Goal: Task Accomplishment & Management: Complete application form

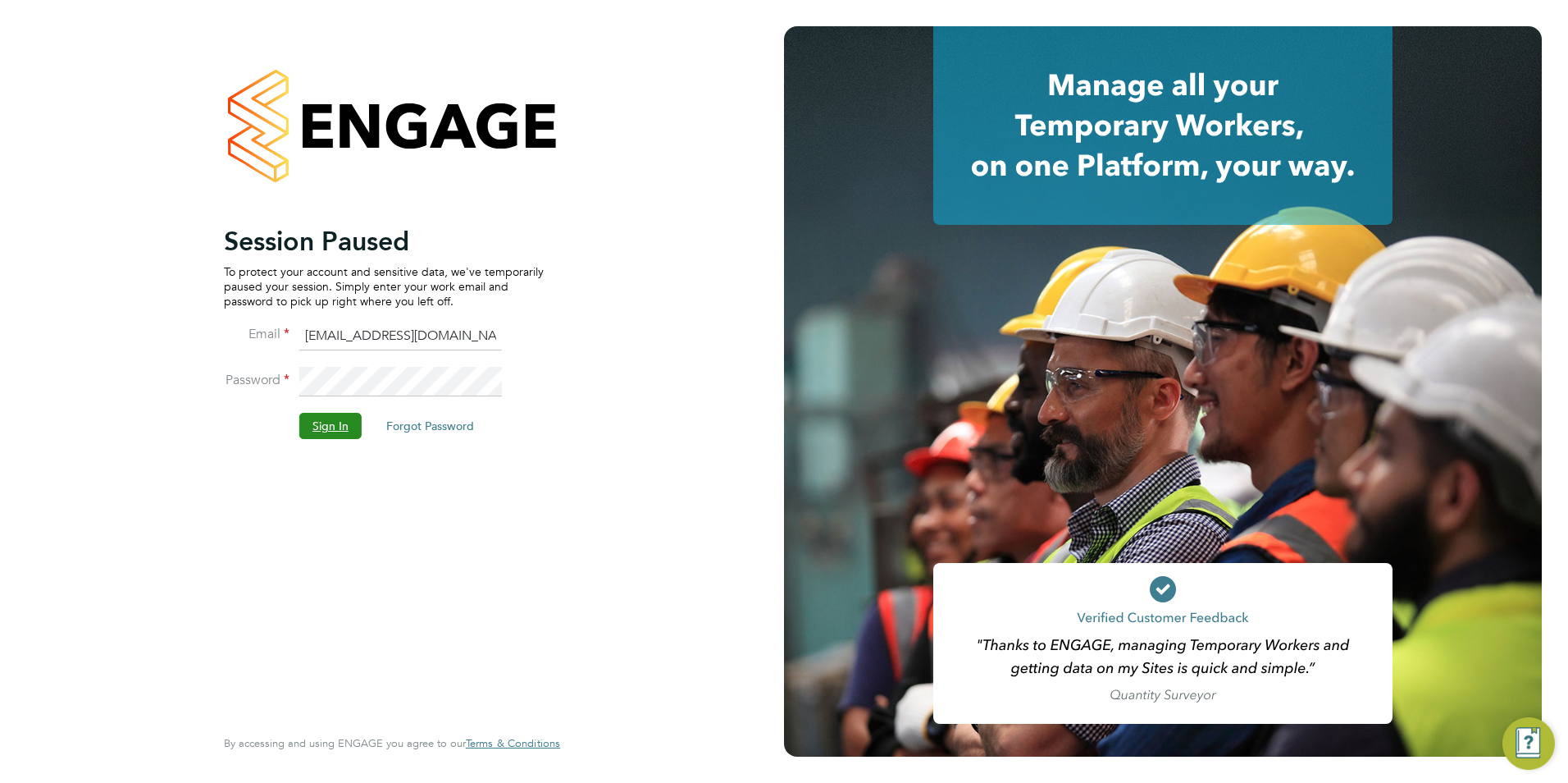
click at [326, 419] on button "Sign In" at bounding box center [331, 425] width 63 height 26
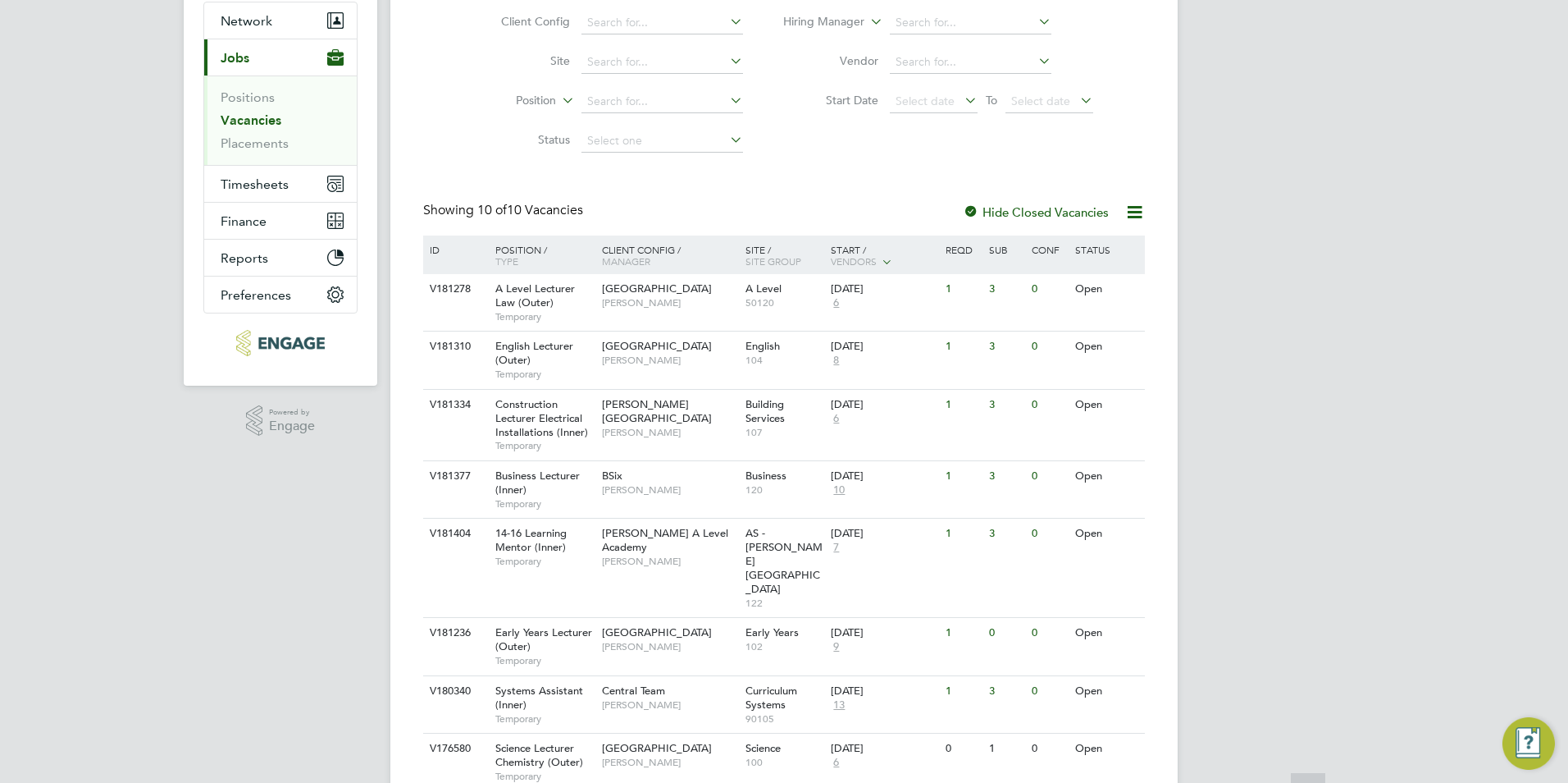
scroll to position [311, 0]
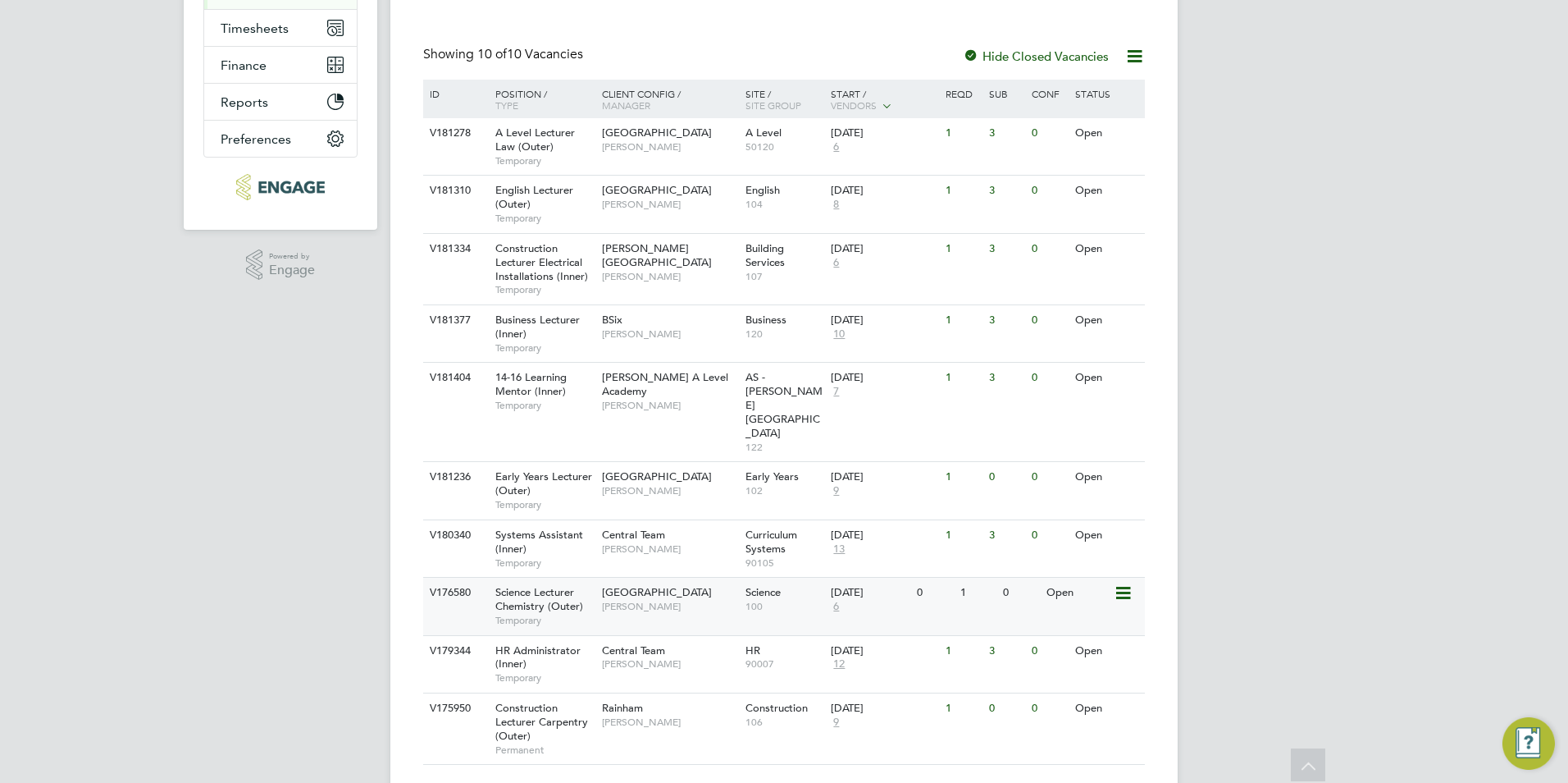
click at [591, 578] on div "Science Lecturer Chemistry (Outer) Temporary" at bounding box center [540, 606] width 115 height 57
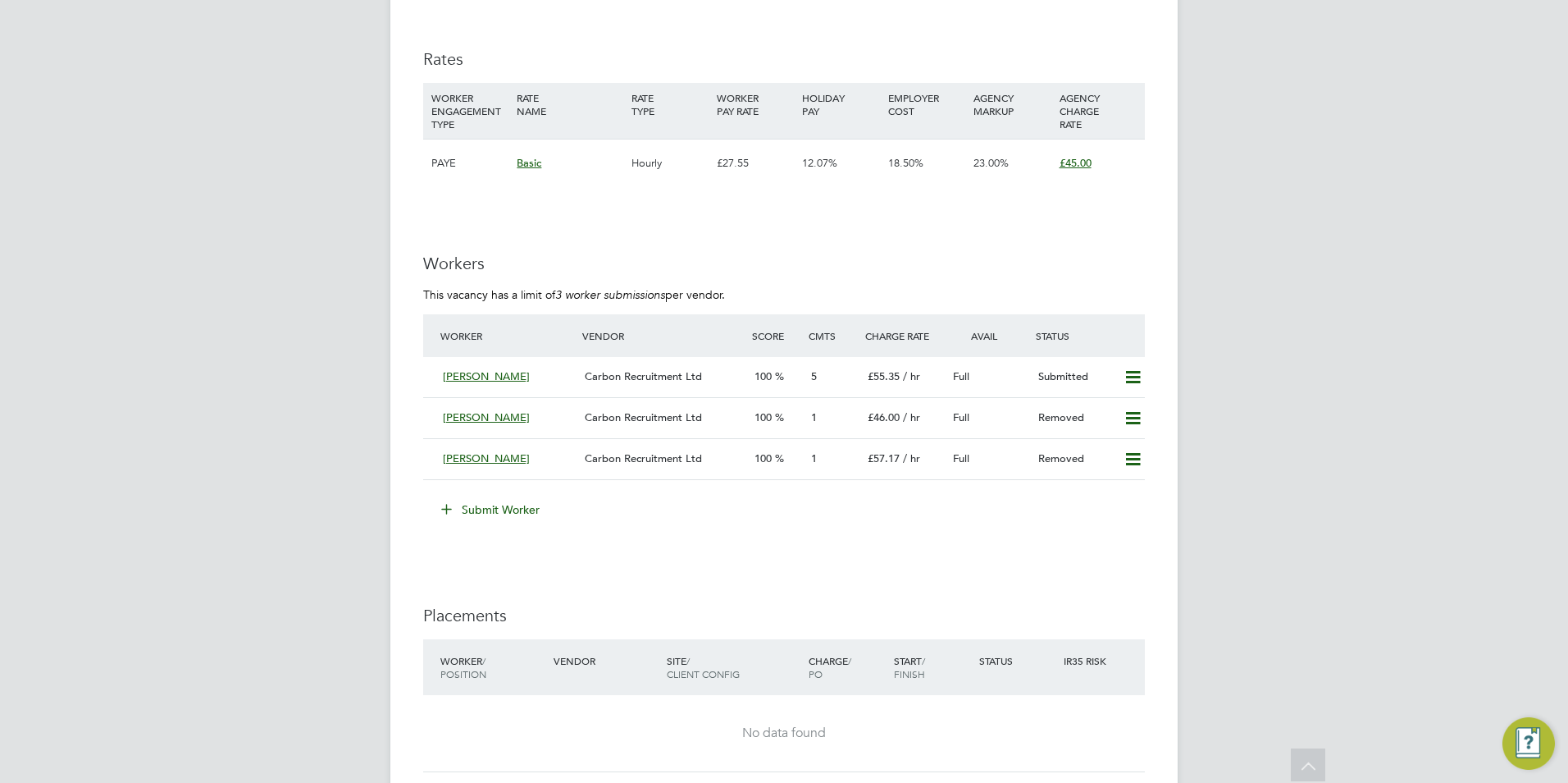
scroll to position [2954, 0]
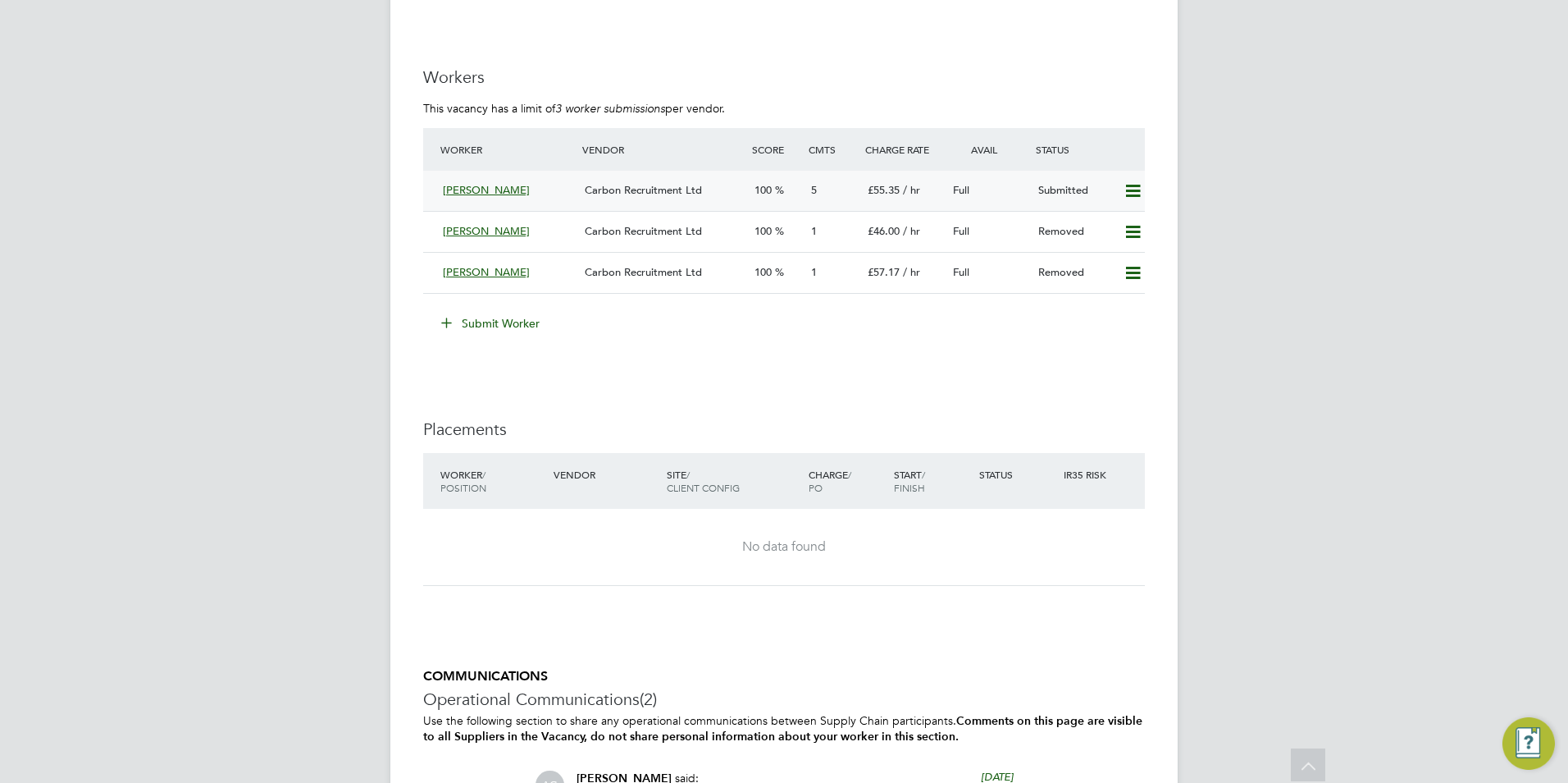
click at [649, 197] on span "Carbon Recruitment Ltd" at bounding box center [644, 190] width 118 height 14
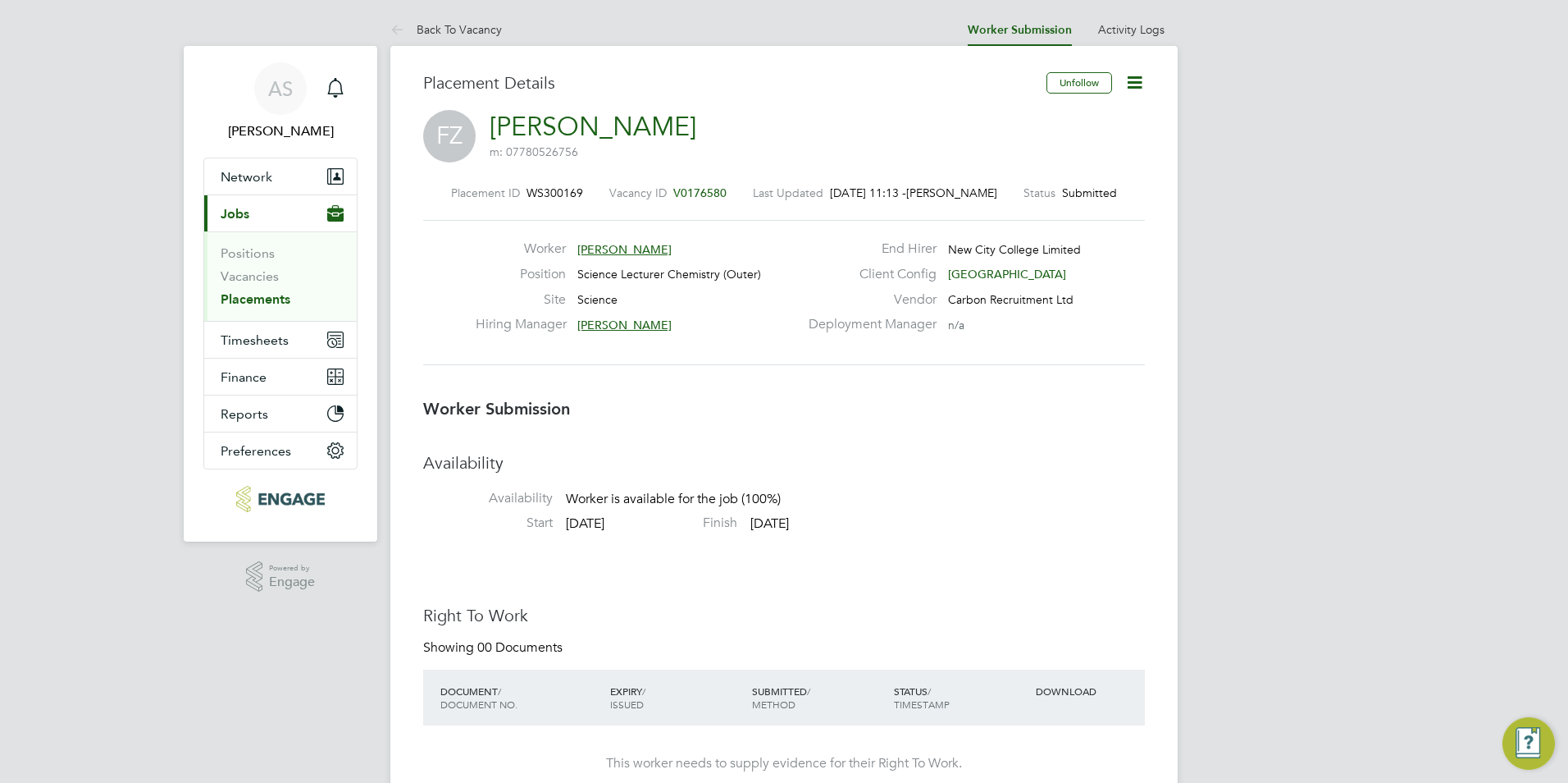
click at [268, 261] on li "Positions" at bounding box center [282, 256] width 123 height 23
click at [262, 272] on link "Vacancies" at bounding box center [250, 276] width 58 height 15
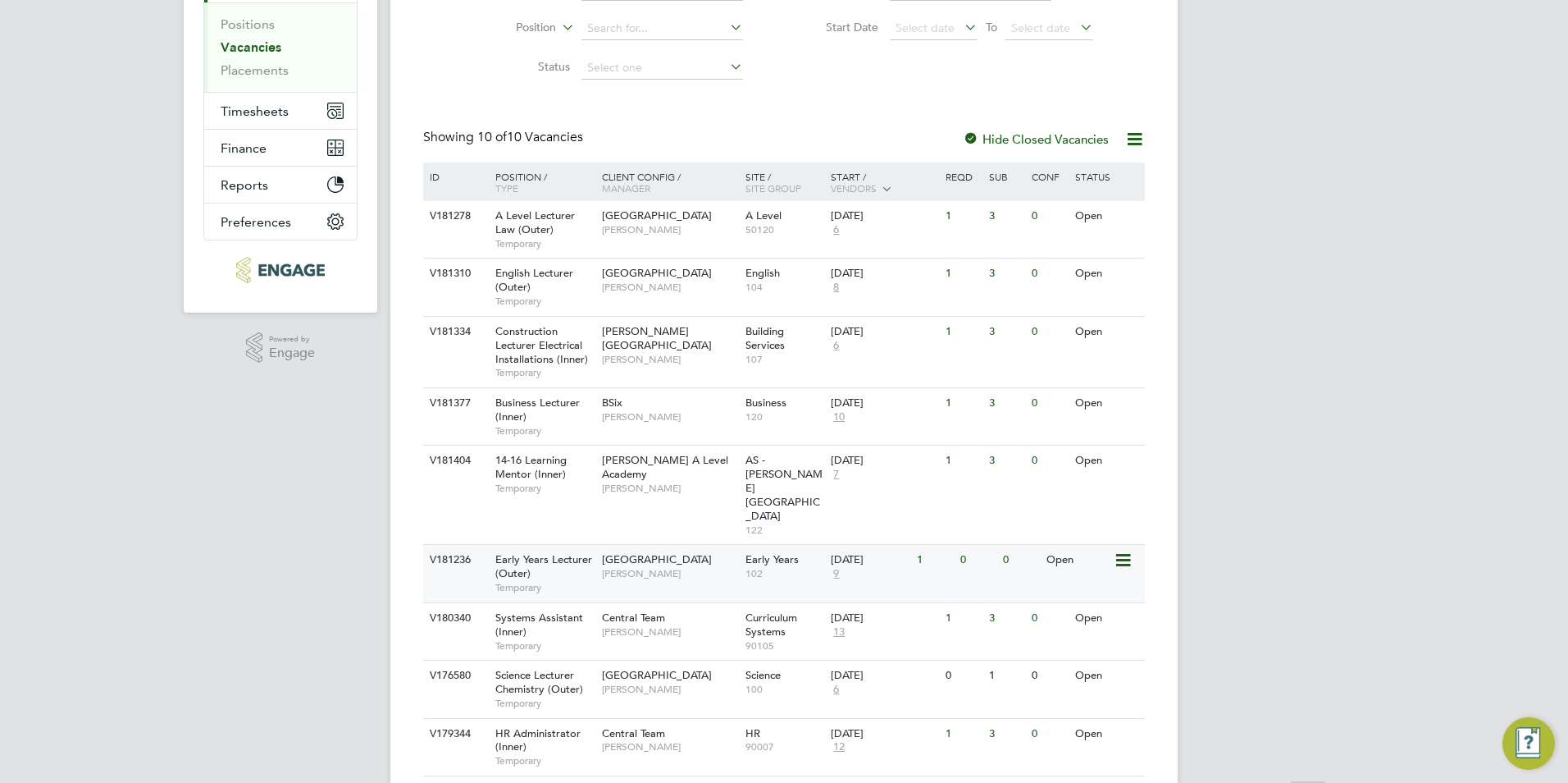
scroll to position [311, 0]
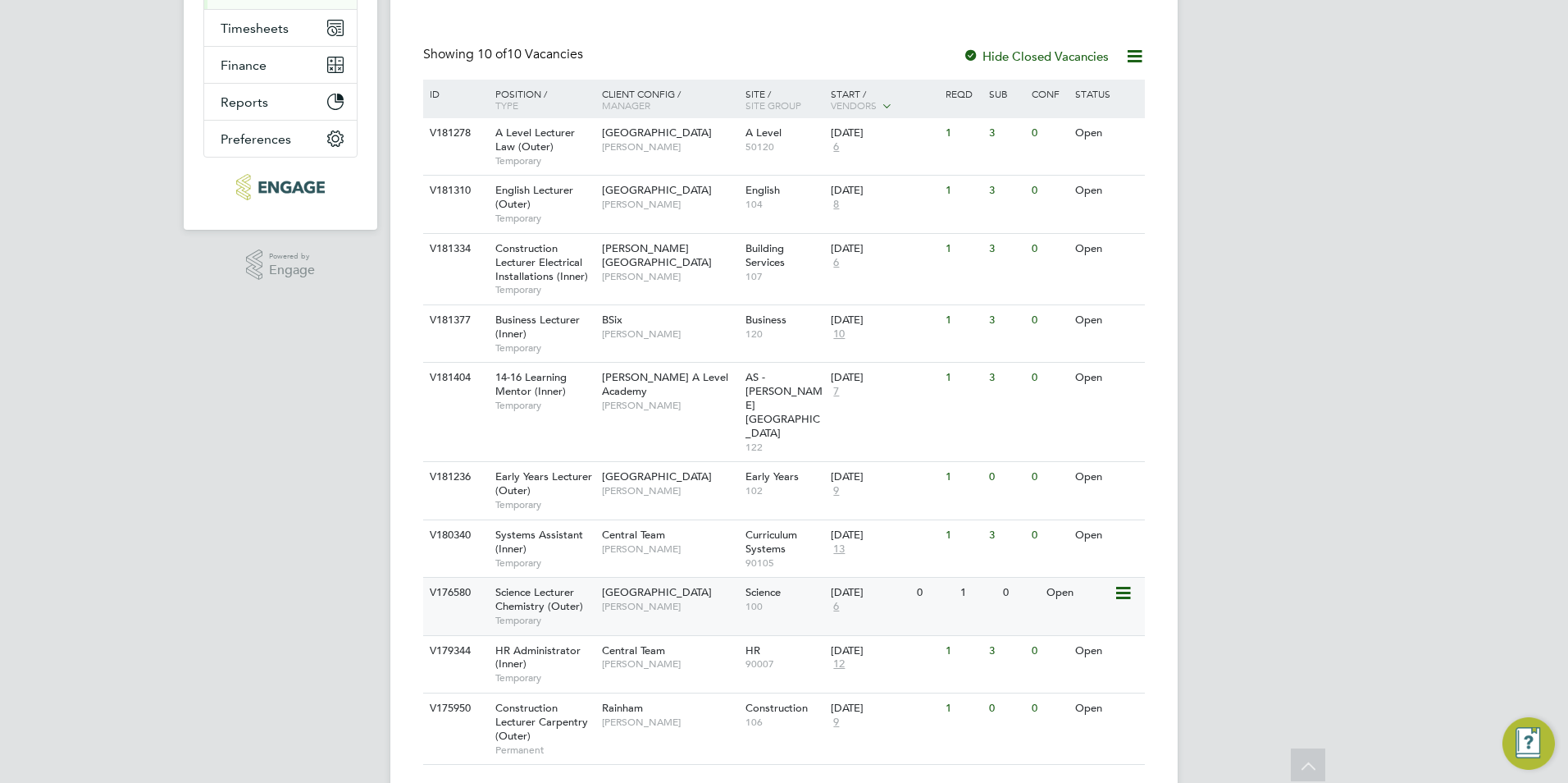
click at [624, 585] on span "[GEOGRAPHIC_DATA]" at bounding box center [656, 592] width 110 height 14
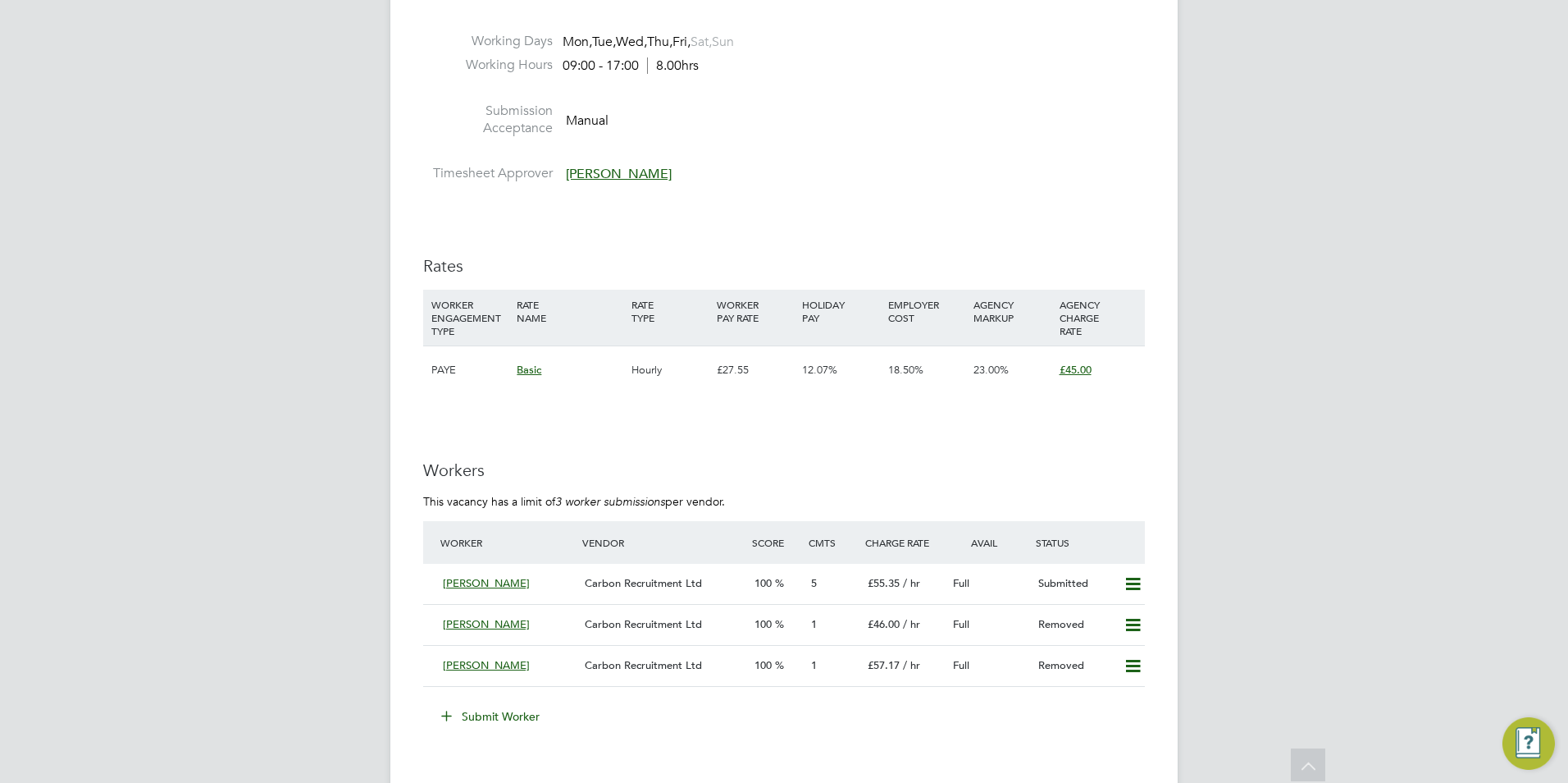
scroll to position [2708, 0]
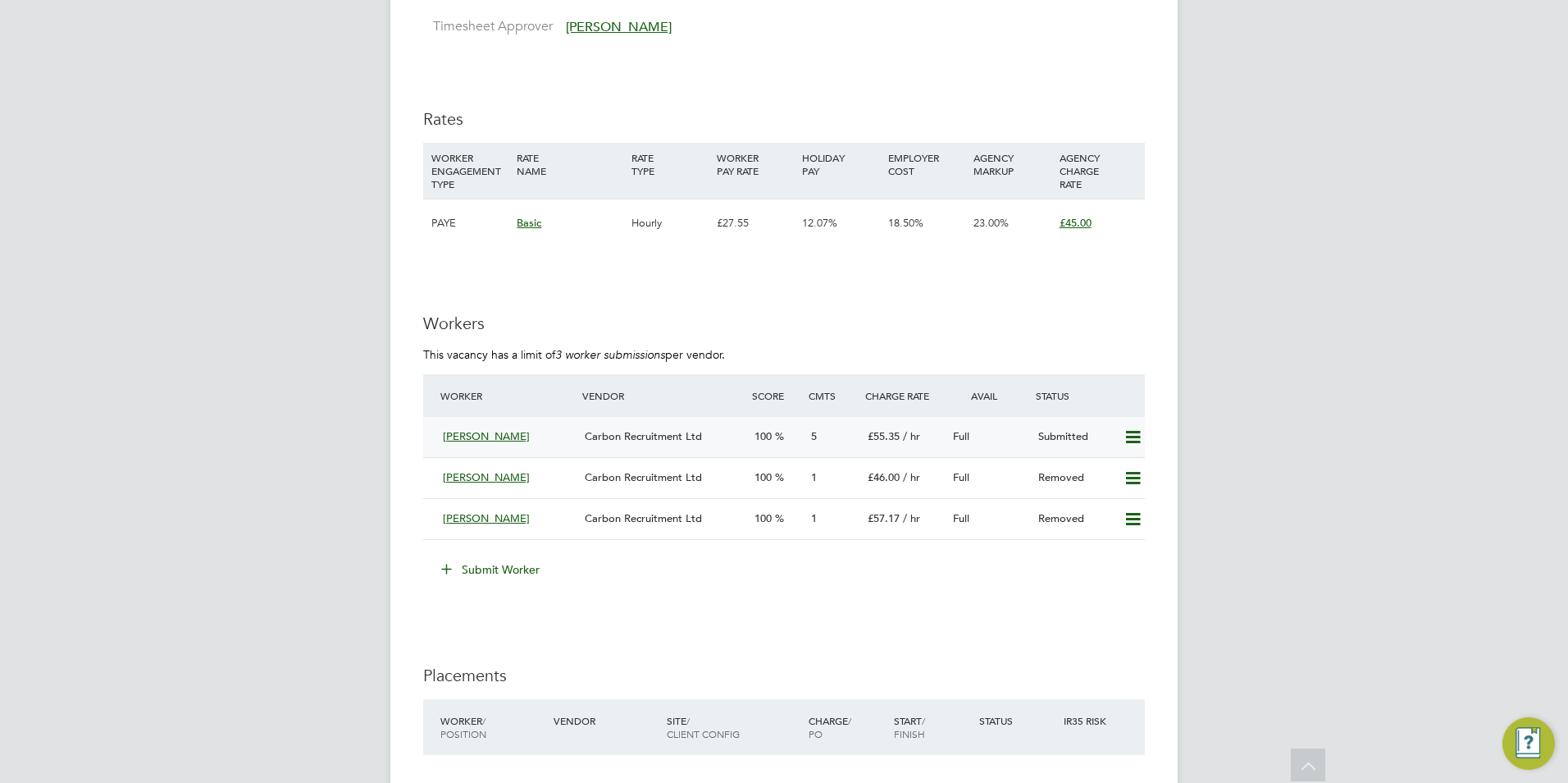
click at [905, 443] on span "/ hr" at bounding box center [912, 436] width 17 height 14
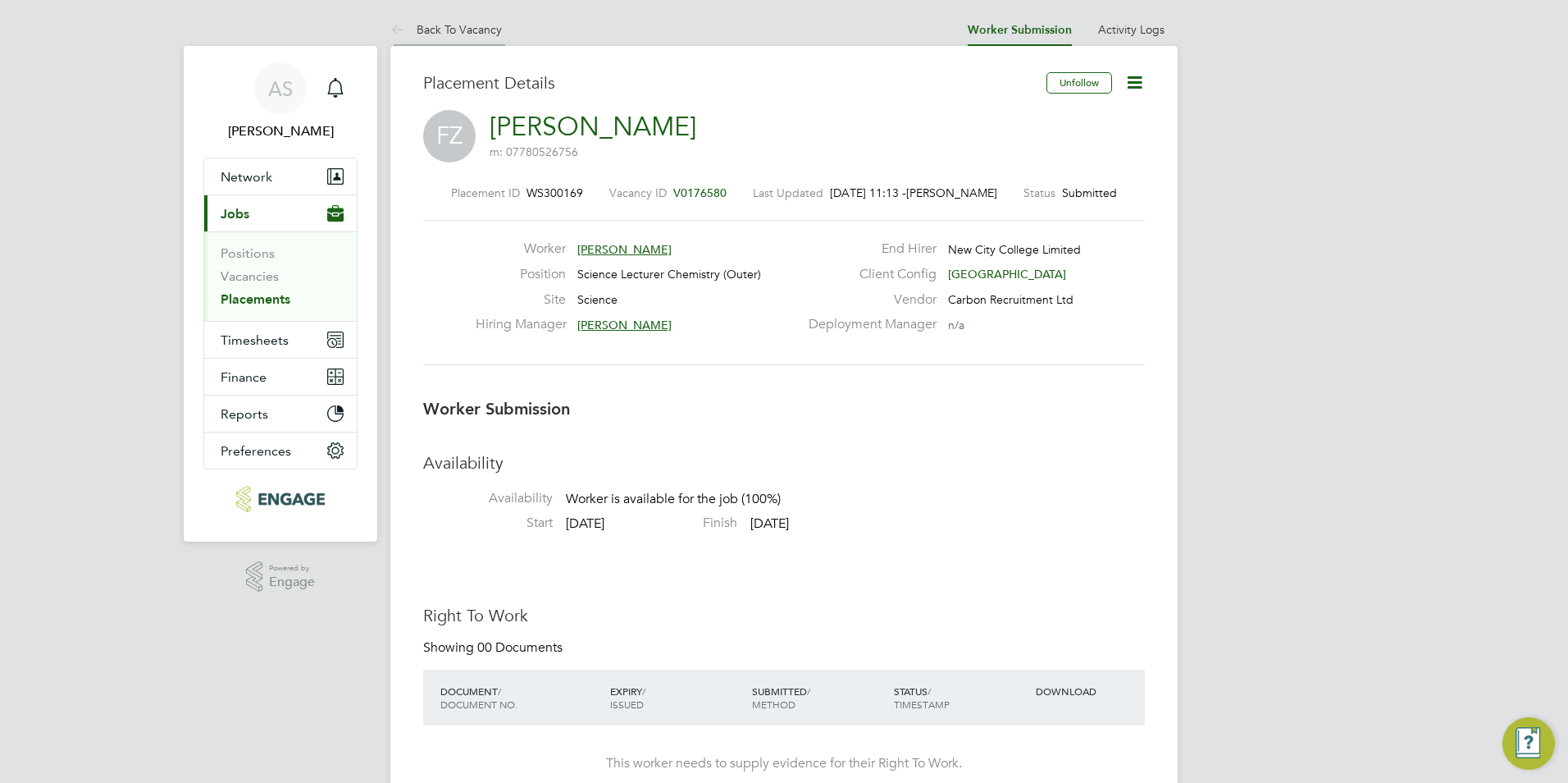
click at [454, 35] on link "Back To Vacancy" at bounding box center [446, 29] width 112 height 14
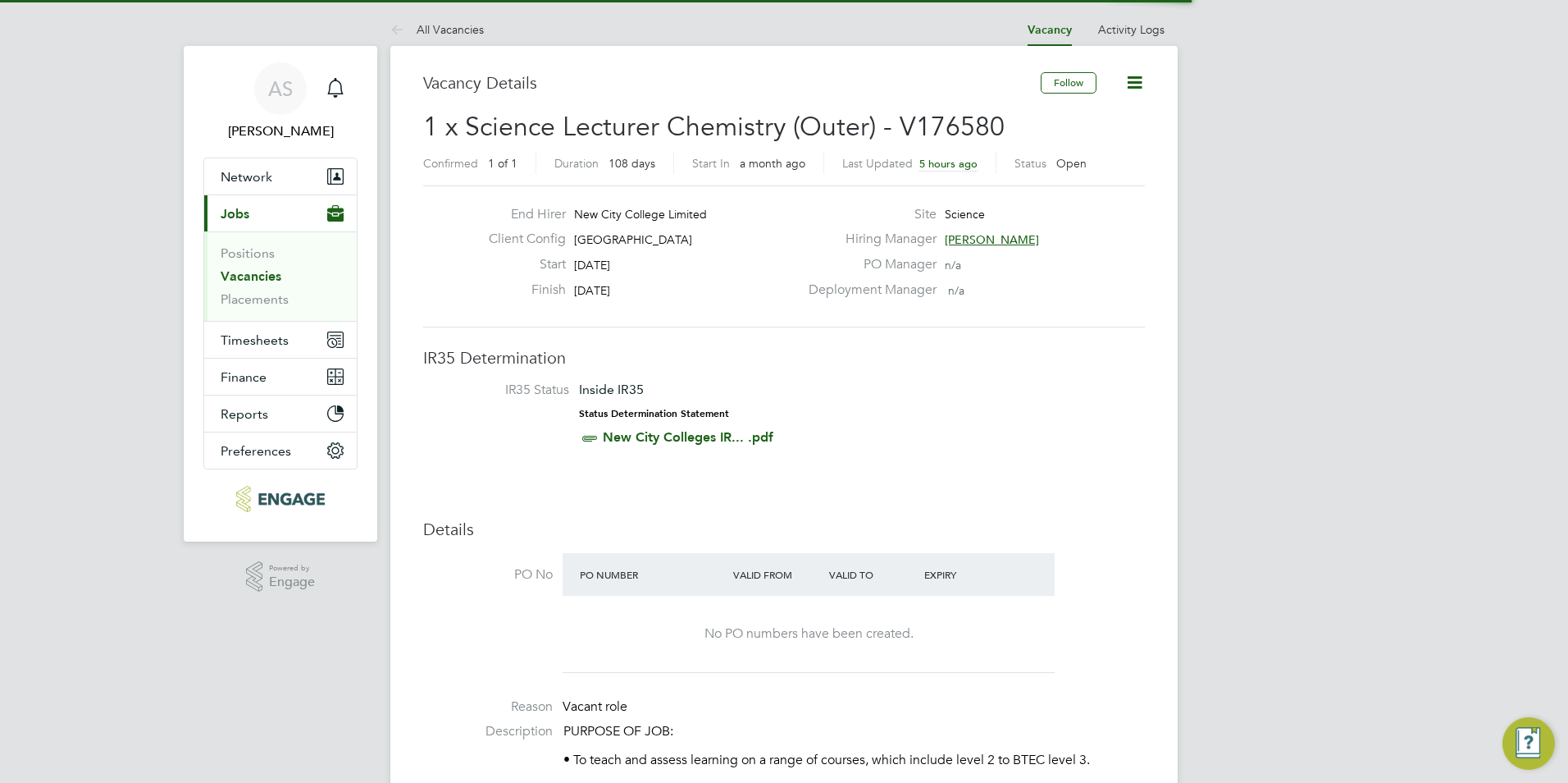
scroll to position [28, 143]
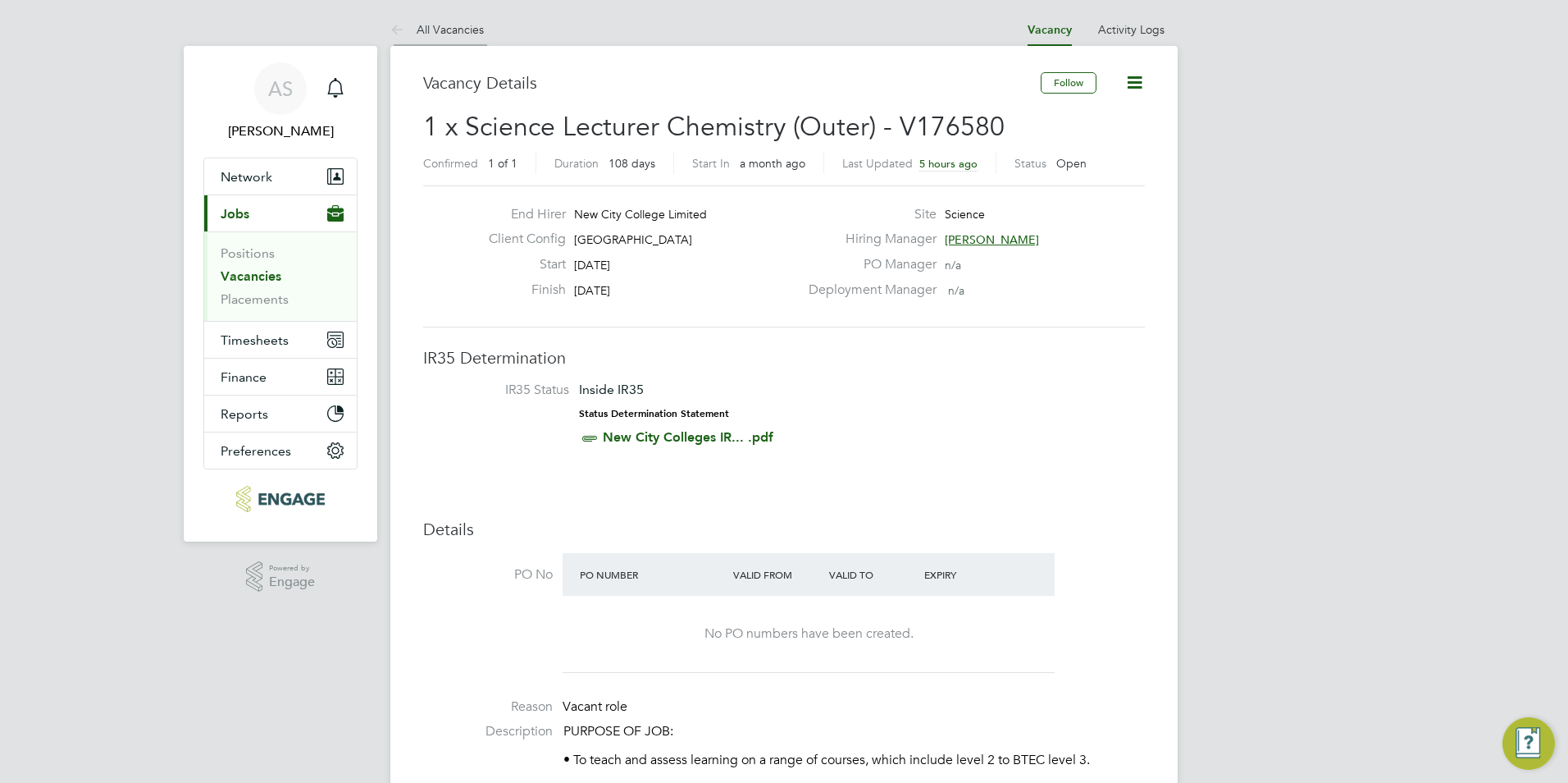
click at [453, 32] on link "All Vacancies" at bounding box center [437, 29] width 93 height 14
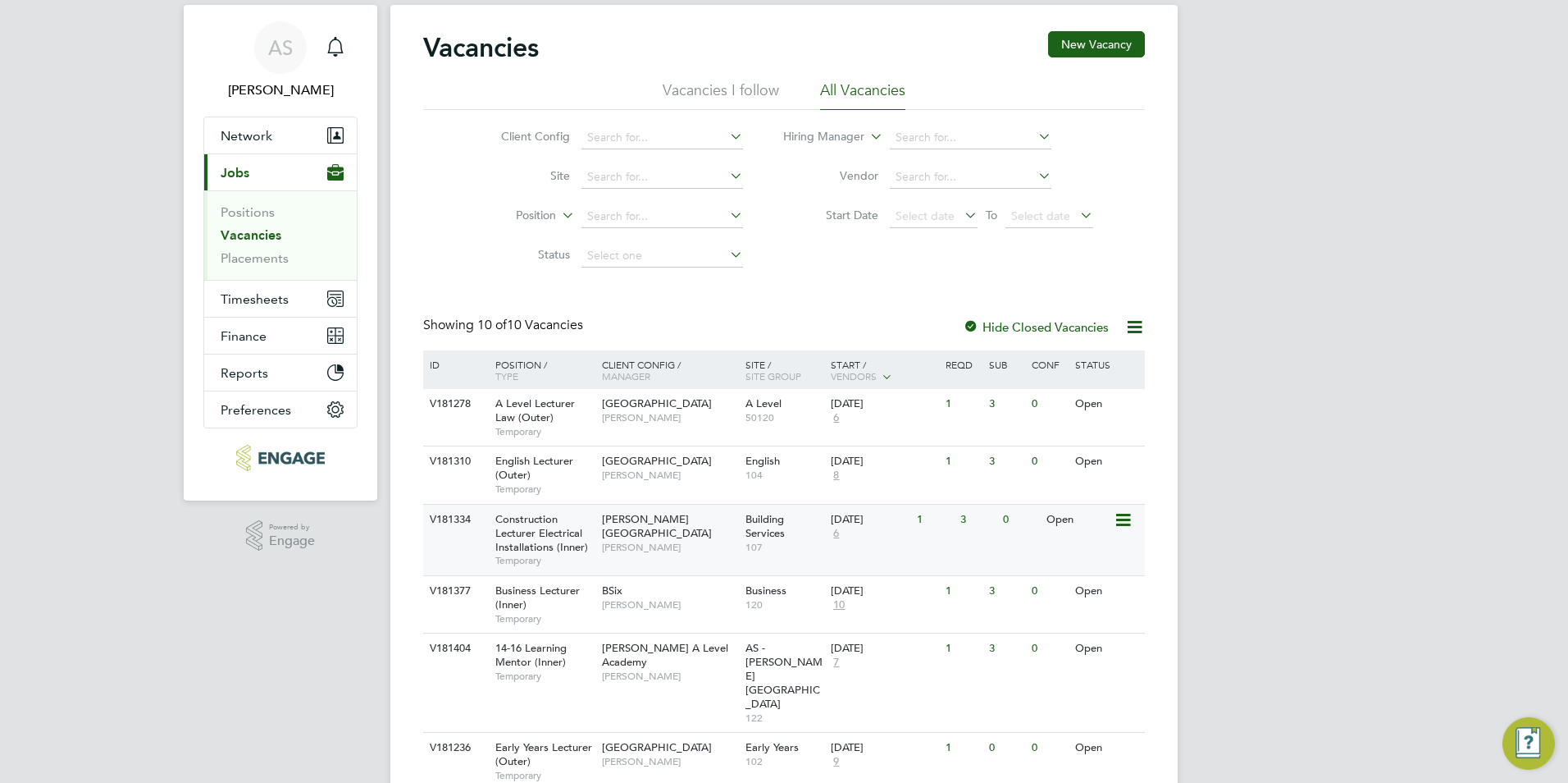
scroll to position [82, 0]
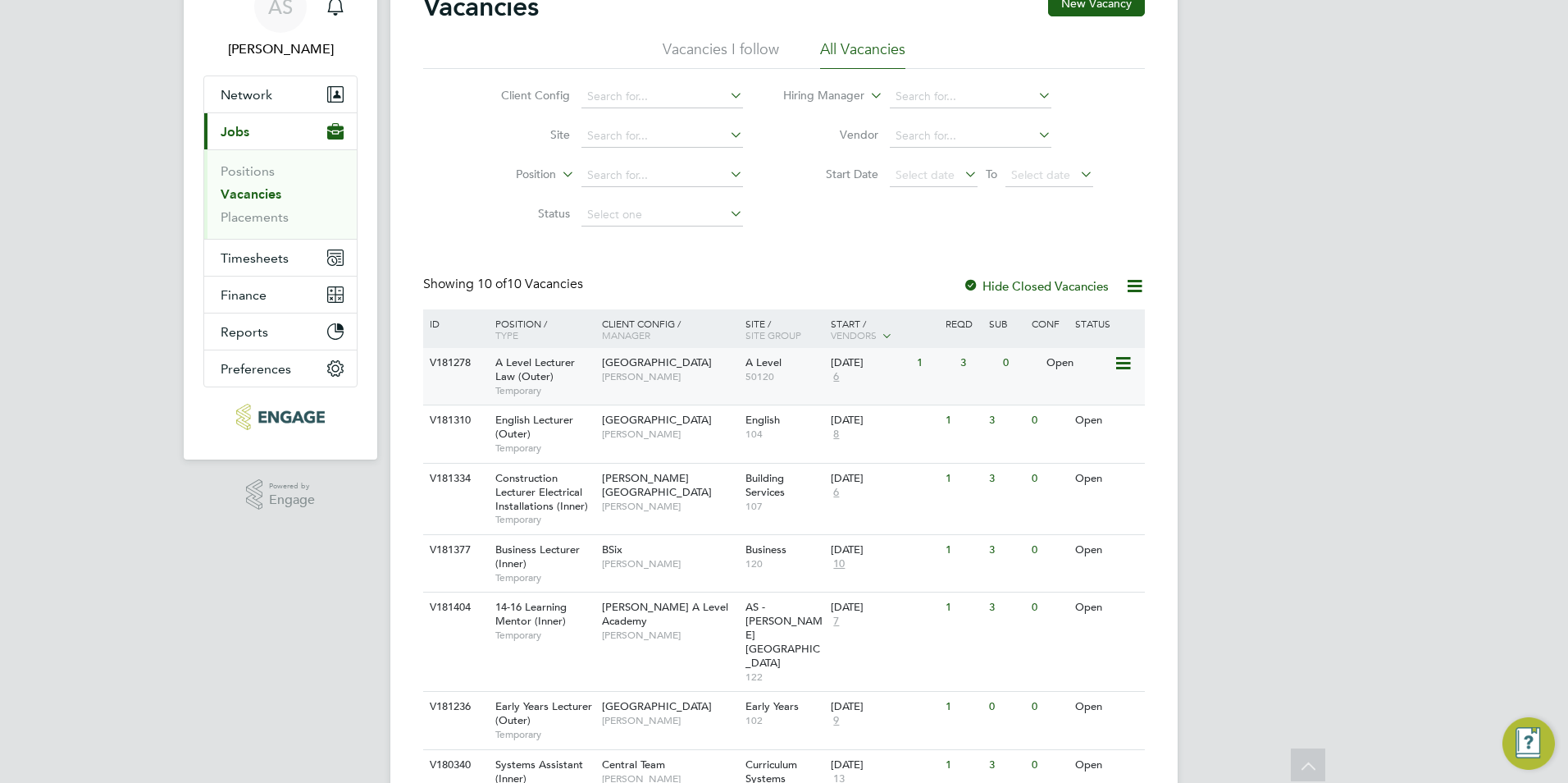
click at [860, 377] on div "13 Oct 2025 6" at bounding box center [869, 370] width 86 height 44
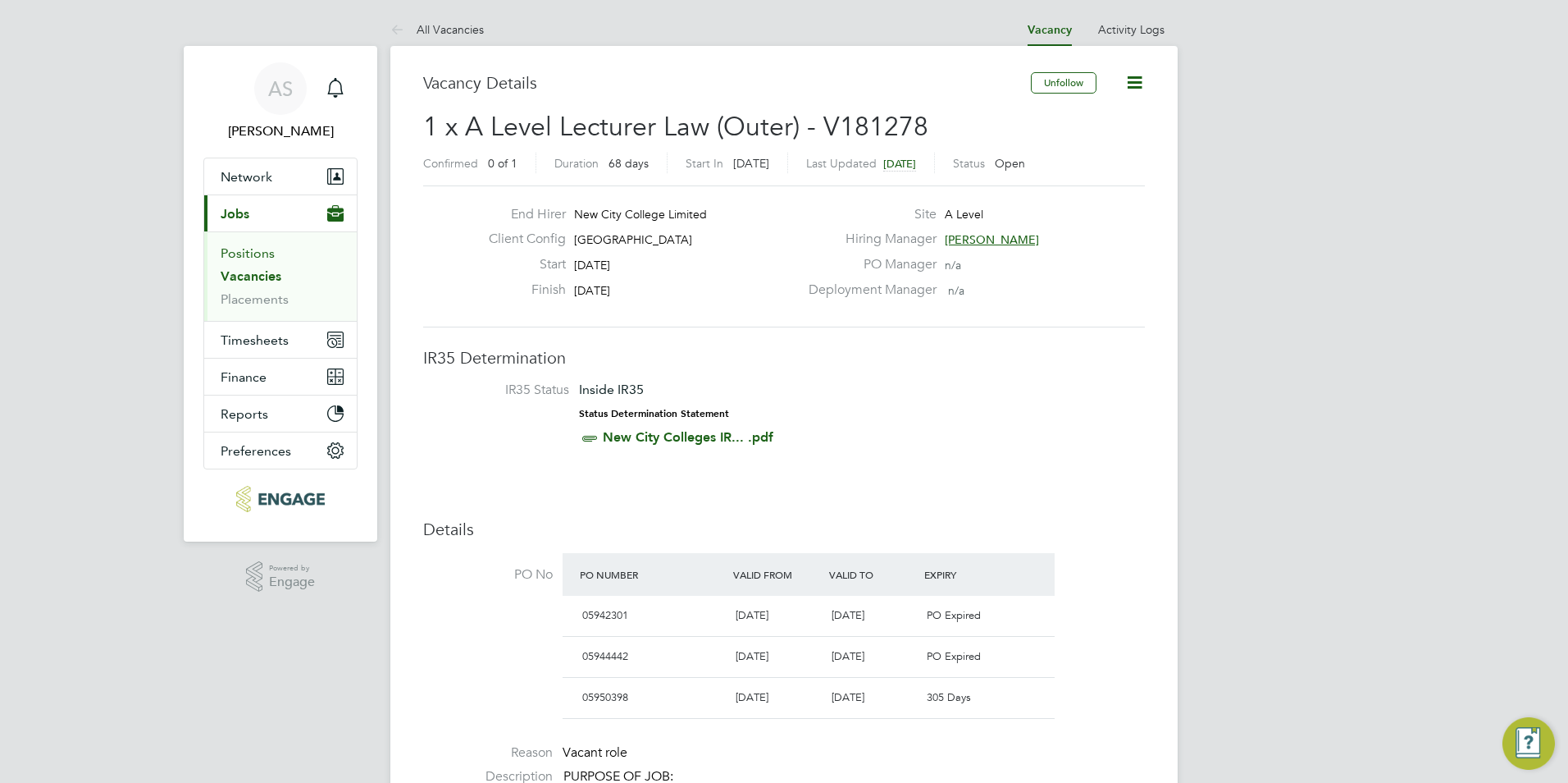
click at [256, 259] on link "Positions" at bounding box center [248, 253] width 54 height 15
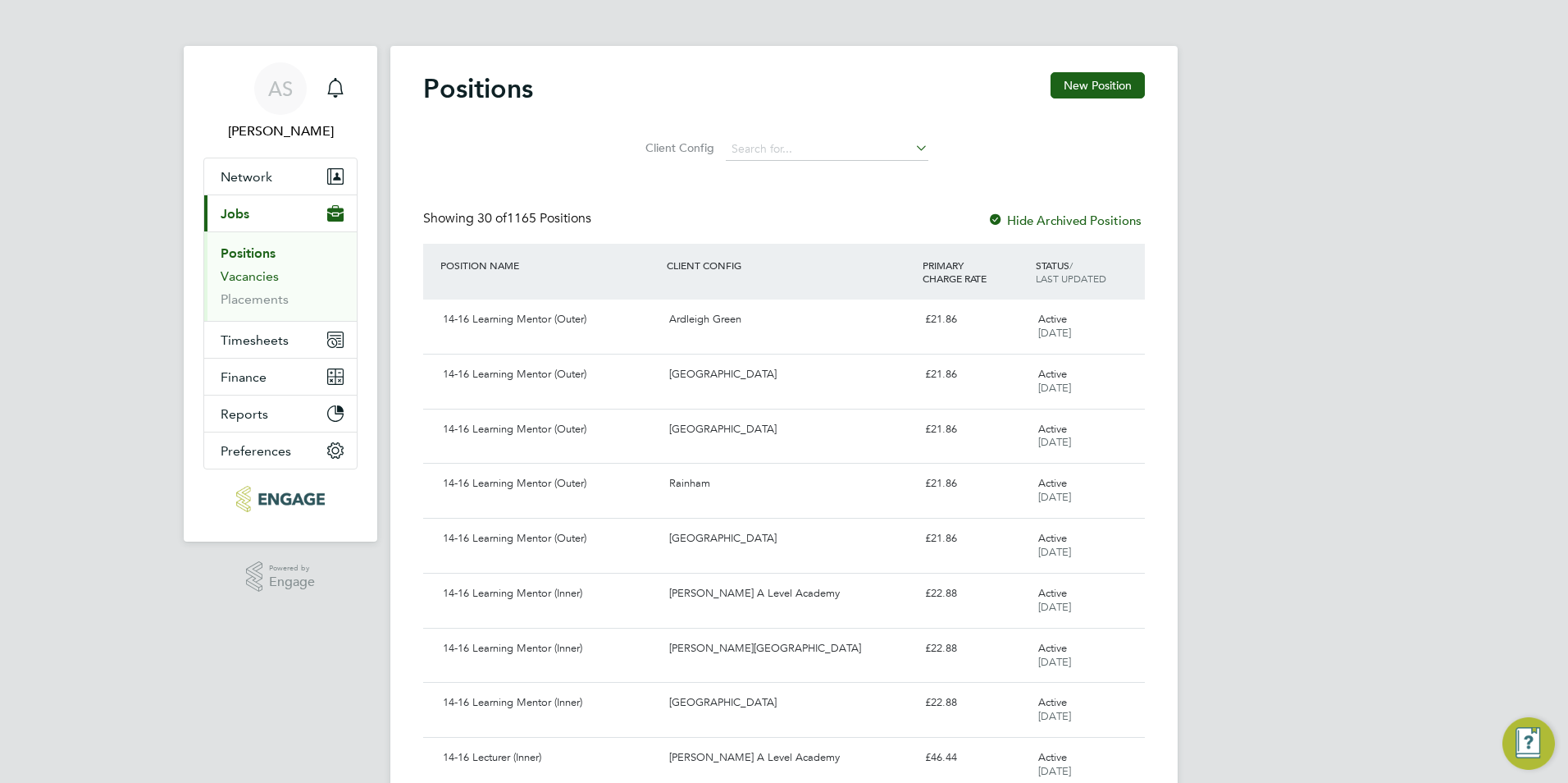
click at [249, 280] on link "Vacancies" at bounding box center [250, 276] width 58 height 15
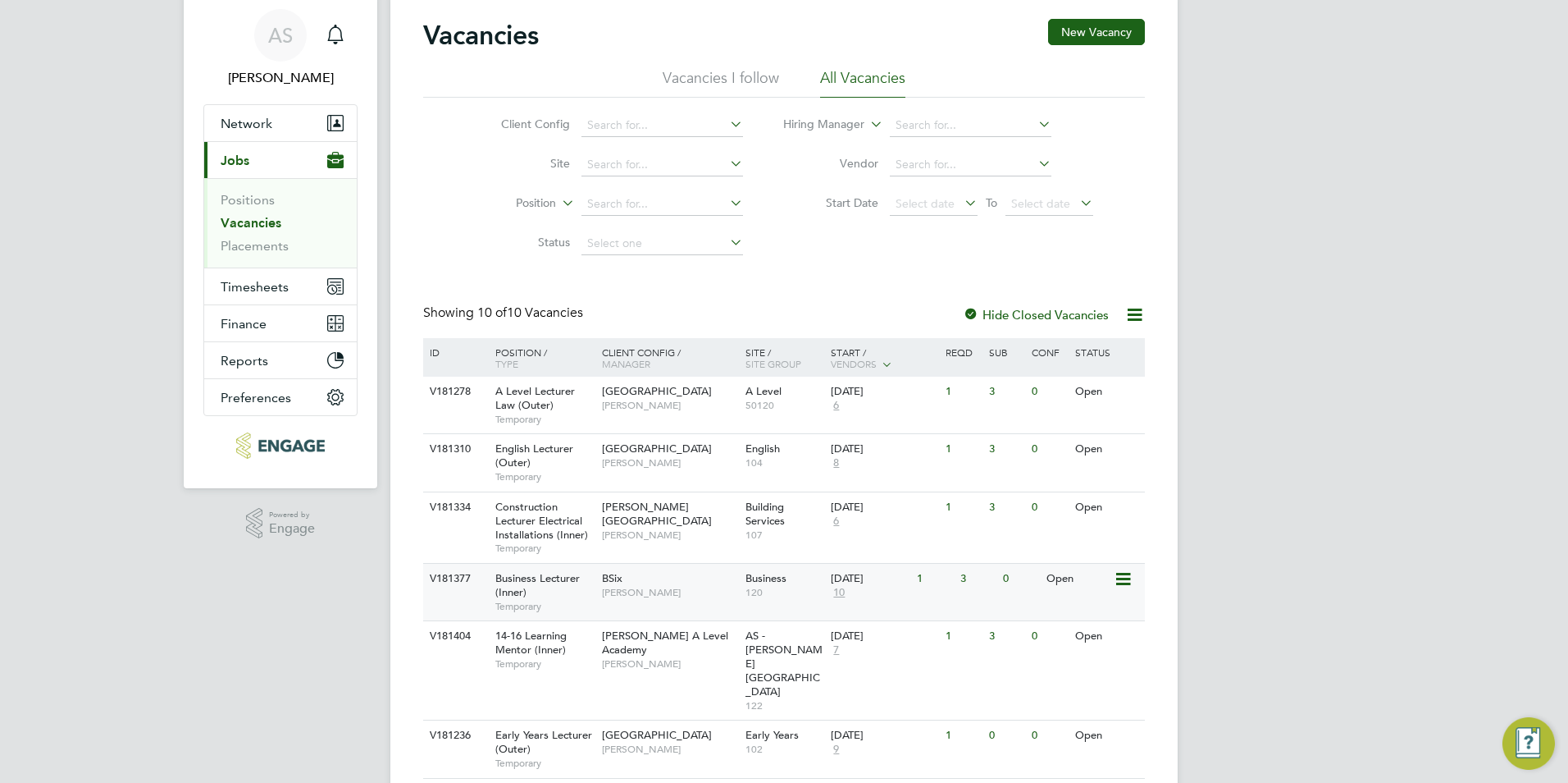
scroll to position [311, 0]
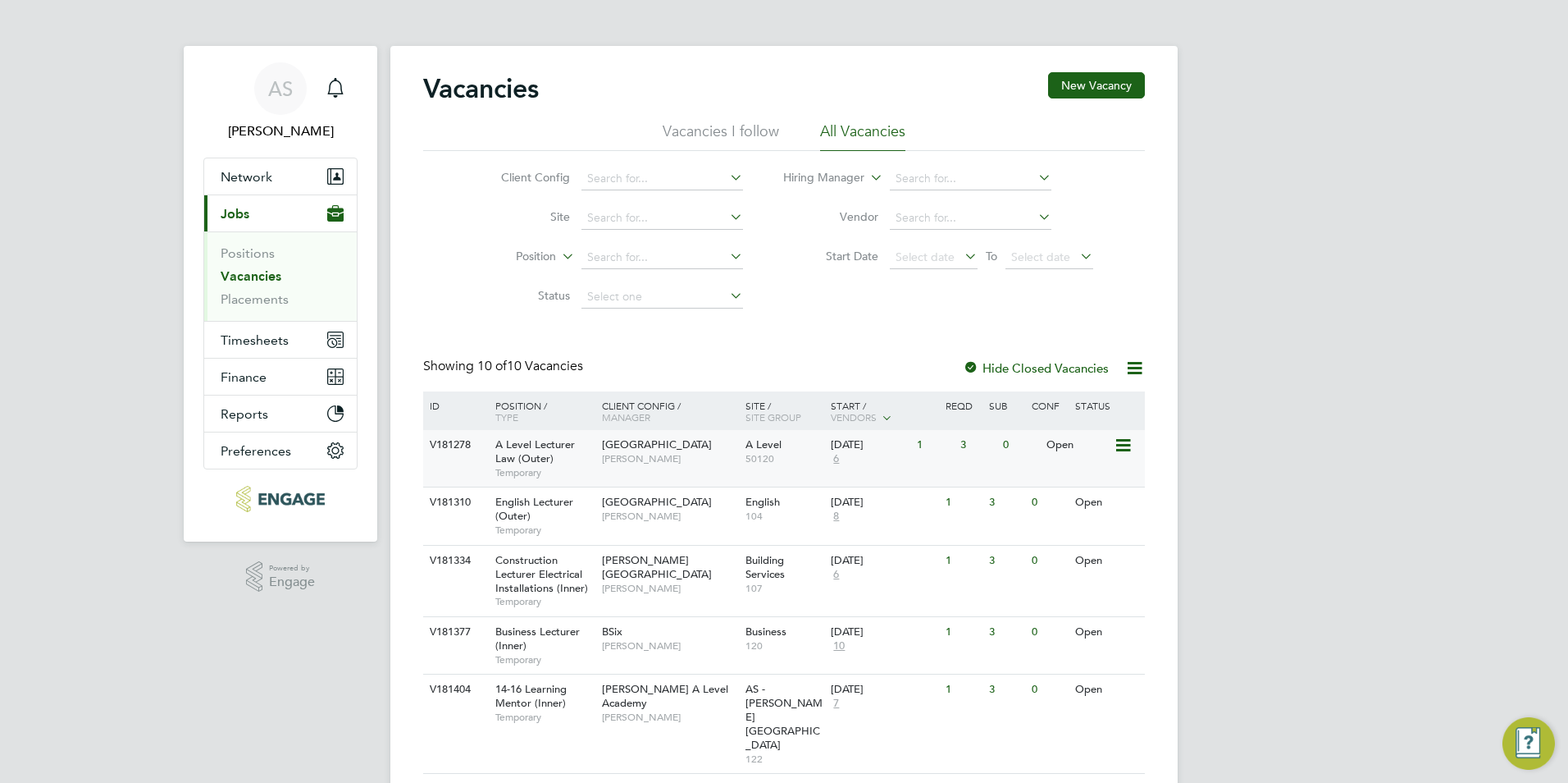
click at [595, 470] on div "A Level Lecturer Law (Outer) Temporary" at bounding box center [540, 458] width 115 height 57
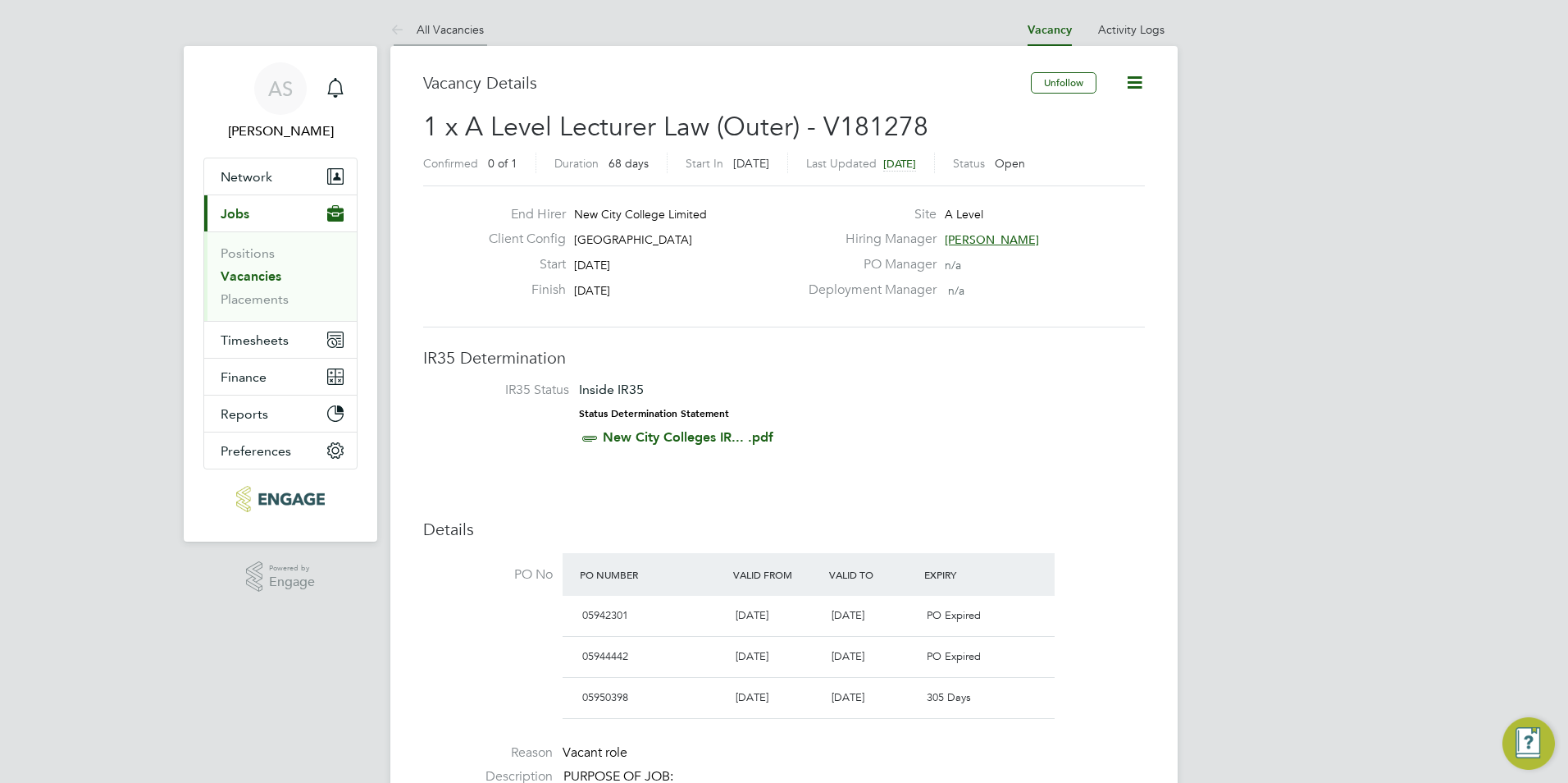
click at [458, 36] on li "All Vacancies" at bounding box center [437, 30] width 93 height 33
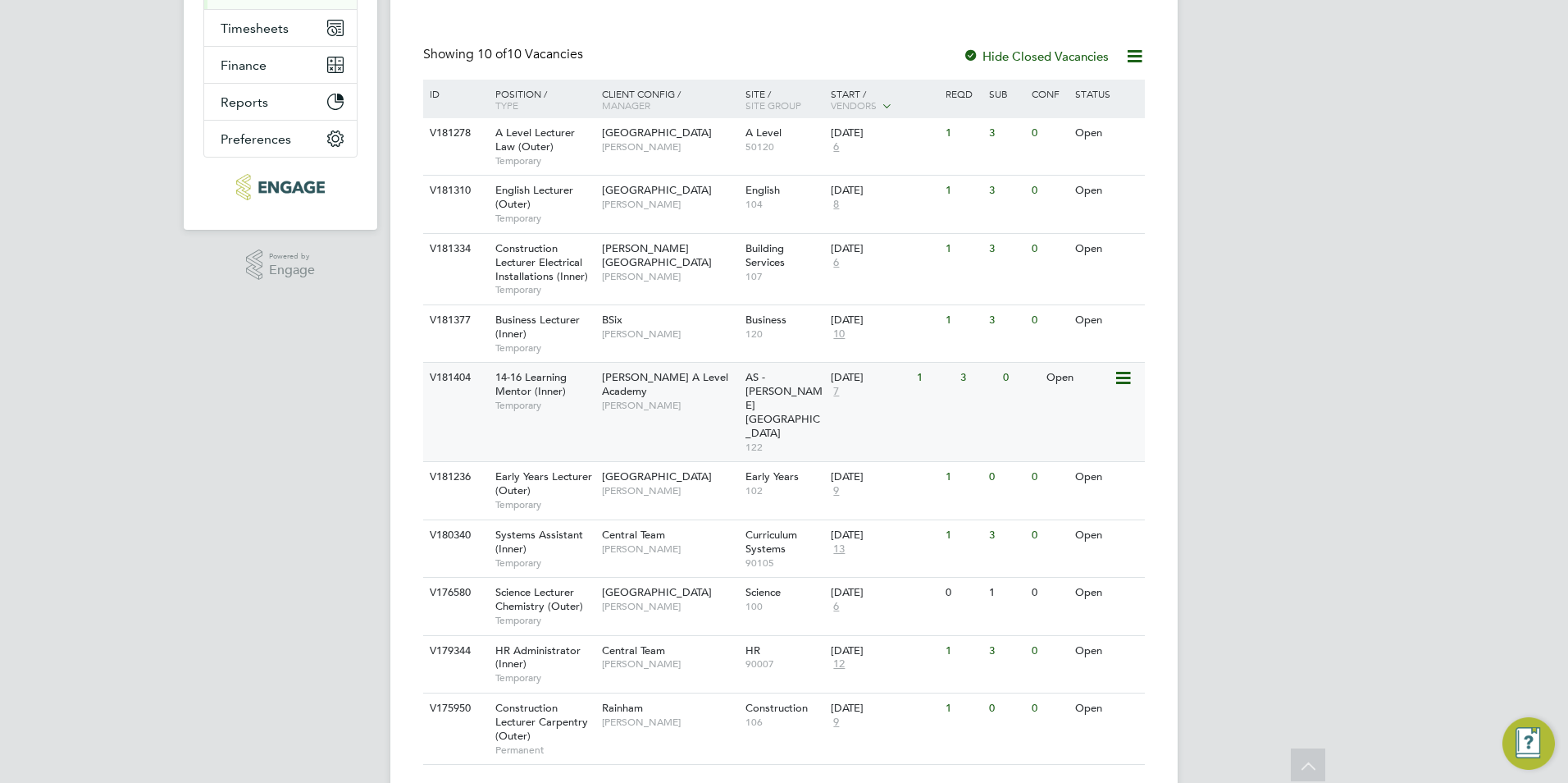
click at [690, 382] on span "Attlee A Level Academy" at bounding box center [664, 384] width 126 height 28
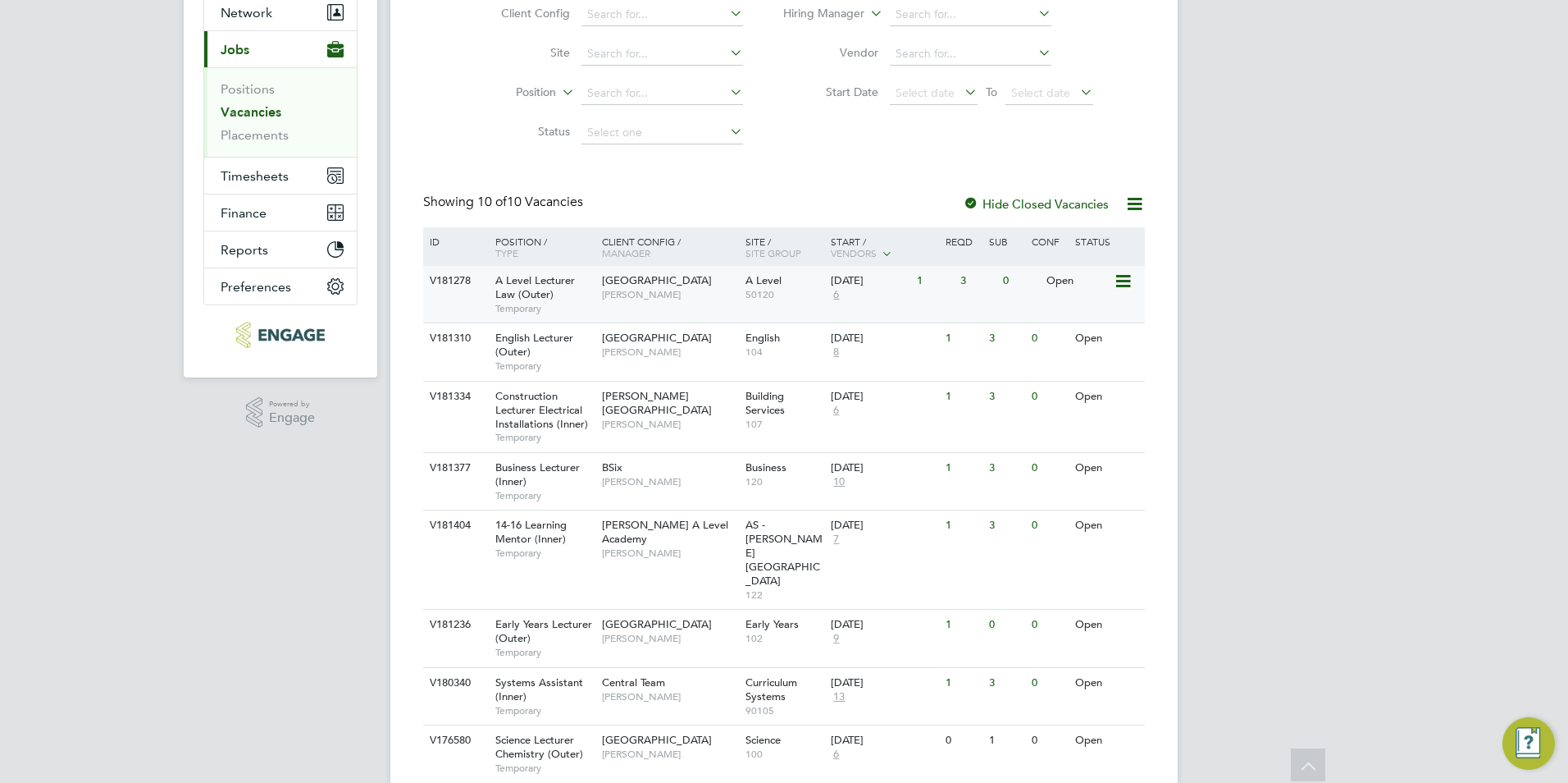
click at [604, 301] on span "Kerry Baker" at bounding box center [669, 295] width 135 height 14
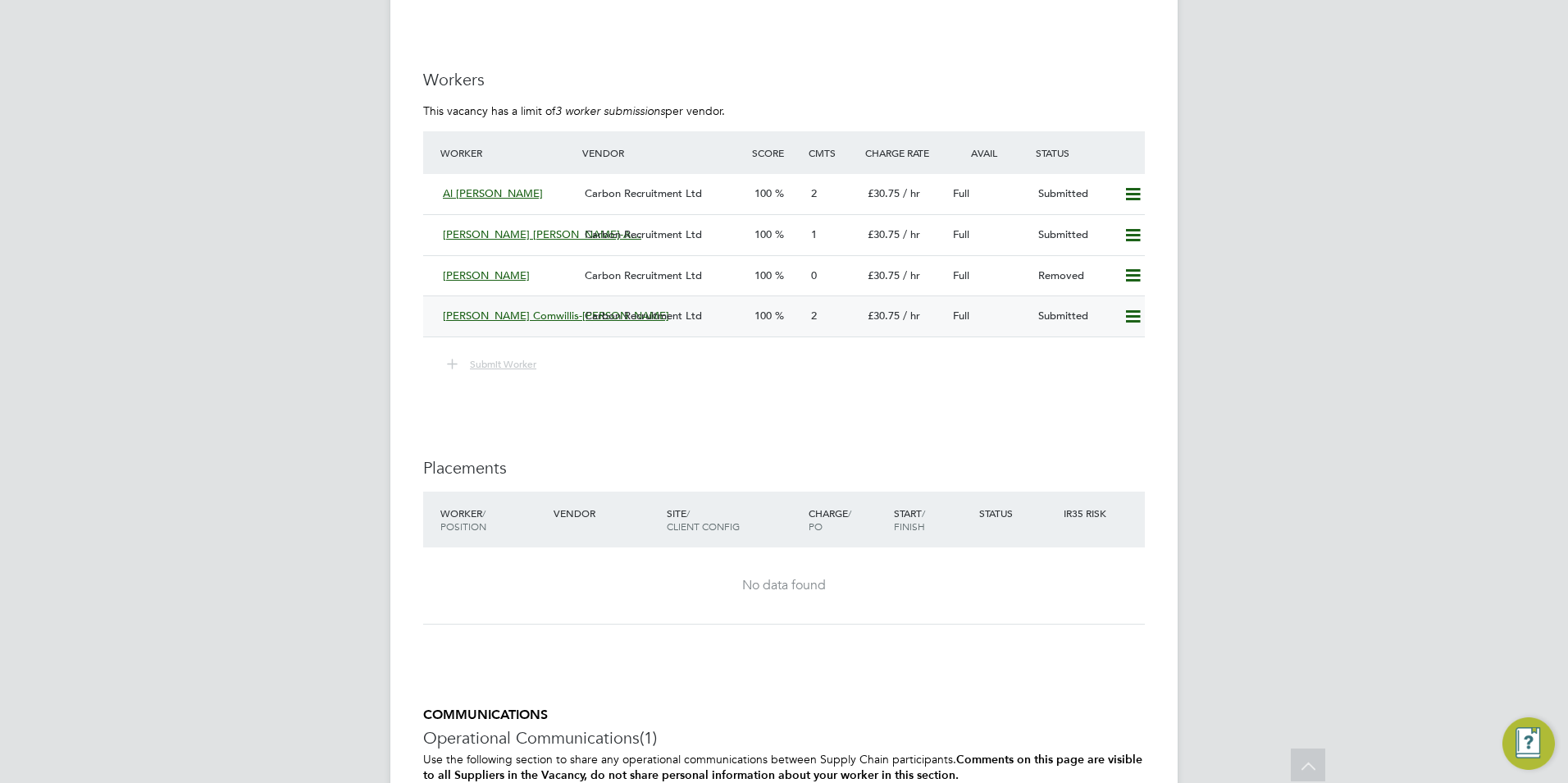
scroll to position [2626, 0]
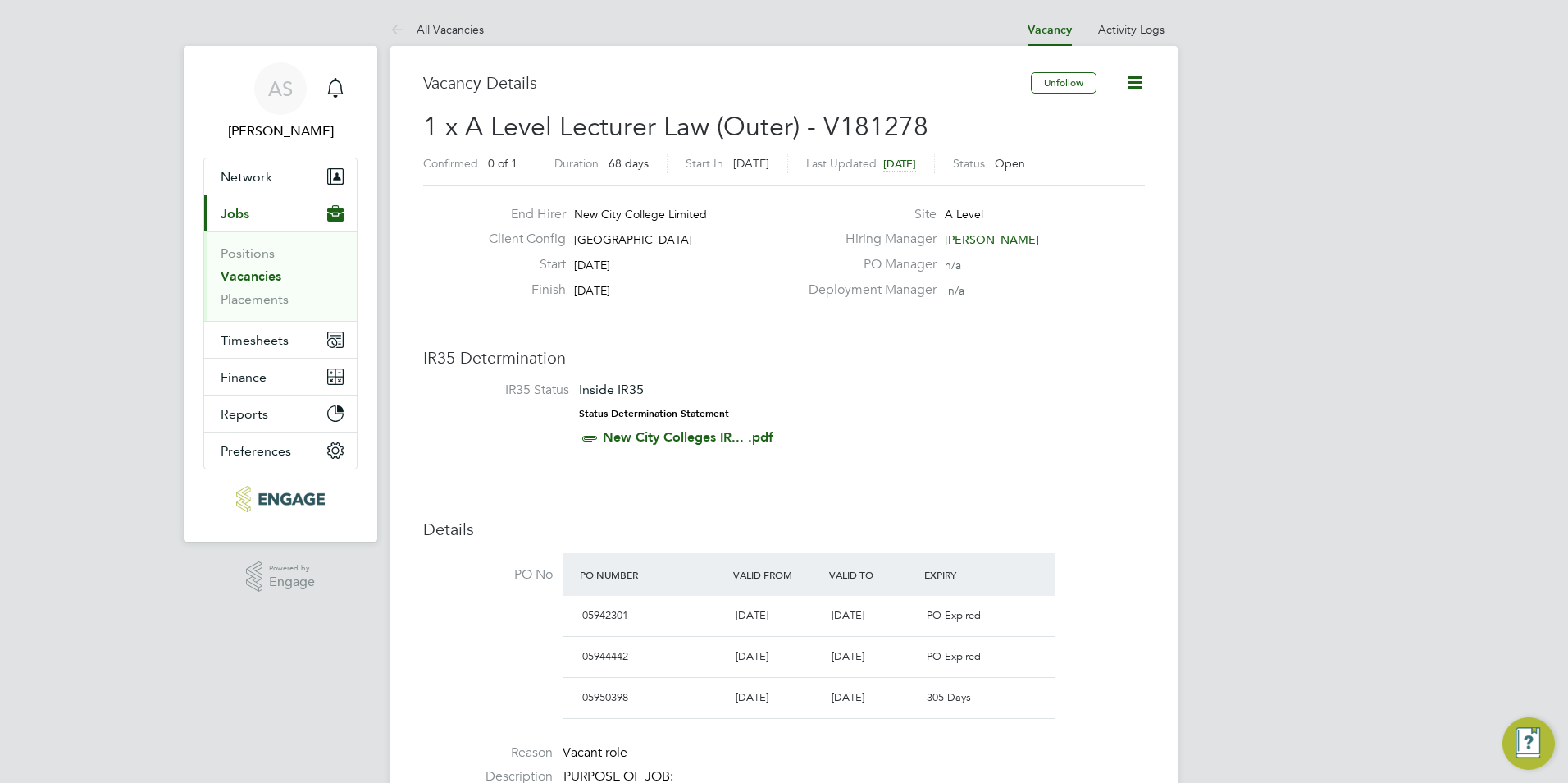
click at [268, 272] on link "Vacancies" at bounding box center [251, 276] width 61 height 15
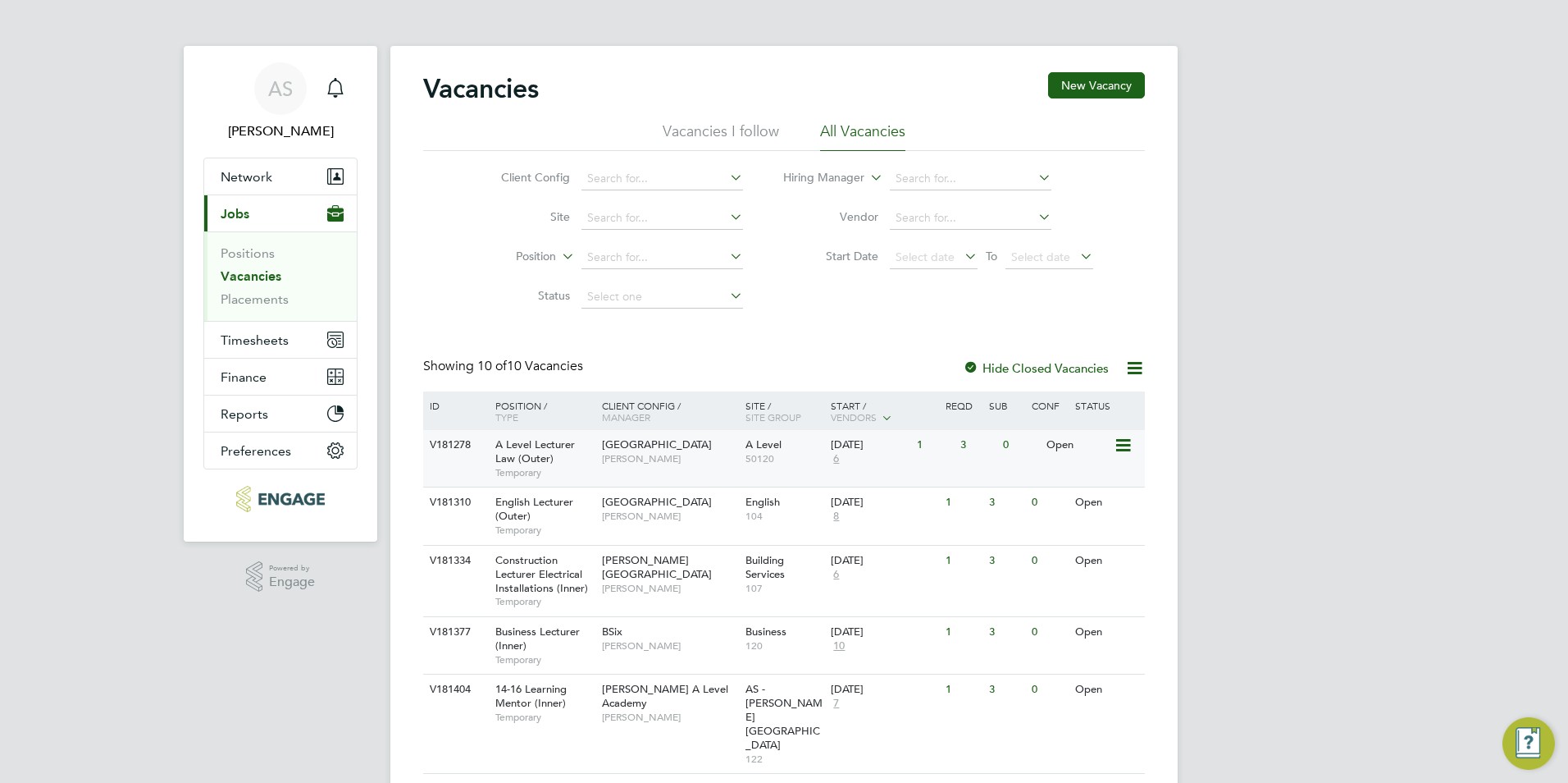
click at [729, 464] on div "Havering Sixth Form Campus Kerry Baker" at bounding box center [669, 451] width 144 height 42
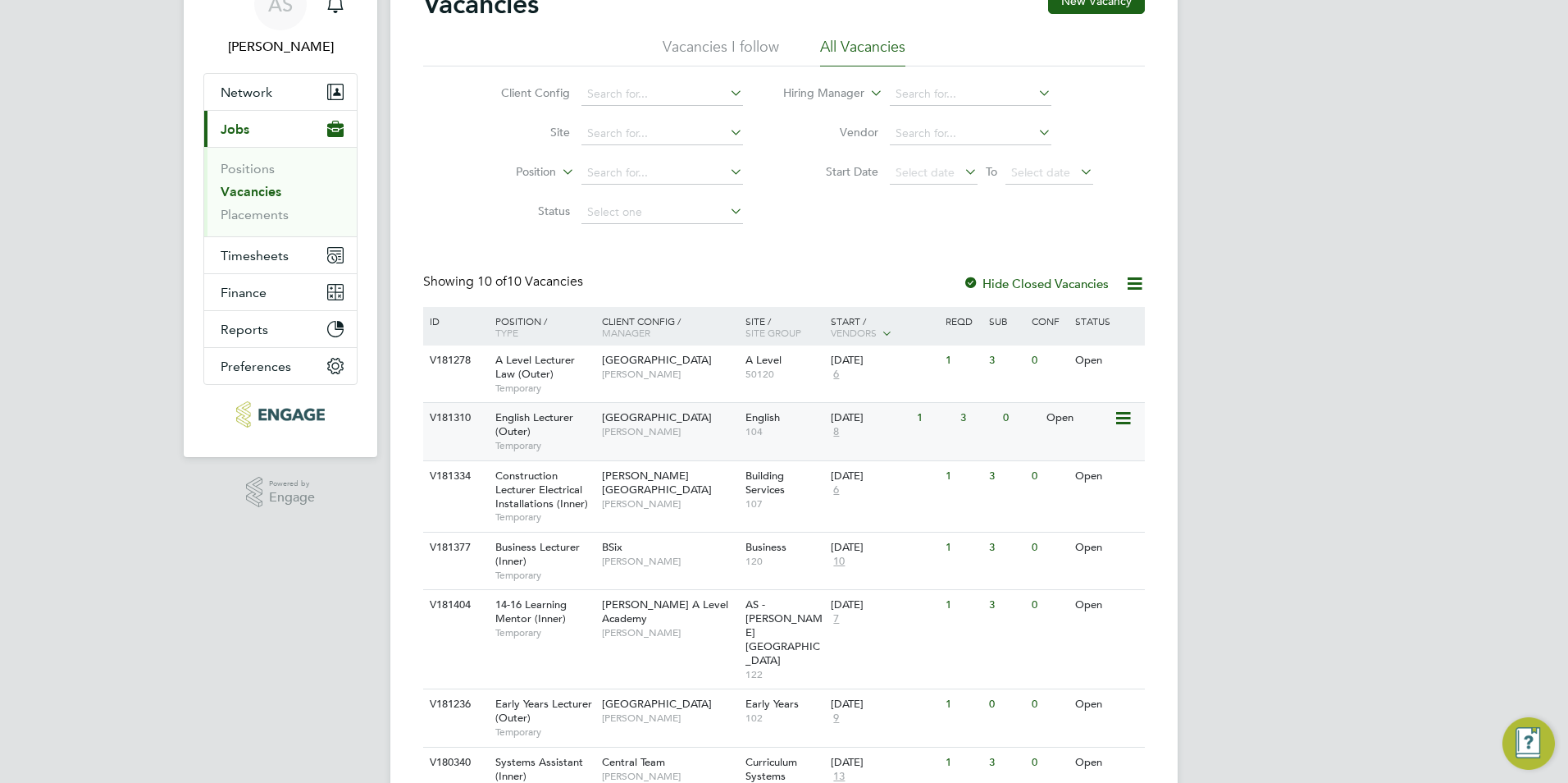
scroll to position [311, 0]
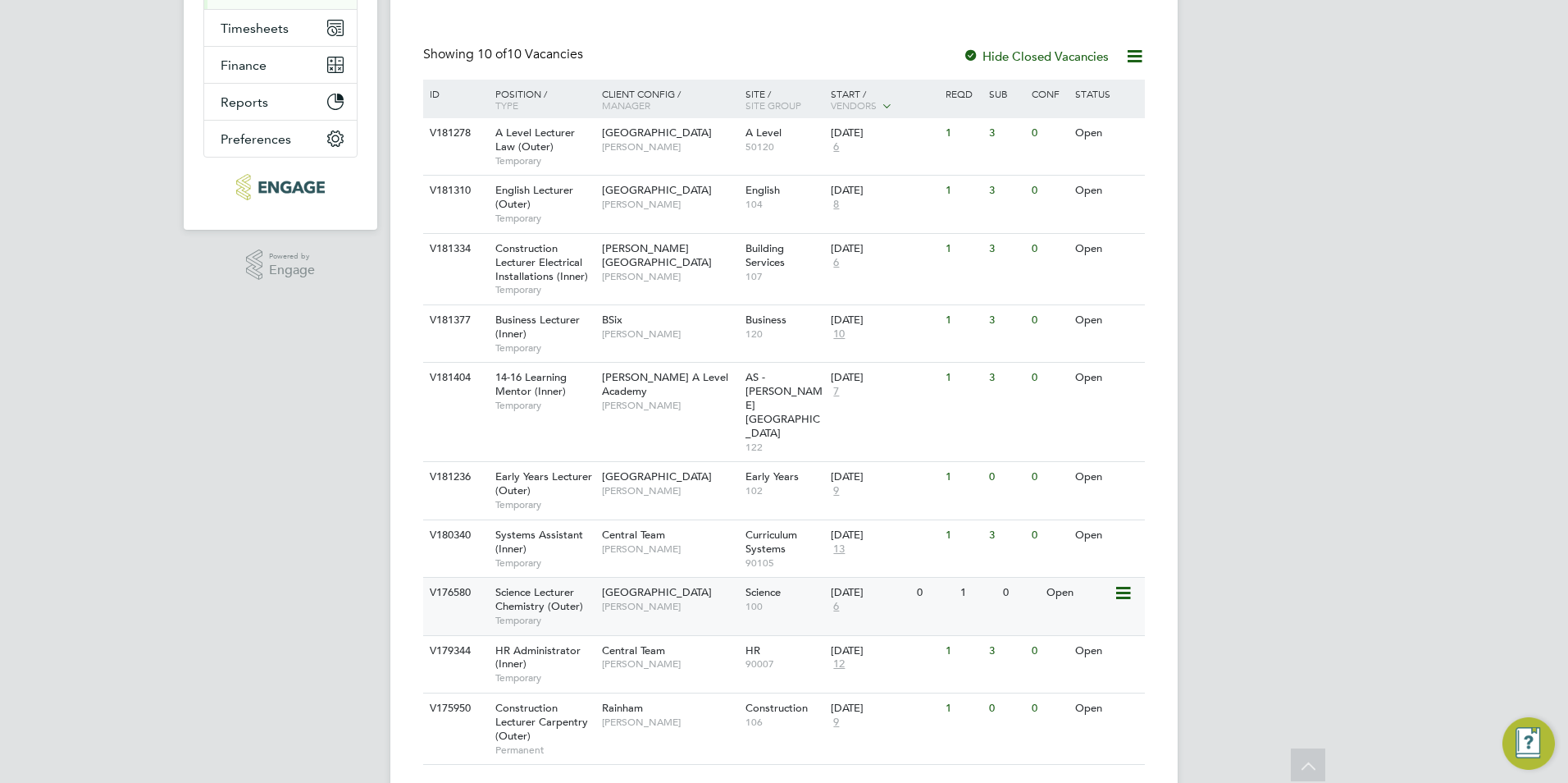
click at [634, 585] on span "[GEOGRAPHIC_DATA]" at bounding box center [656, 592] width 110 height 14
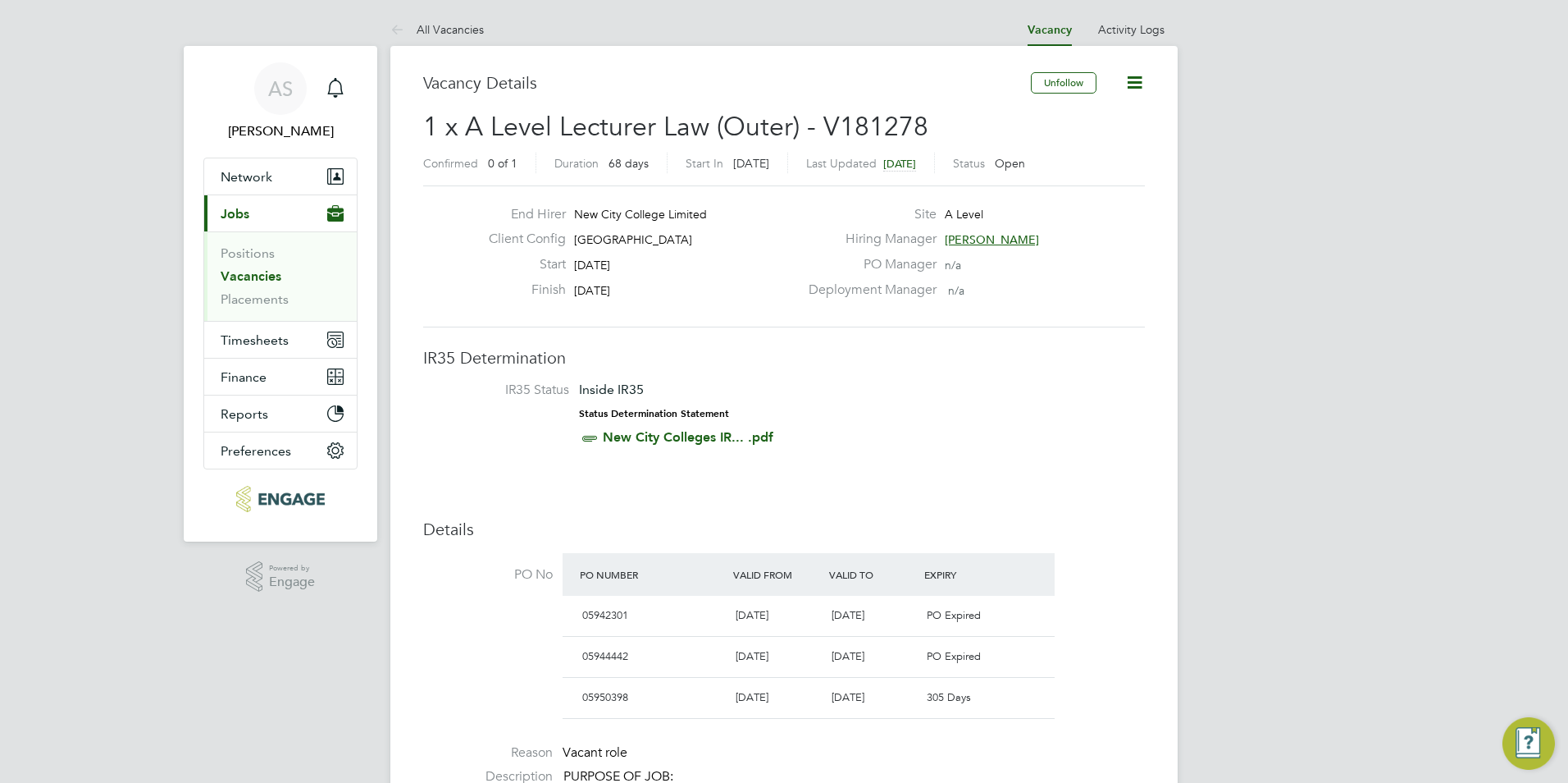
click at [447, 25] on link "All Vacancies" at bounding box center [437, 29] width 93 height 14
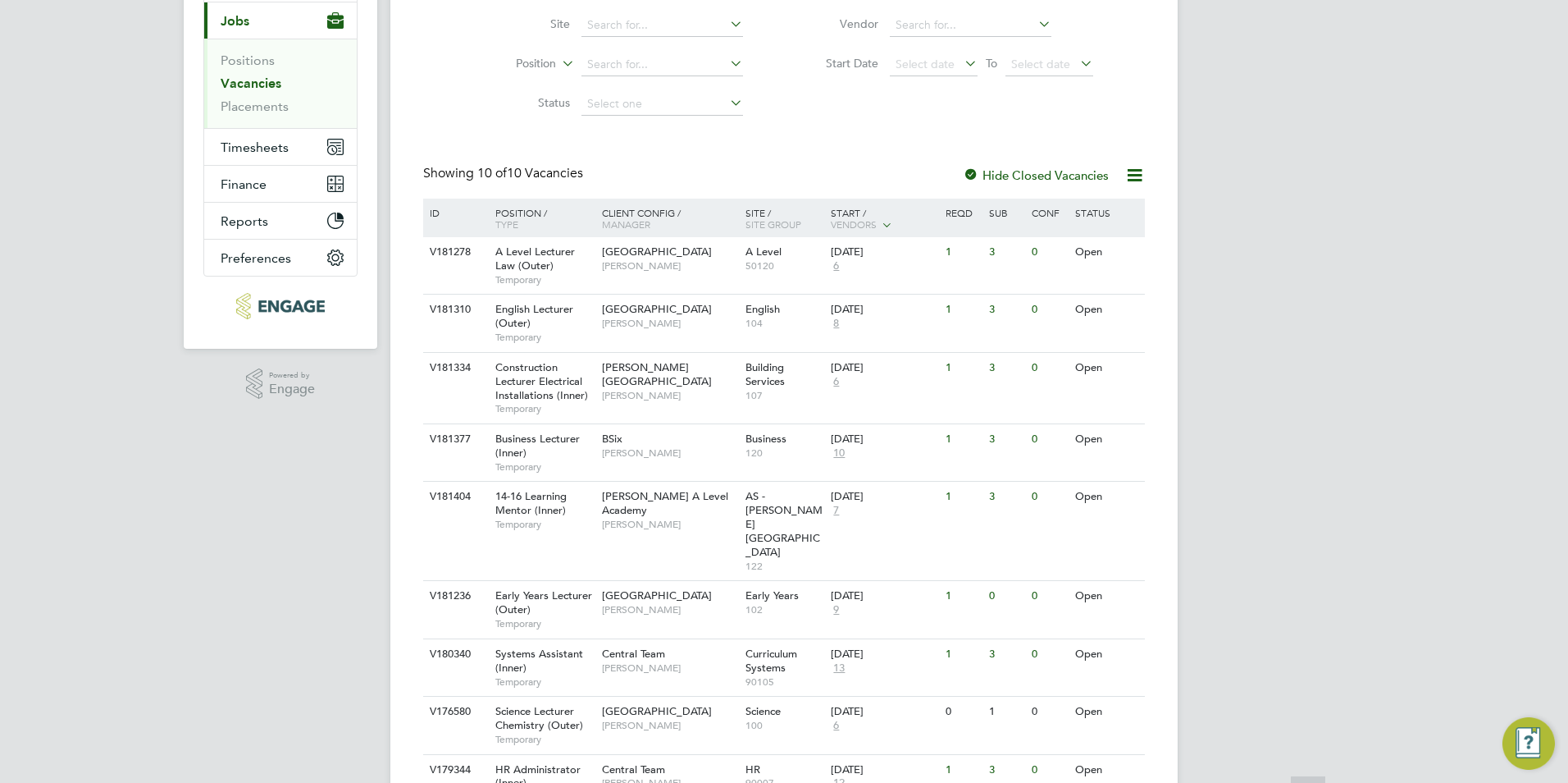
scroll to position [311, 0]
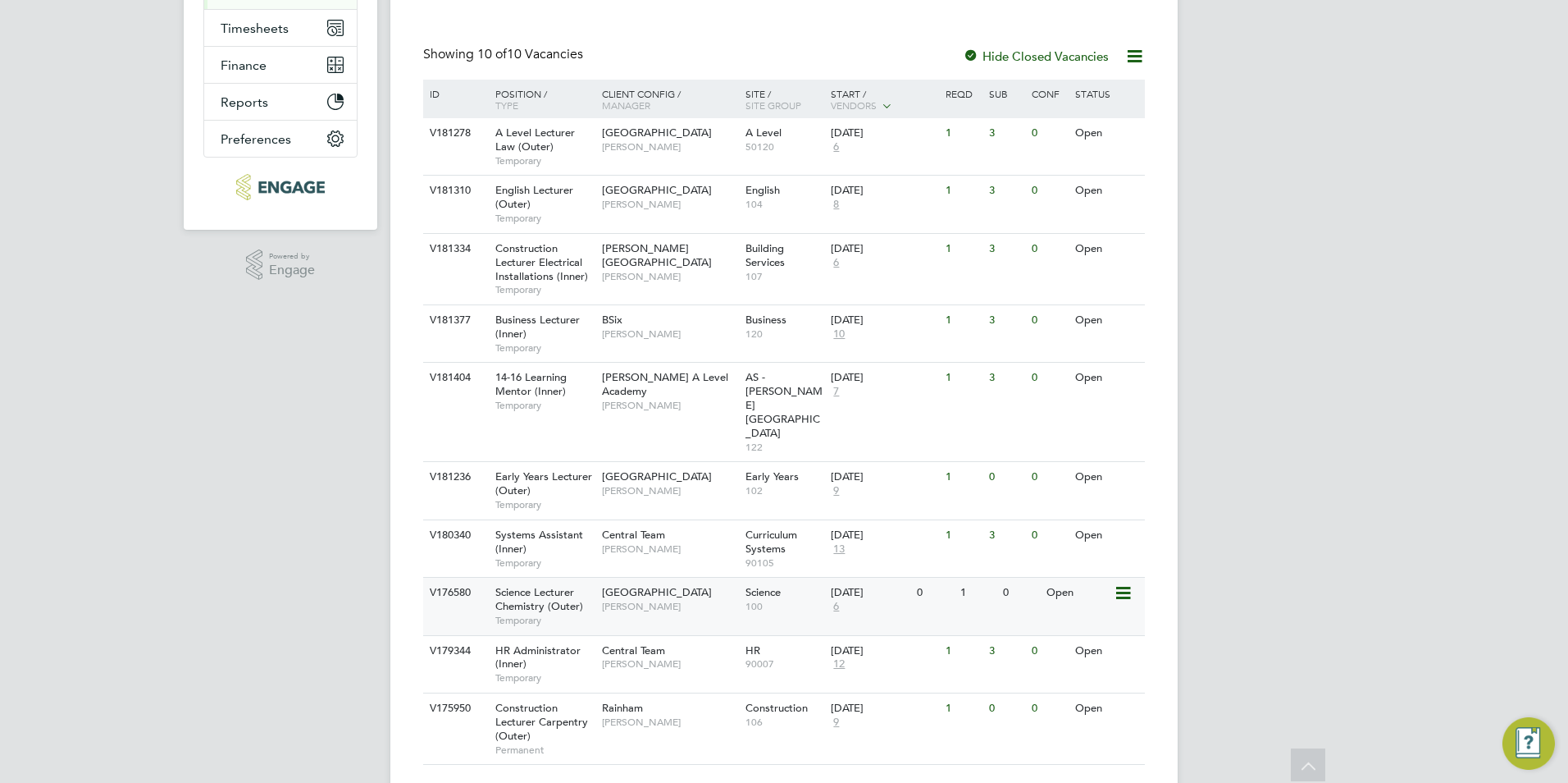
click at [596, 578] on div "Science Lecturer Chemistry (Outer) Temporary" at bounding box center [540, 606] width 115 height 57
click at [598, 148] on div "Havering Sixth Form Campus Kerry Baker" at bounding box center [669, 140] width 144 height 42
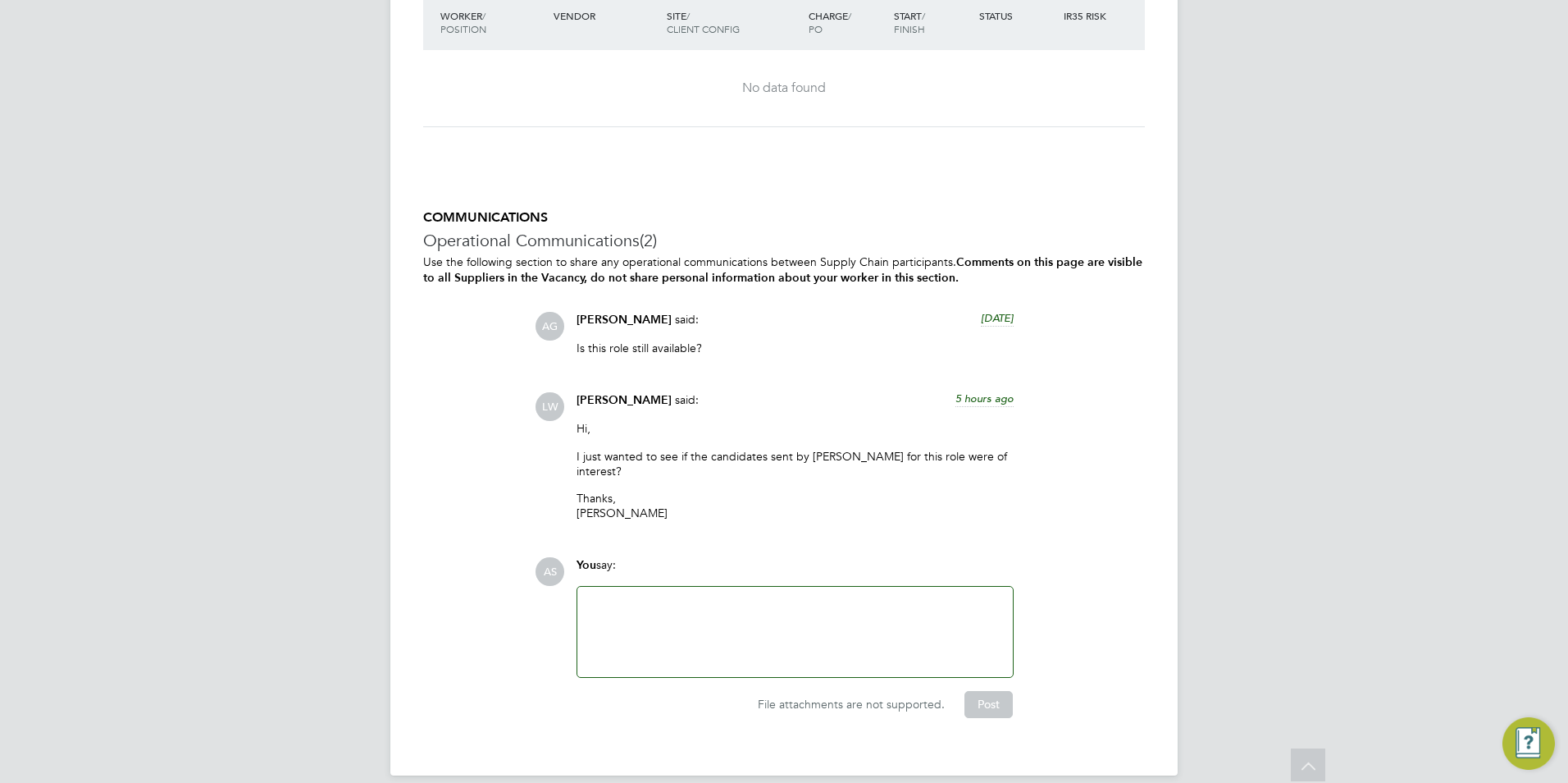
scroll to position [3430, 0]
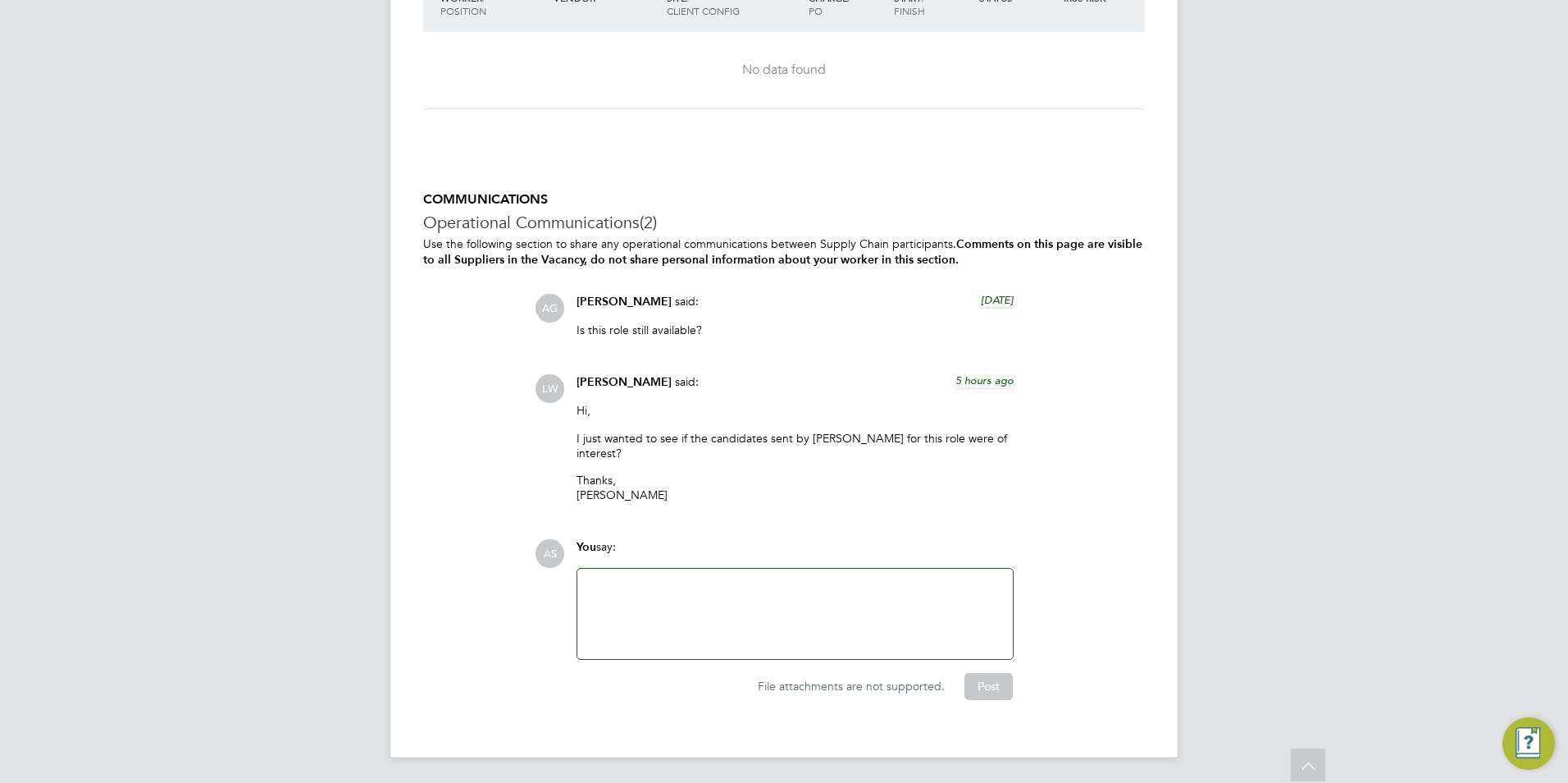
click at [690, 596] on div at bounding box center [794, 613] width 415 height 70
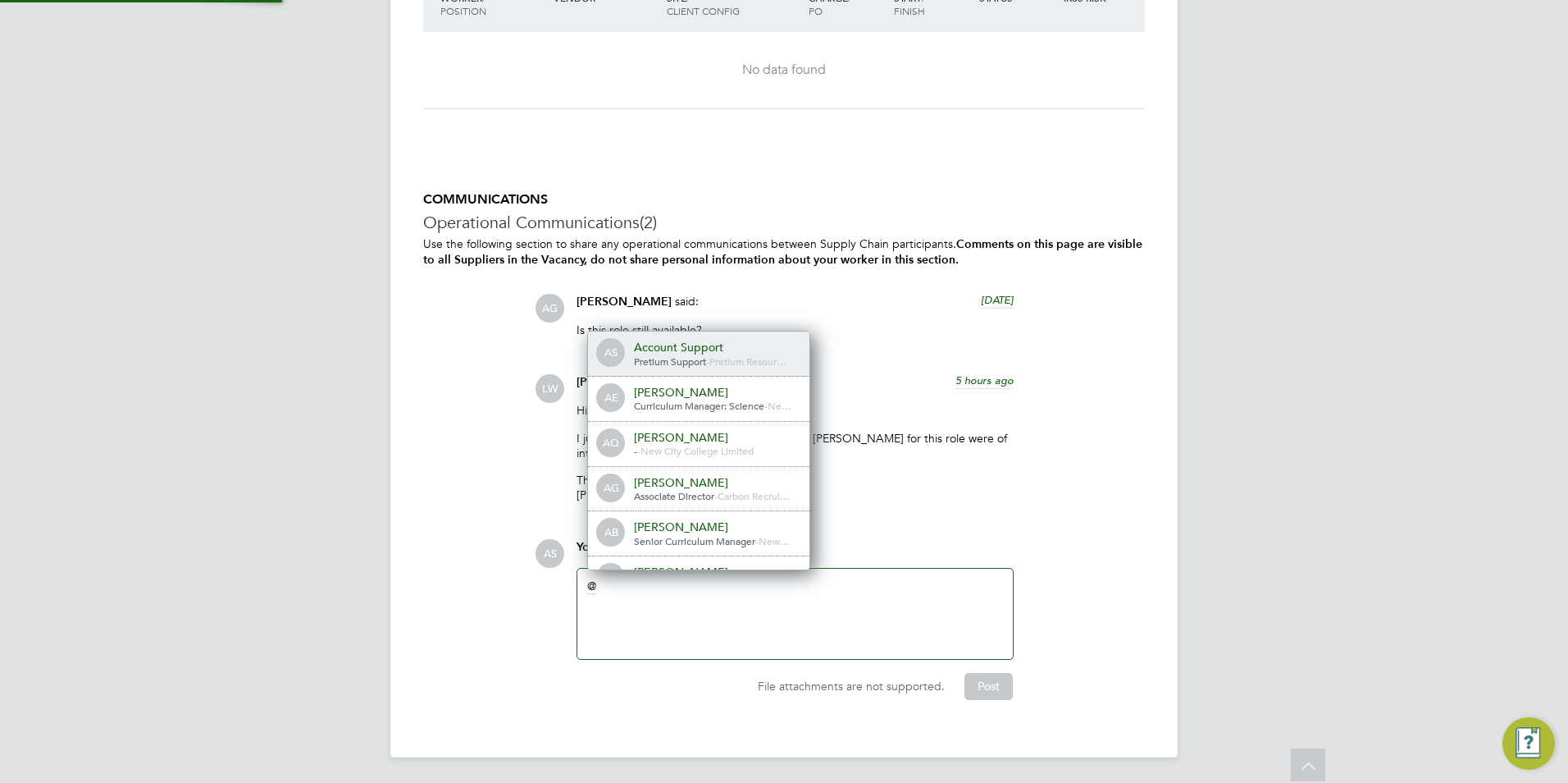
scroll to position [0, 0]
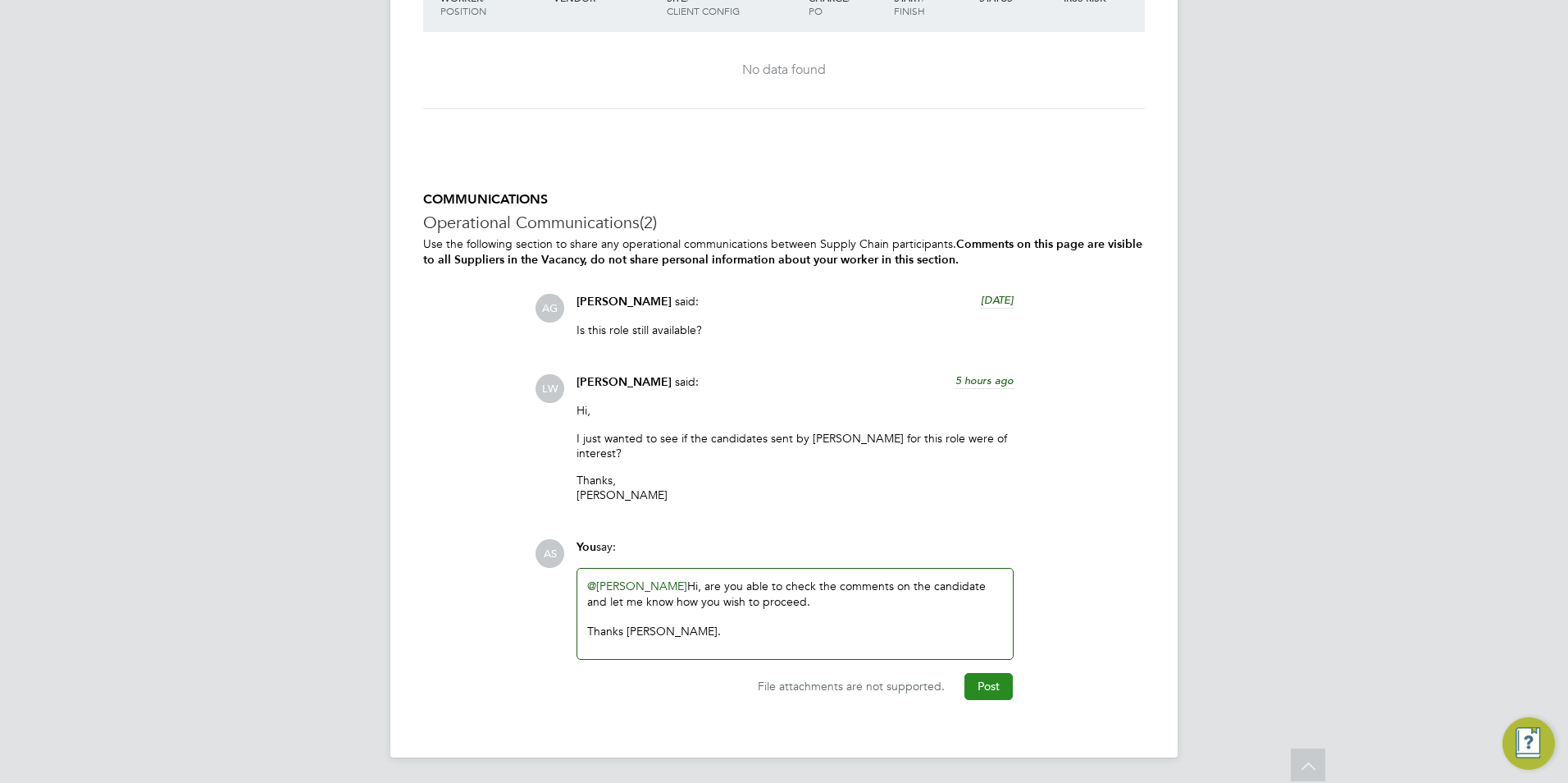
click at [984, 688] on button "Post" at bounding box center [989, 686] width 48 height 26
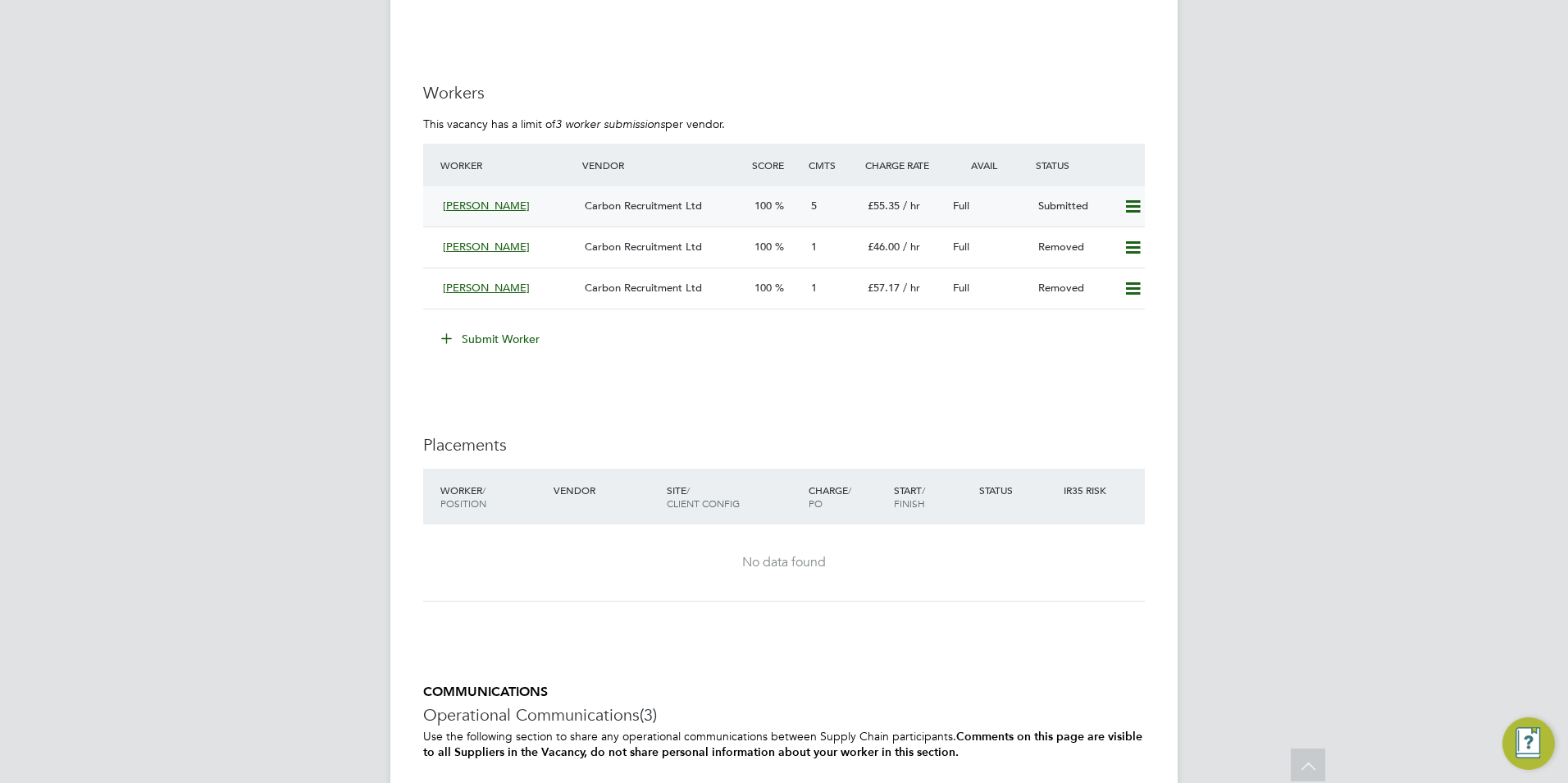
click at [817, 227] on div "[PERSON_NAME] Carbon Recruitment Ltd 100 5 £55.35 / hr Full Submitted" at bounding box center [784, 206] width 722 height 40
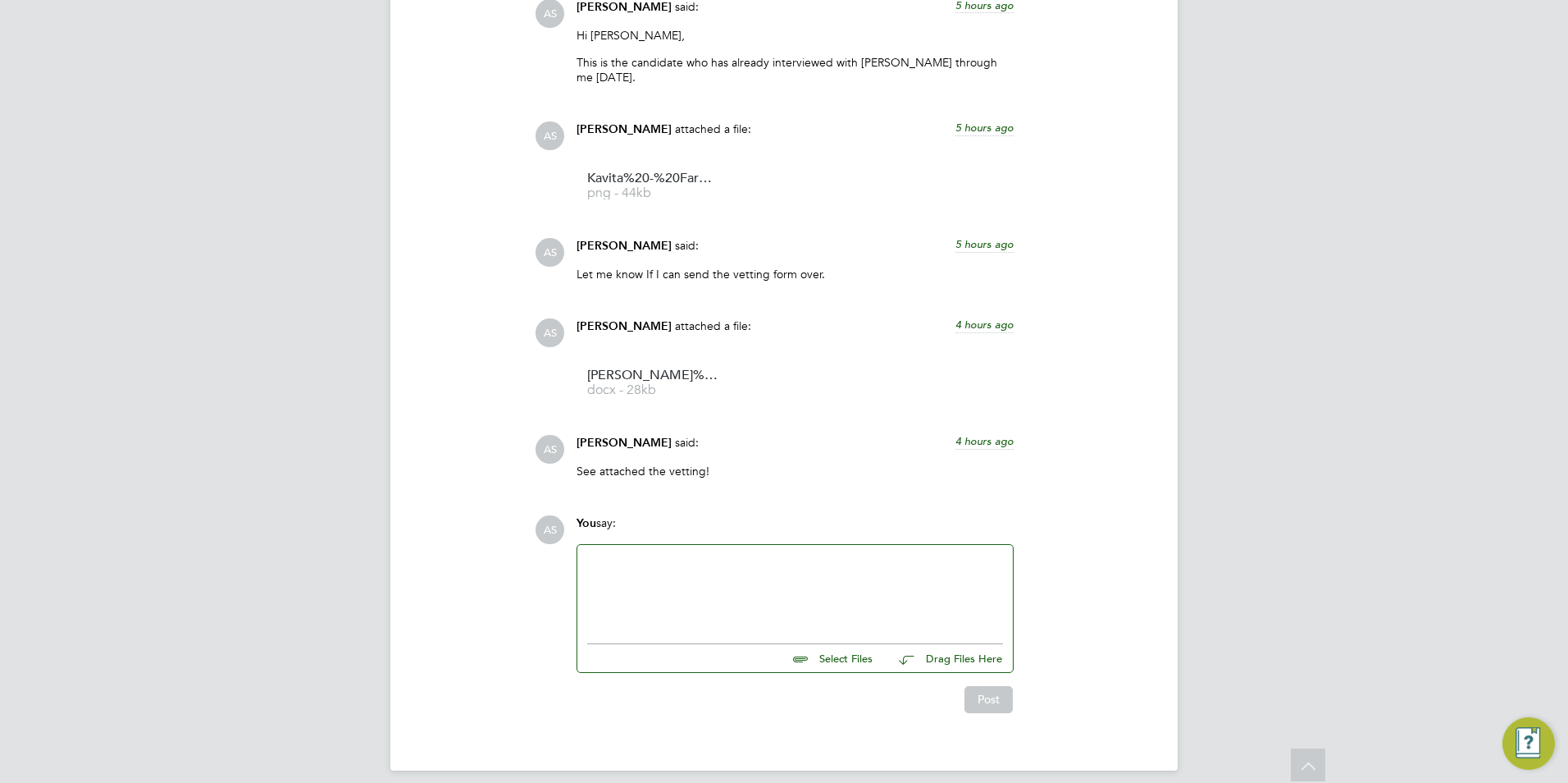
click at [452, 539] on div "COMMUNICATIONS Operational Communications (5) Use the following section to shar…" at bounding box center [784, 313] width 722 height 800
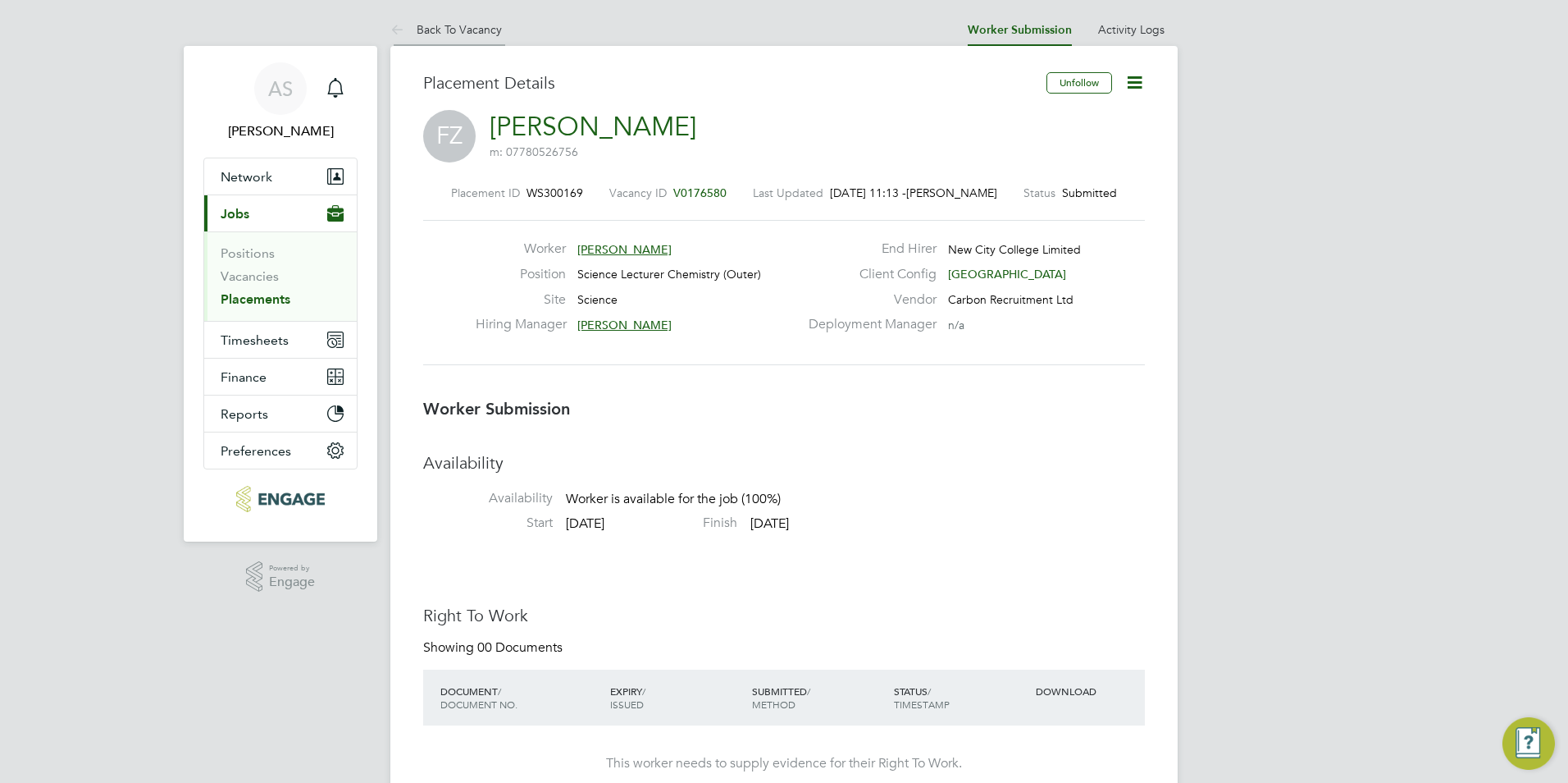
click at [485, 26] on link "Back To Vacancy" at bounding box center [446, 29] width 112 height 14
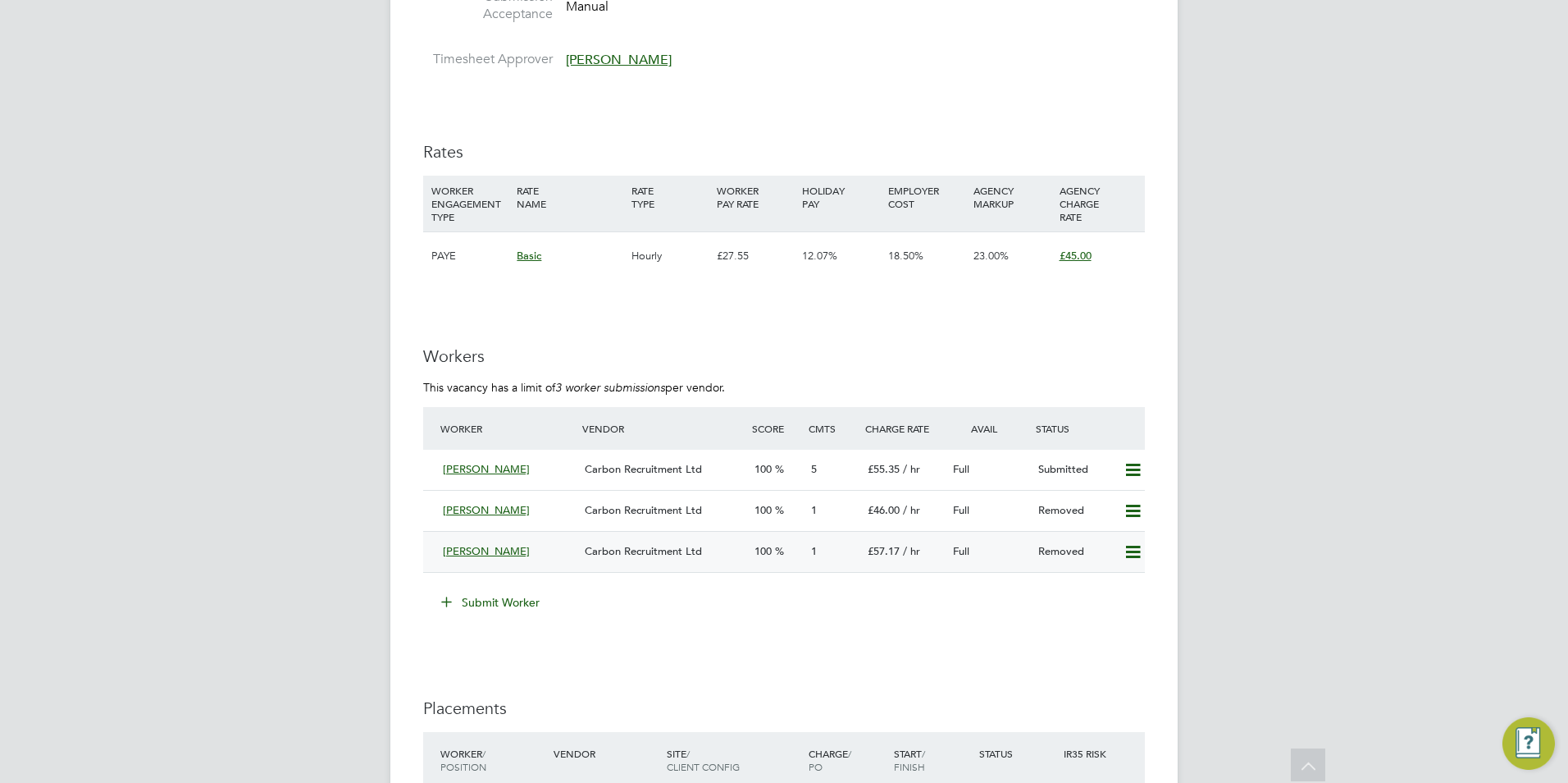
scroll to position [2790, 0]
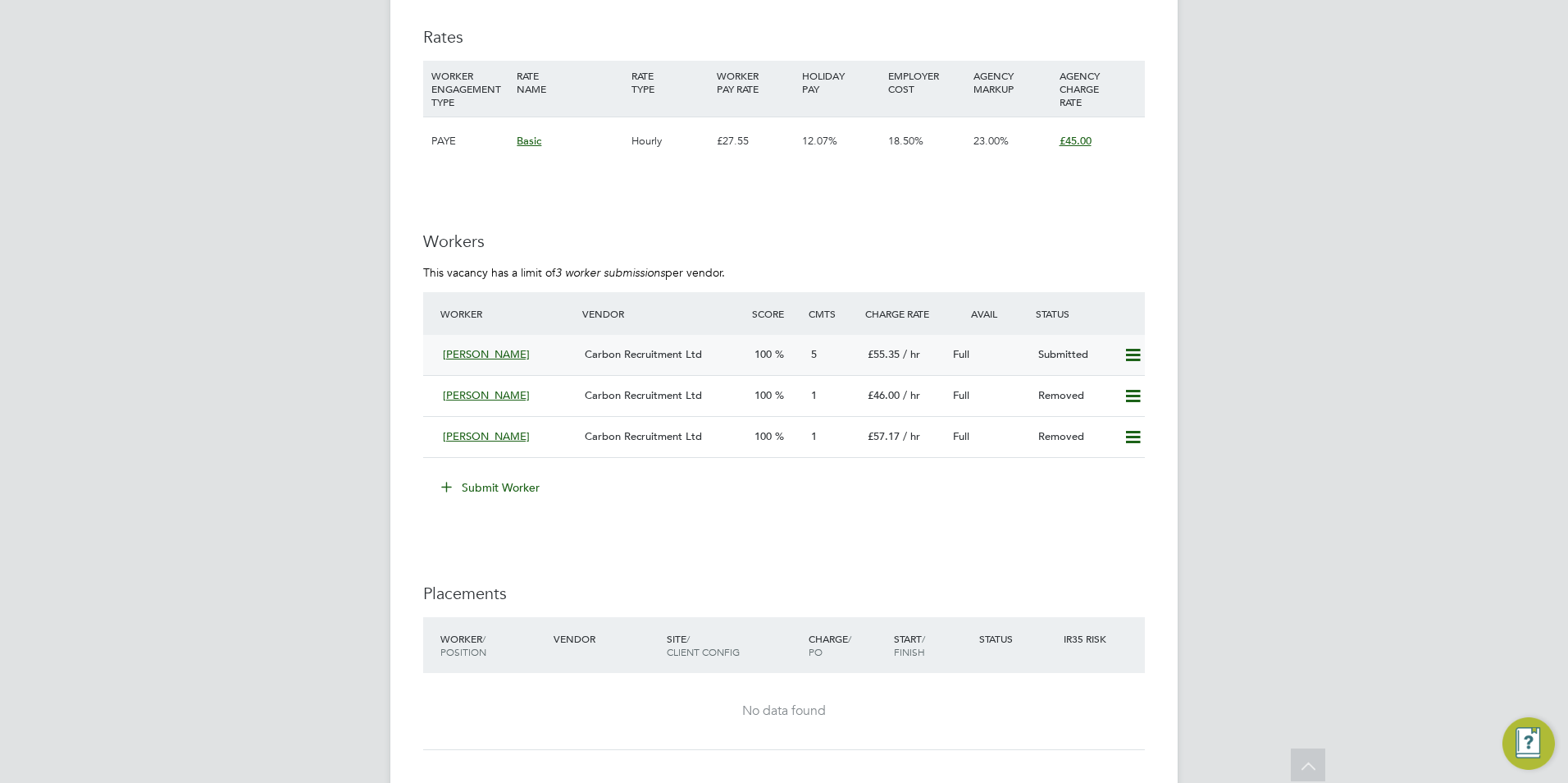
click at [505, 361] on span "[PERSON_NAME]" at bounding box center [486, 354] width 87 height 14
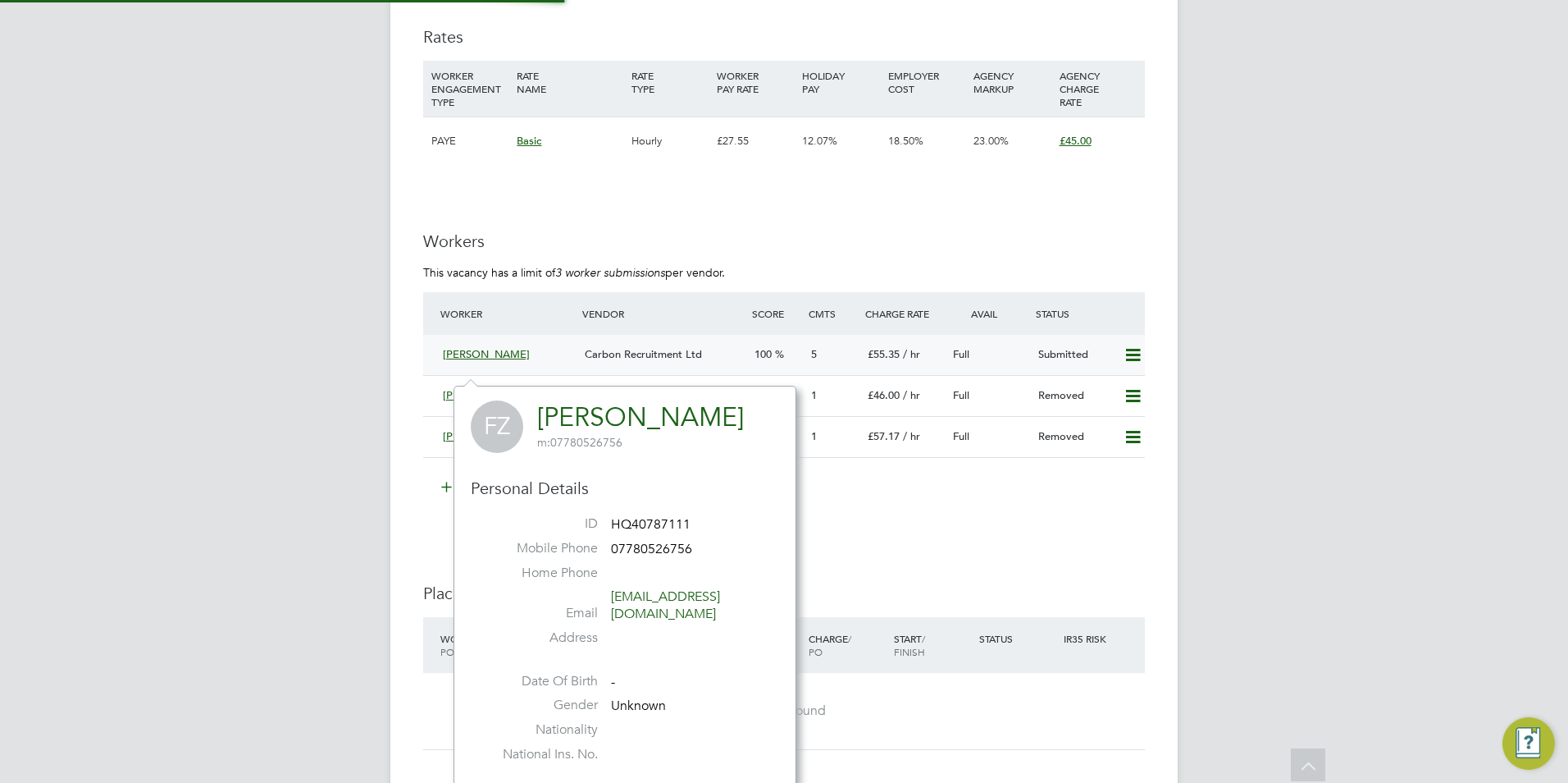
scroll to position [382, 343]
click at [646, 361] on span "Carbon Recruitment Ltd" at bounding box center [644, 354] width 118 height 14
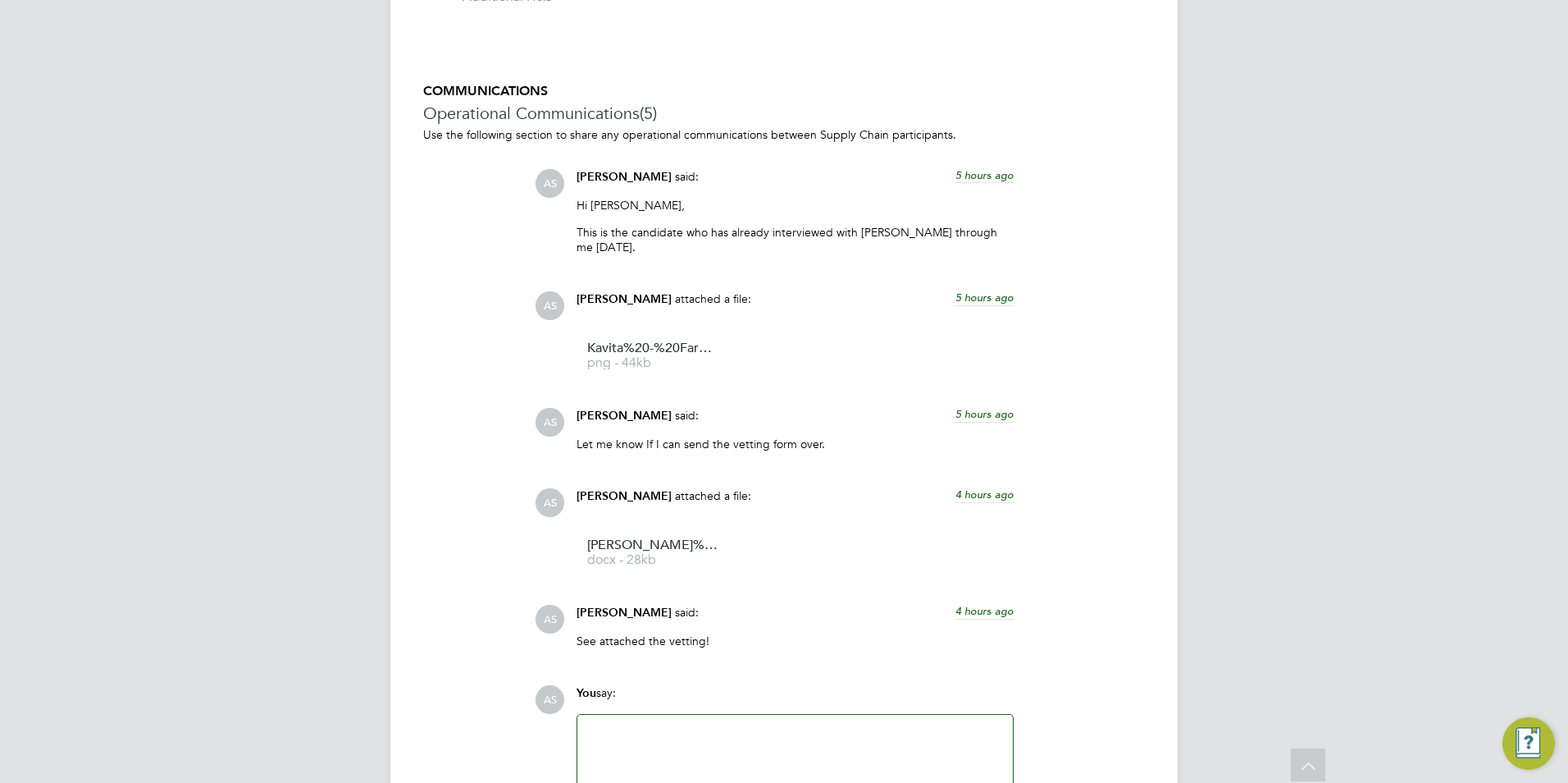
scroll to position [1620, 0]
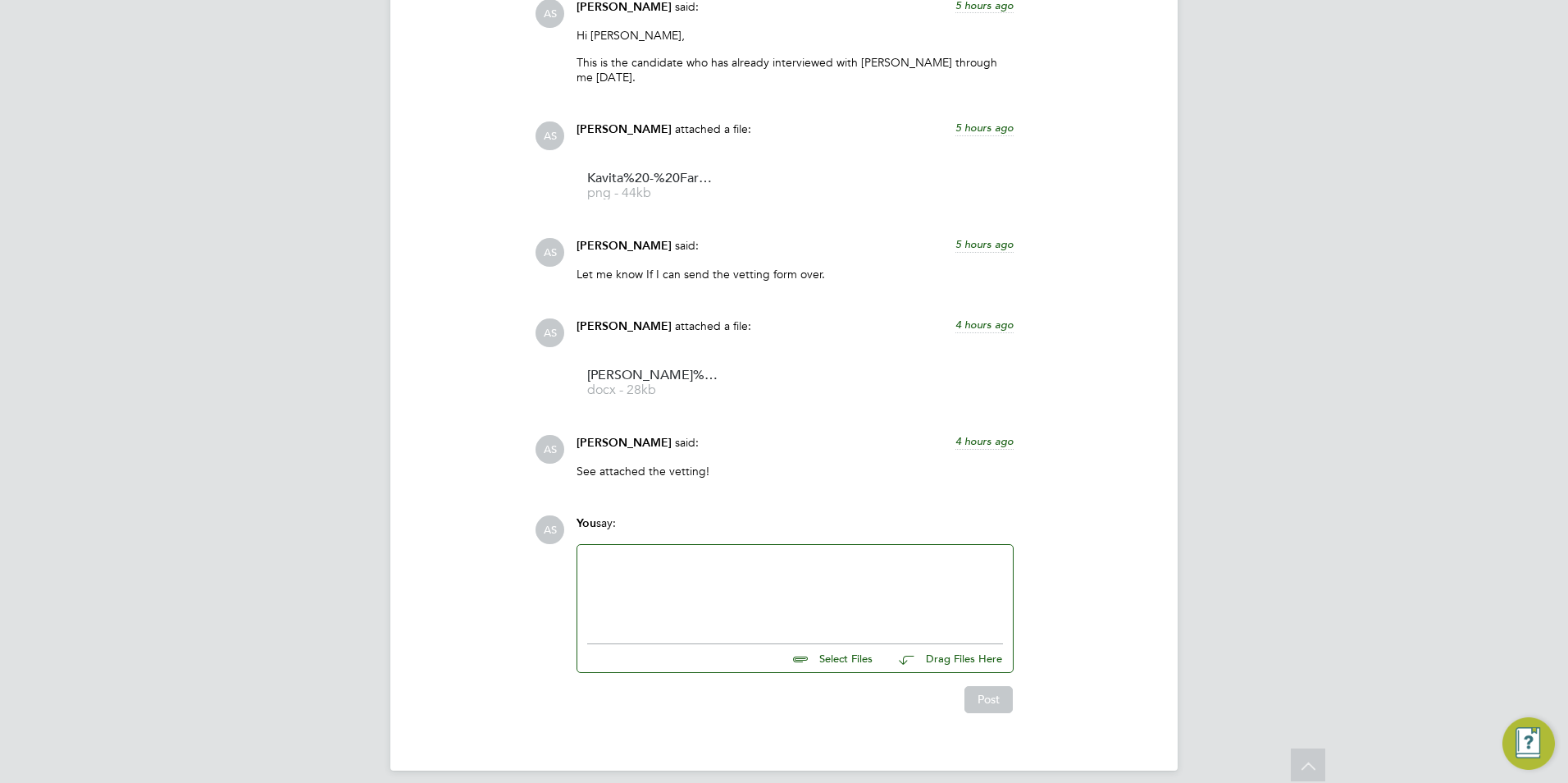
click at [780, 572] on div at bounding box center [794, 589] width 415 height 70
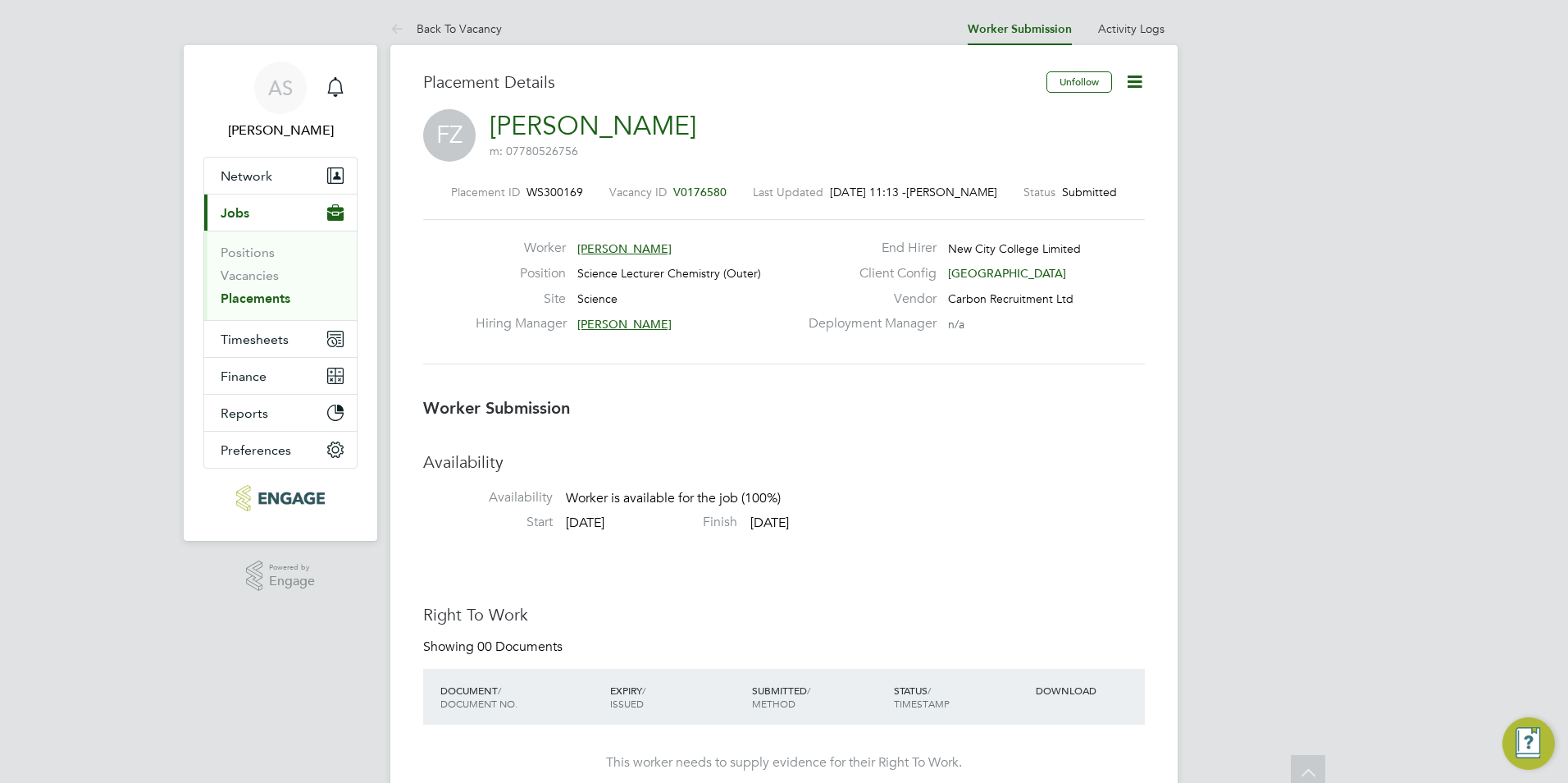
scroll to position [0, 0]
click at [235, 270] on link "Vacancies" at bounding box center [250, 276] width 58 height 15
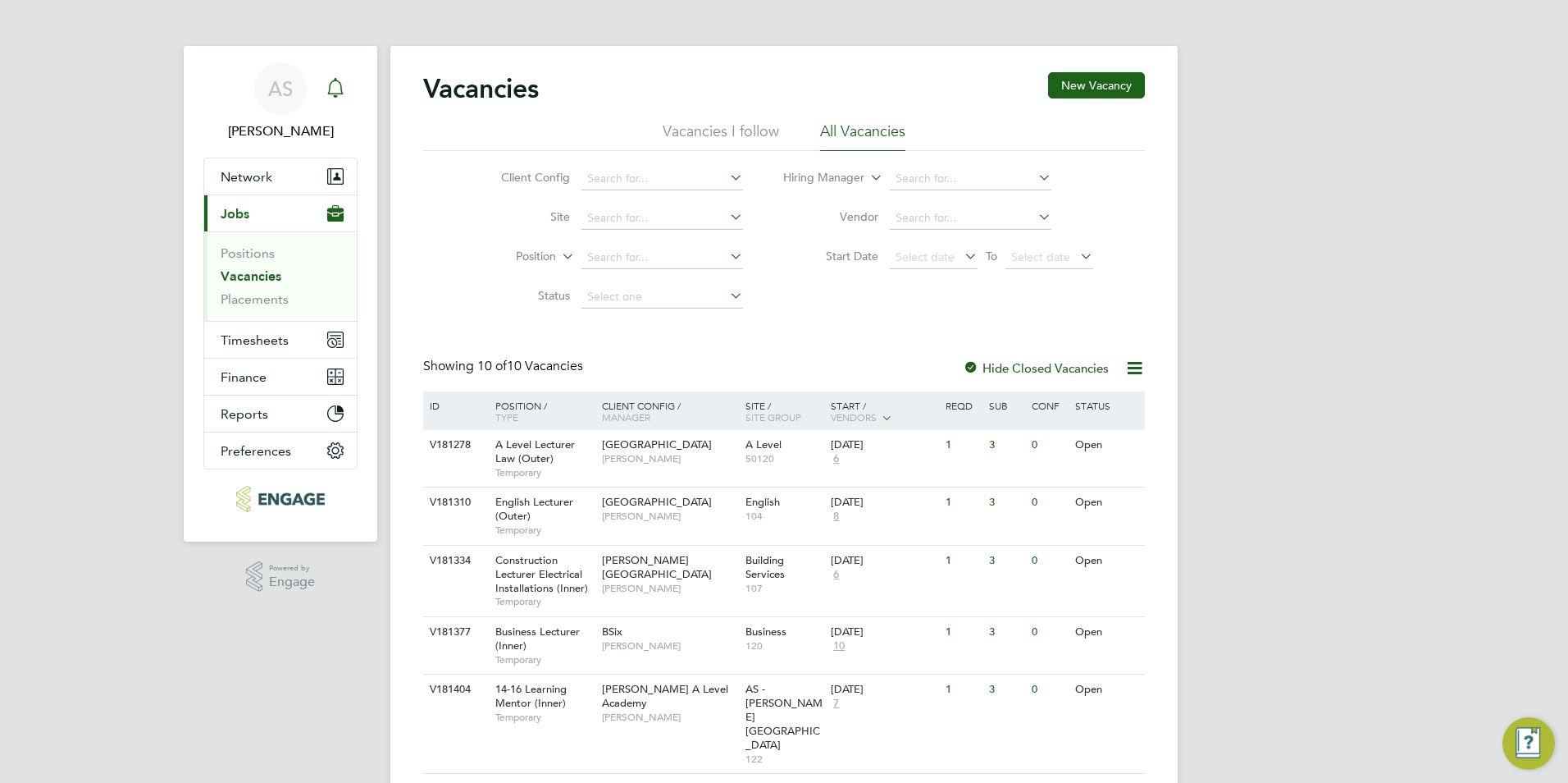
click at [341, 99] on div "Main navigation" at bounding box center [335, 89] width 33 height 33
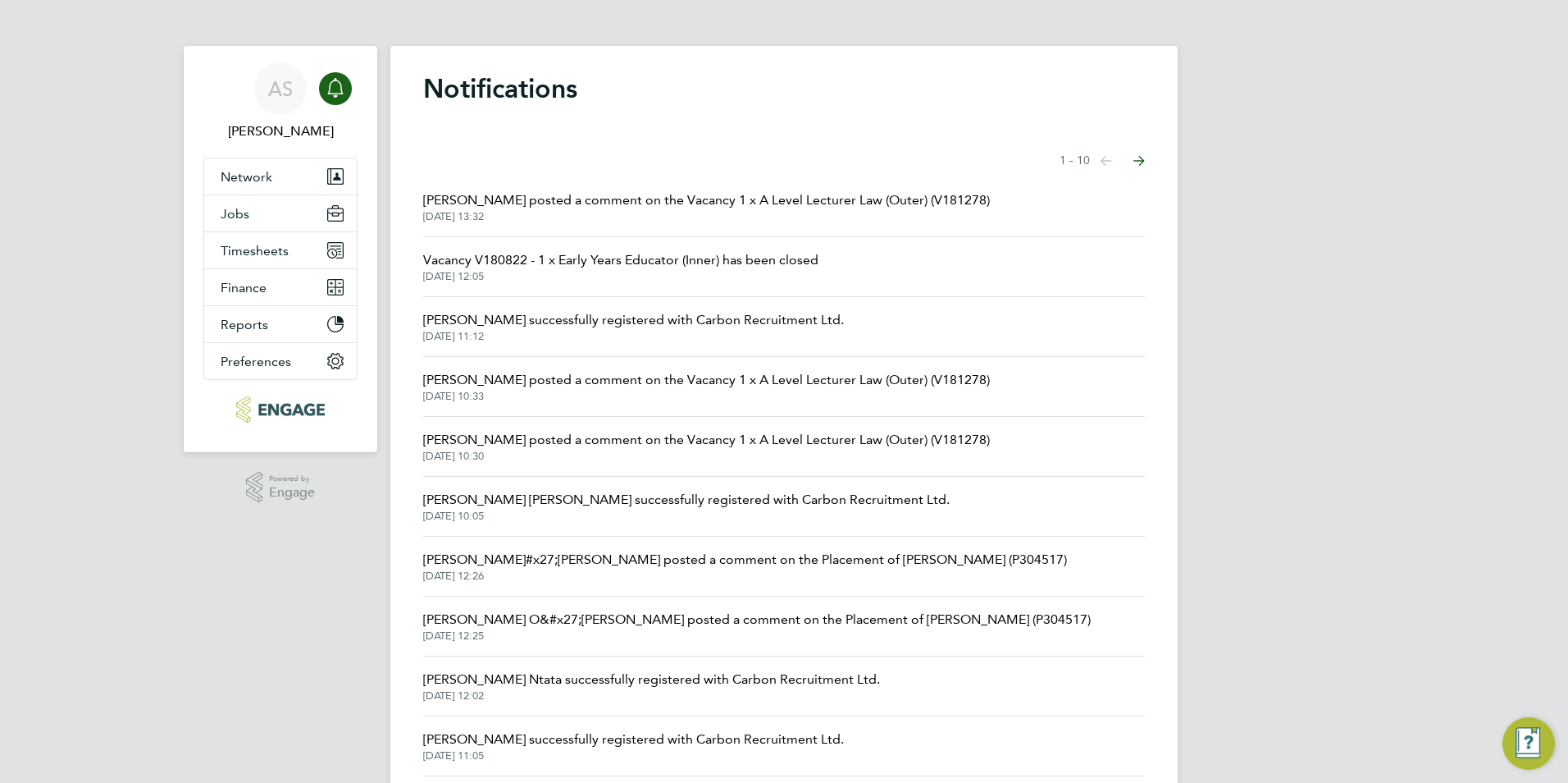
click at [562, 228] on li "Louis Warner posted a comment on the Vacancy 1 x A Level Lecturer Law (Outer) (…" at bounding box center [784, 207] width 722 height 60
click at [498, 203] on span "Louis Warner posted a comment on the Vacancy 1 x A Level Lecturer Law (Outer) (…" at bounding box center [706, 200] width 567 height 19
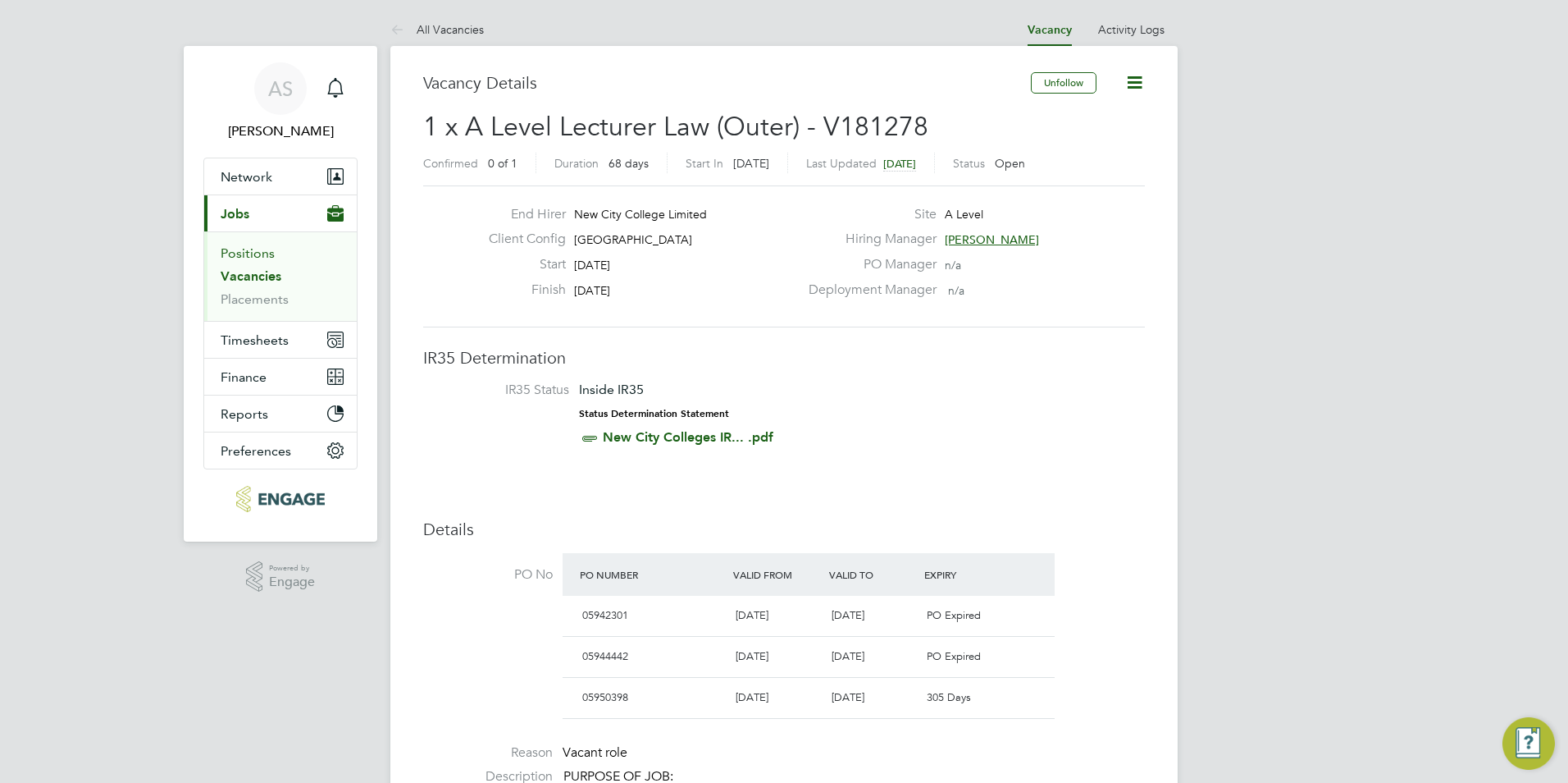
click at [262, 256] on link "Positions" at bounding box center [248, 253] width 54 height 15
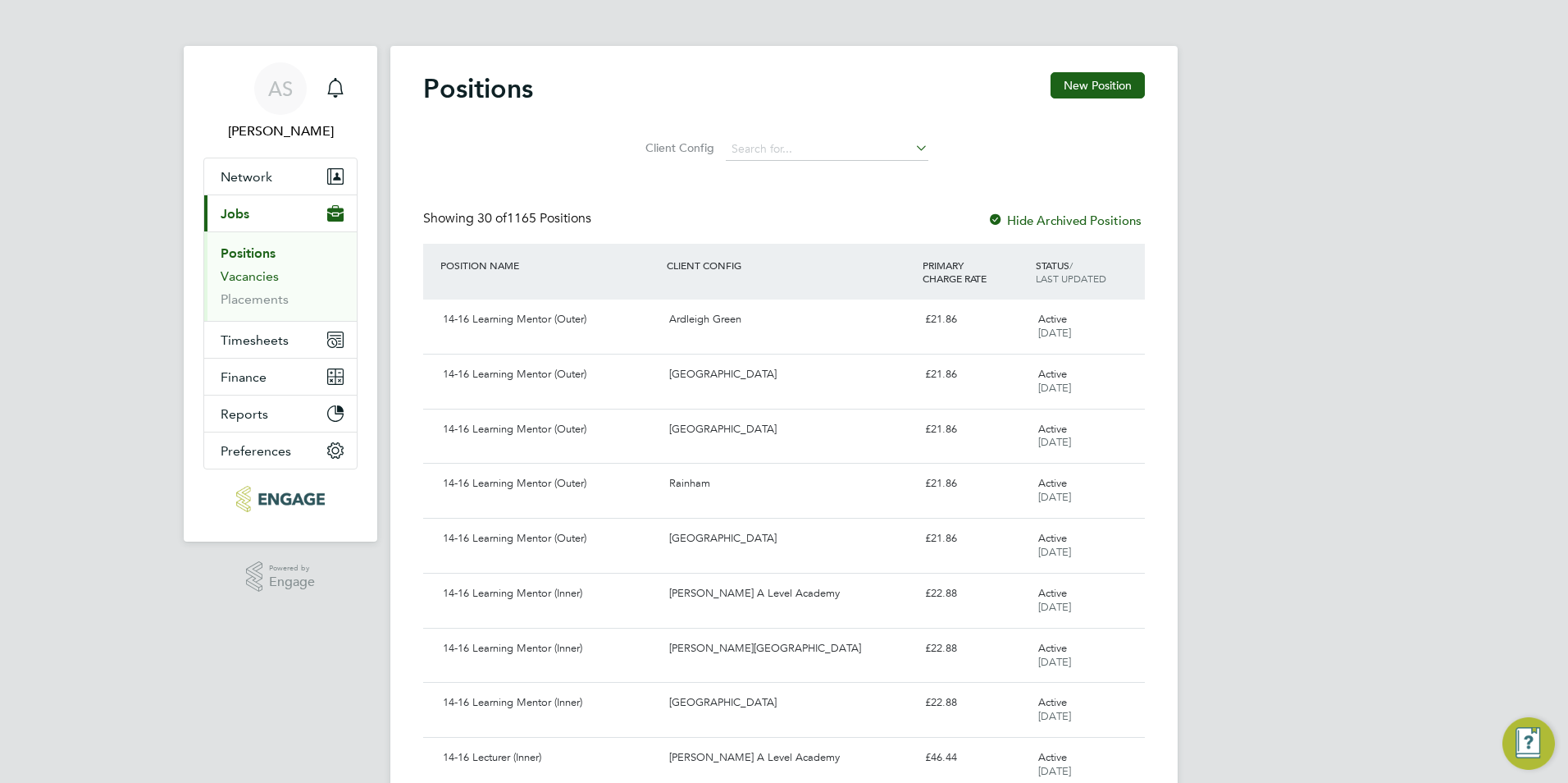
click at [255, 280] on link "Vacancies" at bounding box center [250, 276] width 58 height 15
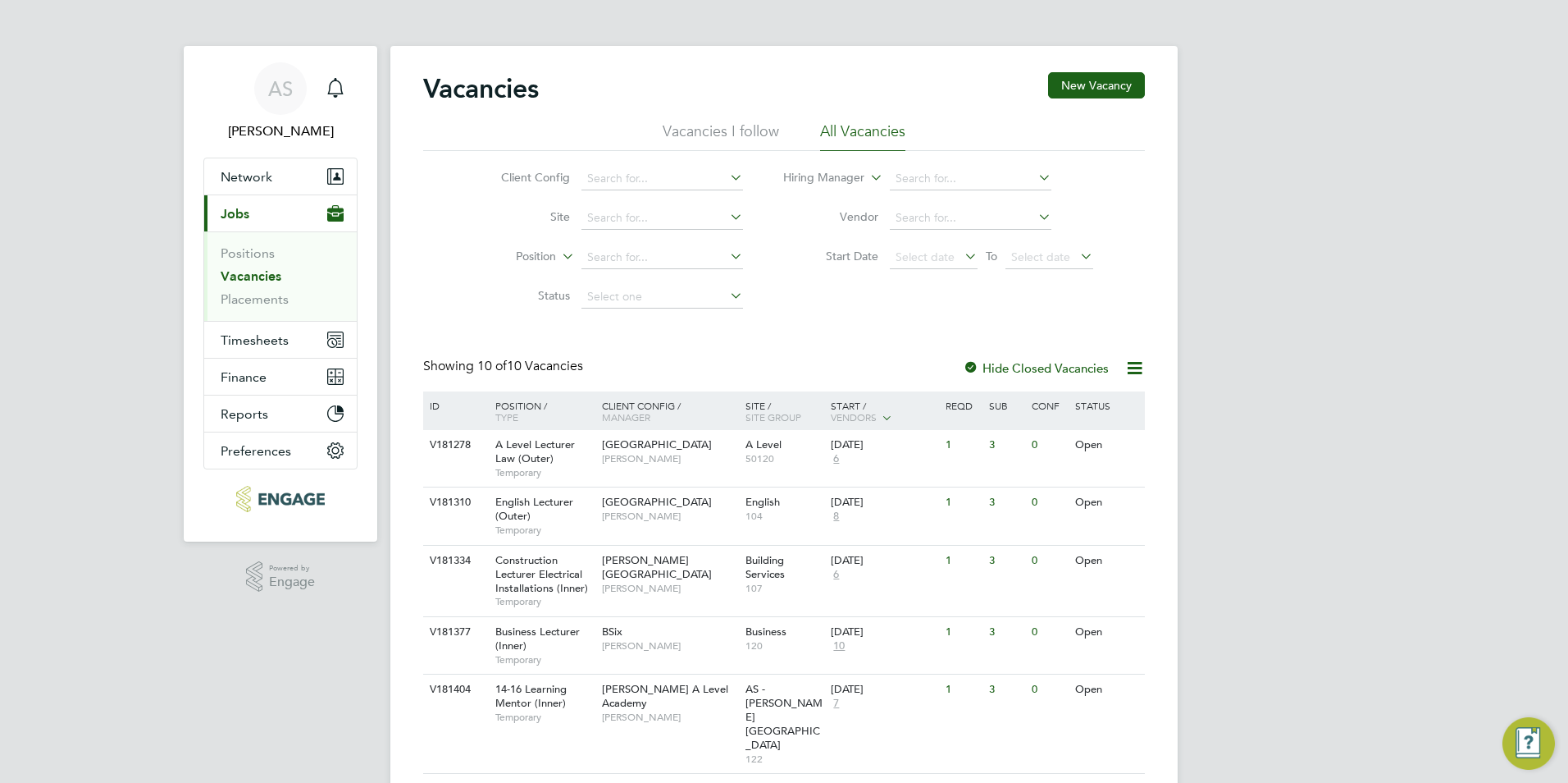
click at [263, 262] on li "Positions" at bounding box center [282, 256] width 123 height 23
click at [266, 253] on link "Positions" at bounding box center [248, 253] width 54 height 15
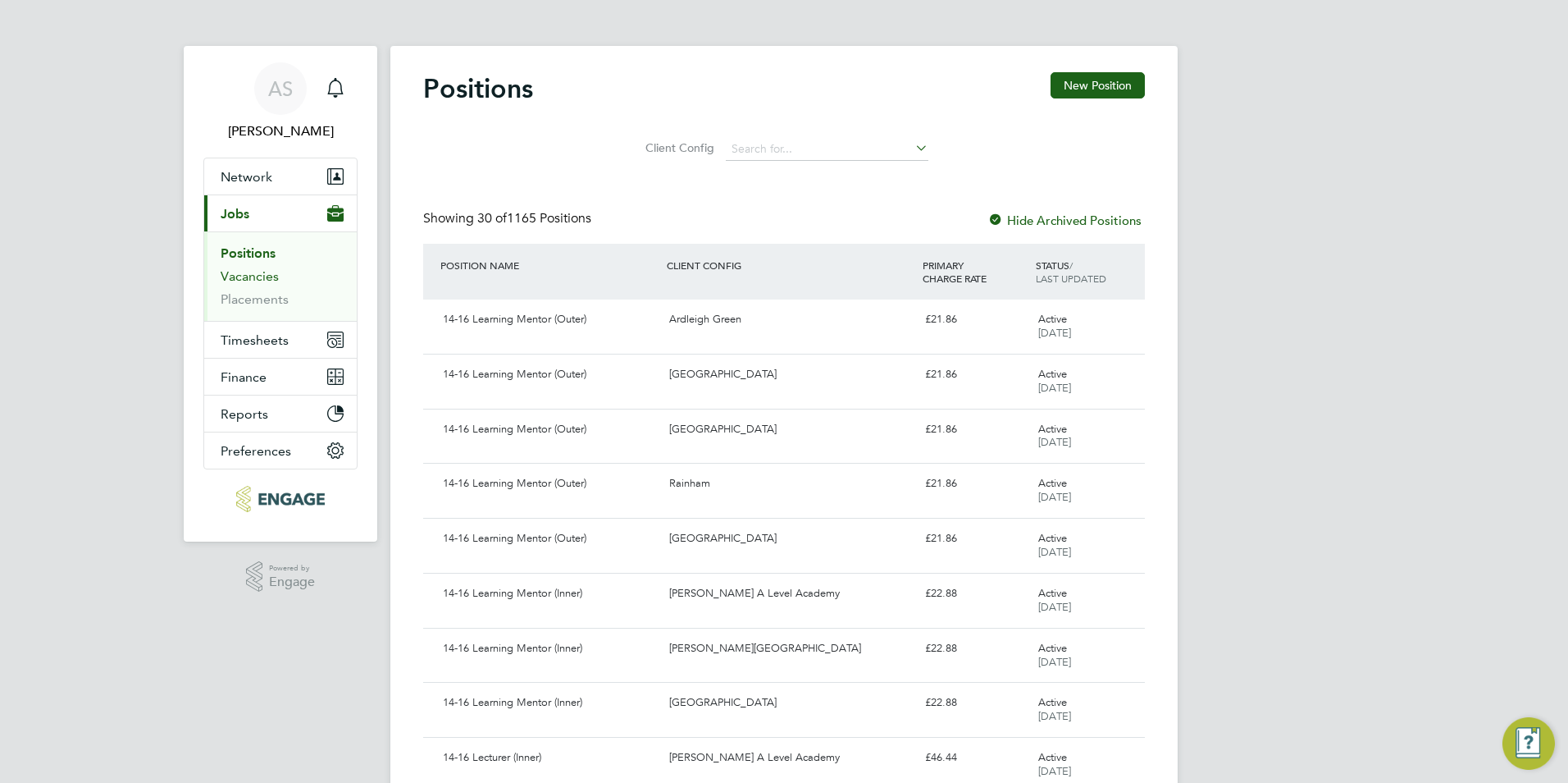
click at [244, 283] on link "Vacancies" at bounding box center [250, 276] width 58 height 15
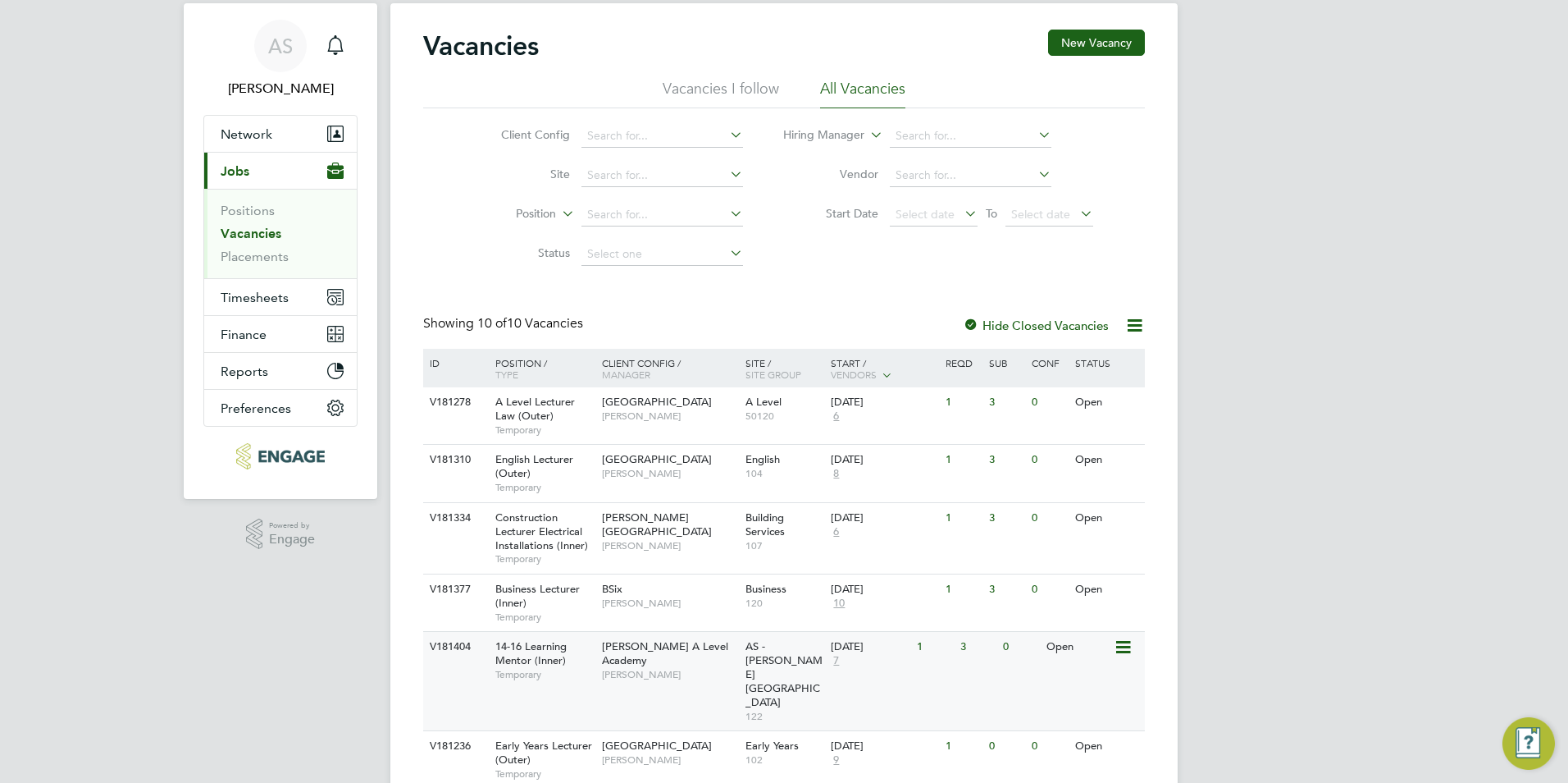
scroll to position [82, 0]
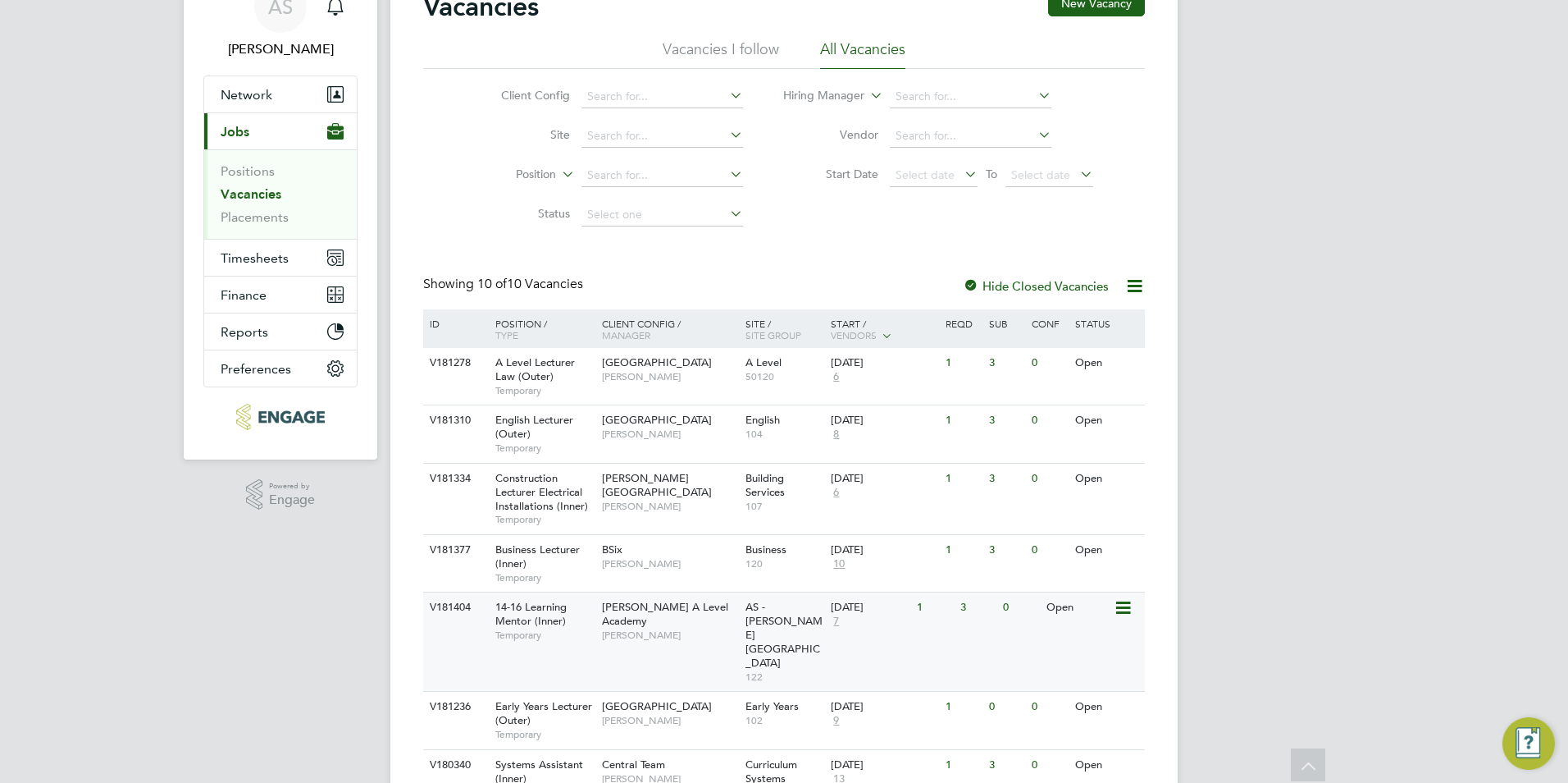
click at [843, 621] on div "29 Sep 2025 7" at bounding box center [869, 614] width 86 height 44
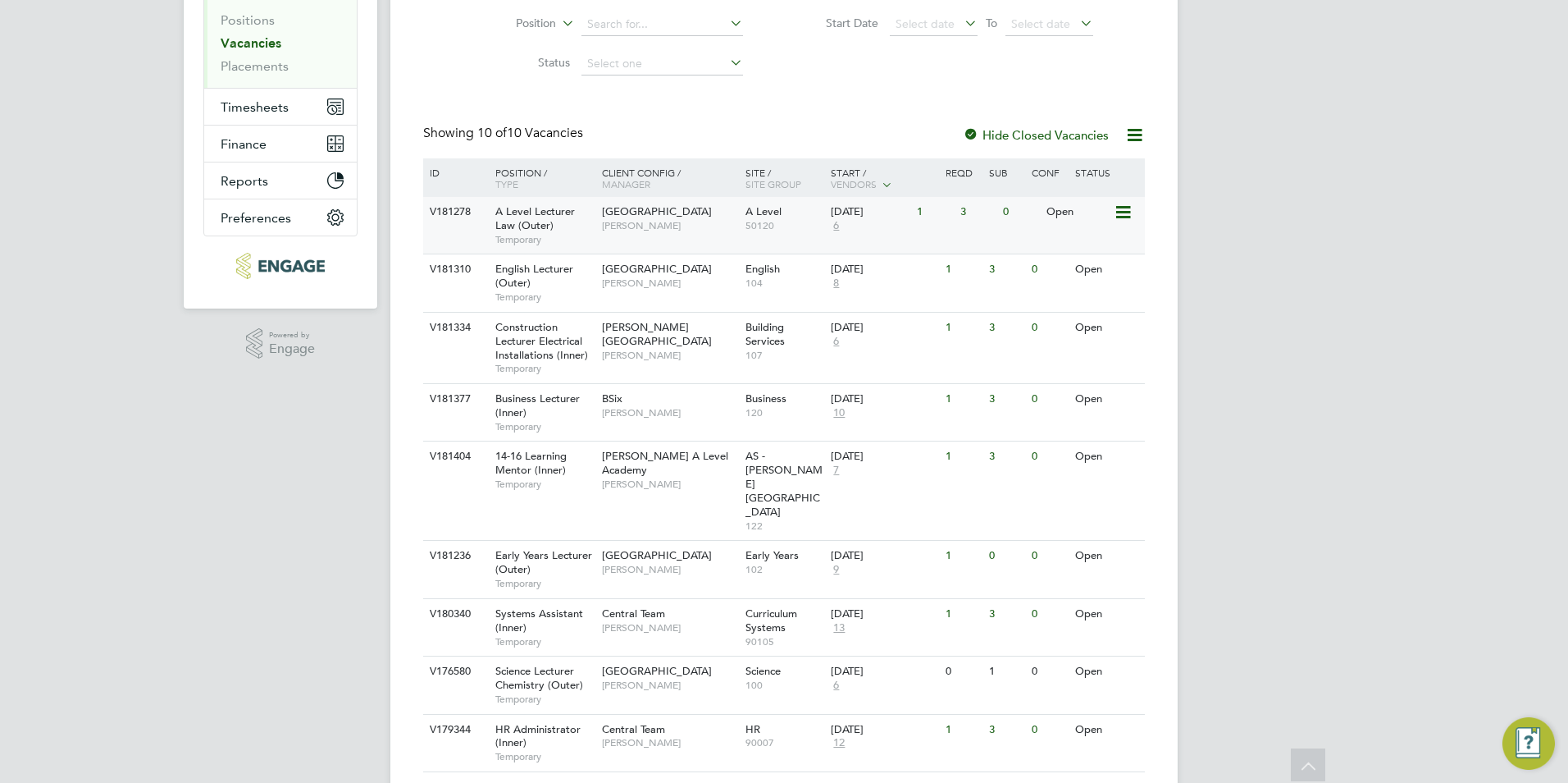
scroll to position [311, 0]
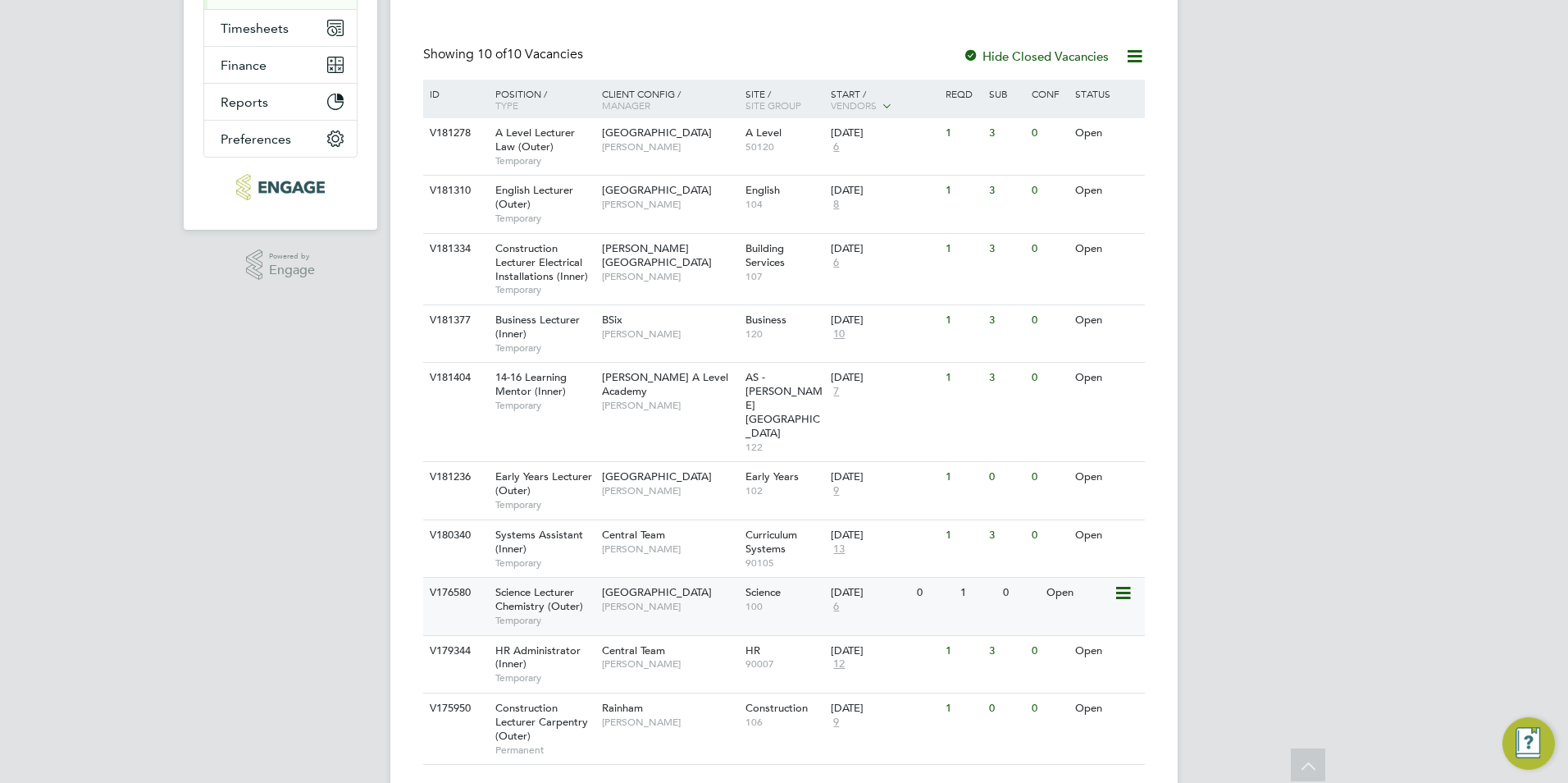
click at [578, 578] on div "Science Lecturer Chemistry (Outer) Temporary" at bounding box center [540, 606] width 115 height 57
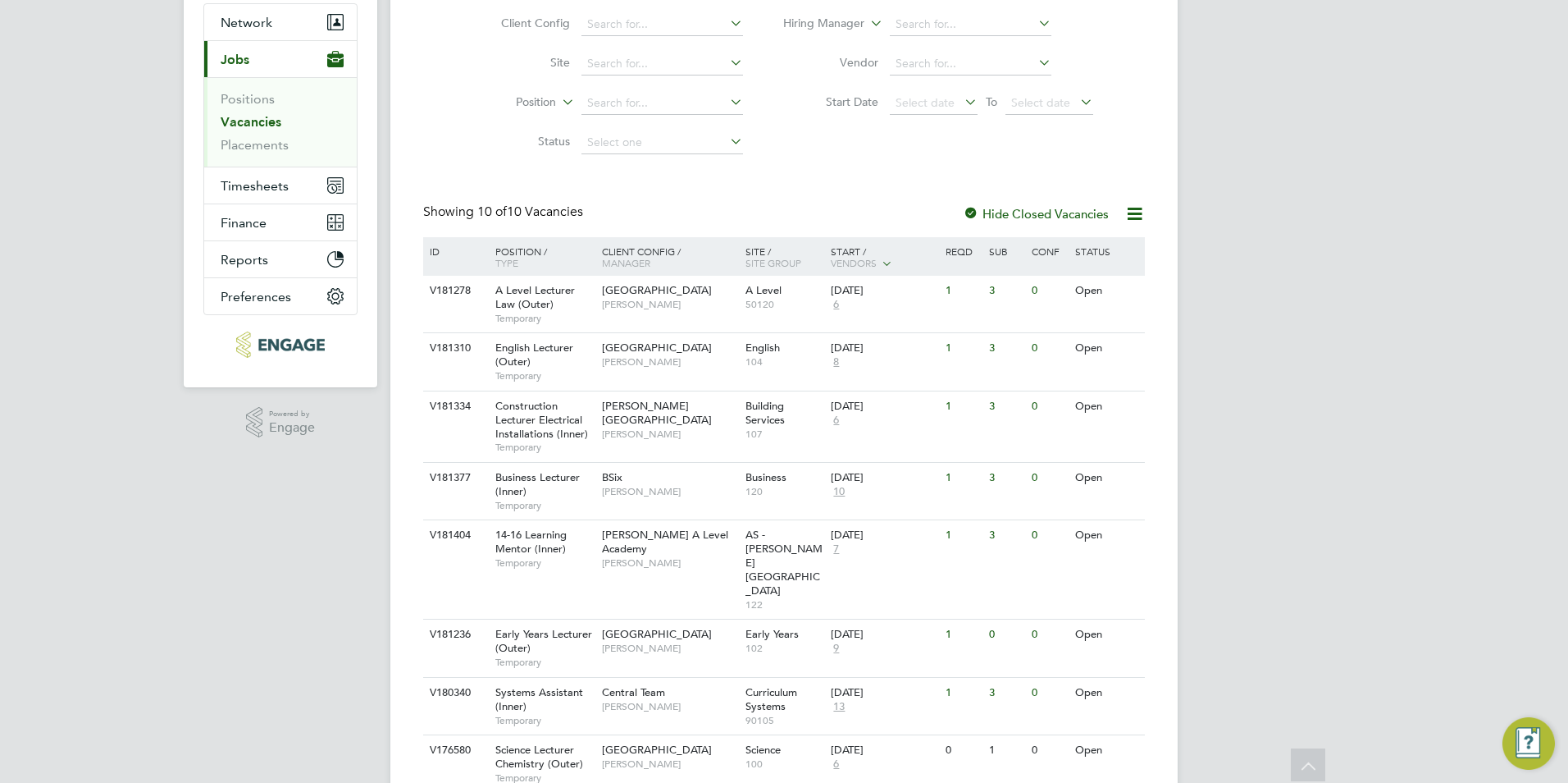
scroll to position [148, 0]
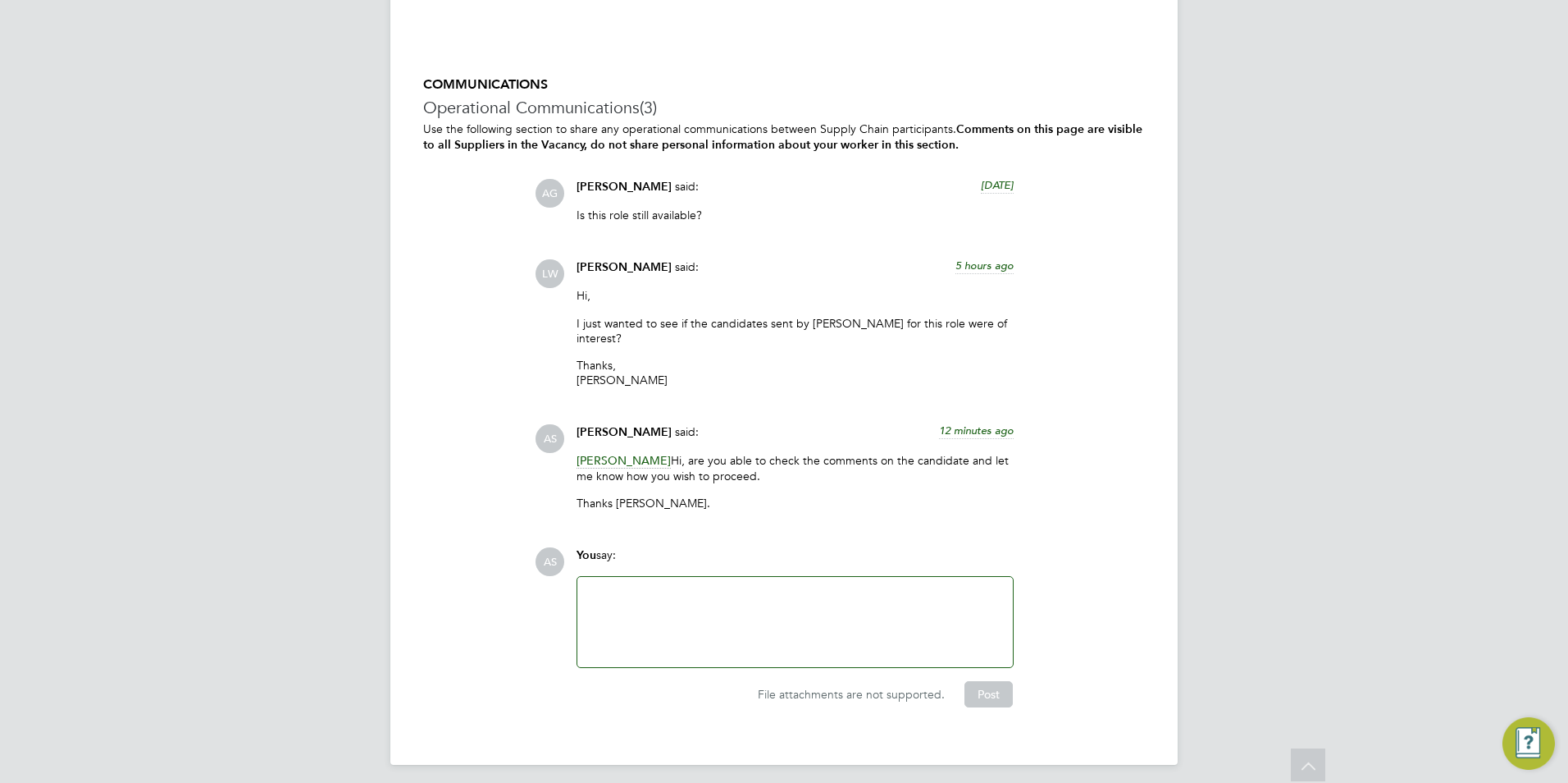
scroll to position [3553, 0]
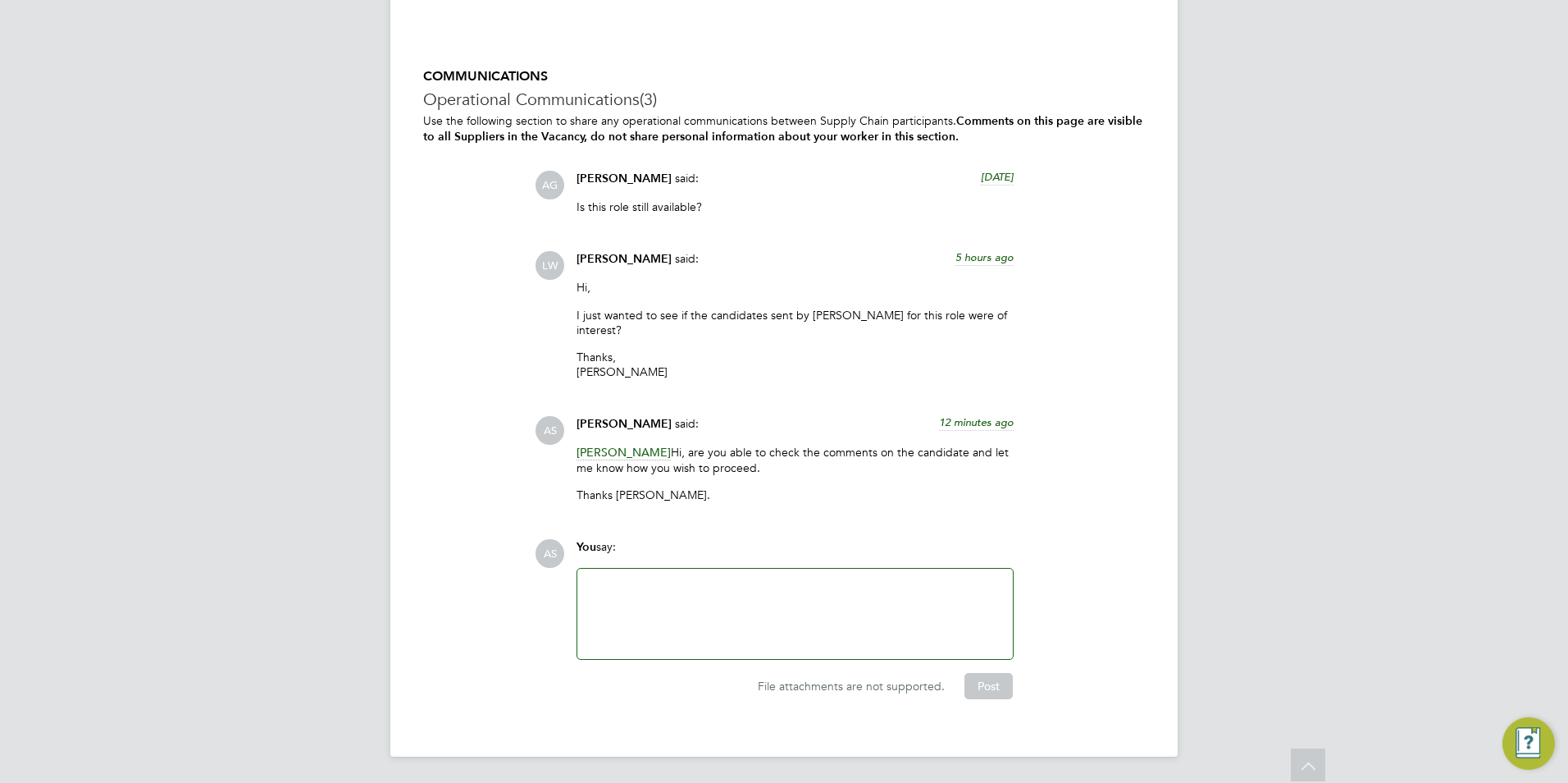
drag, startPoint x: 766, startPoint y: 460, endPoint x: 131, endPoint y: 361, distance: 642.7
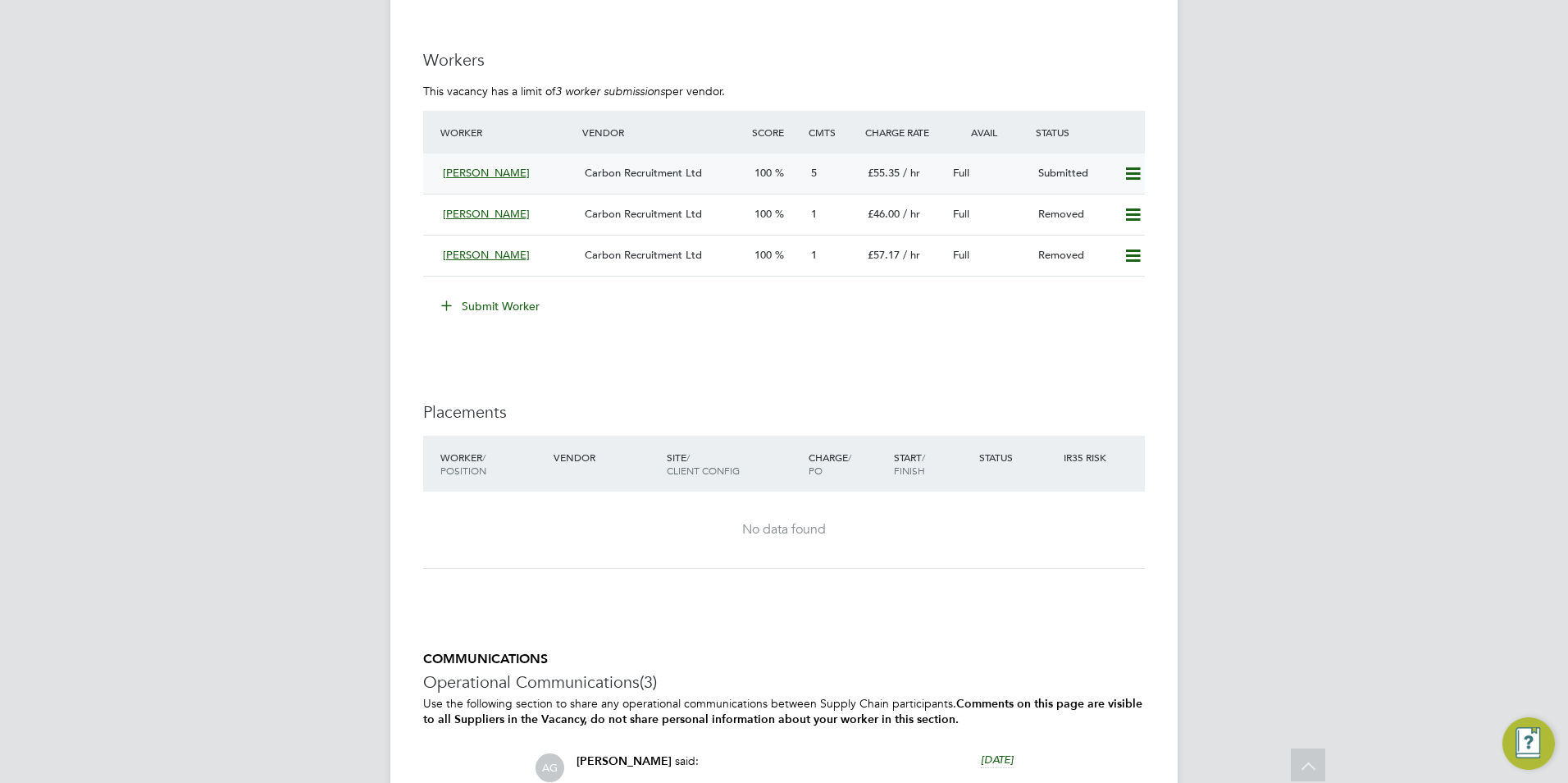
scroll to position [2897, 0]
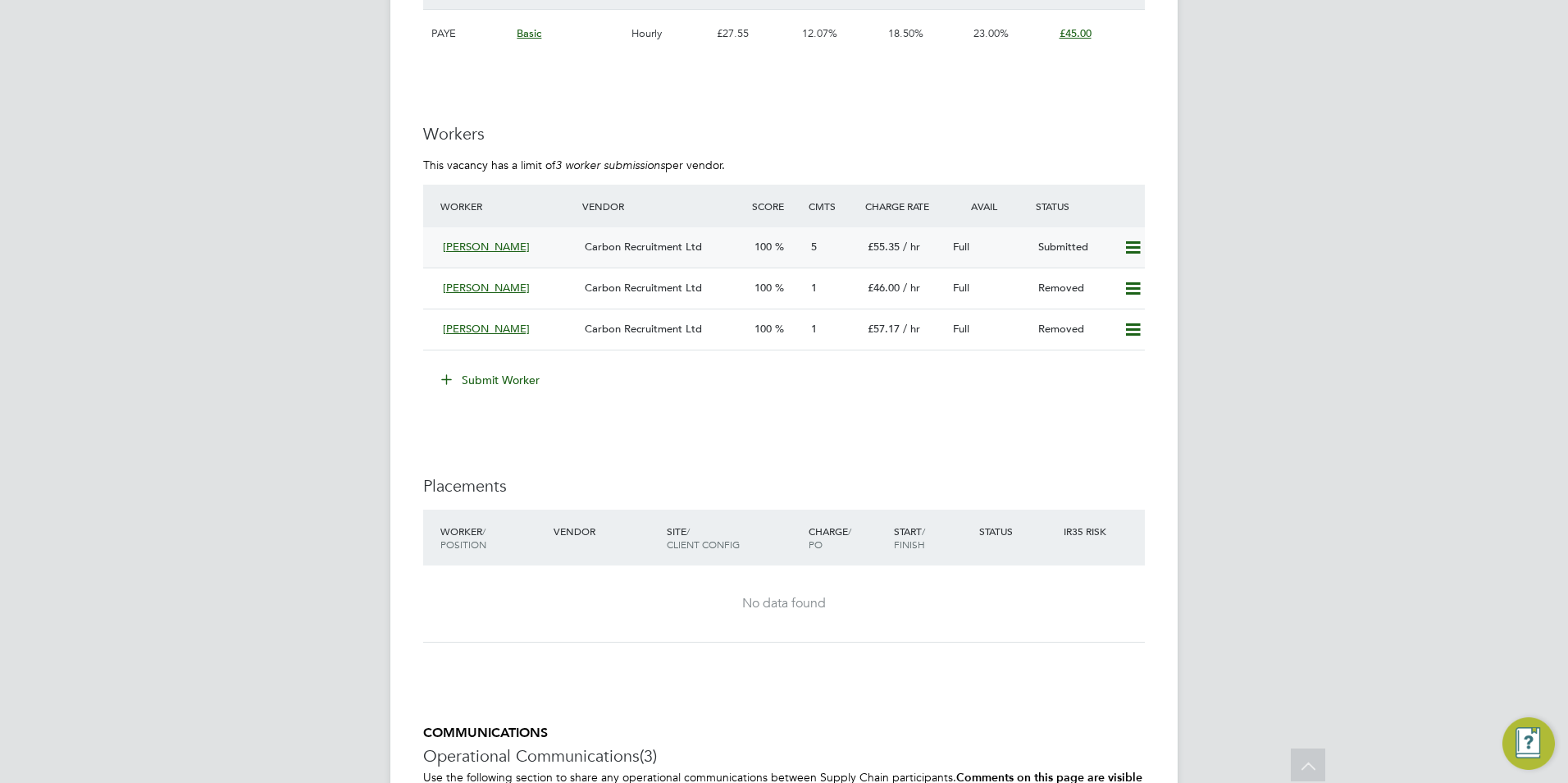
click at [492, 254] on span "[PERSON_NAME]" at bounding box center [486, 246] width 87 height 14
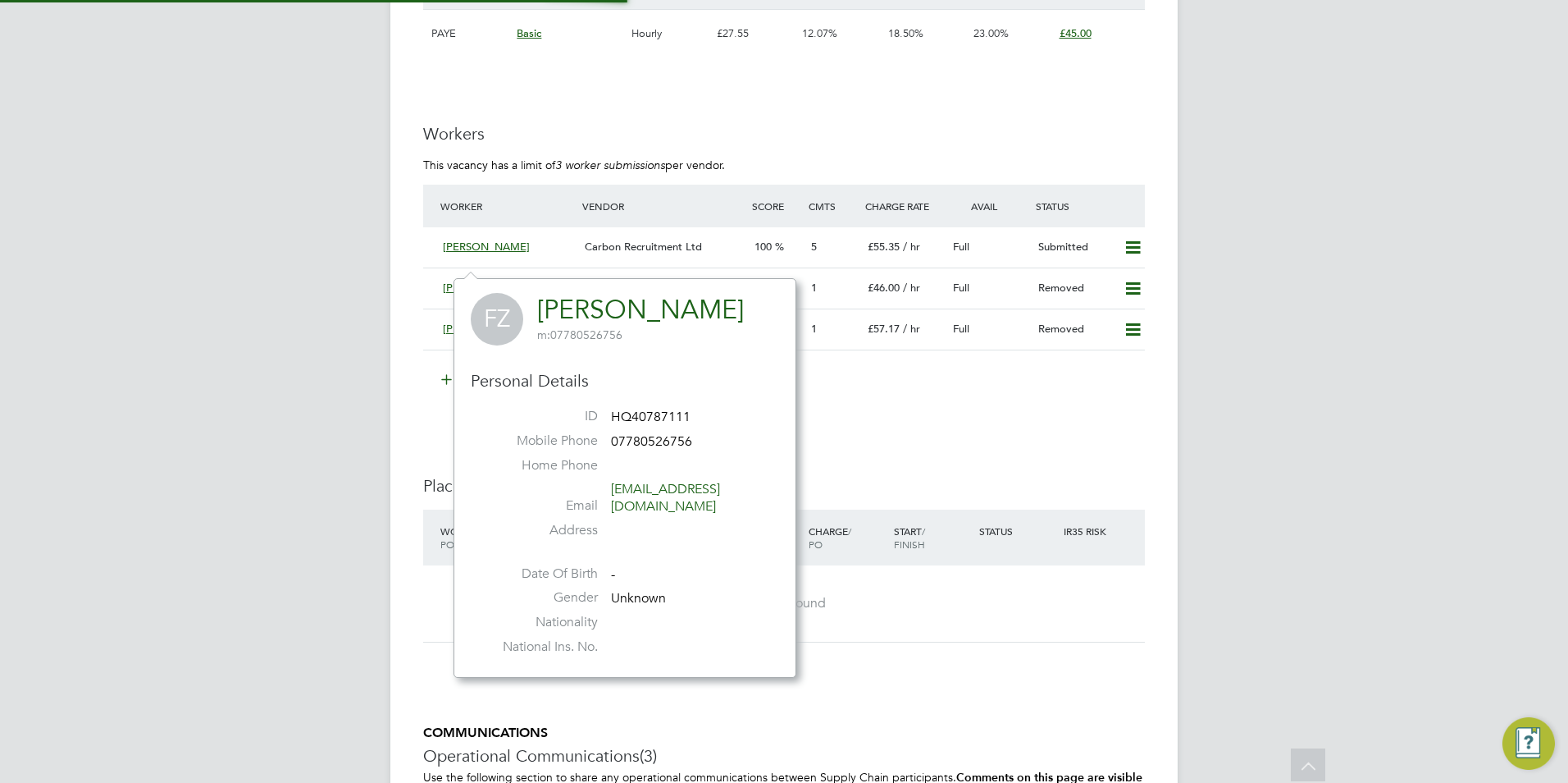
scroll to position [382, 343]
click at [834, 285] on div "Muhammad Furqan Aziz Carbon Recruitment Ltd 100 1 £46.00 / hr Full Removed" at bounding box center [784, 287] width 722 height 41
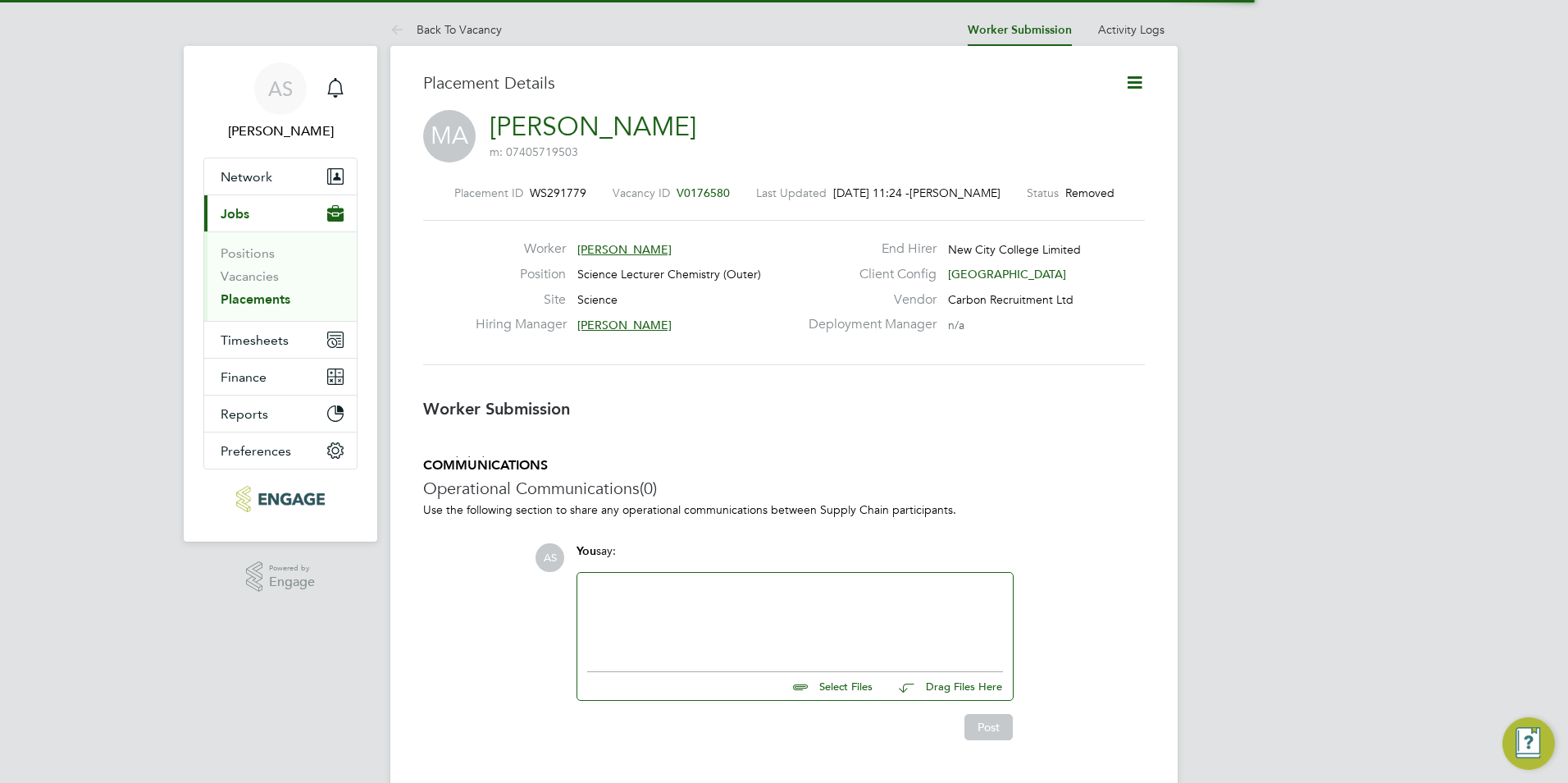
scroll to position [9, 9]
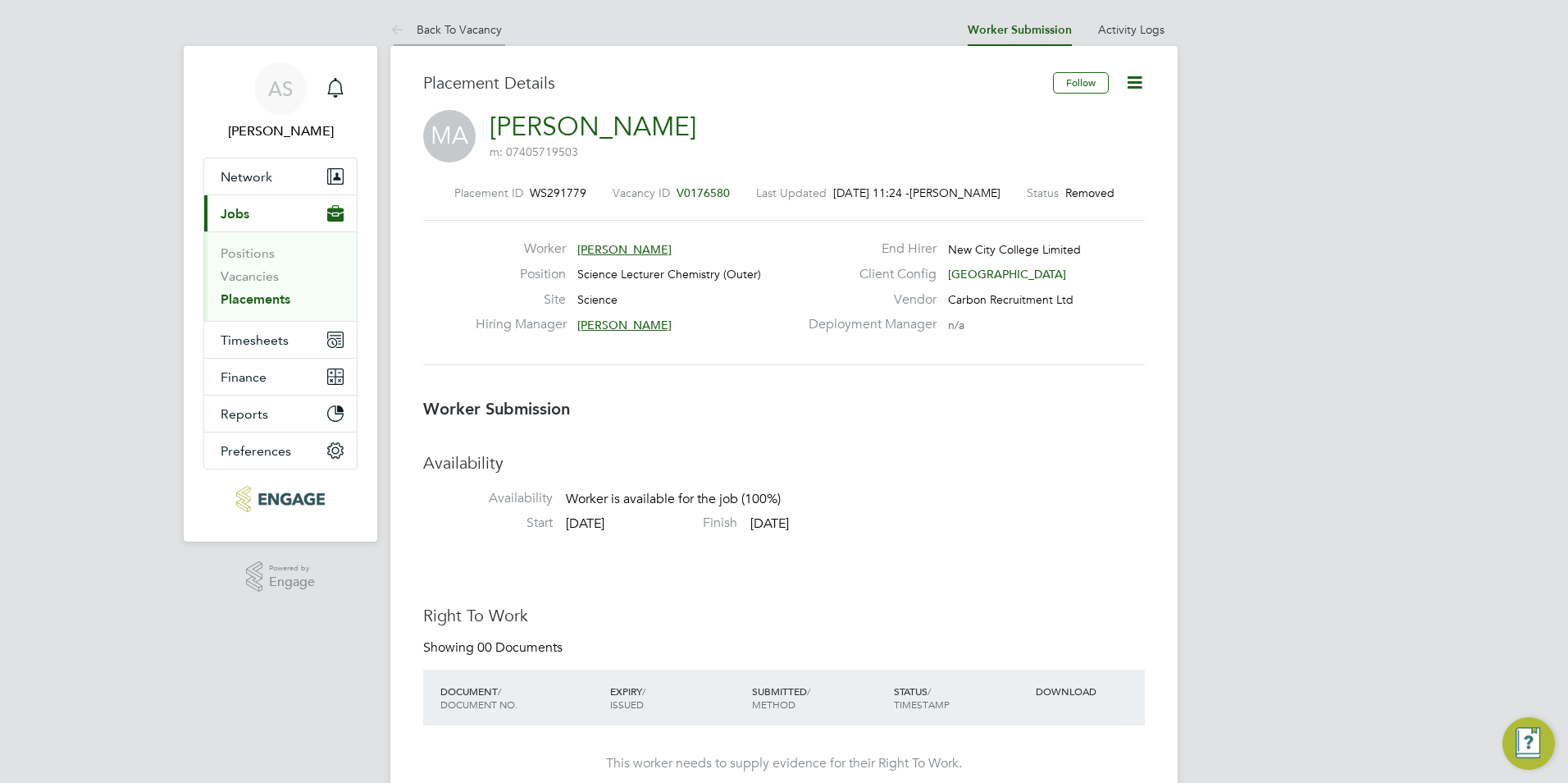
click at [475, 27] on link "Back To Vacancy" at bounding box center [446, 29] width 112 height 14
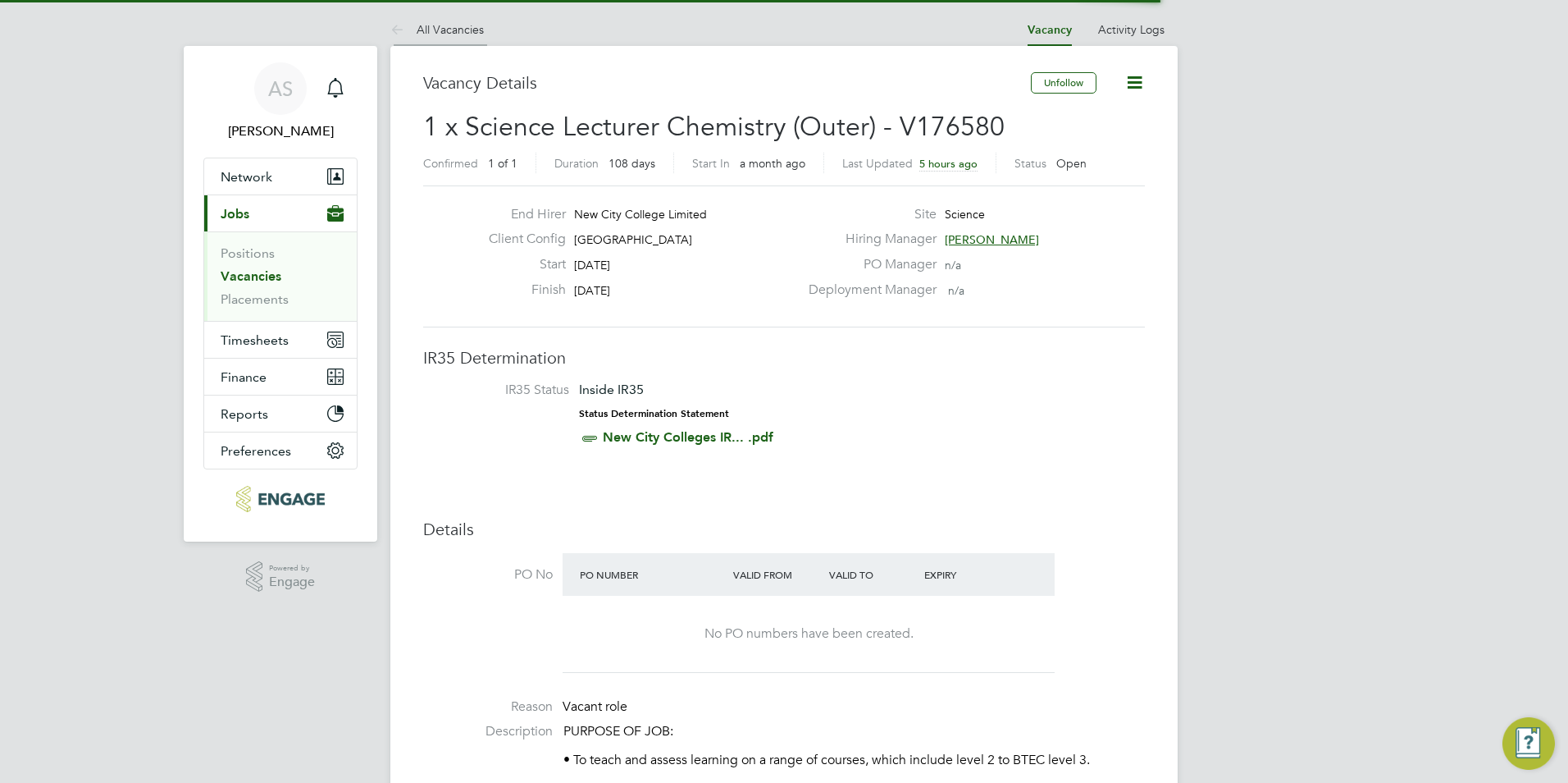
click at [479, 30] on link "All Vacancies" at bounding box center [437, 29] width 93 height 14
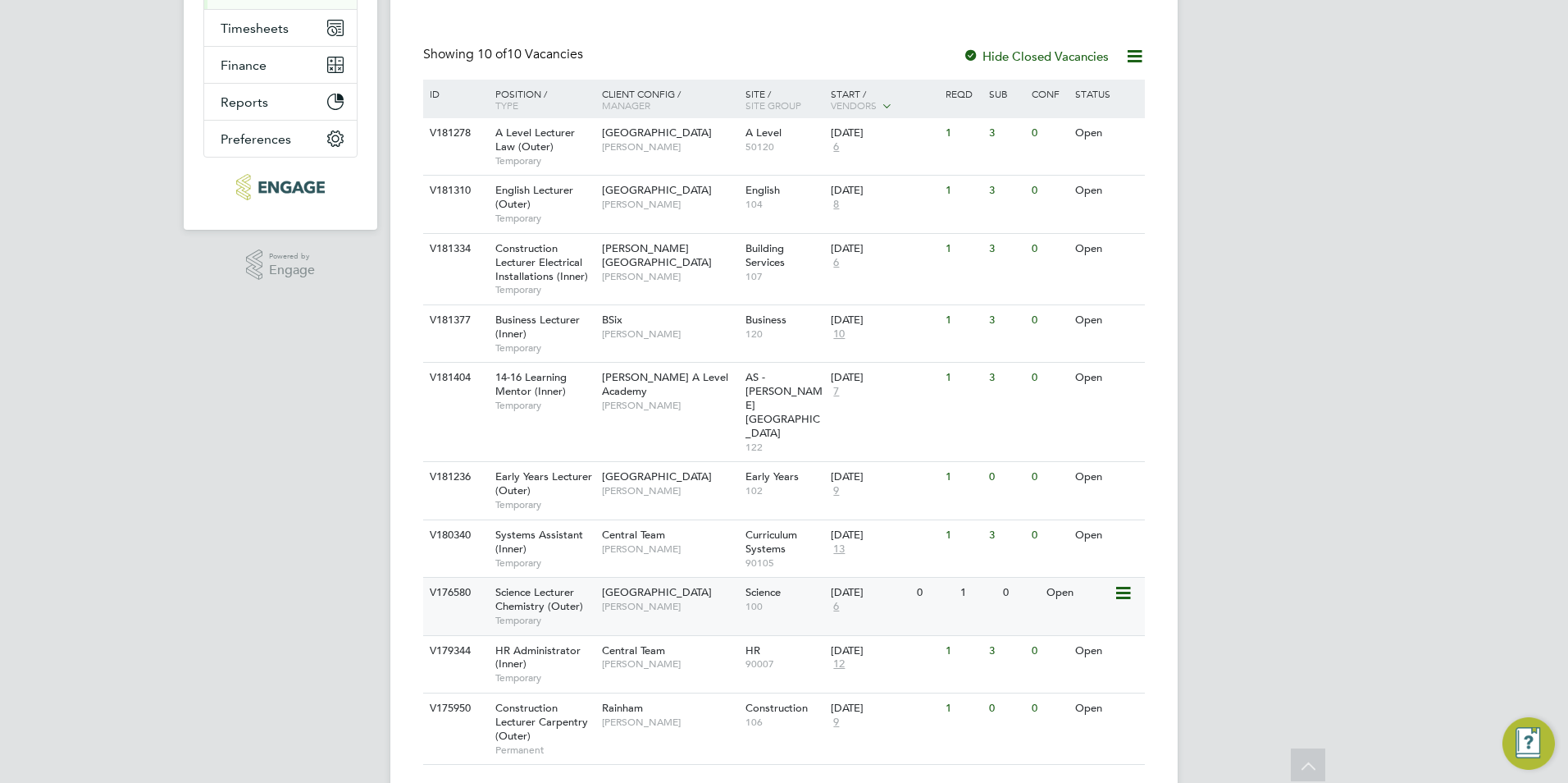
click at [629, 585] on span "[GEOGRAPHIC_DATA]" at bounding box center [656, 592] width 110 height 14
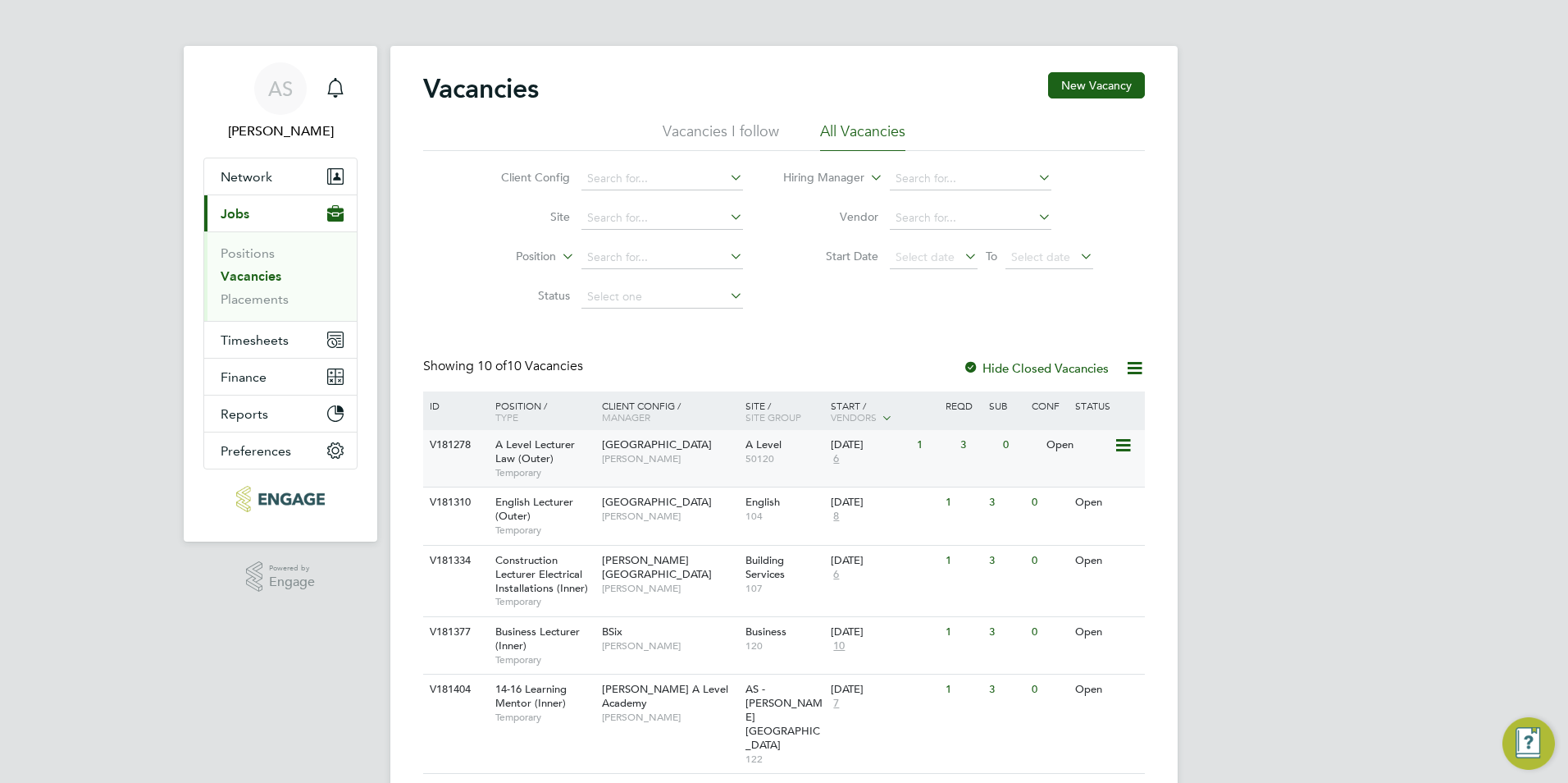
click at [679, 461] on div "Havering Sixth Form Campus Kerry Baker" at bounding box center [669, 451] width 144 height 42
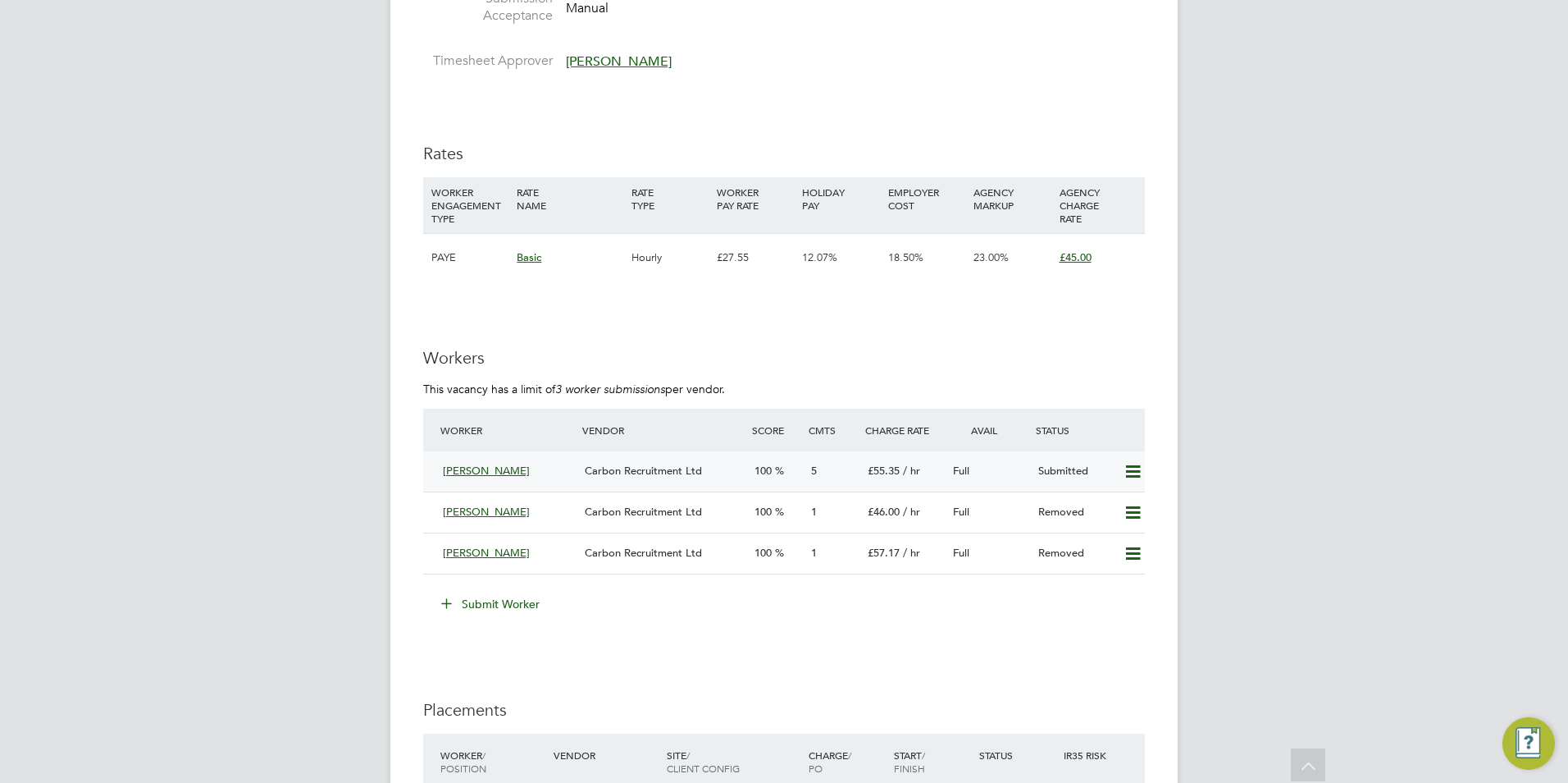
scroll to position [2626, 0]
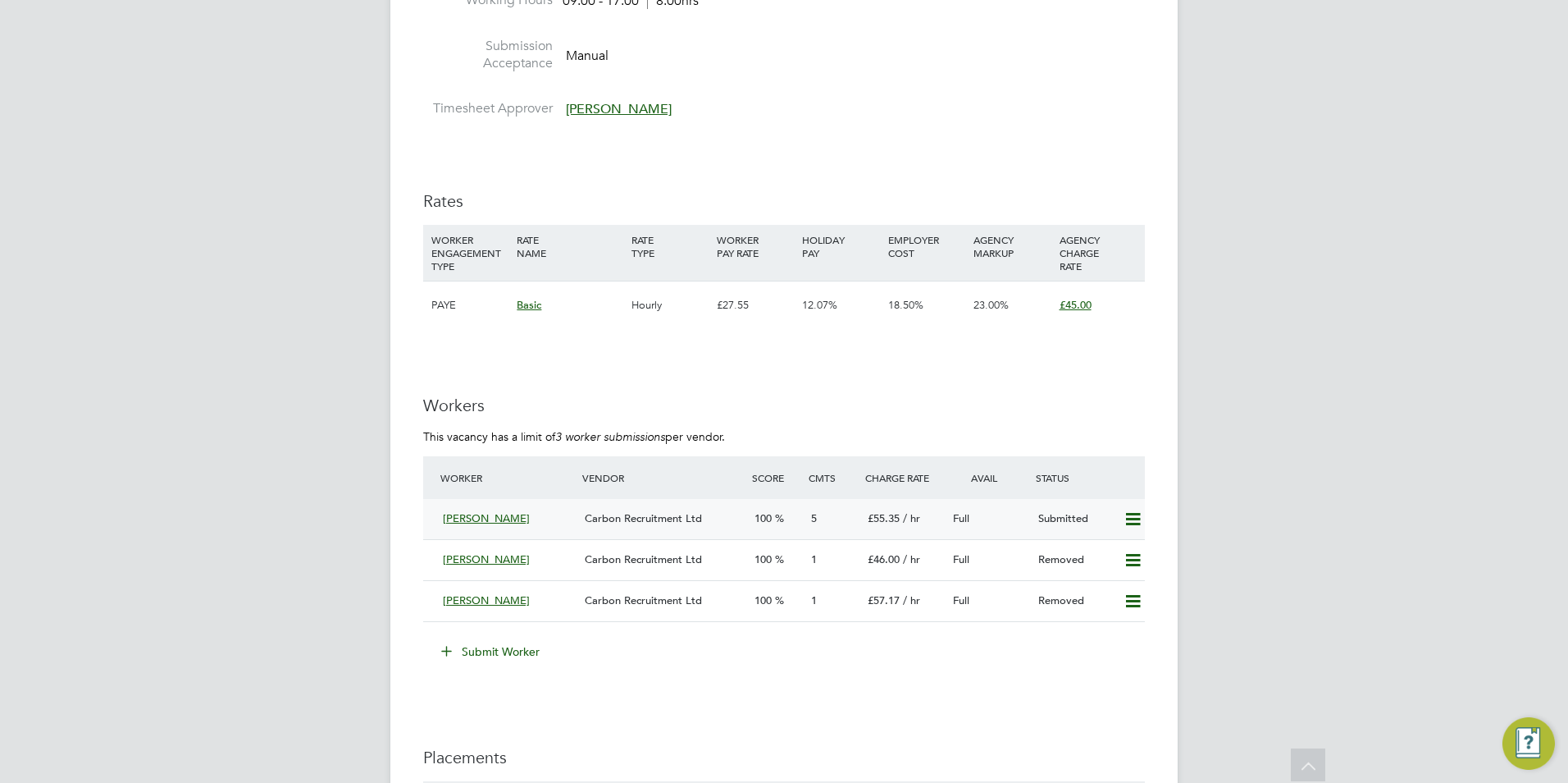
click at [812, 526] on span "5" at bounding box center [813, 518] width 6 height 14
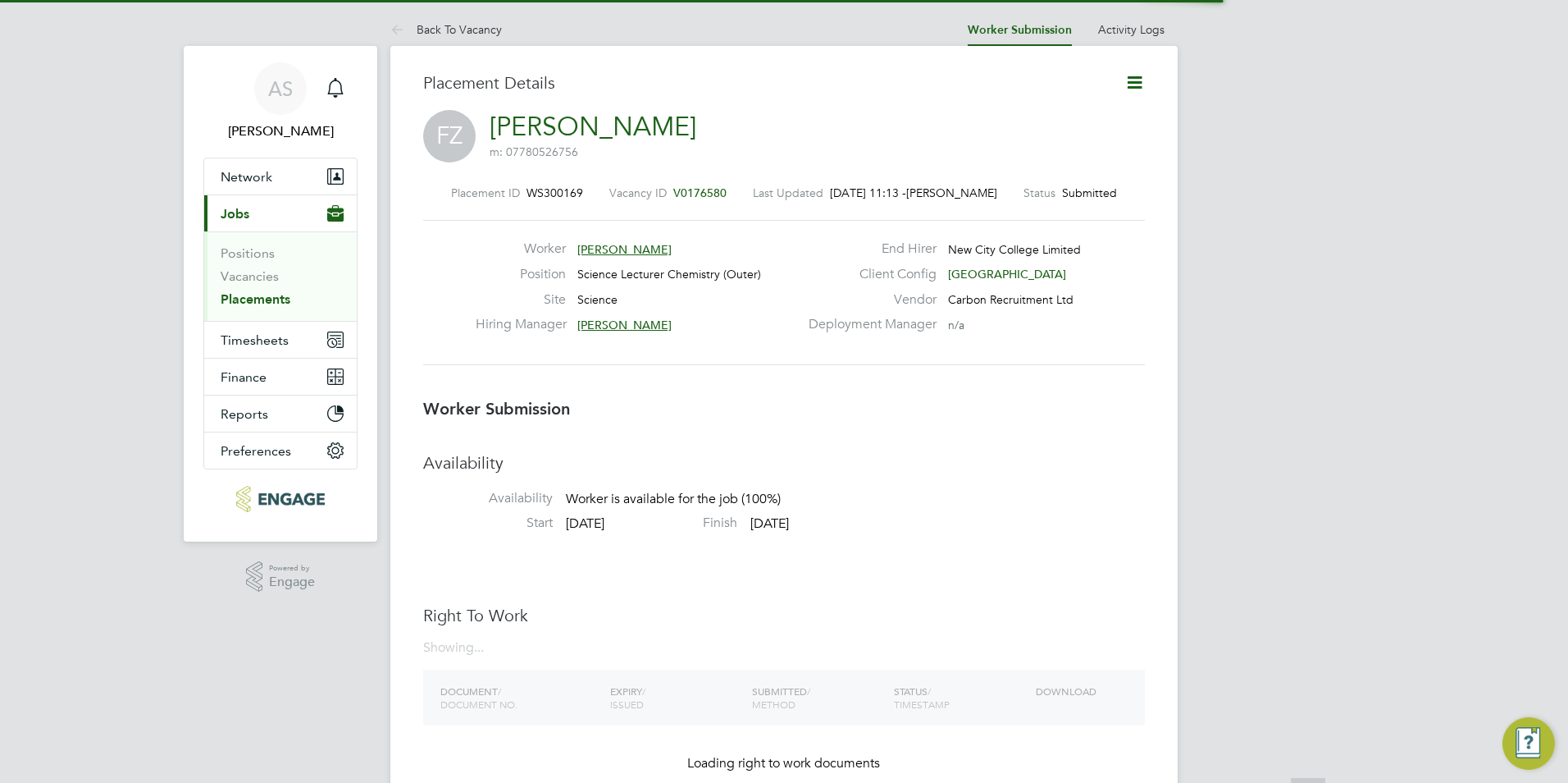
scroll to position [15, 241]
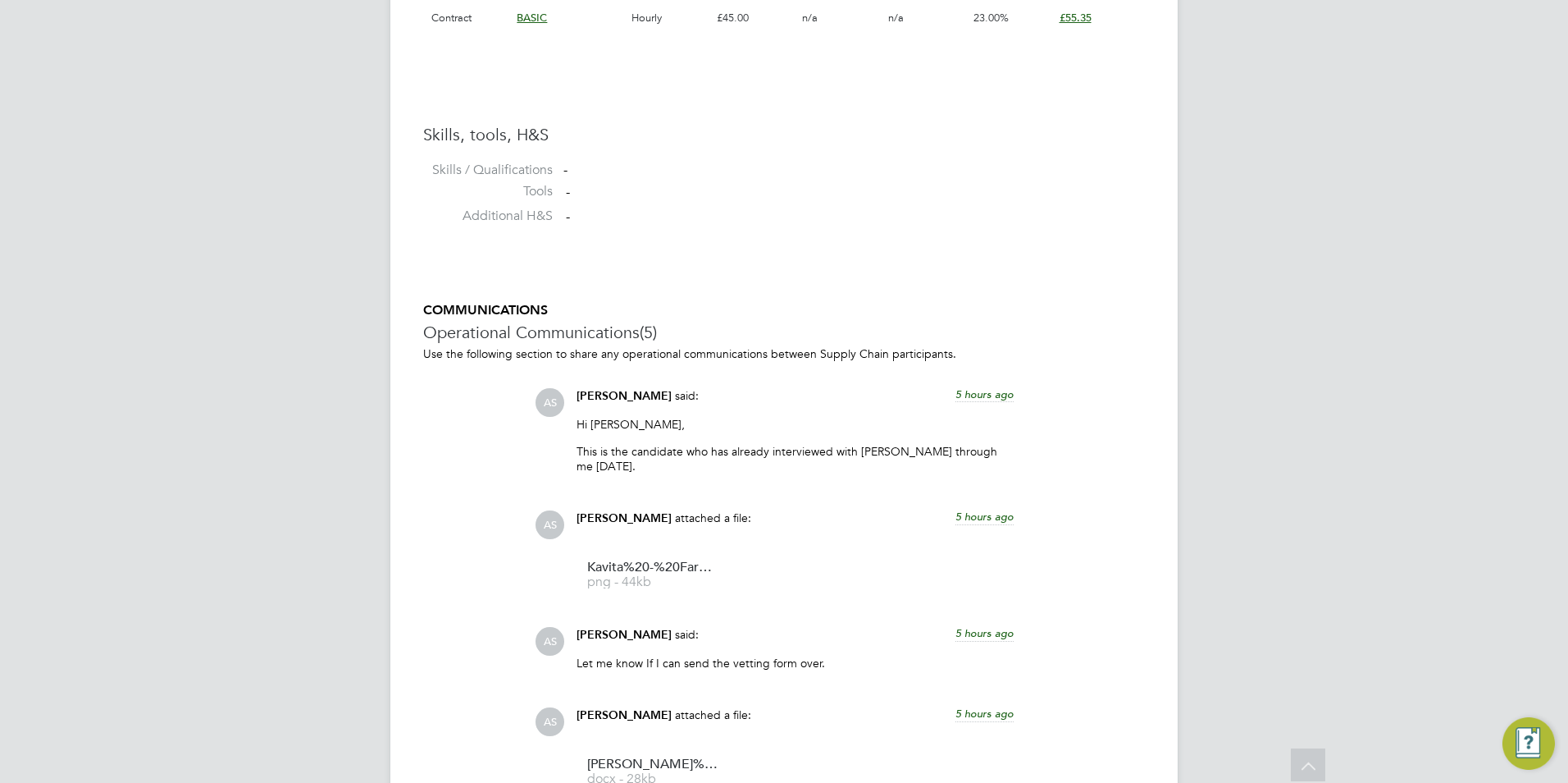
click at [996, 398] on span "5 hours ago" at bounding box center [984, 394] width 58 height 14
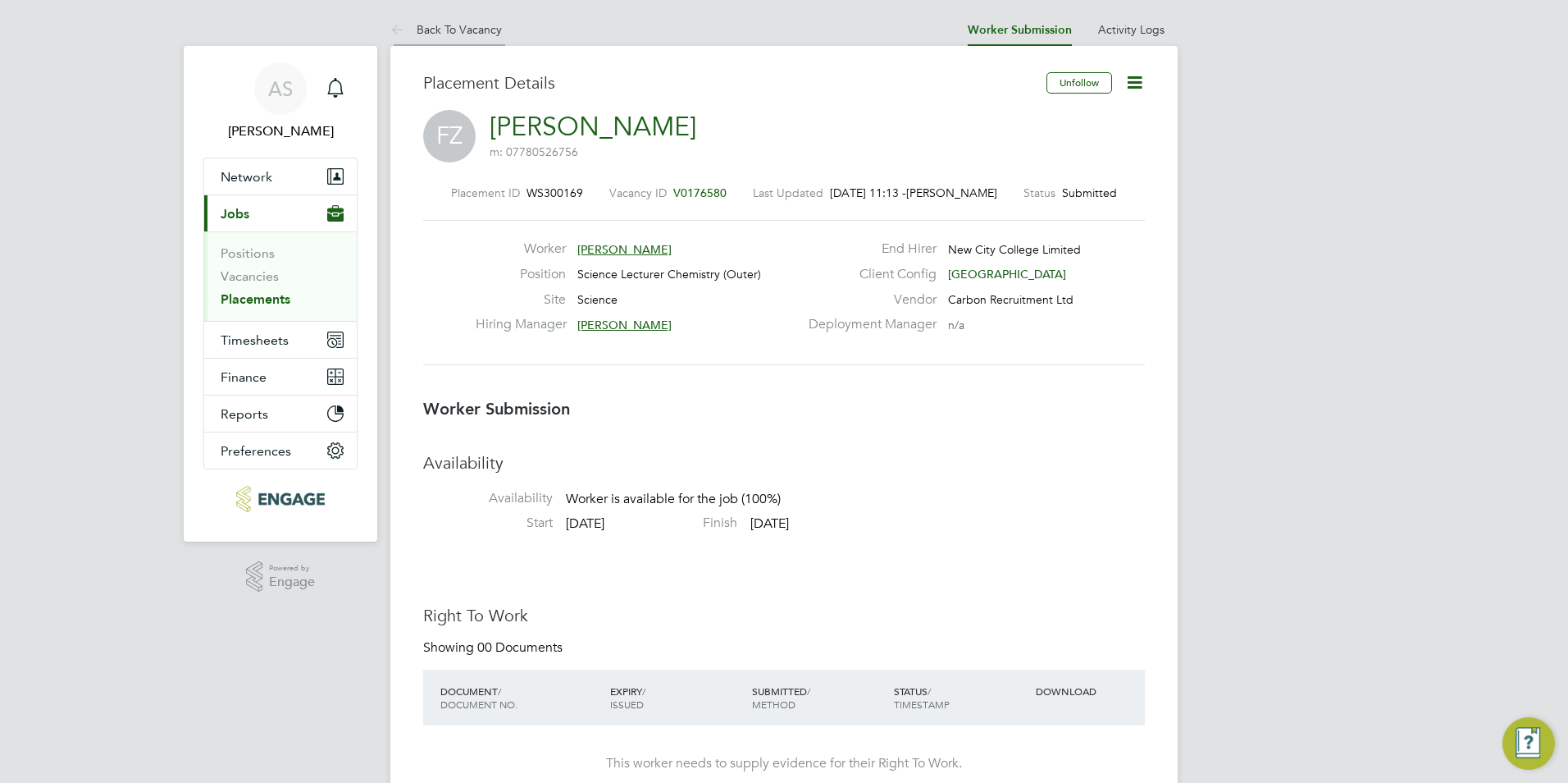
click at [497, 40] on li "Back To Vacancy" at bounding box center [446, 30] width 112 height 33
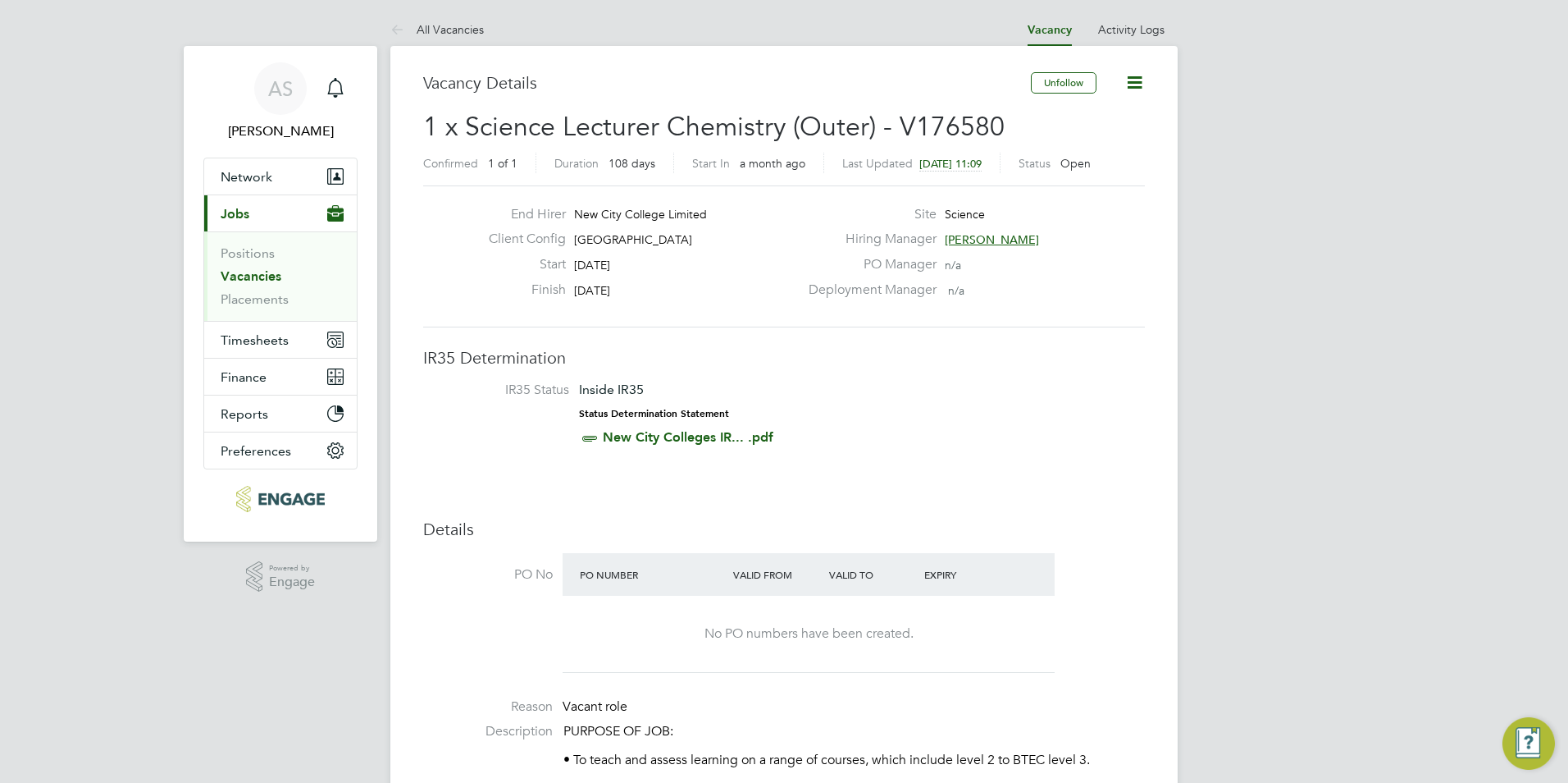
click at [957, 242] on span "[PERSON_NAME]" at bounding box center [992, 239] width 94 height 14
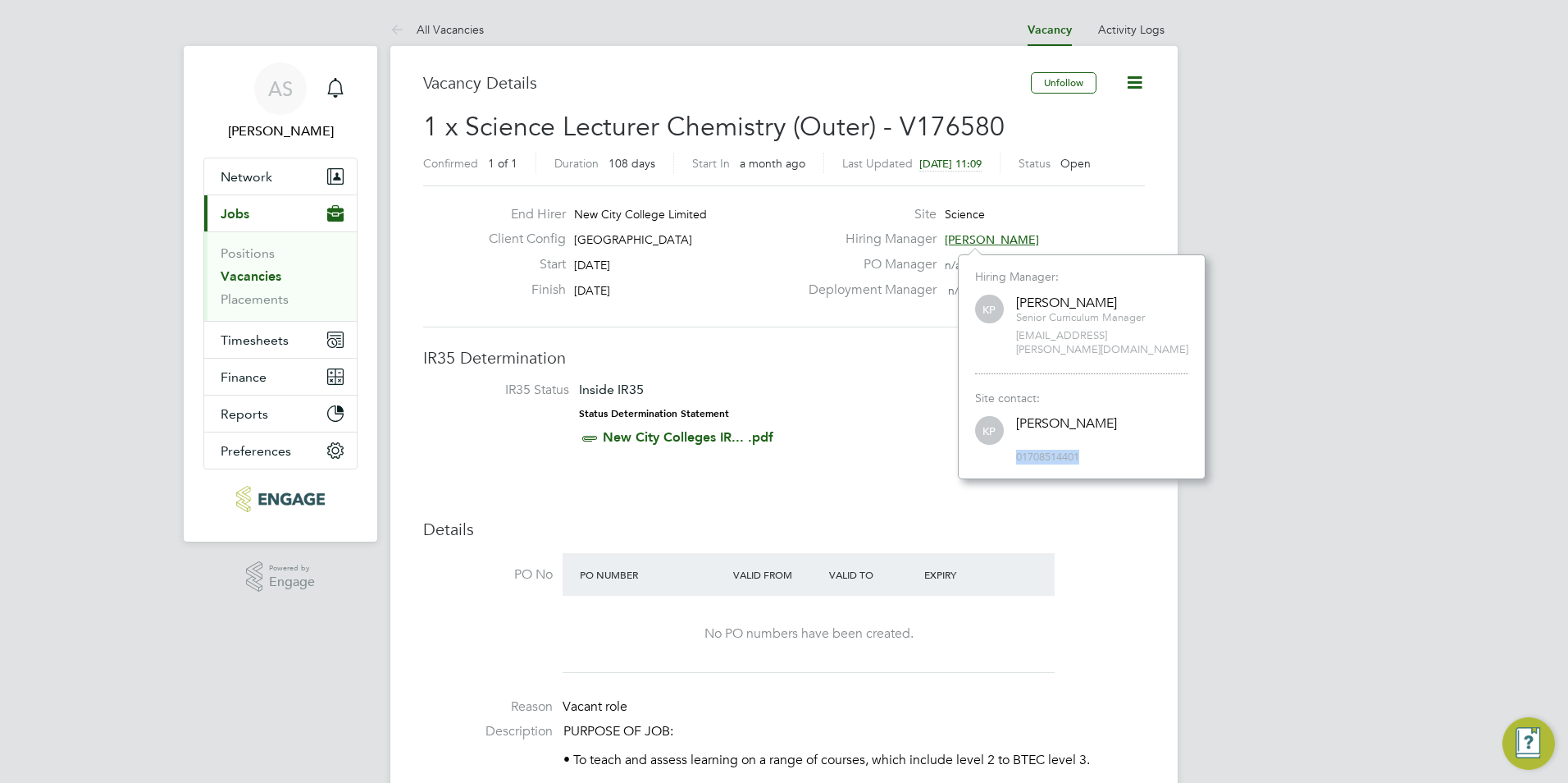
drag, startPoint x: 1079, startPoint y: 446, endPoint x: 984, endPoint y: 446, distance: 95.0
click at [984, 446] on div "KP [PERSON_NAME] 01708514401" at bounding box center [1081, 439] width 213 height 51
drag, startPoint x: 984, startPoint y: 446, endPoint x: 904, endPoint y: 449, distance: 80.1
click at [904, 449] on li "IR35 Status Inside IR35 Status Determination Statement New City Colleges IR... …" at bounding box center [784, 418] width 689 height 71
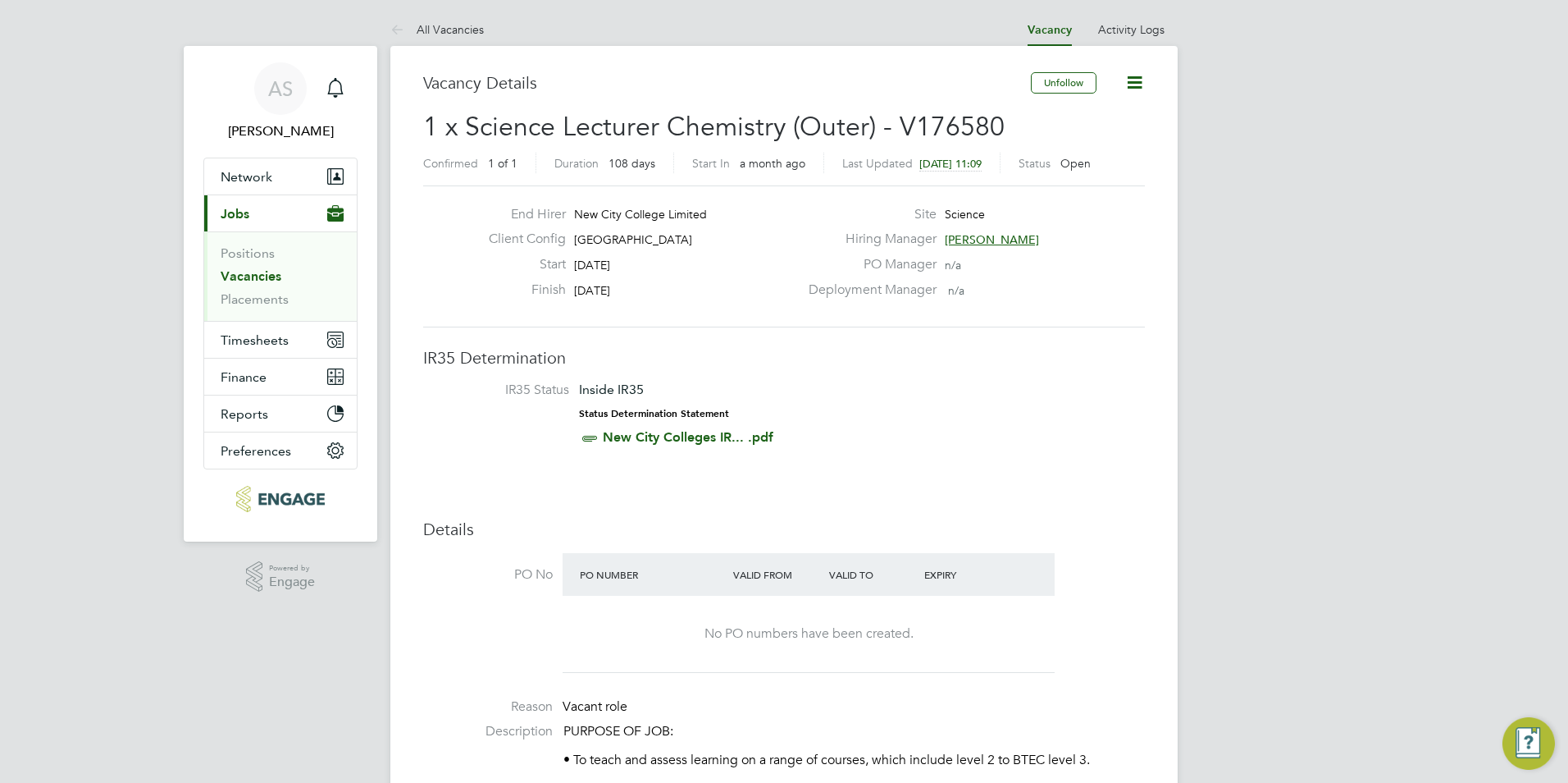
click at [1007, 240] on span "[PERSON_NAME]" at bounding box center [992, 239] width 94 height 14
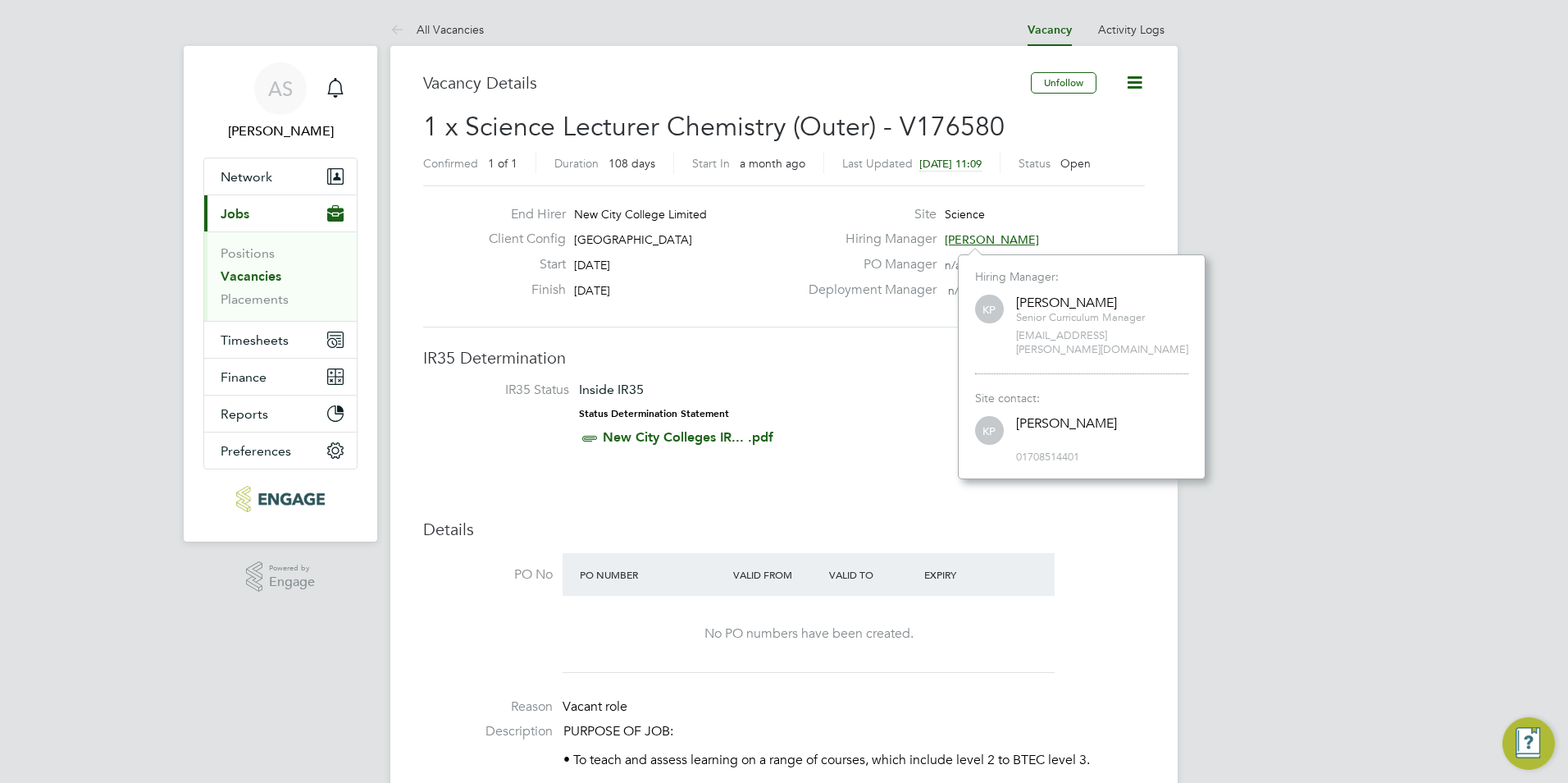
click at [1076, 233] on div "Hiring Manager Kavita Phakey" at bounding box center [975, 243] width 353 height 25
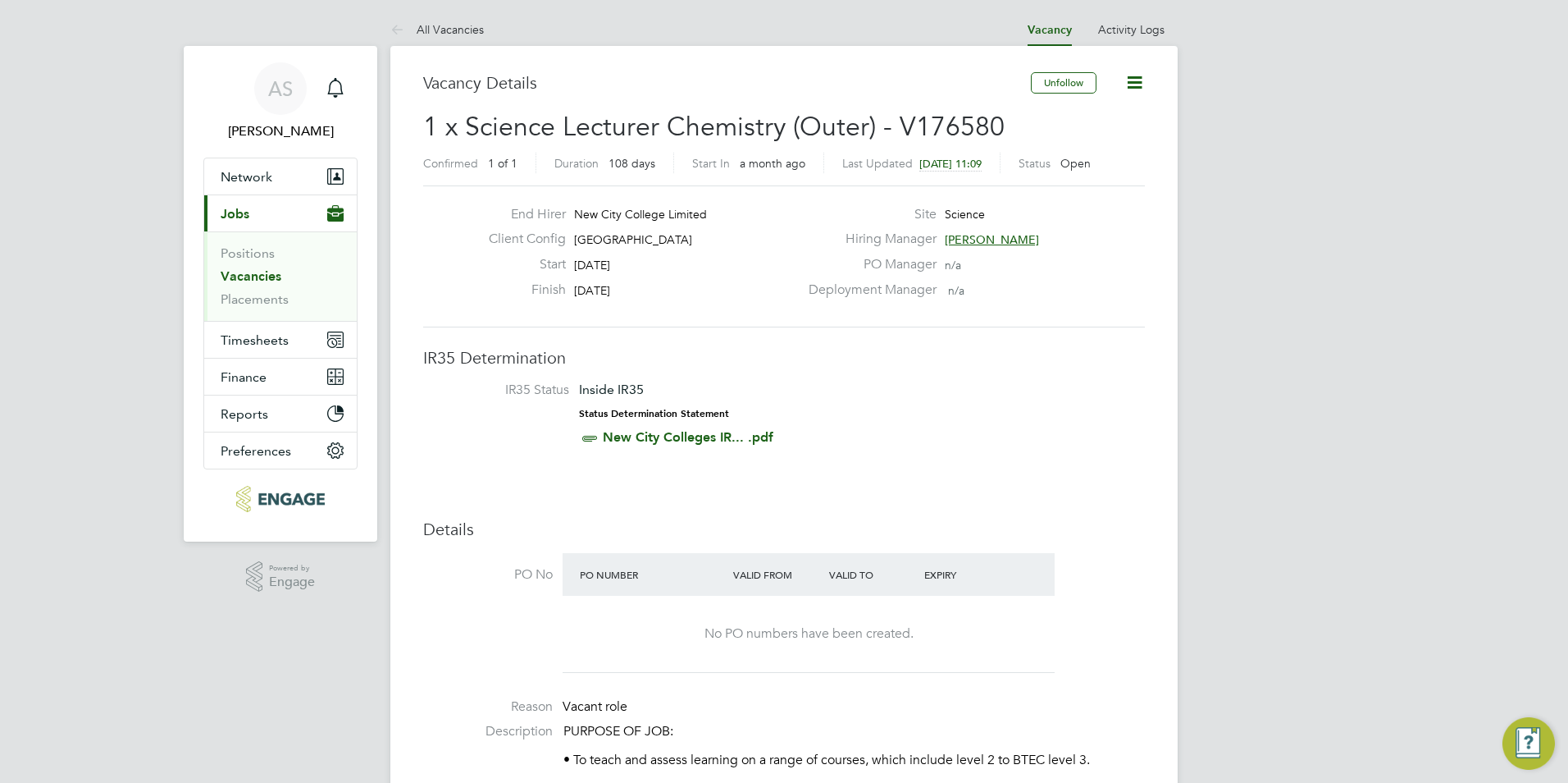
click at [996, 239] on span "[PERSON_NAME]" at bounding box center [992, 239] width 94 height 14
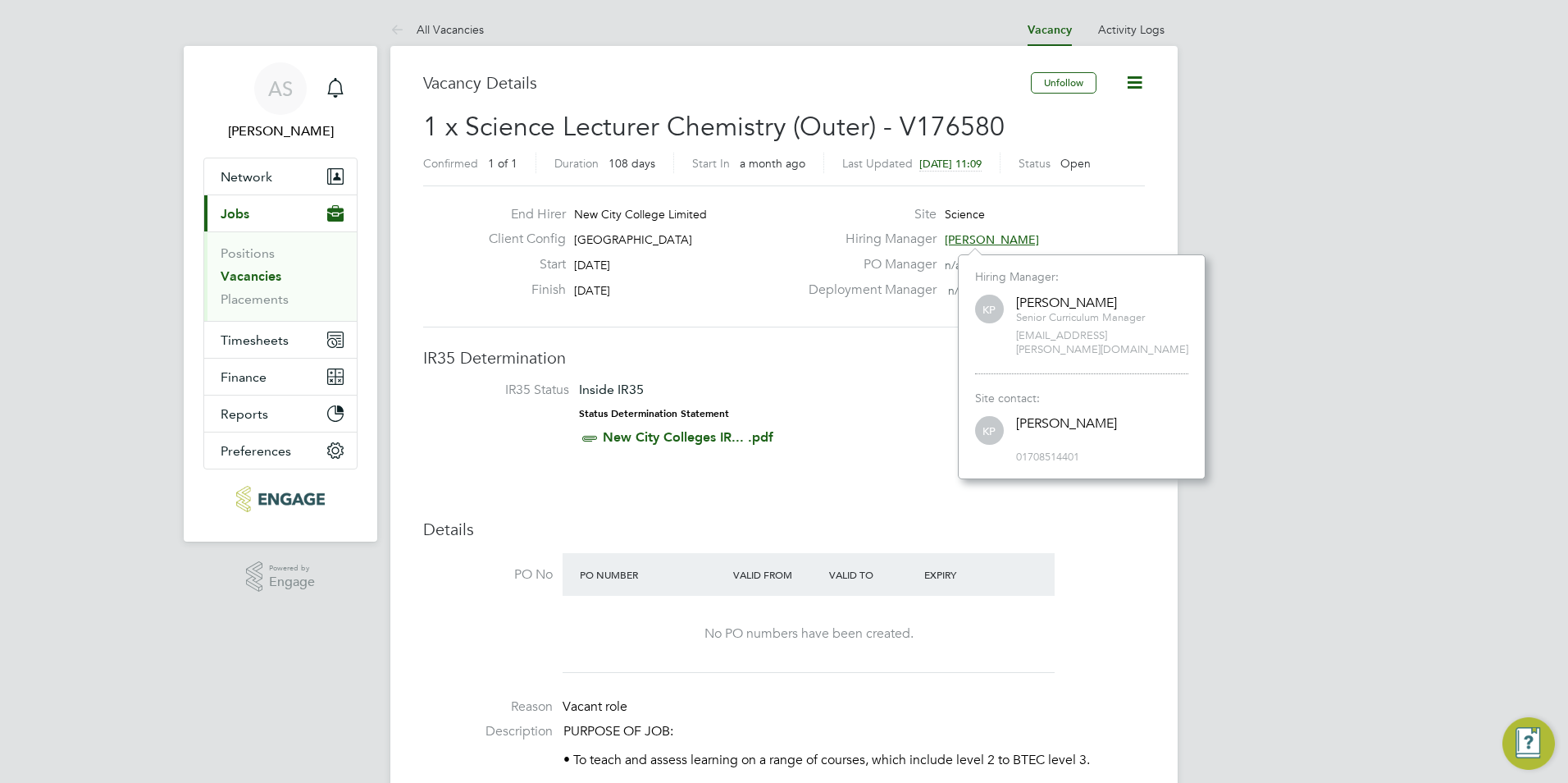
click at [1076, 223] on div "Site Science" at bounding box center [975, 219] width 353 height 25
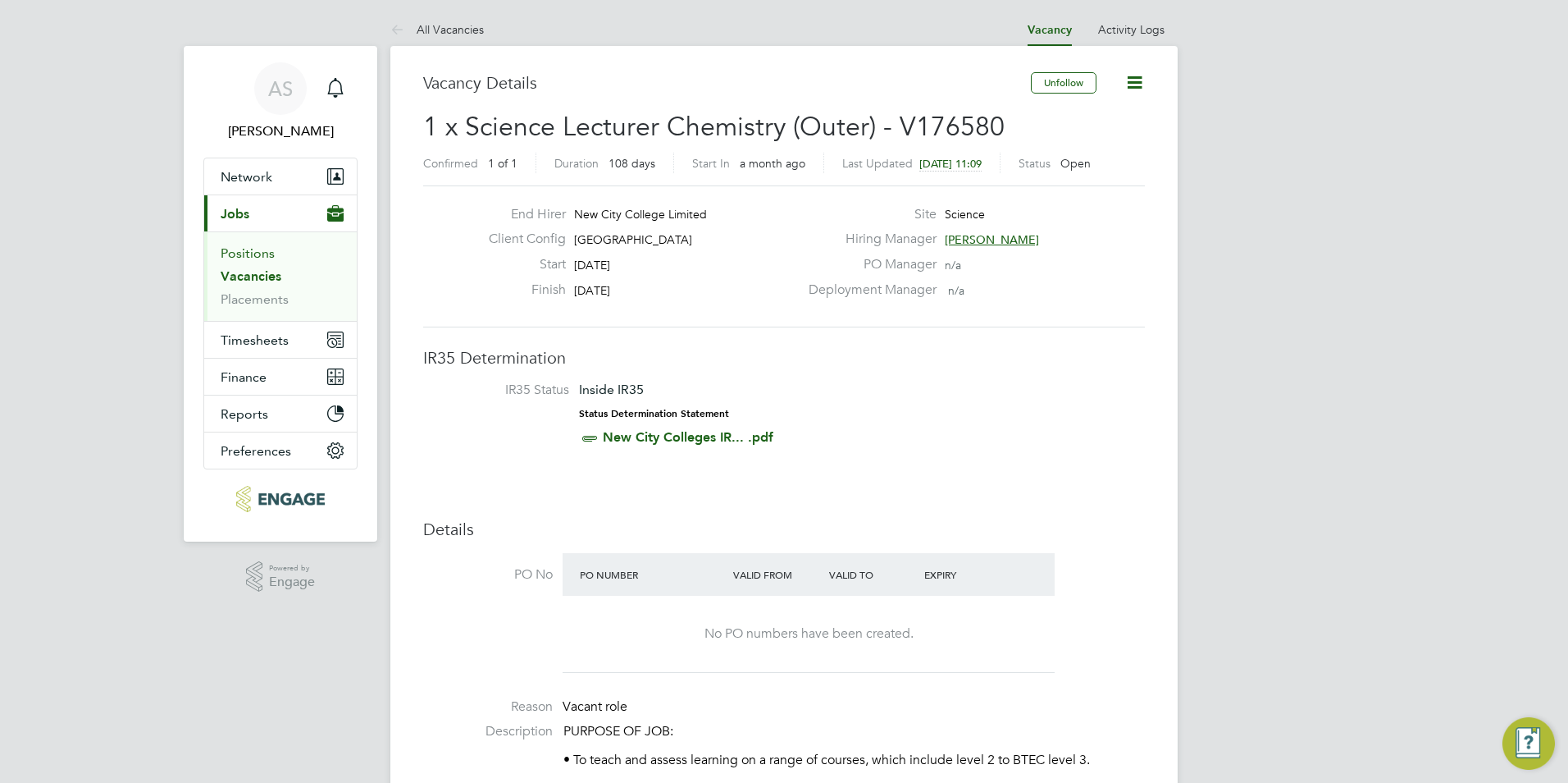
click at [247, 259] on link "Positions" at bounding box center [248, 253] width 54 height 15
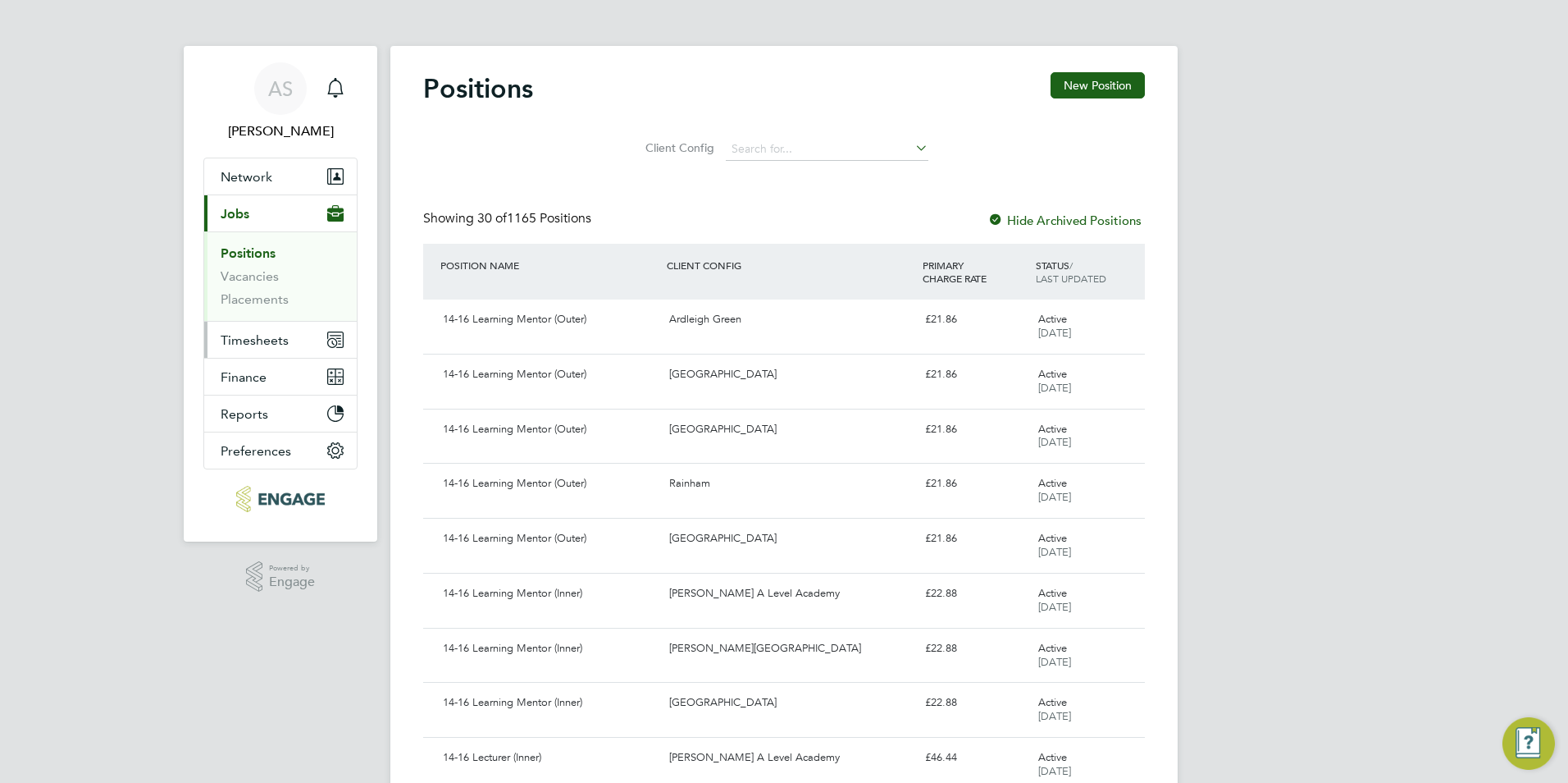
click at [278, 340] on span "Timesheets" at bounding box center [254, 340] width 68 height 15
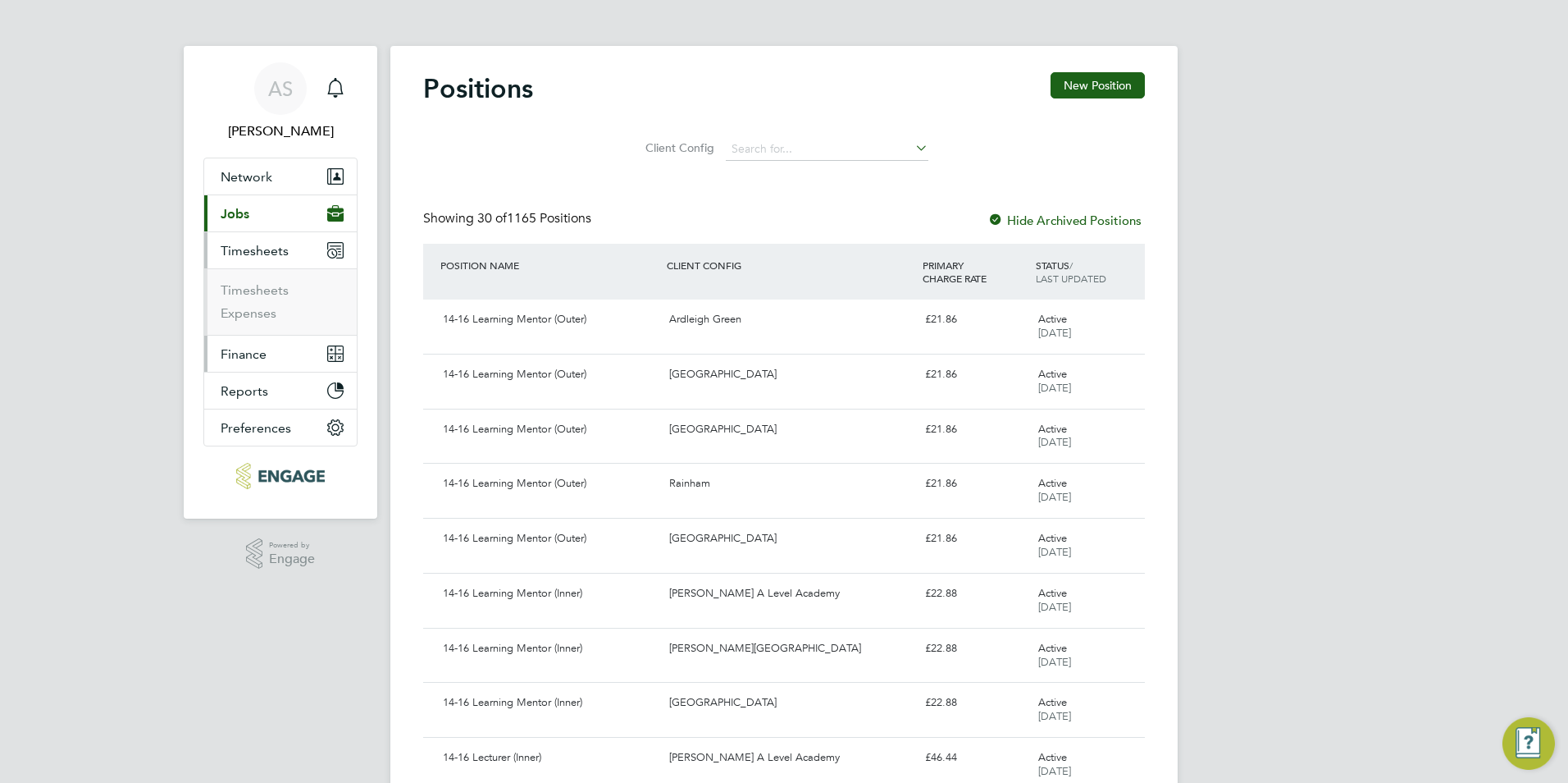
click at [245, 354] on span "Finance" at bounding box center [244, 354] width 46 height 15
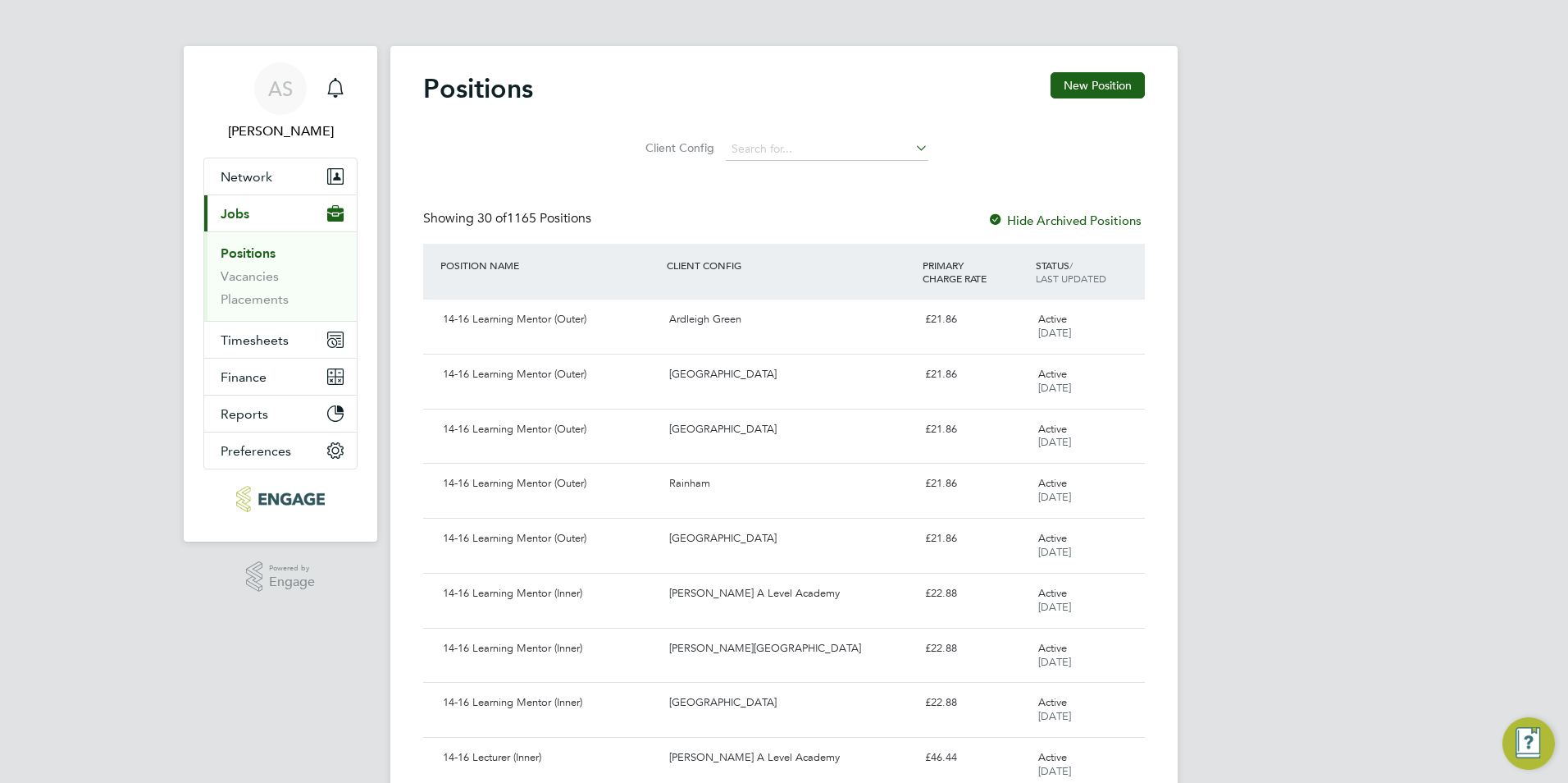
click at [256, 196] on button "Current page: Jobs" at bounding box center [280, 212] width 152 height 36
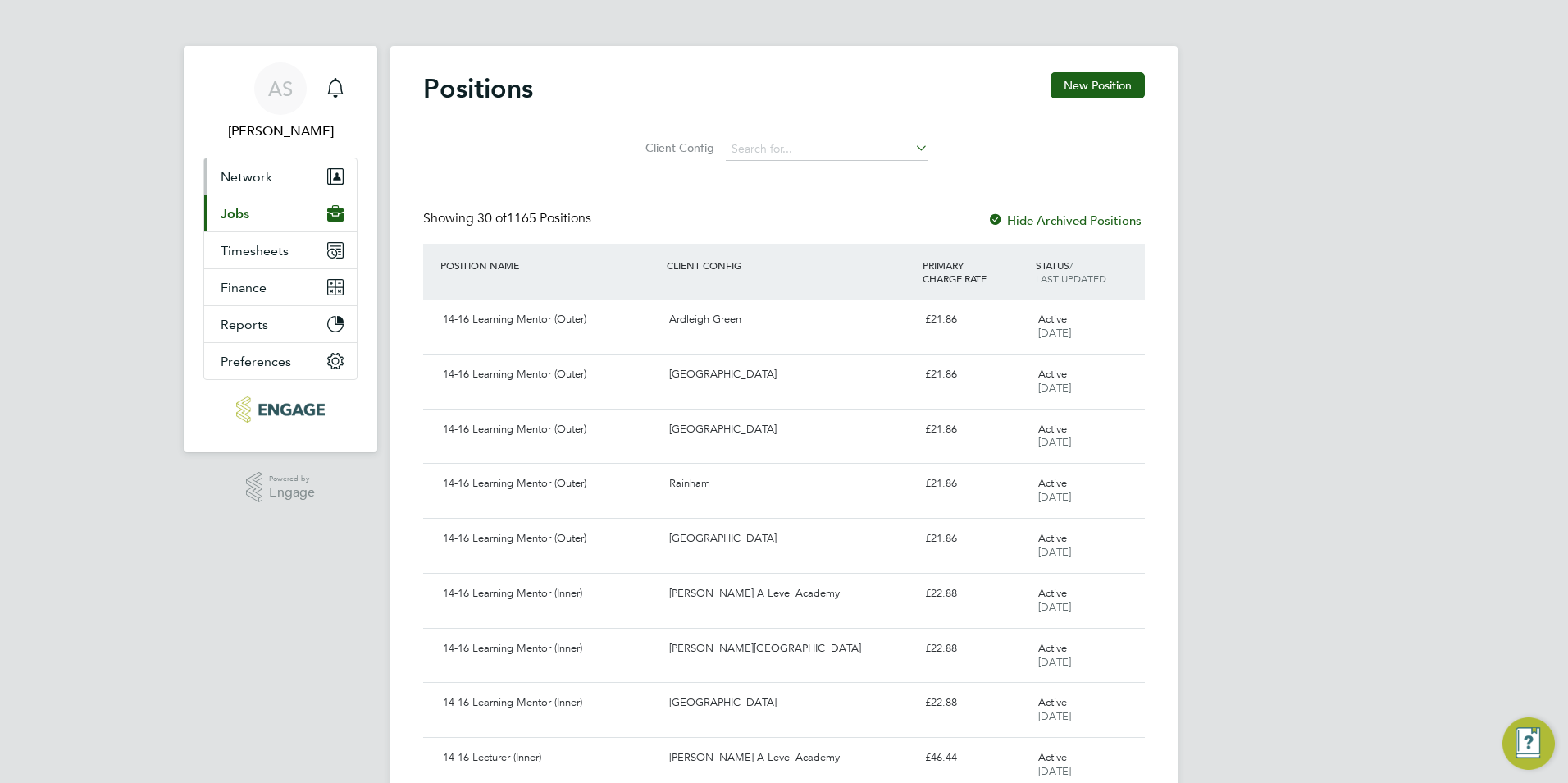
click at [267, 179] on span "Network" at bounding box center [247, 176] width 52 height 15
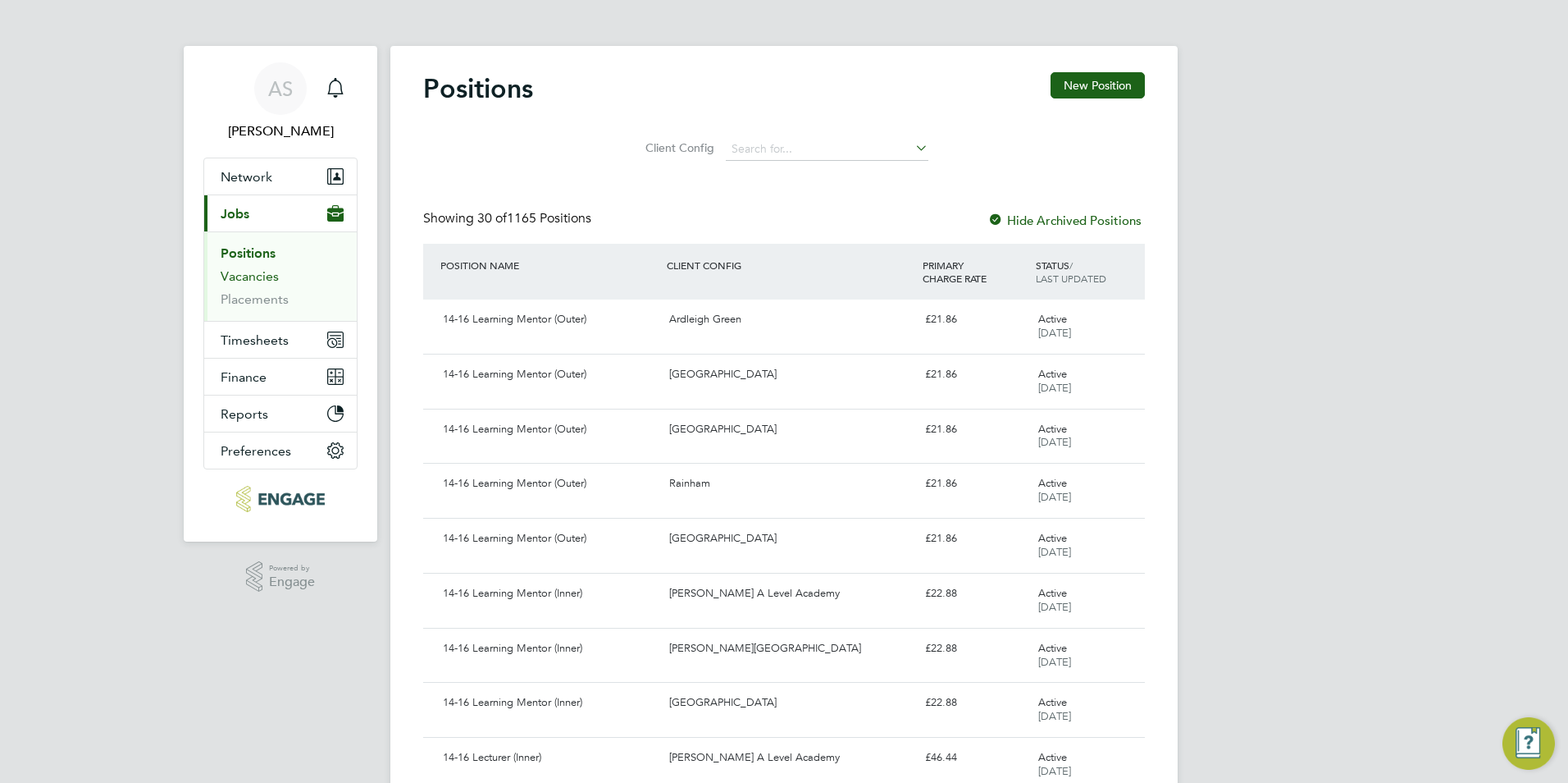
click at [254, 269] on link "Vacancies" at bounding box center [250, 276] width 58 height 15
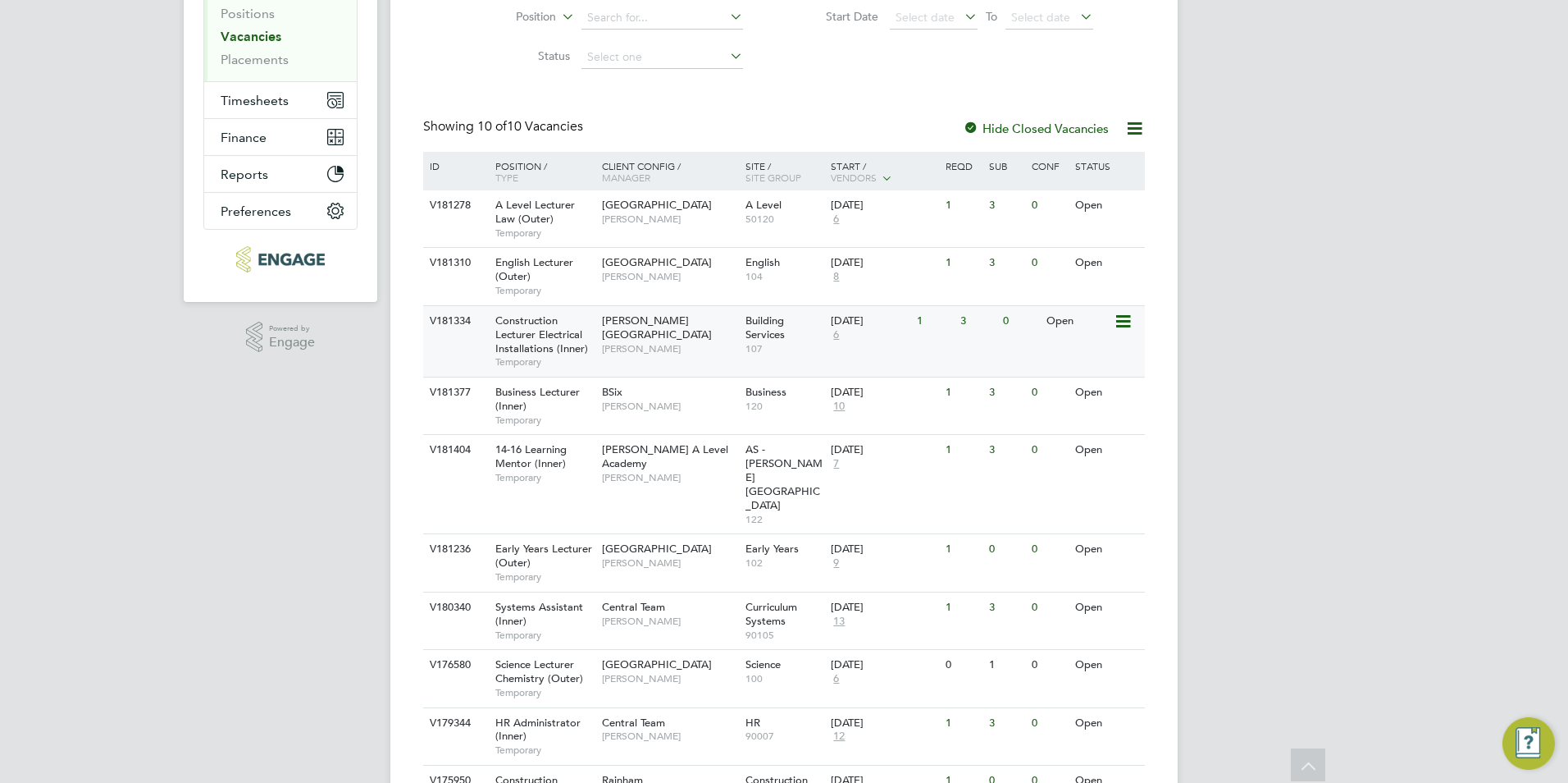
scroll to position [311, 0]
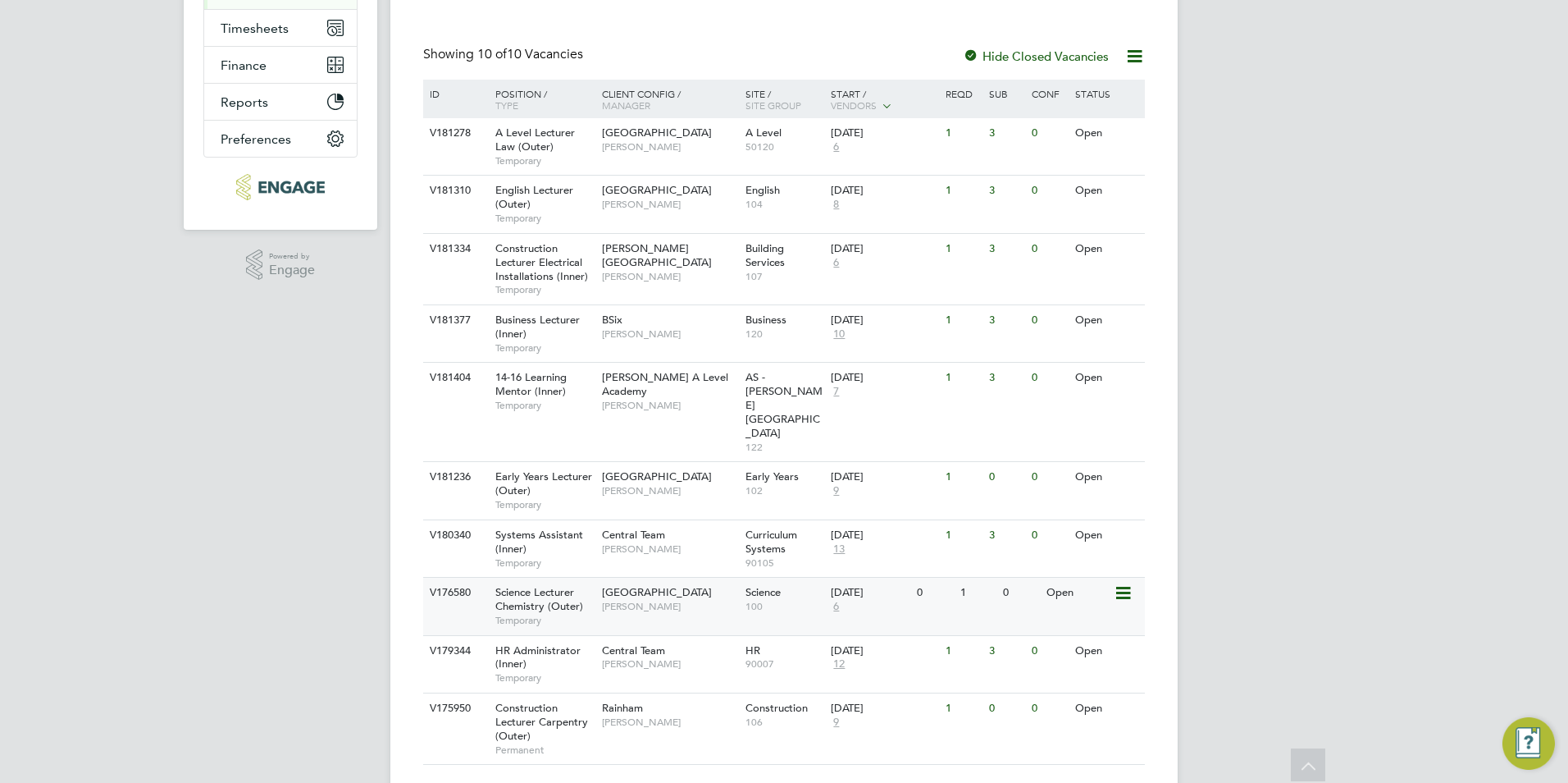
click at [614, 585] on span "[GEOGRAPHIC_DATA]" at bounding box center [656, 592] width 110 height 14
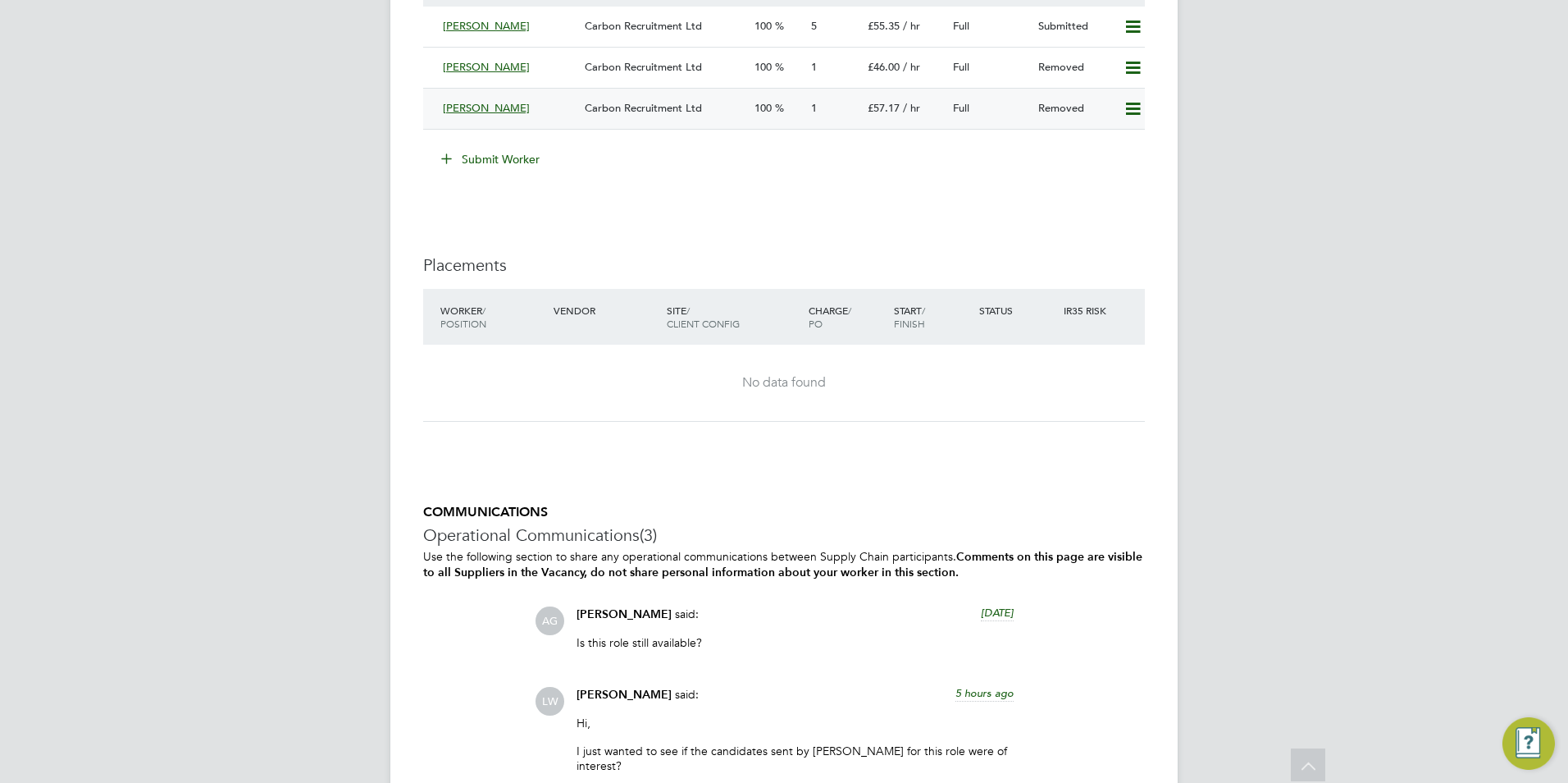
scroll to position [3445, 0]
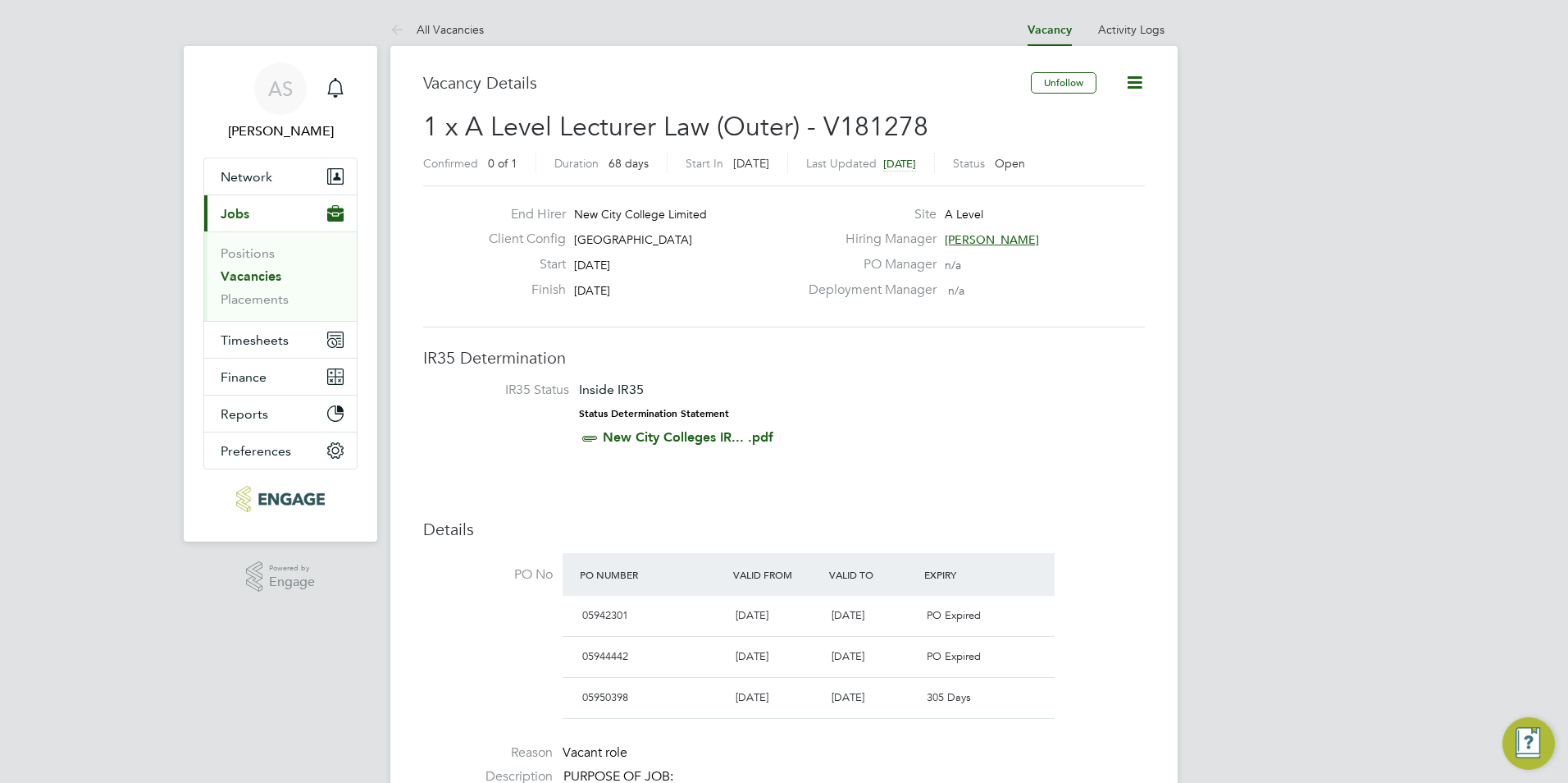
click at [251, 284] on li "Vacancies" at bounding box center [282, 280] width 123 height 23
click at [252, 272] on link "Vacancies" at bounding box center [251, 276] width 61 height 15
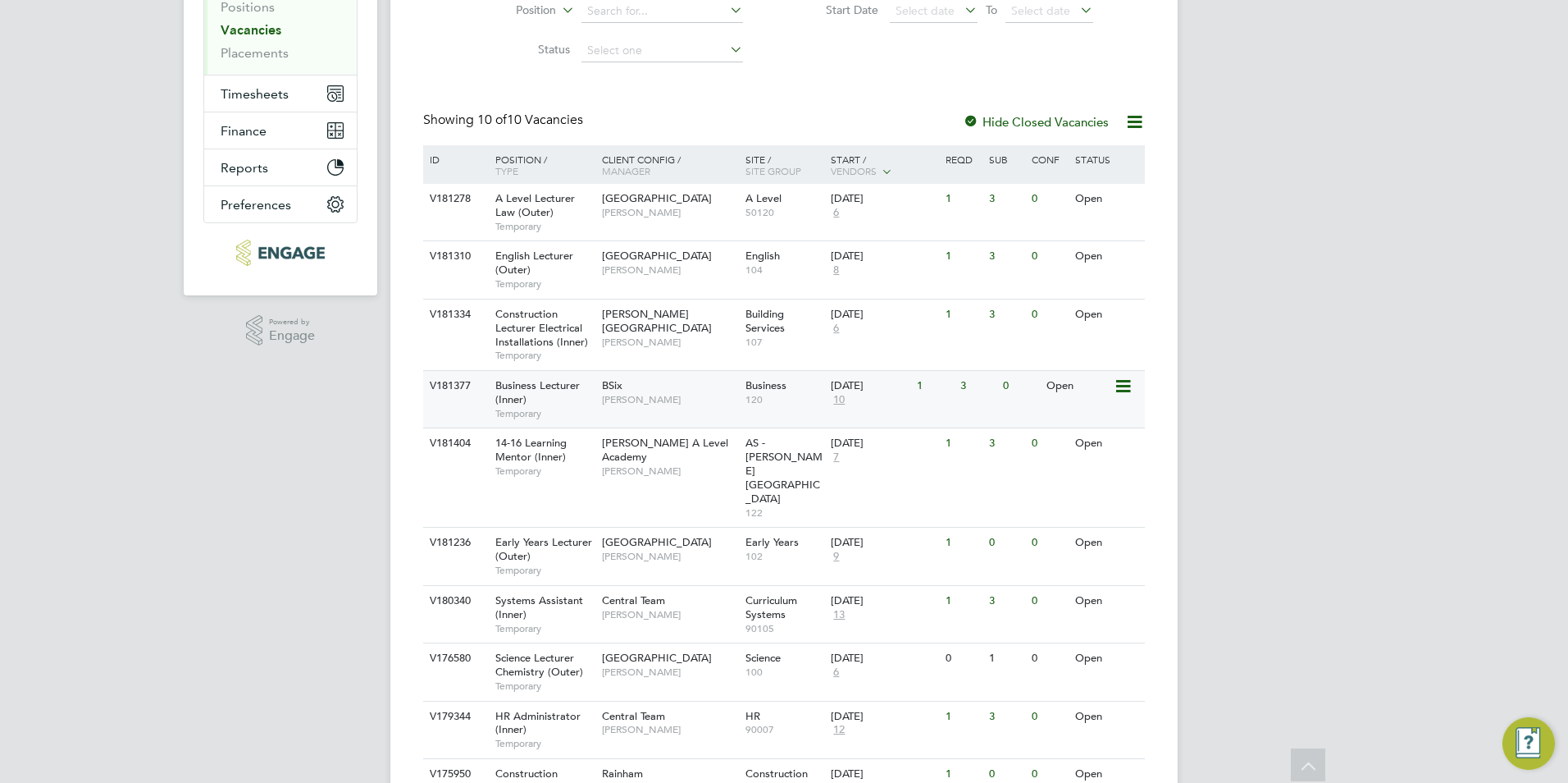
click at [647, 390] on div "BSix Kerry Baker" at bounding box center [669, 392] width 144 height 42
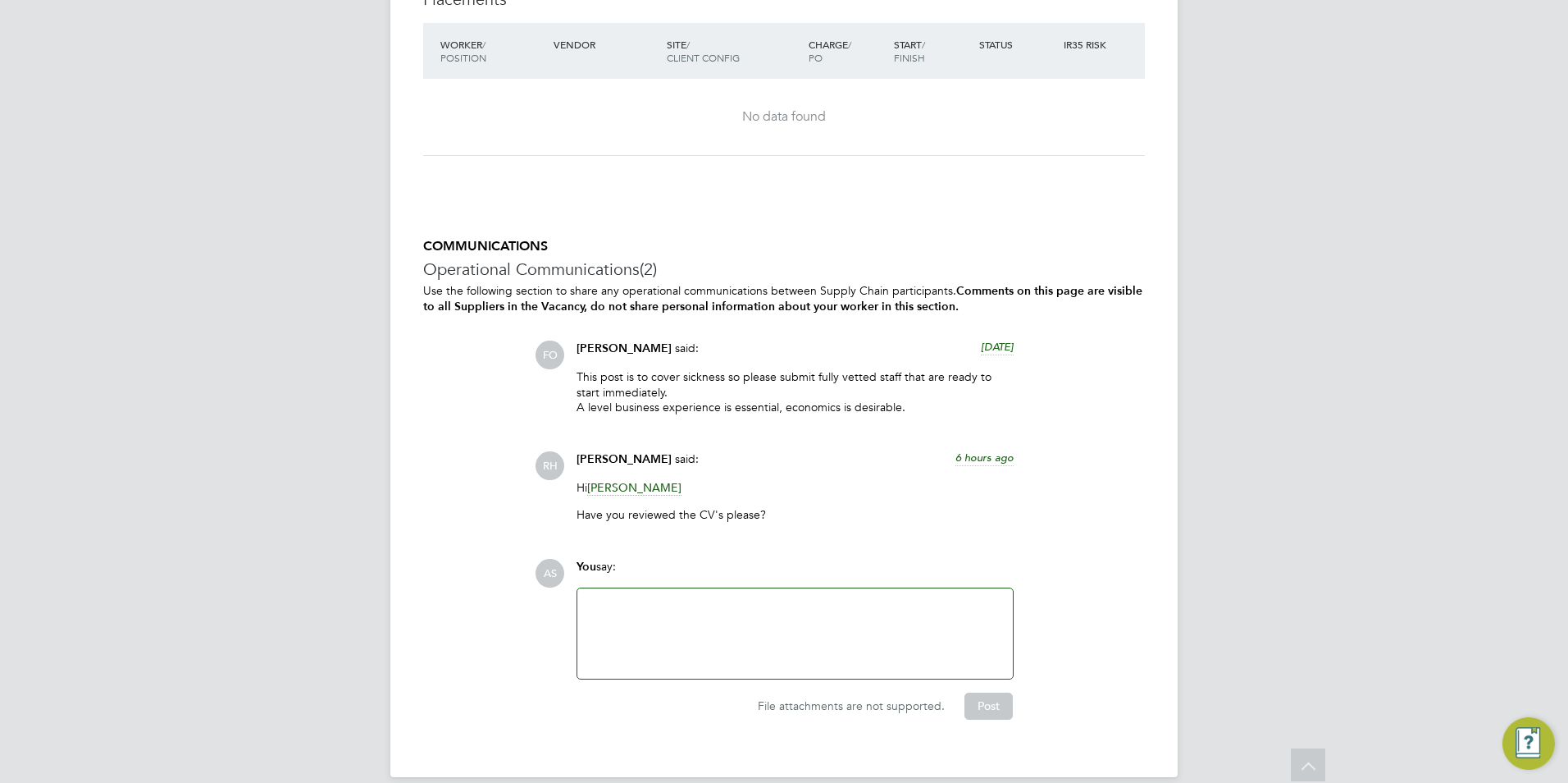
scroll to position [2386, 0]
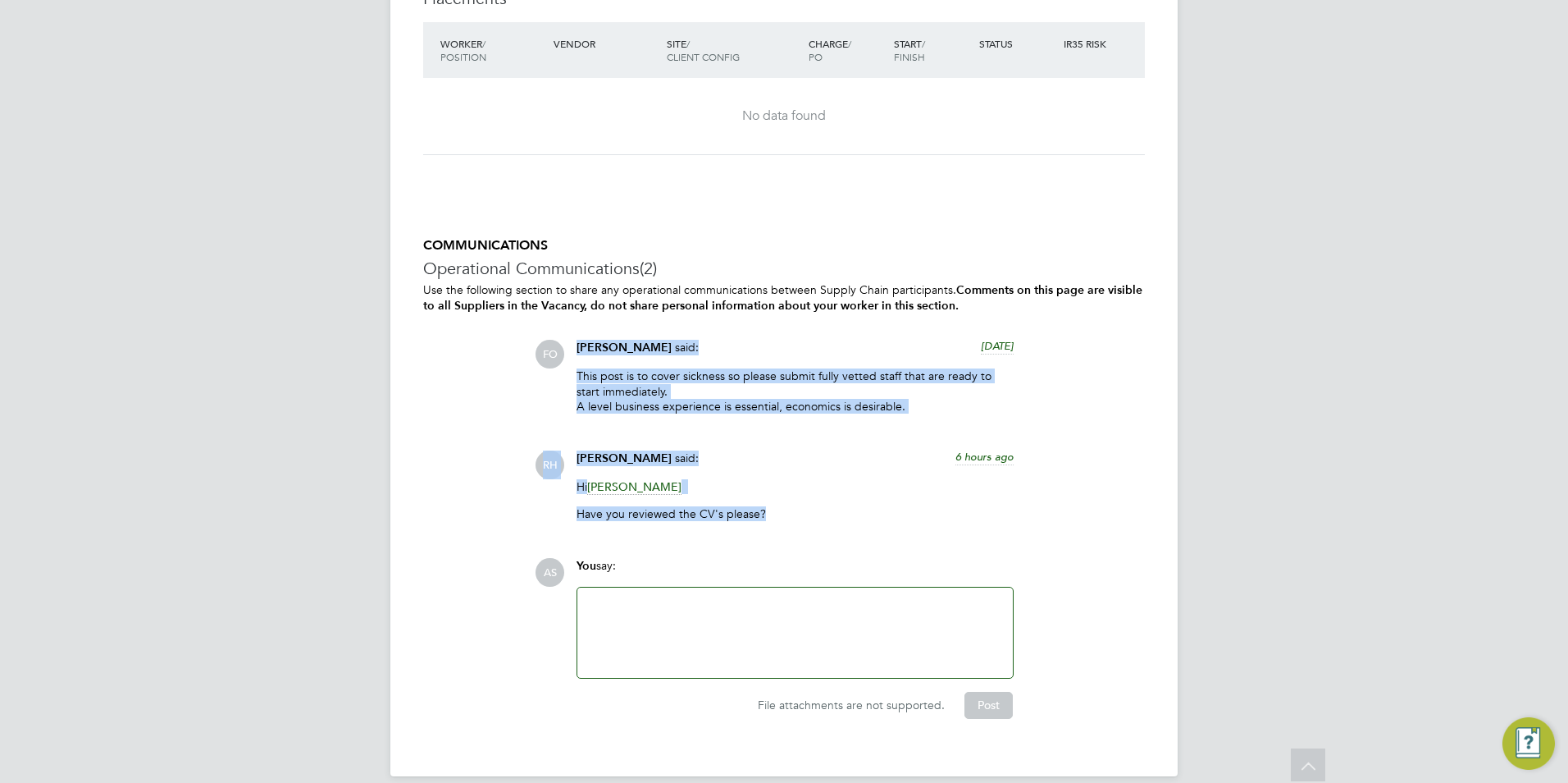
drag, startPoint x: 811, startPoint y: 511, endPoint x: 142, endPoint y: 341, distance: 690.3
drag, startPoint x: 142, startPoint y: 341, endPoint x: 114, endPoint y: 358, distance: 32.8
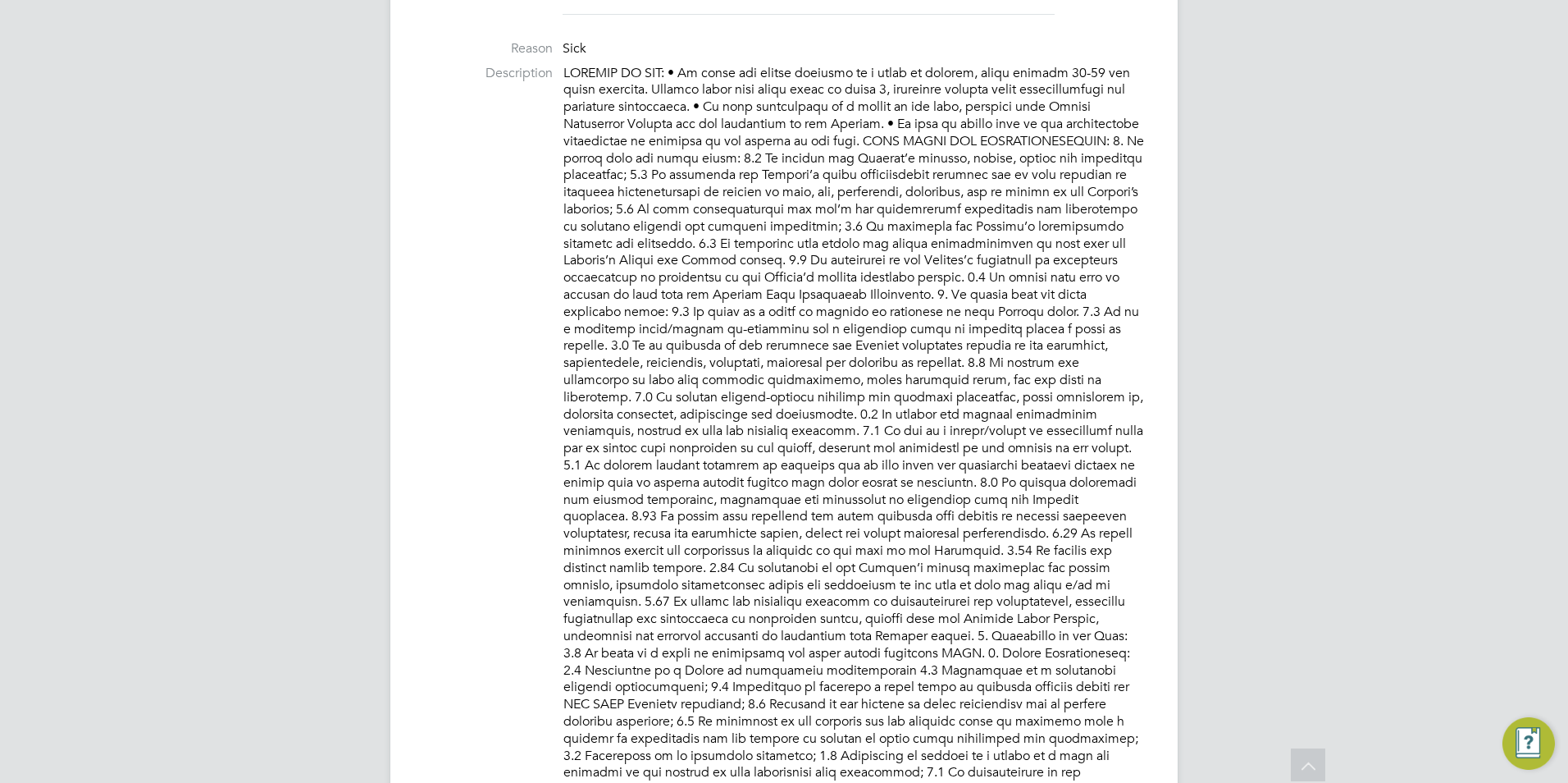
scroll to position [0, 0]
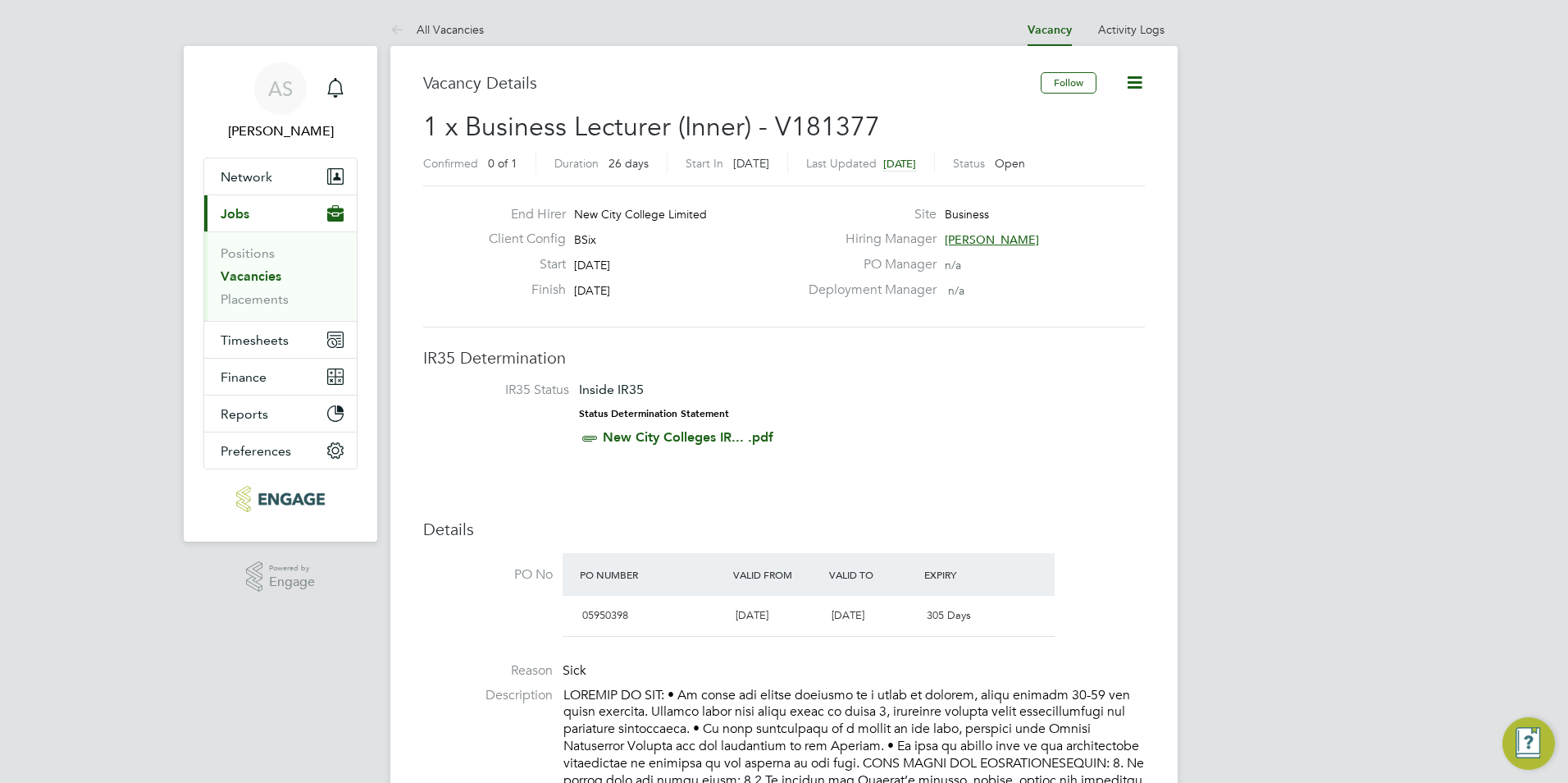
click at [267, 272] on link "Vacancies" at bounding box center [251, 276] width 61 height 15
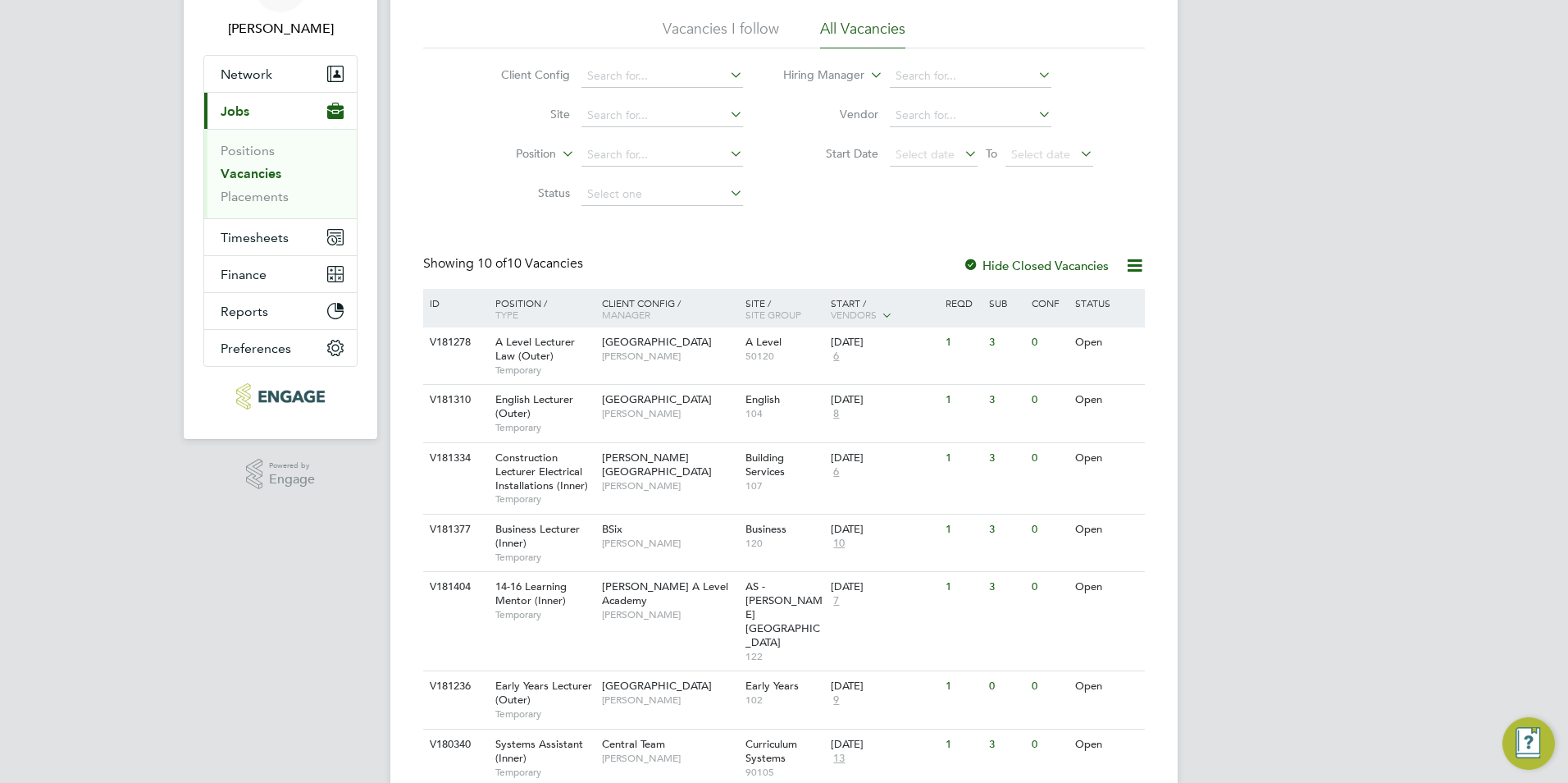
scroll to position [246, 0]
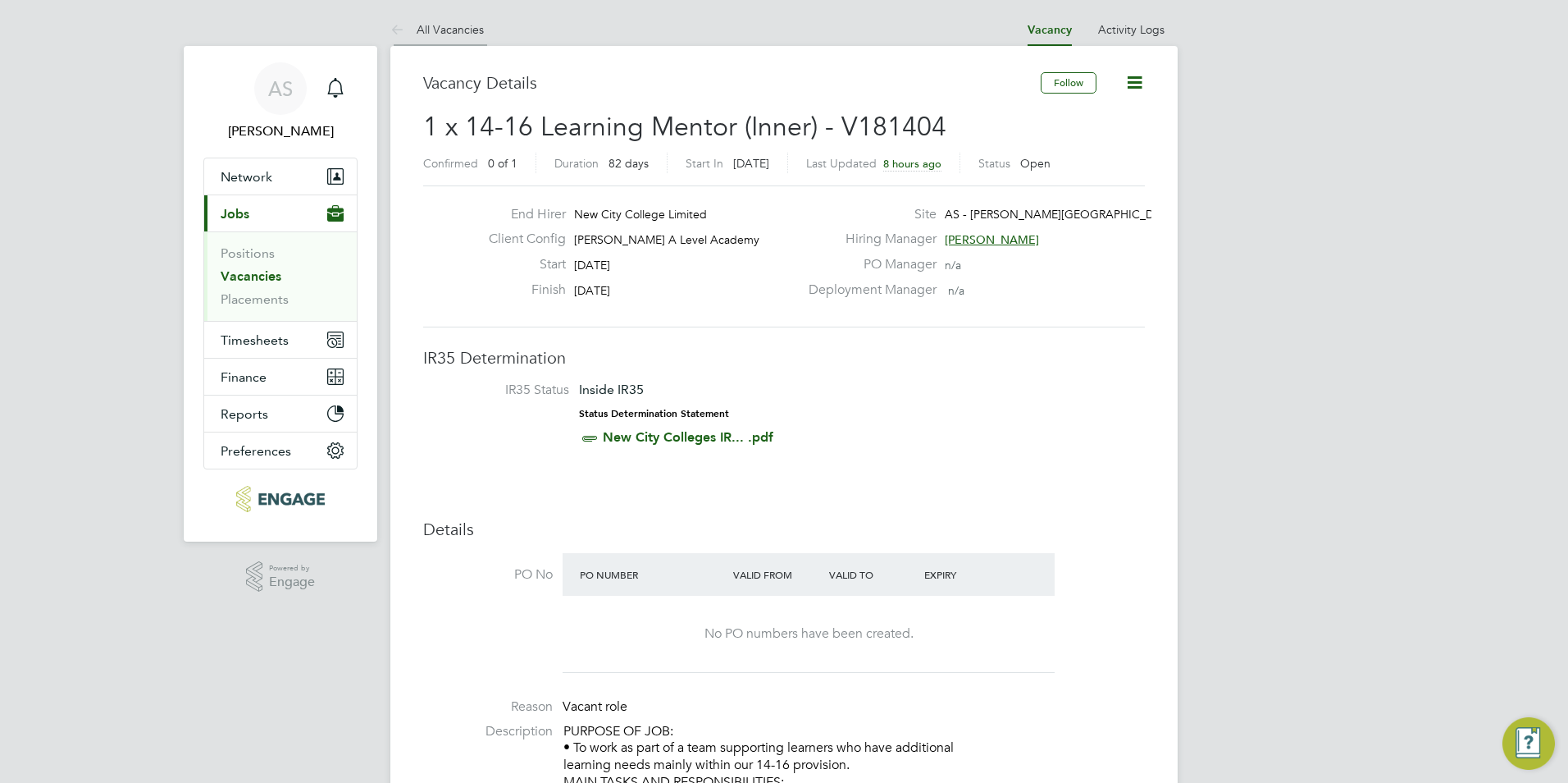
click at [436, 25] on link "All Vacancies" at bounding box center [437, 29] width 93 height 14
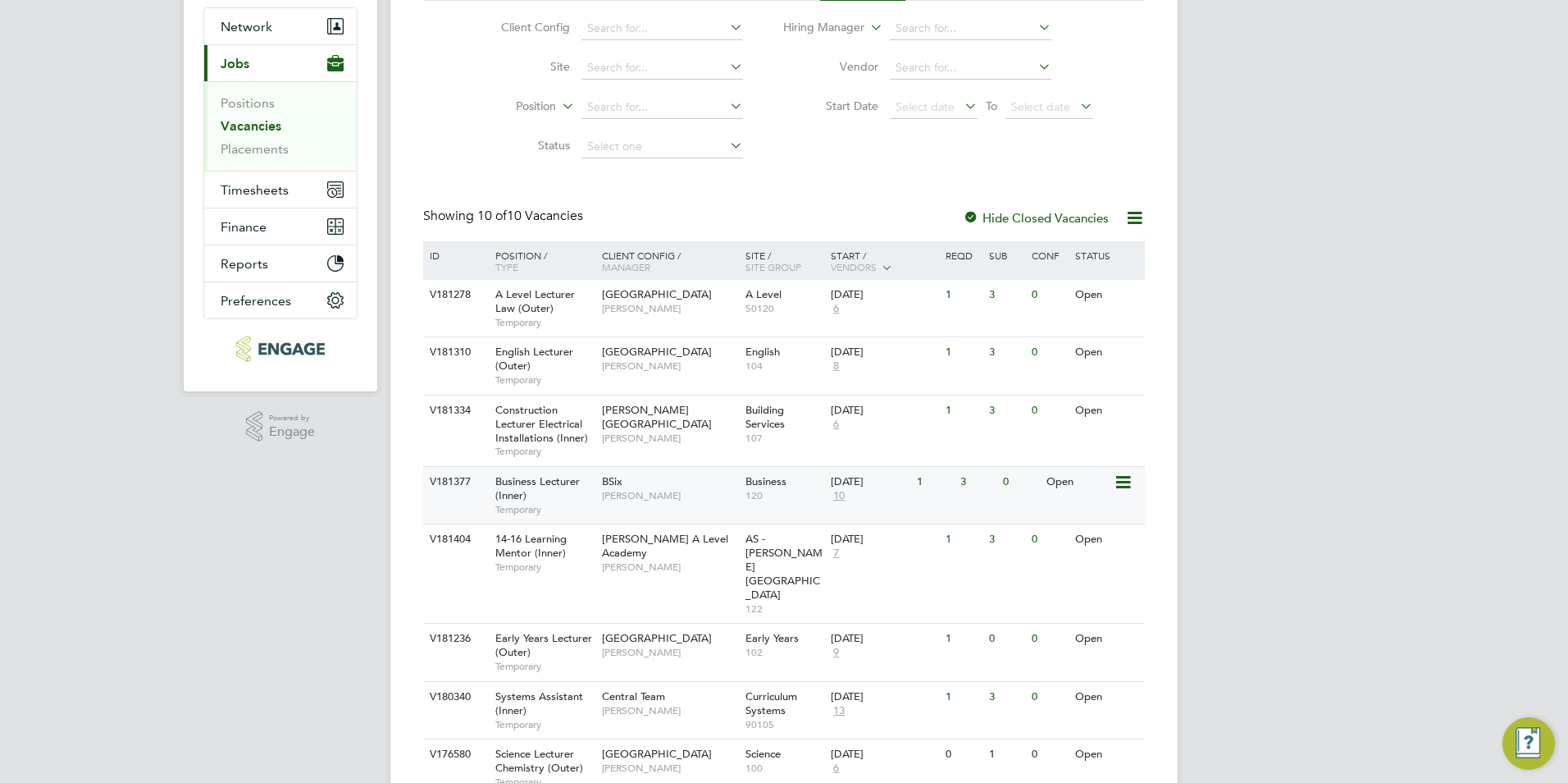
scroll to position [311, 0]
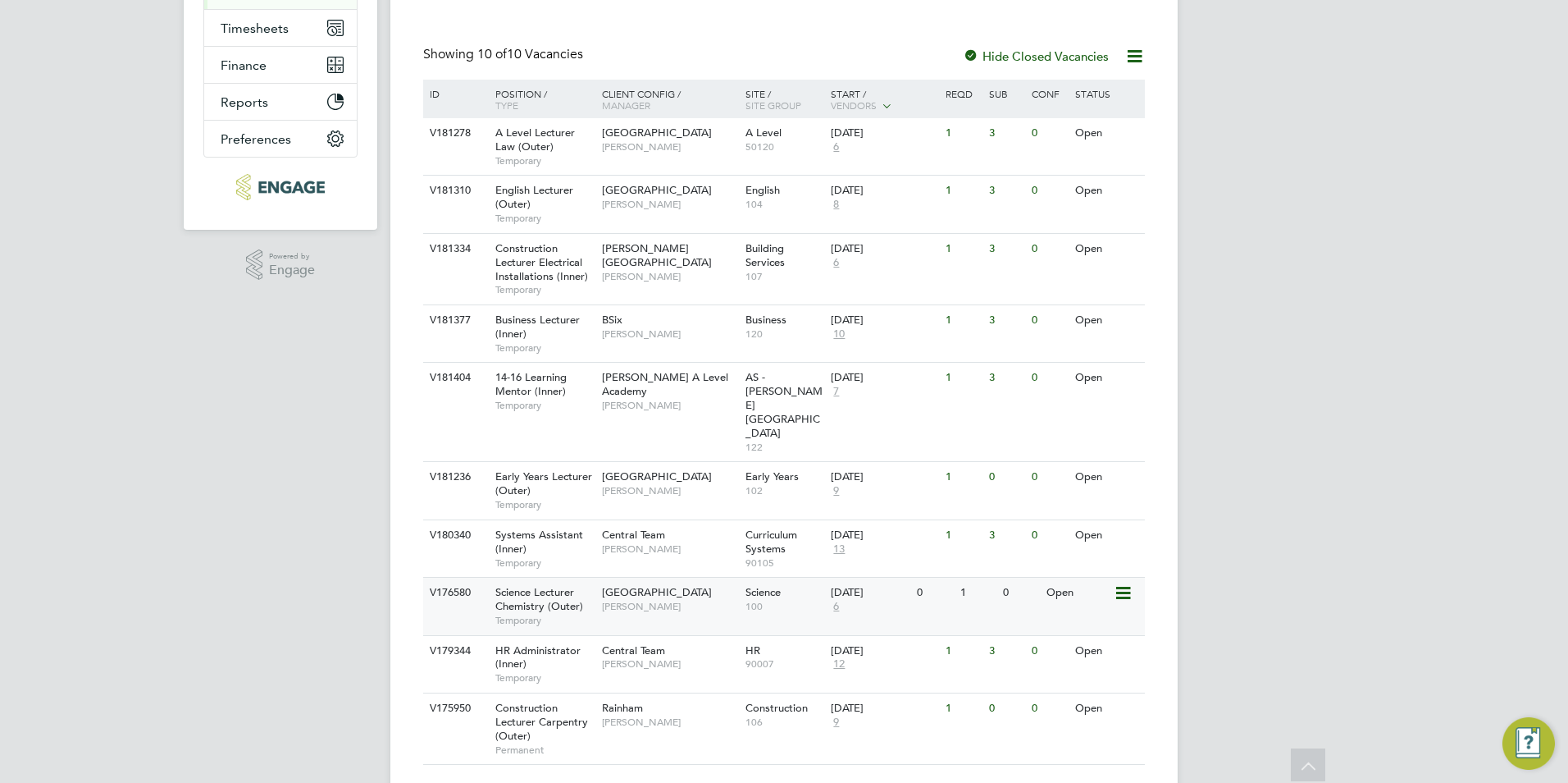
click at [625, 585] on span "[GEOGRAPHIC_DATA]" at bounding box center [656, 592] width 110 height 14
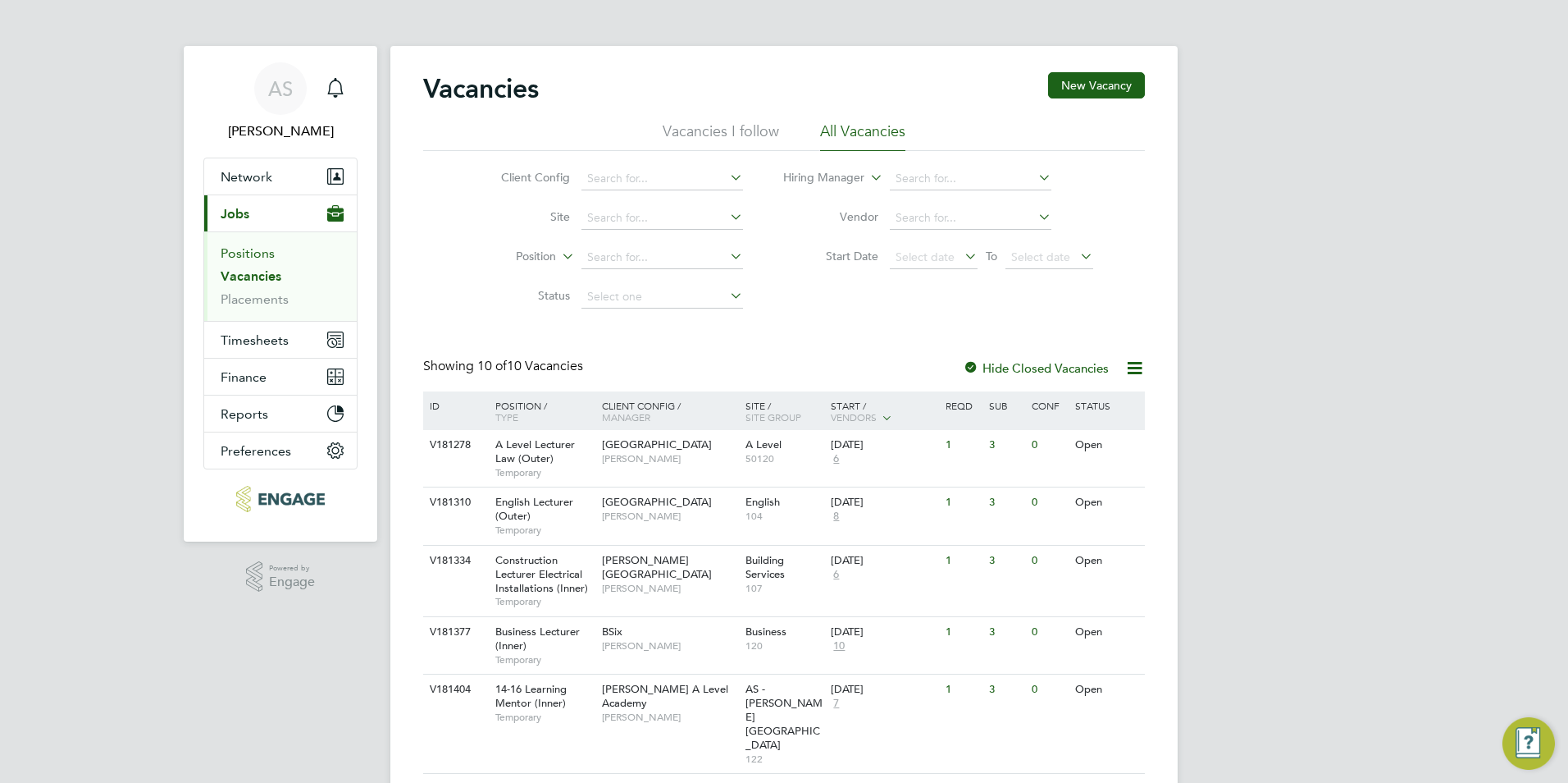
click at [249, 256] on link "Positions" at bounding box center [248, 253] width 54 height 15
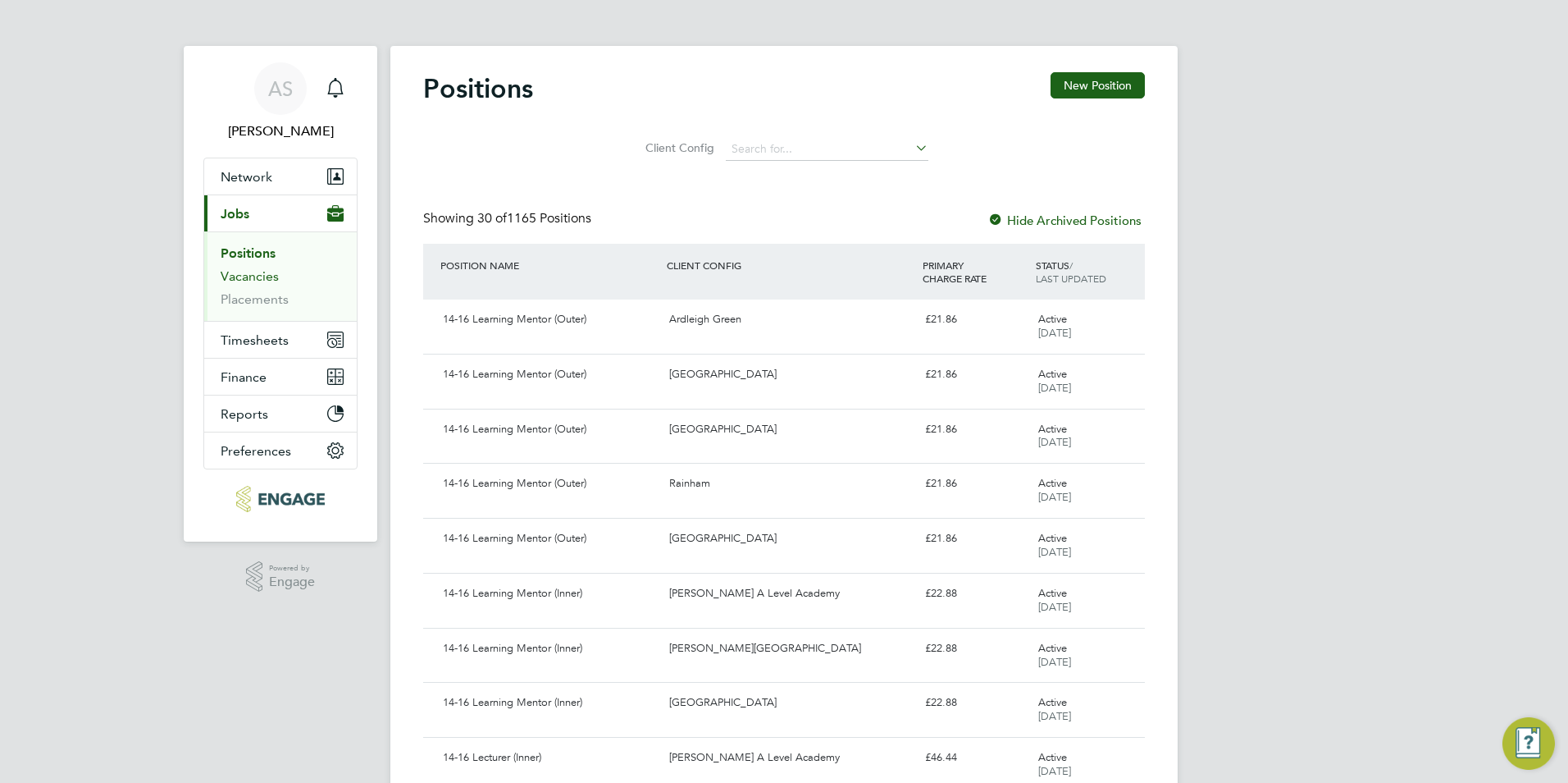
click at [252, 284] on link "Vacancies" at bounding box center [250, 276] width 58 height 15
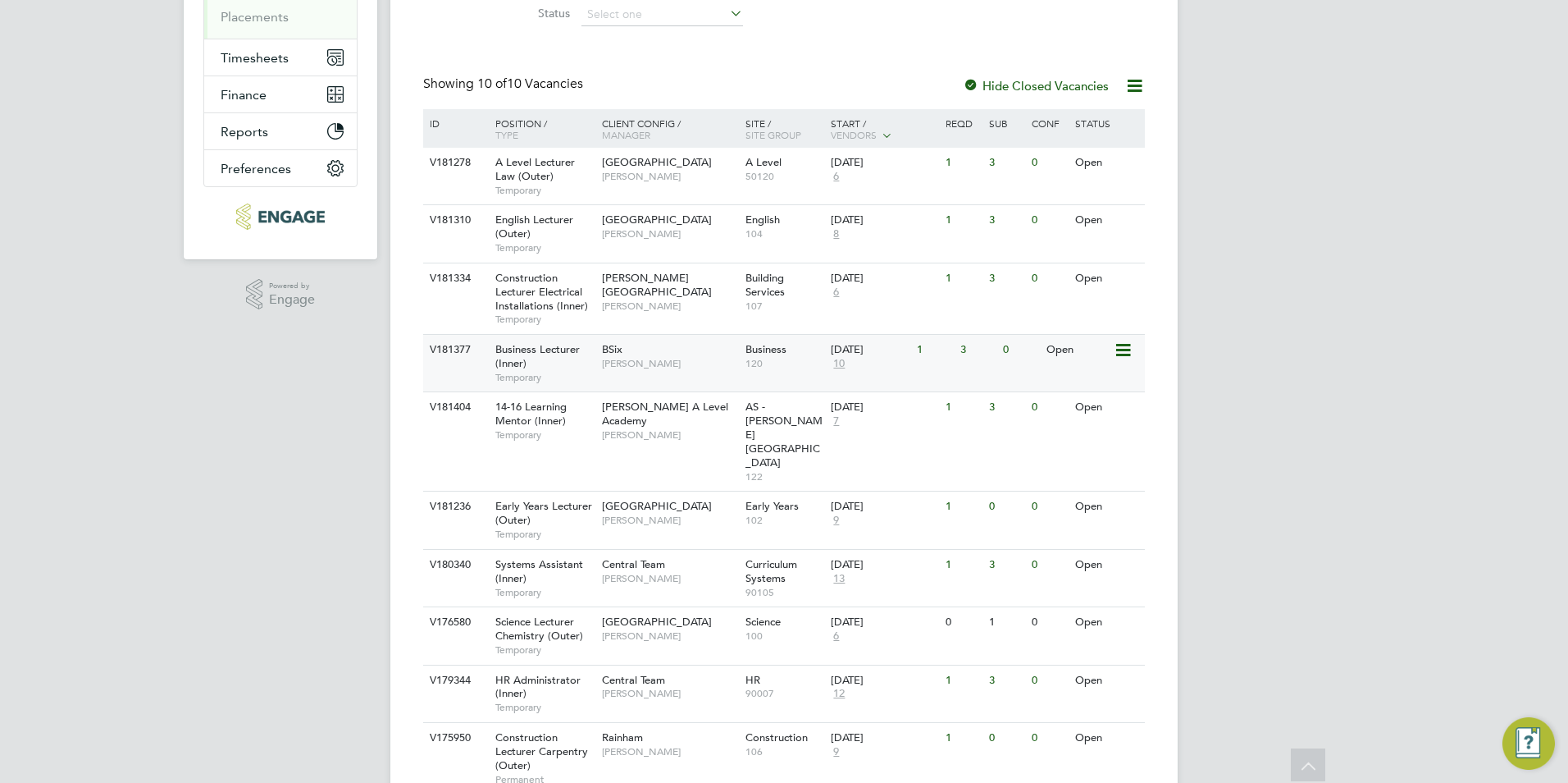
scroll to position [311, 0]
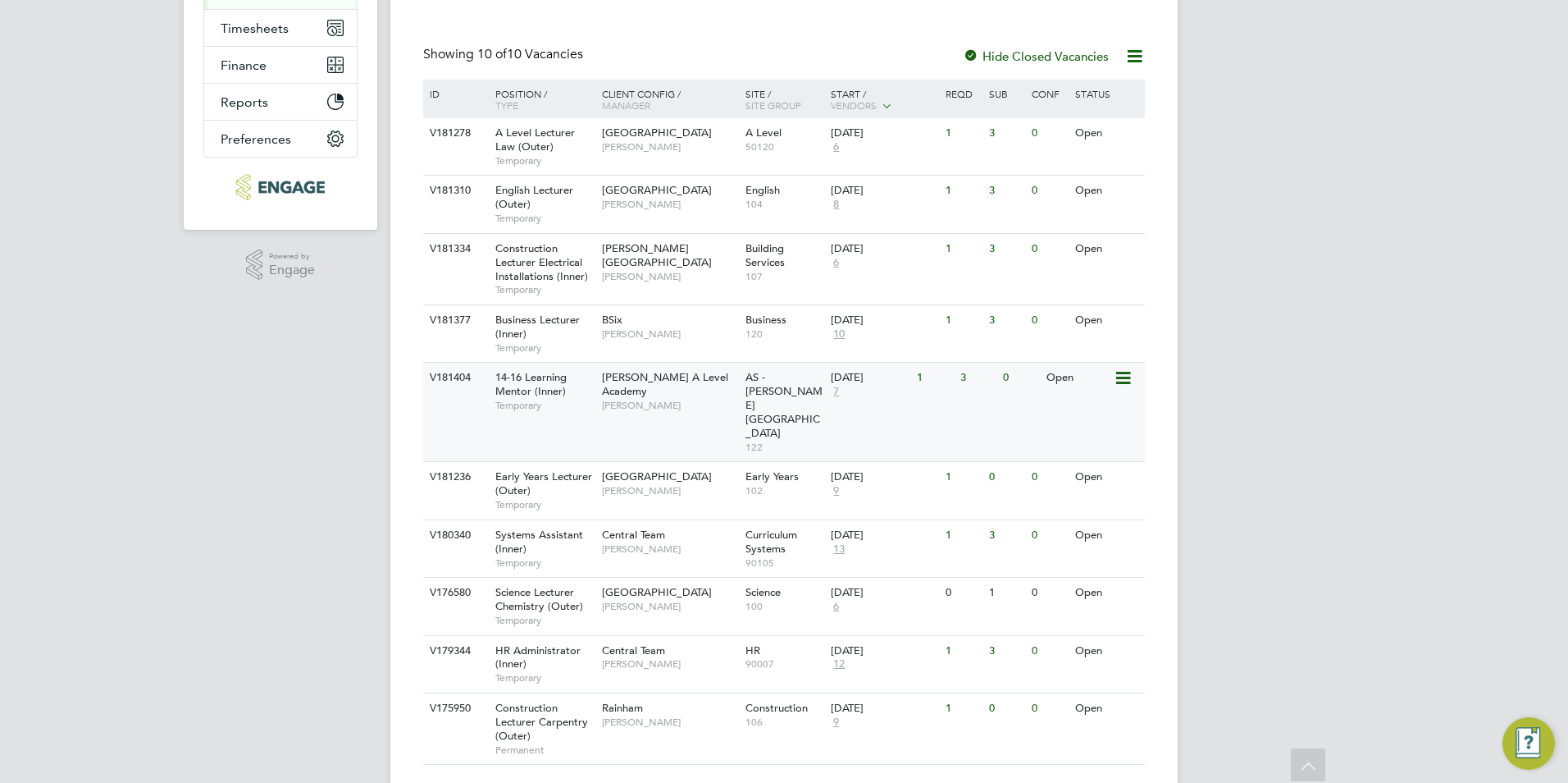
click at [643, 398] on span "[PERSON_NAME]" at bounding box center [669, 405] width 135 height 14
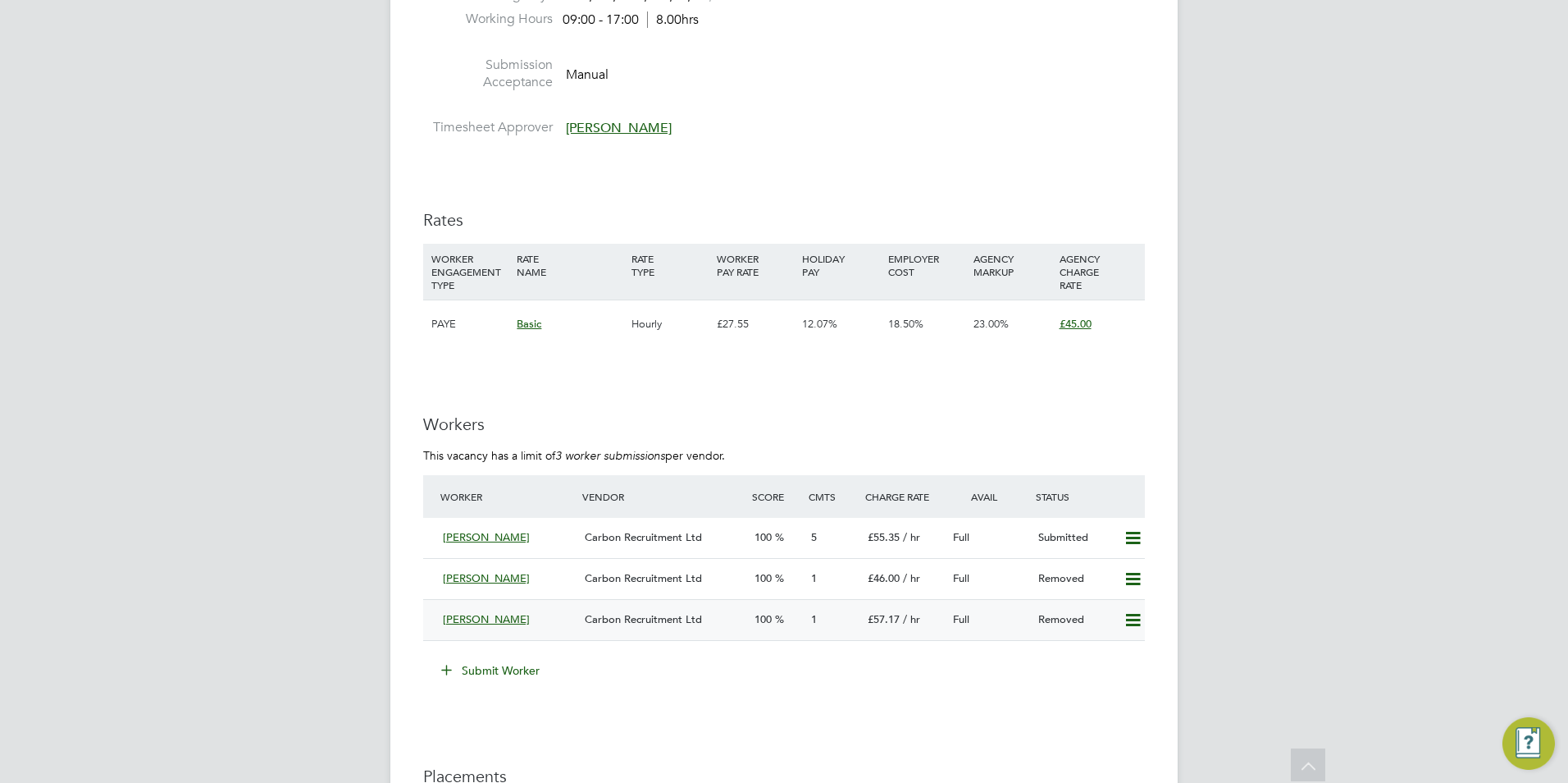
scroll to position [2790, 0]
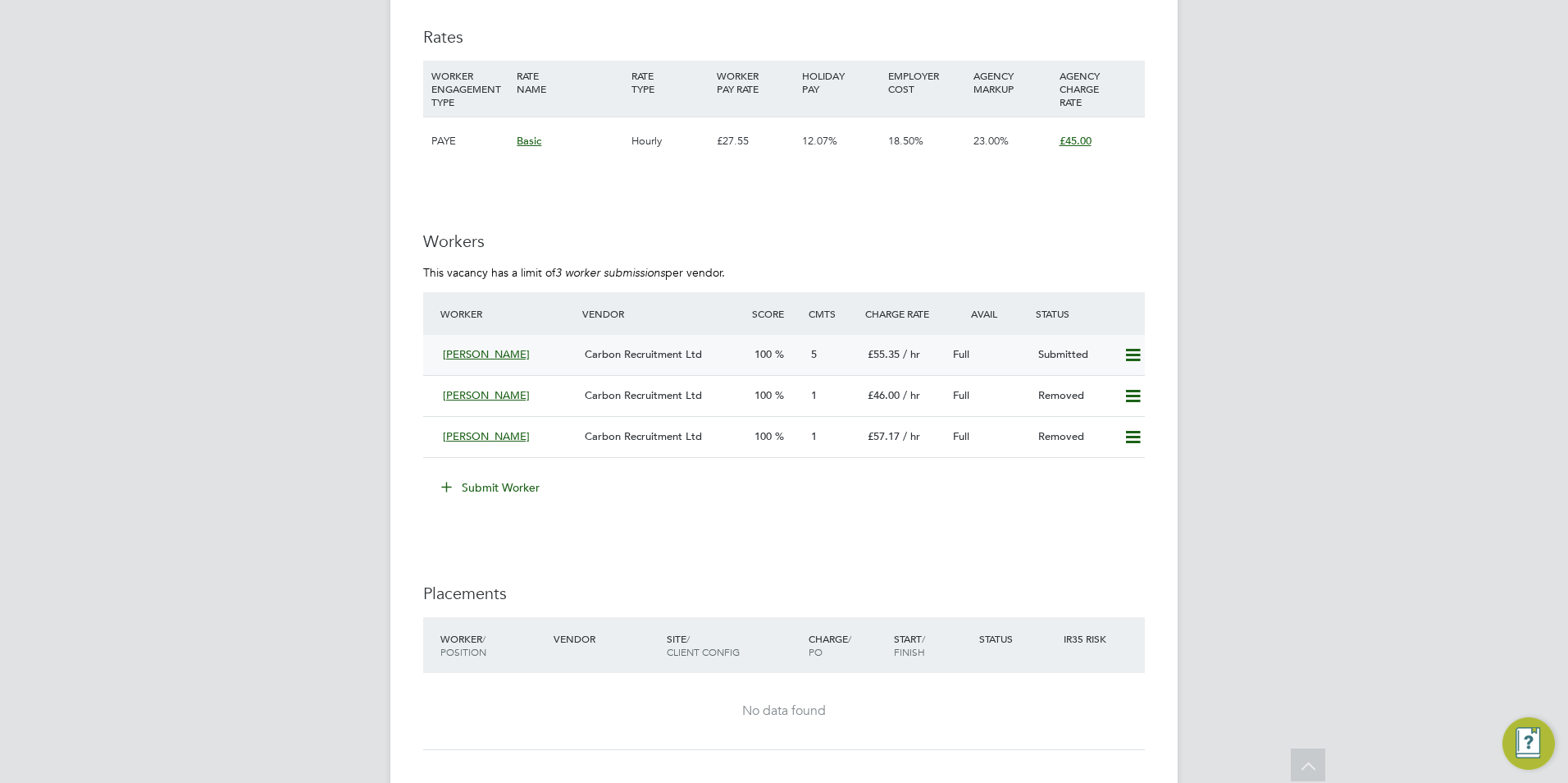
click at [633, 361] on span "Carbon Recruitment Ltd" at bounding box center [644, 354] width 118 height 14
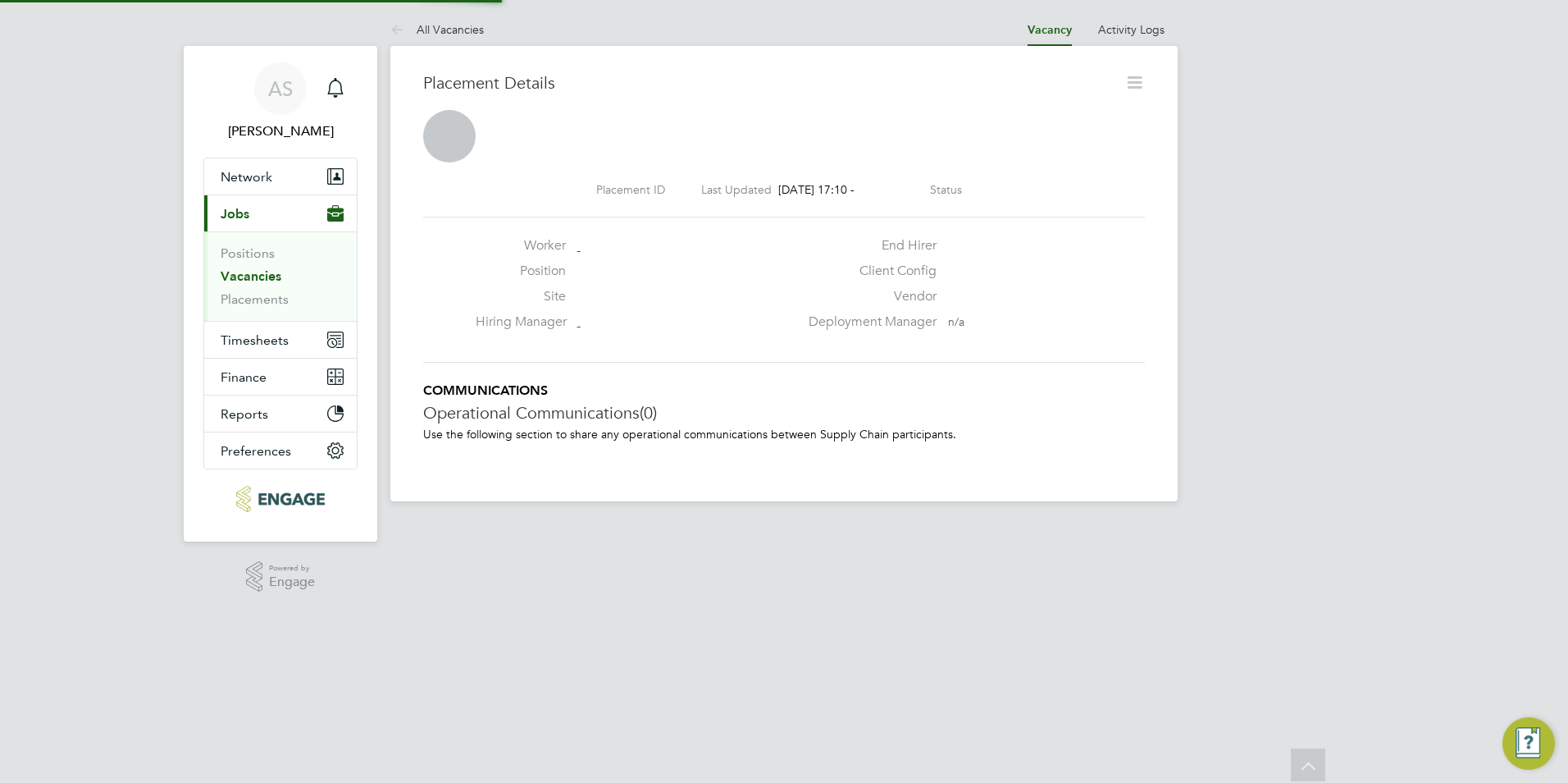
scroll to position [15, 41]
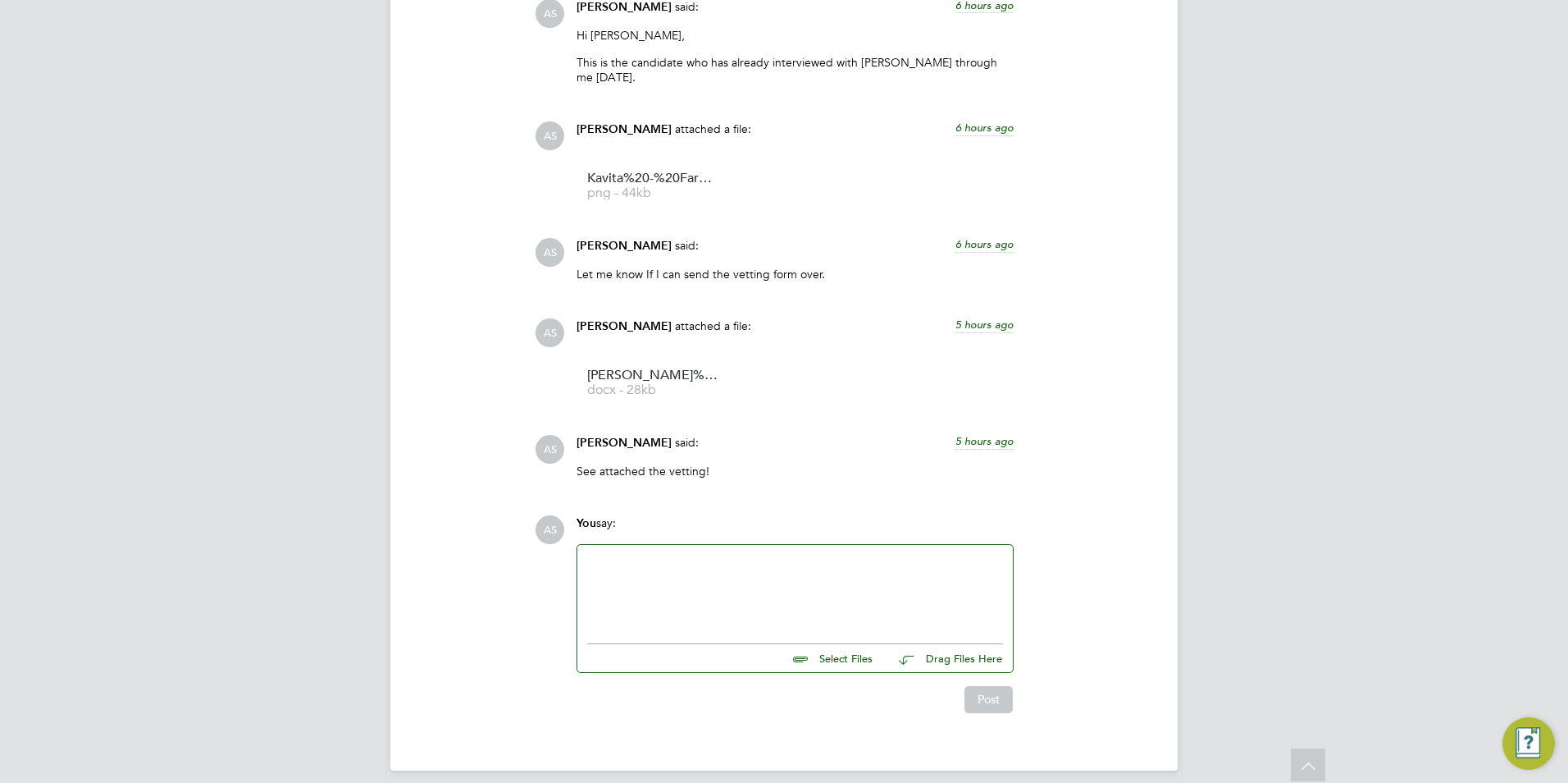
click at [972, 434] on span "5 hours ago" at bounding box center [984, 441] width 58 height 14
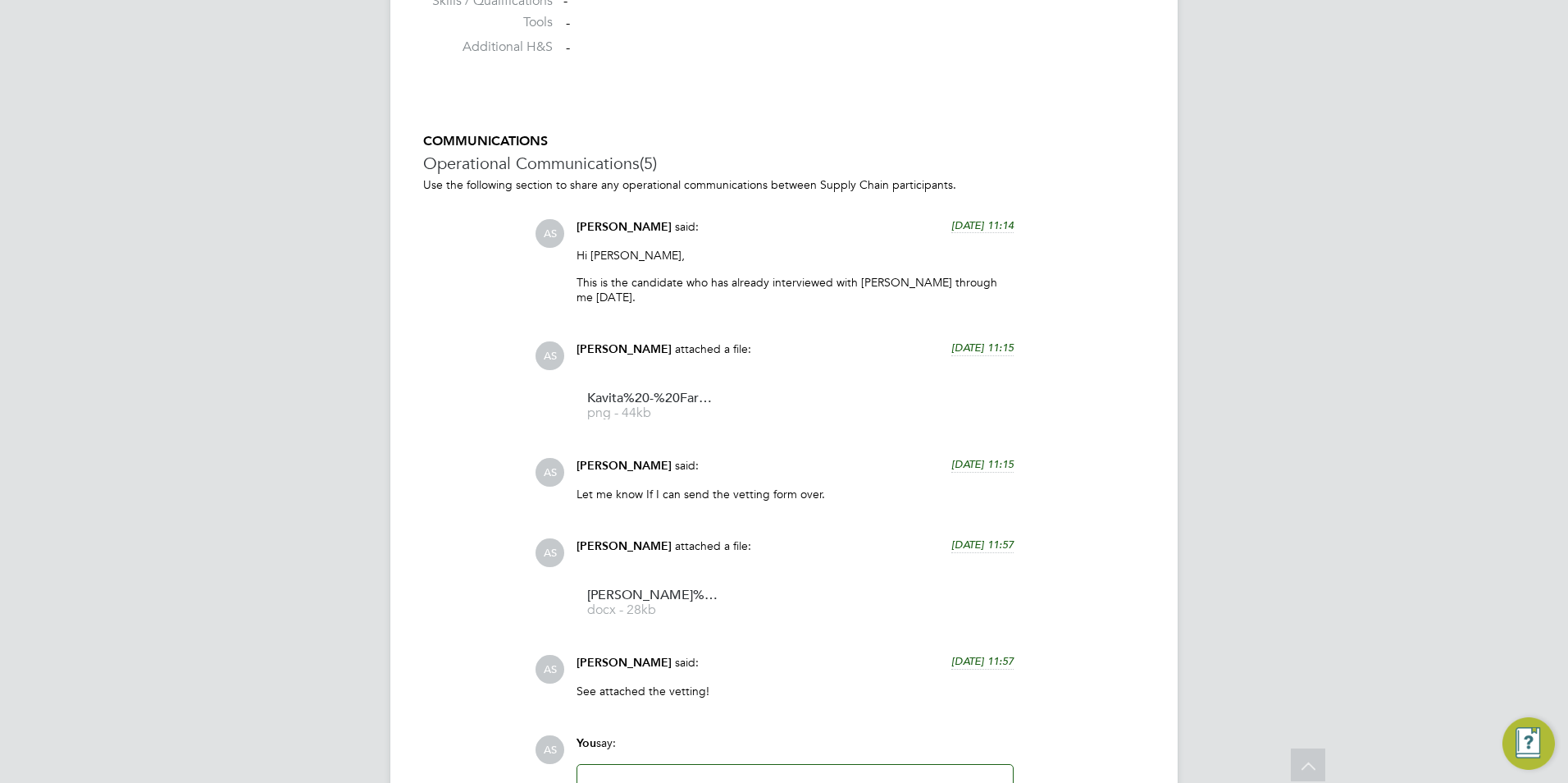
scroll to position [1291, 0]
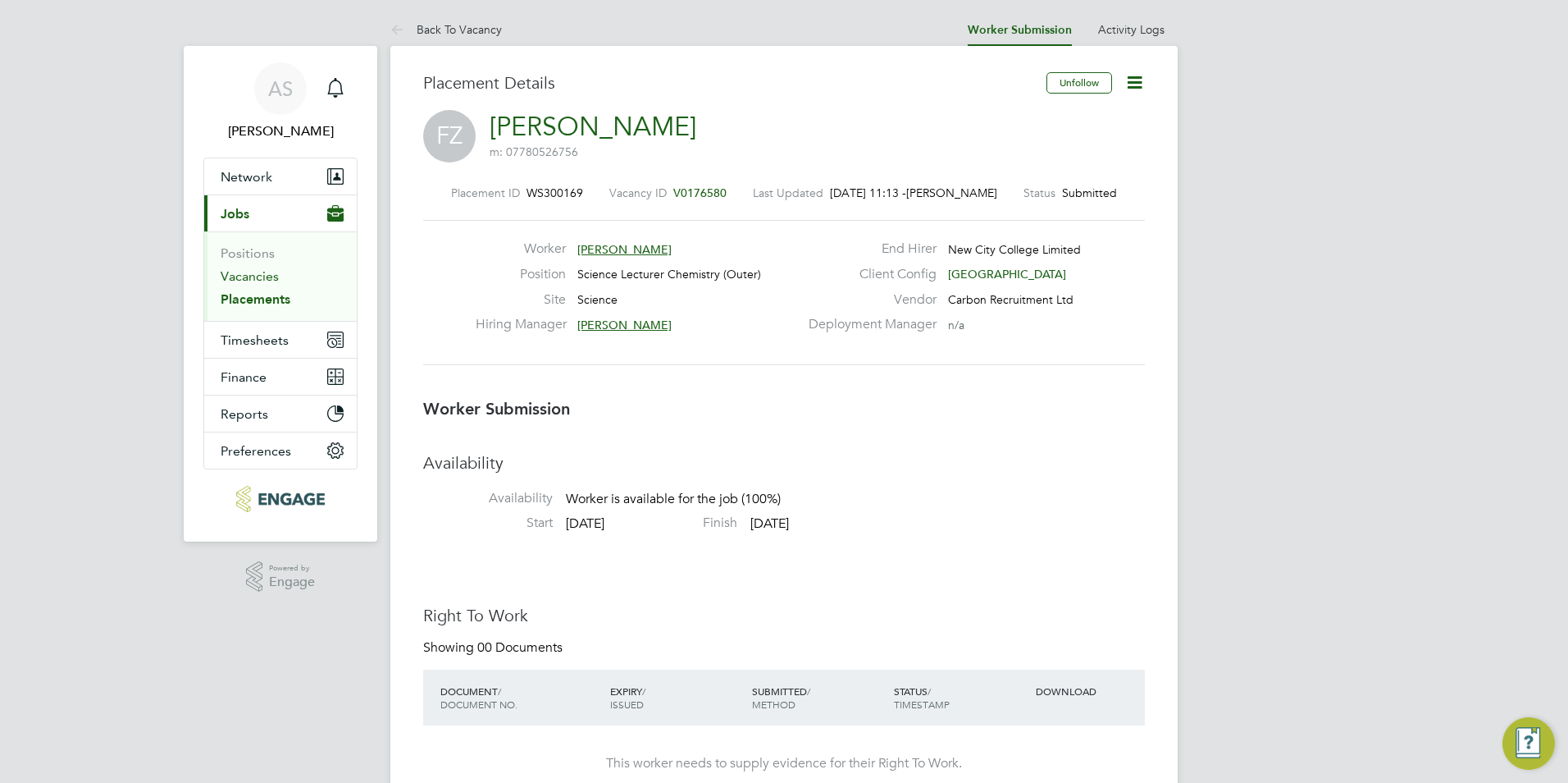
click at [251, 278] on link "Vacancies" at bounding box center [250, 276] width 58 height 15
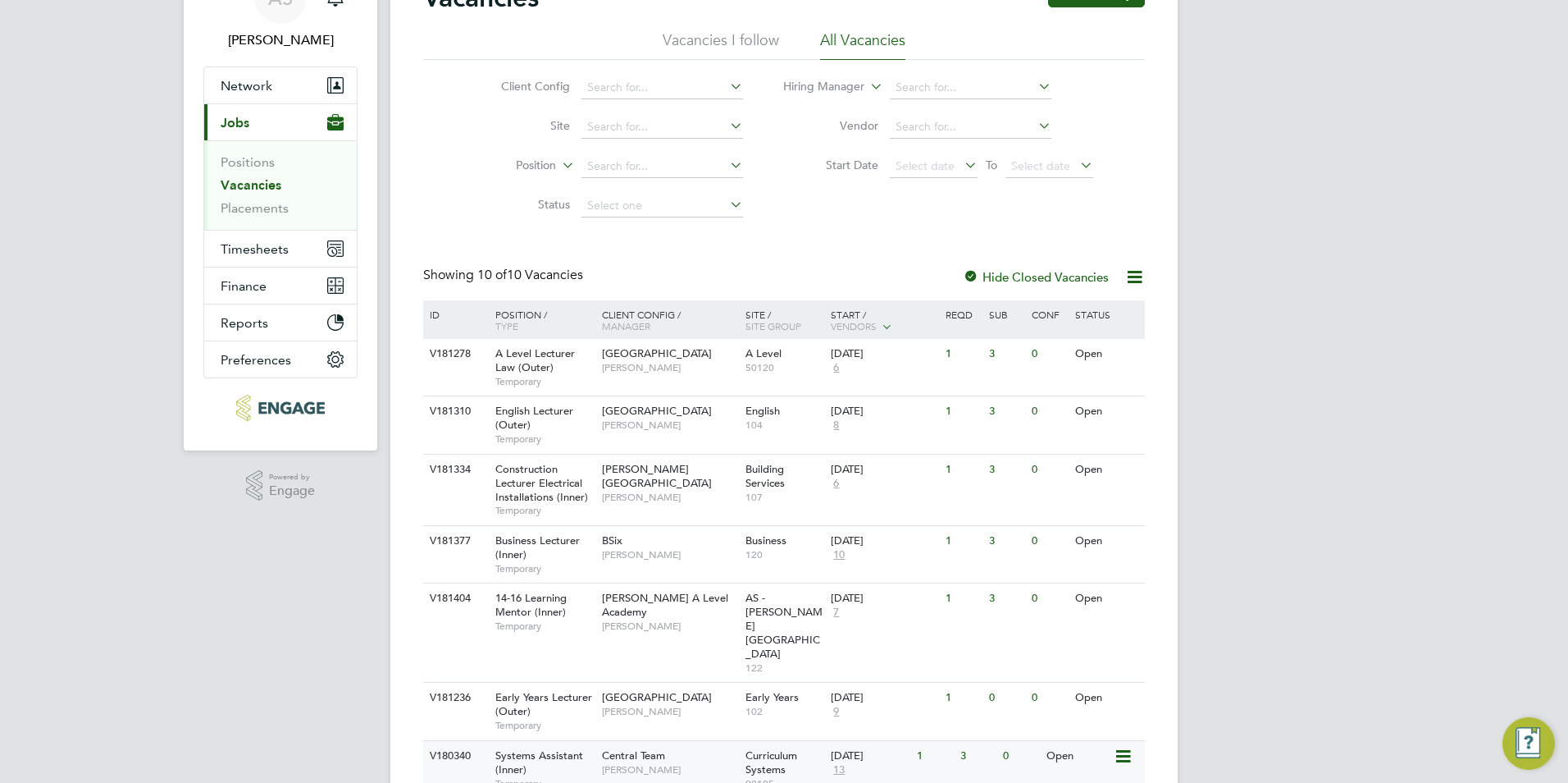
scroll to position [311, 0]
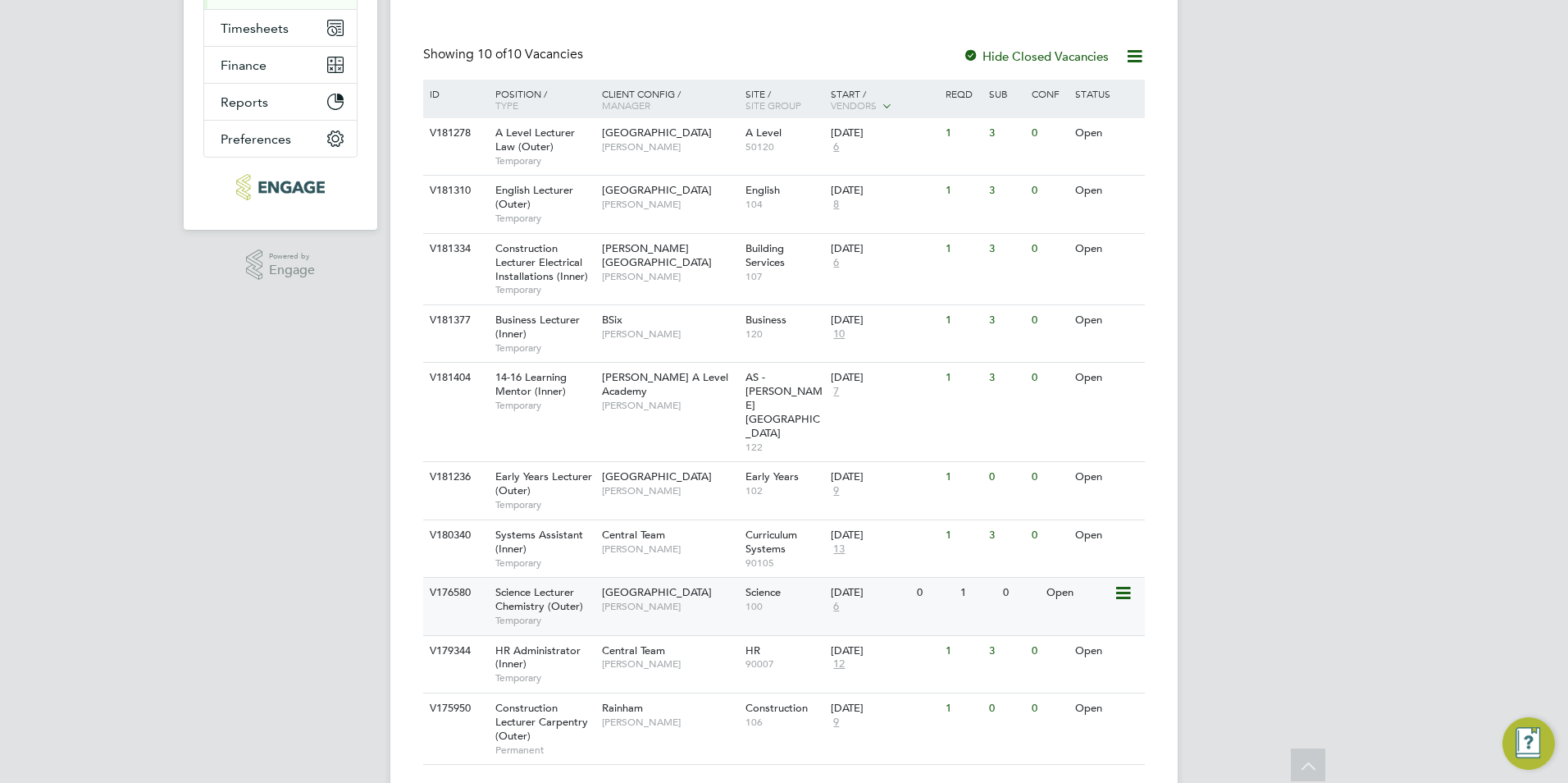
click at [647, 578] on div "Havering Sixth Form Campus [PERSON_NAME]" at bounding box center [669, 599] width 144 height 42
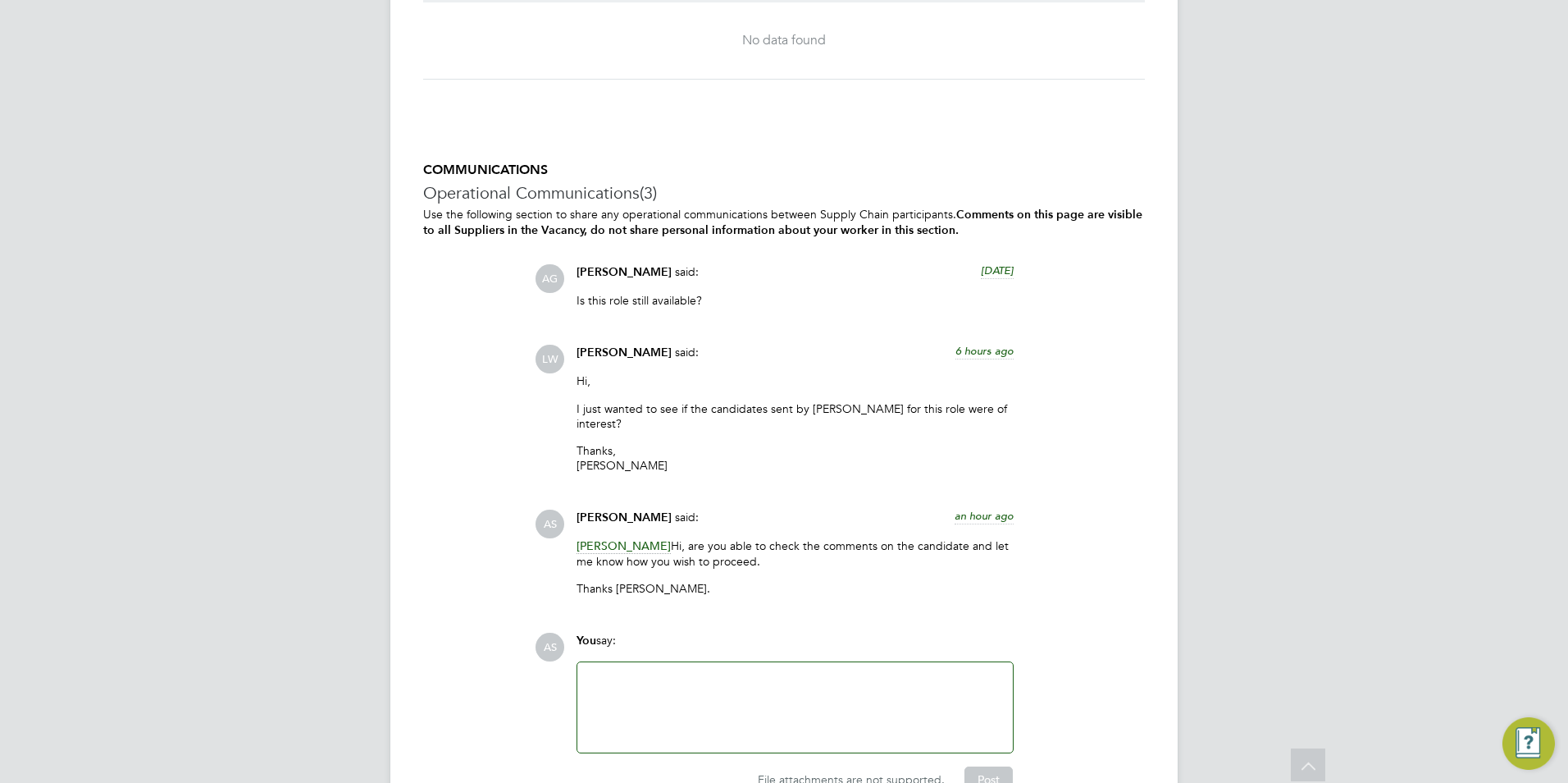
scroll to position [3527, 0]
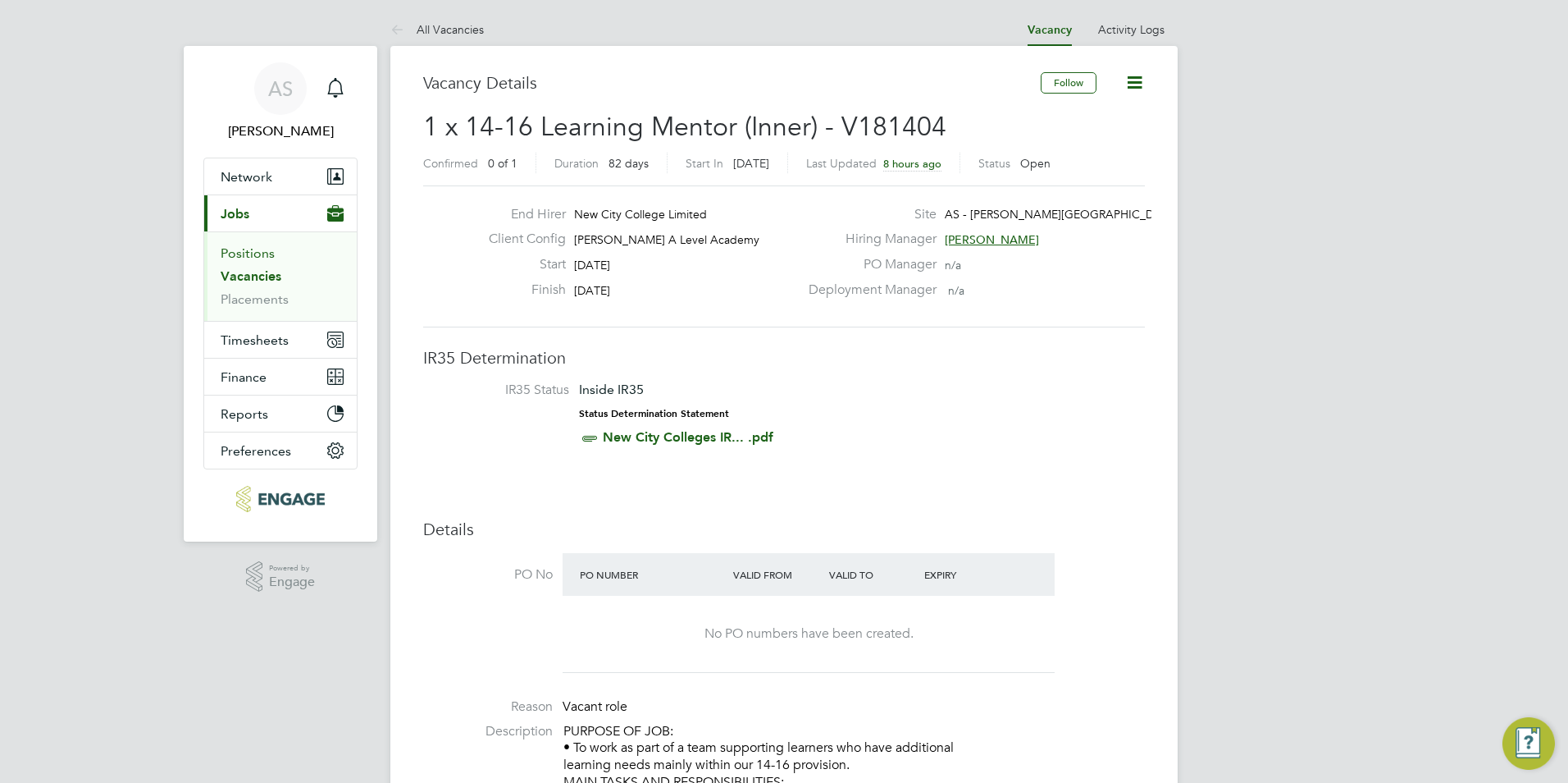
click at [255, 248] on link "Positions" at bounding box center [248, 253] width 54 height 15
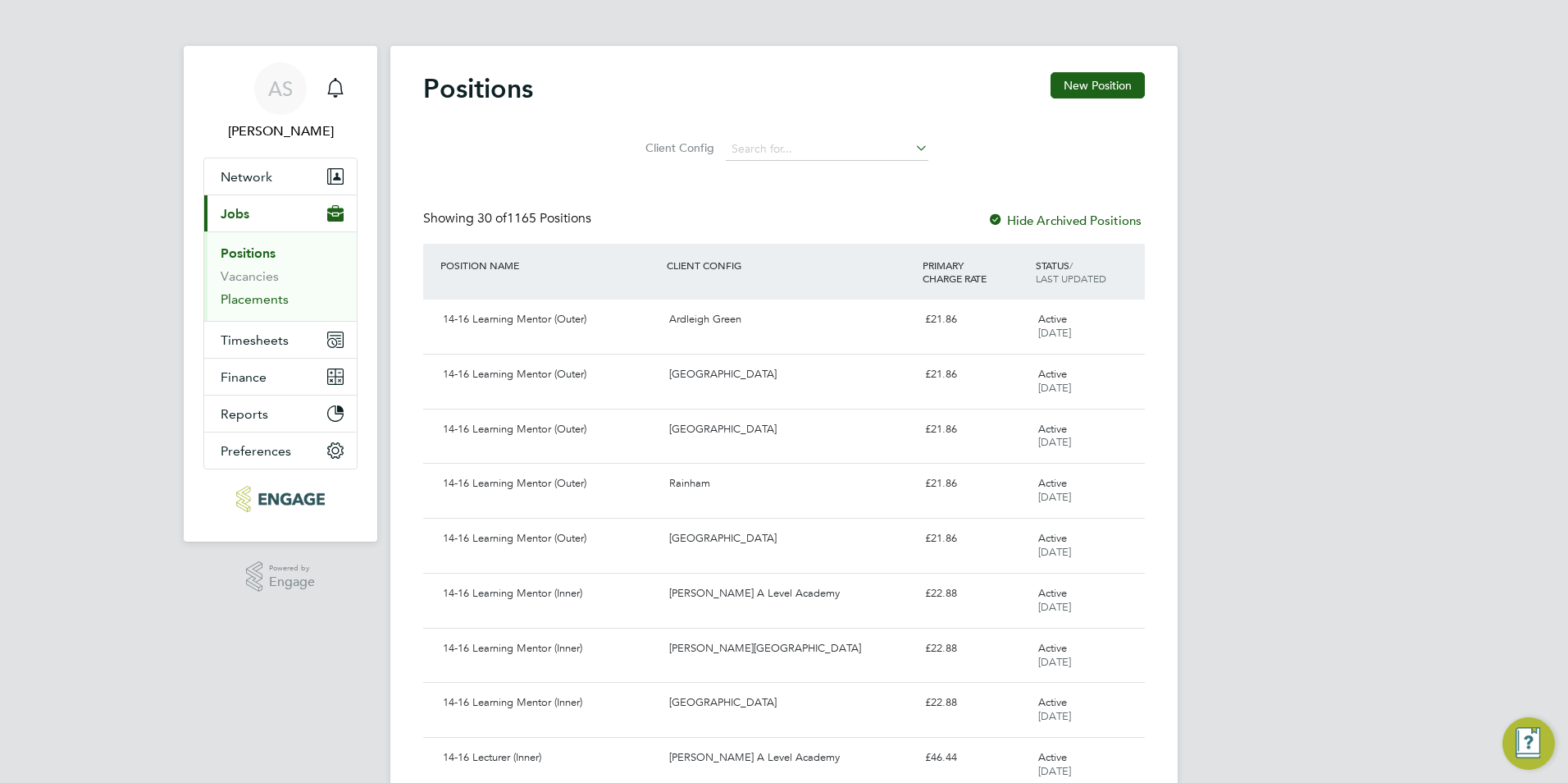
click at [261, 293] on link "Placements" at bounding box center [254, 299] width 68 height 15
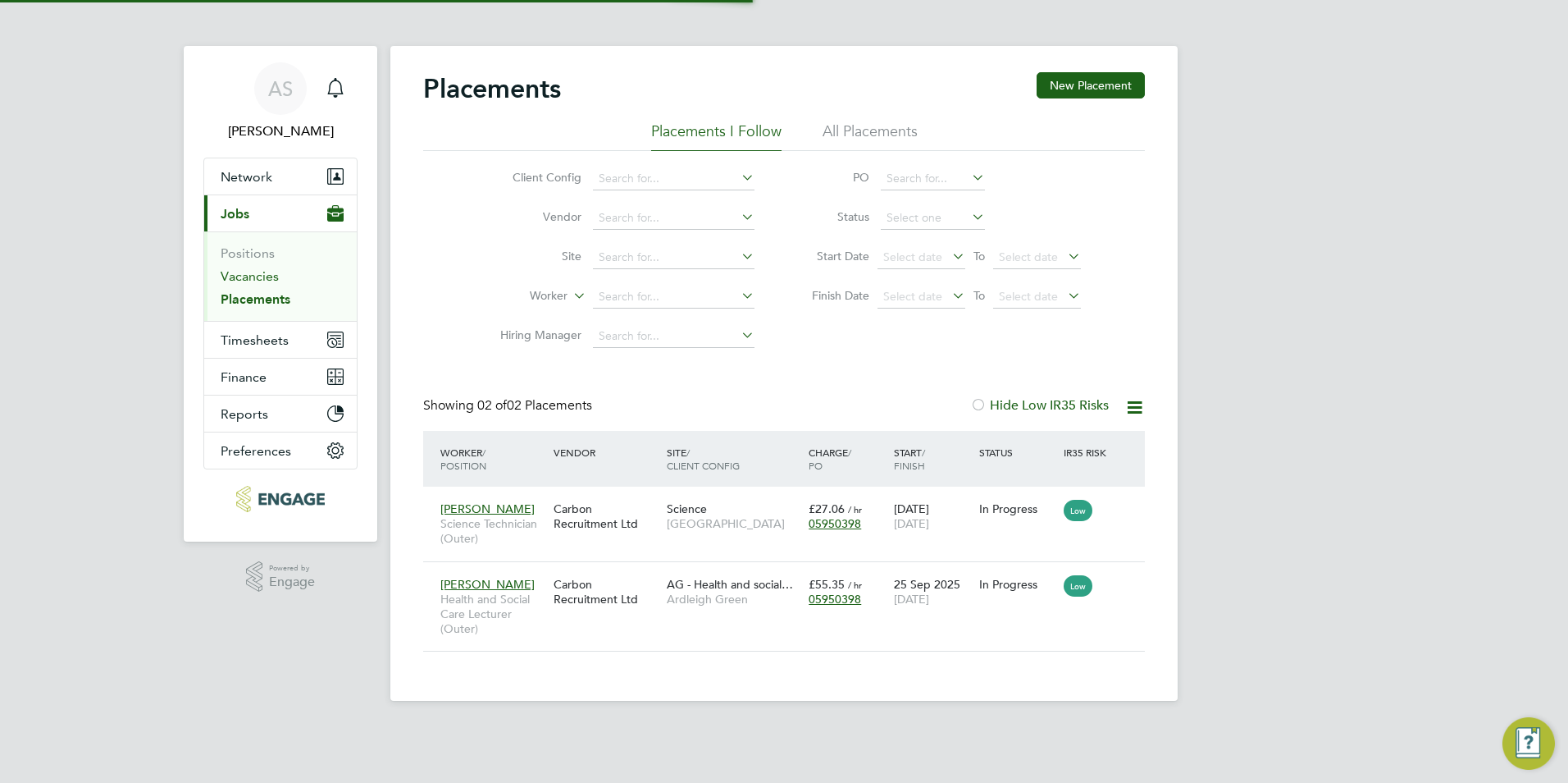
scroll to position [62, 114]
click at [267, 278] on link "Vacancies" at bounding box center [250, 276] width 58 height 15
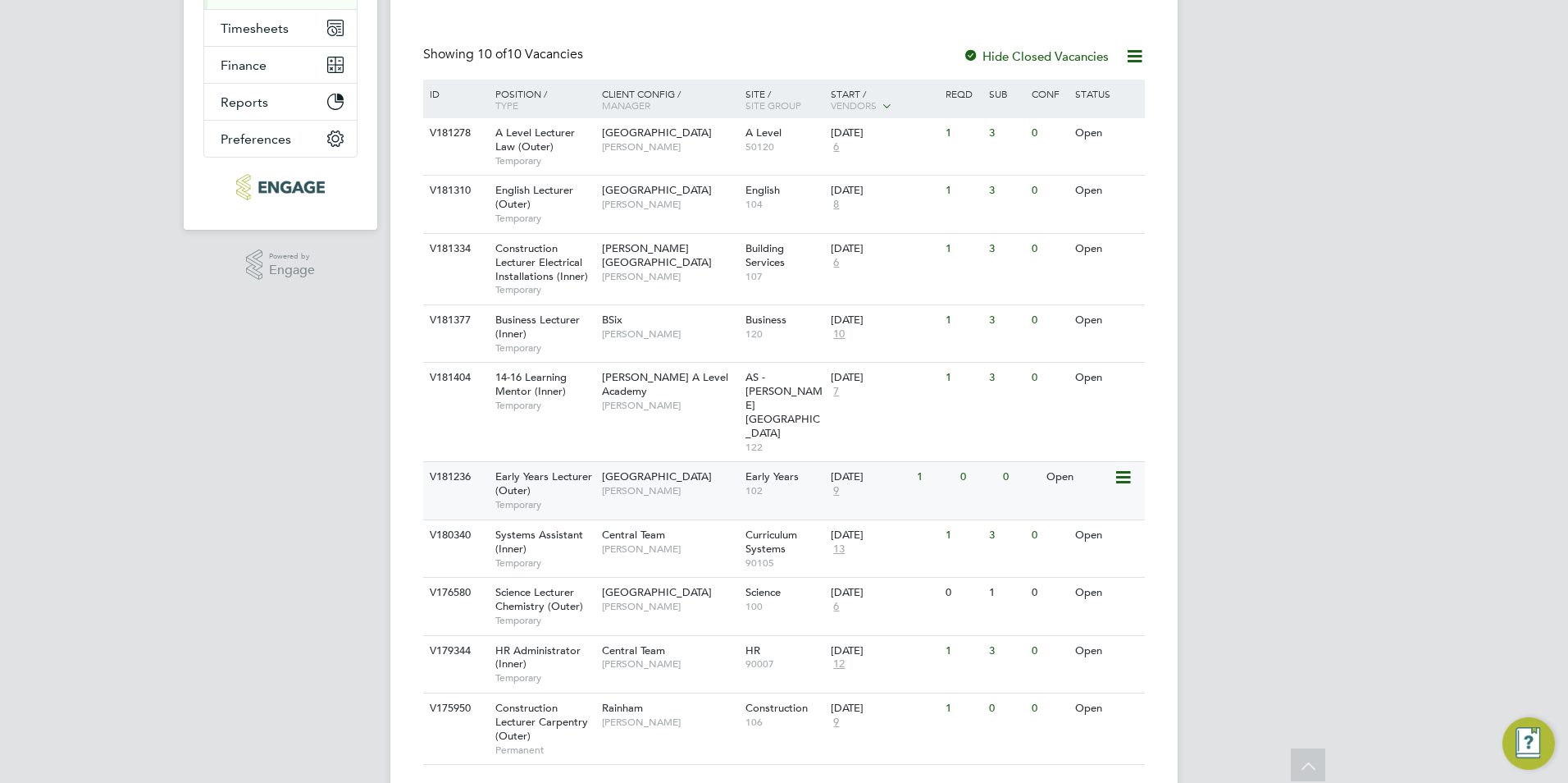
click at [571, 462] on div "Early Years Lecturer (Outer) Temporary" at bounding box center [540, 490] width 115 height 57
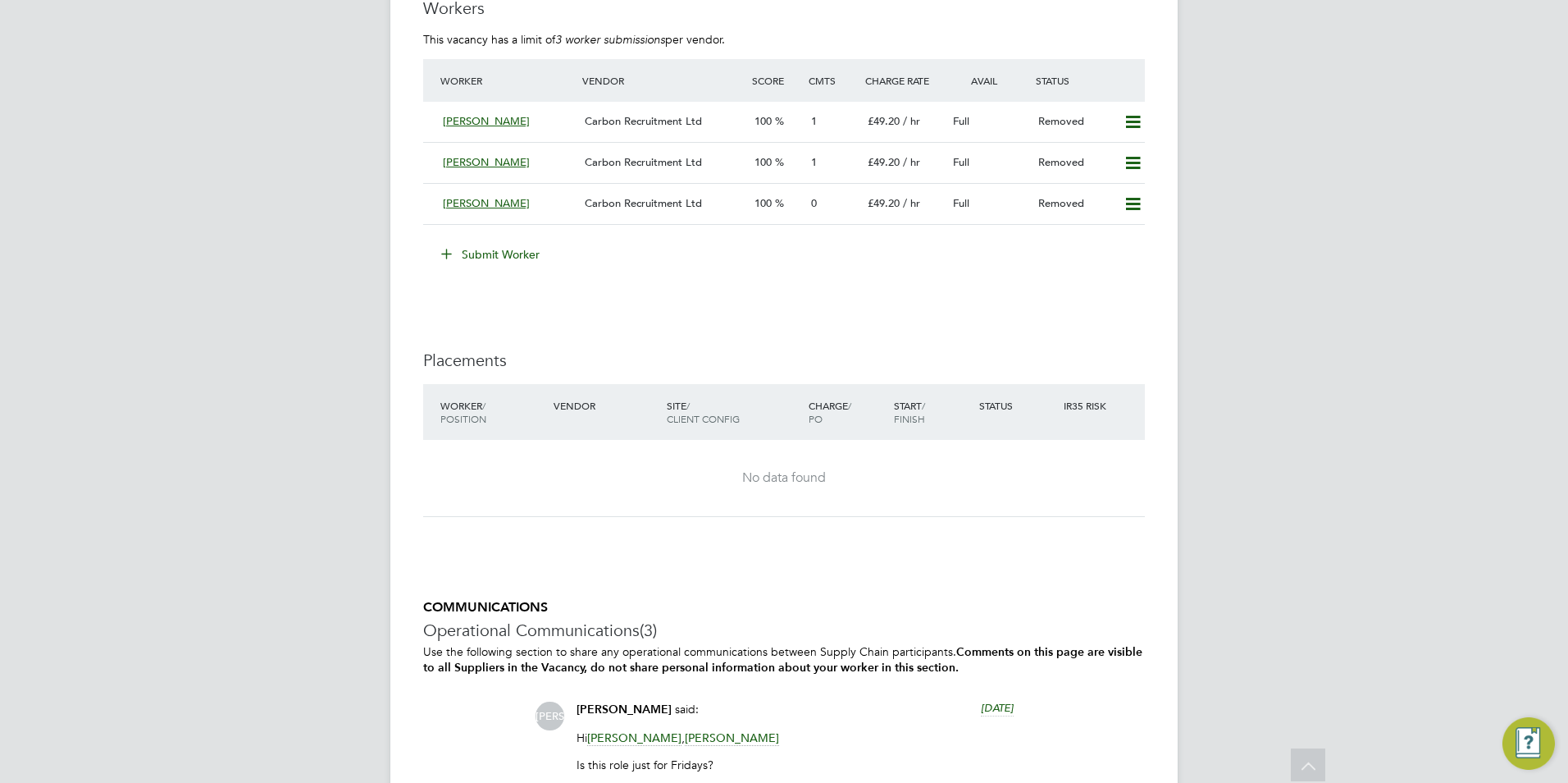
scroll to position [2790, 0]
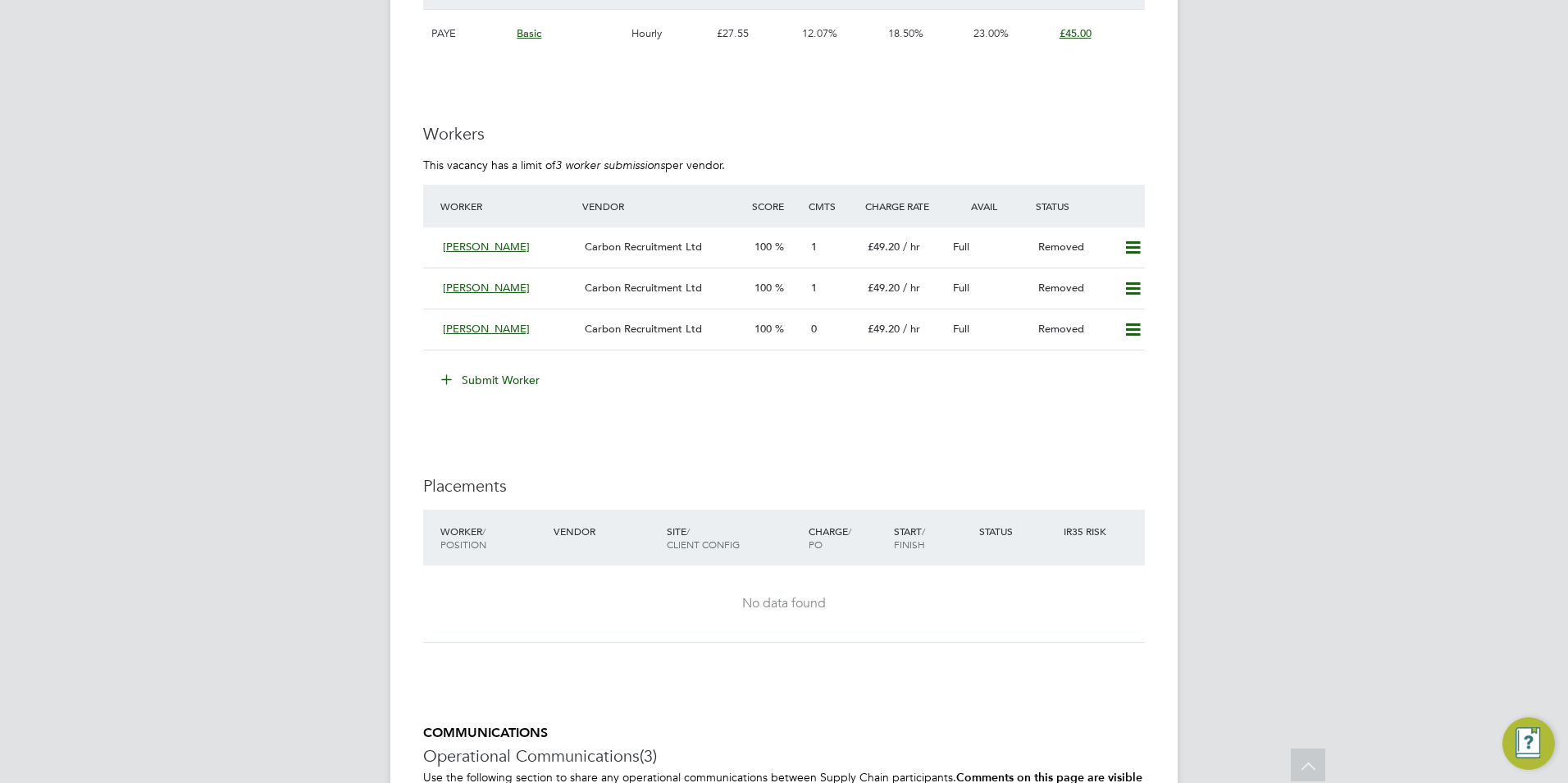
click at [484, 371] on button "Submit Worker" at bounding box center [492, 379] width 123 height 26
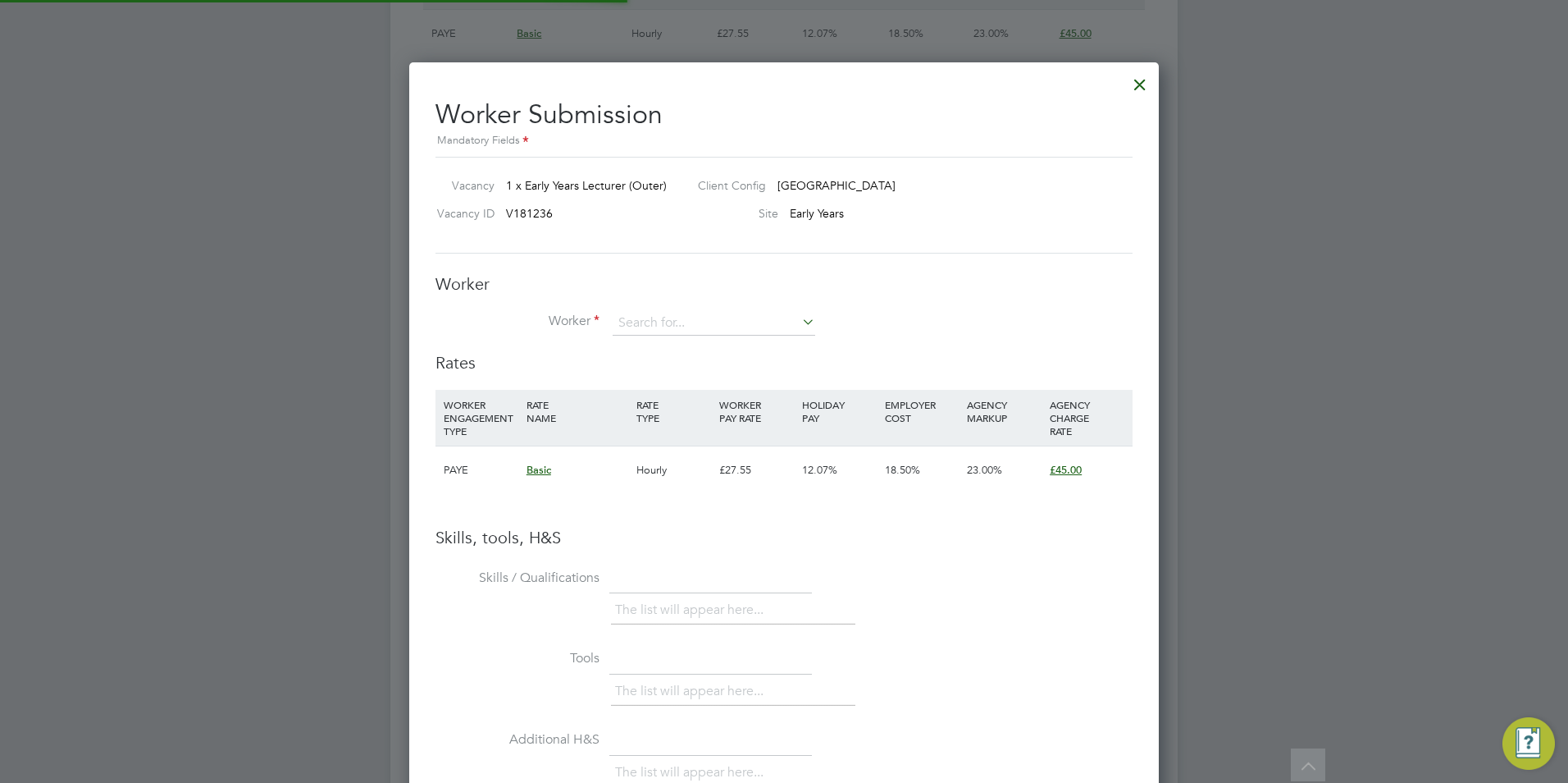
scroll to position [9, 9]
click at [640, 330] on input at bounding box center [714, 323] width 202 height 25
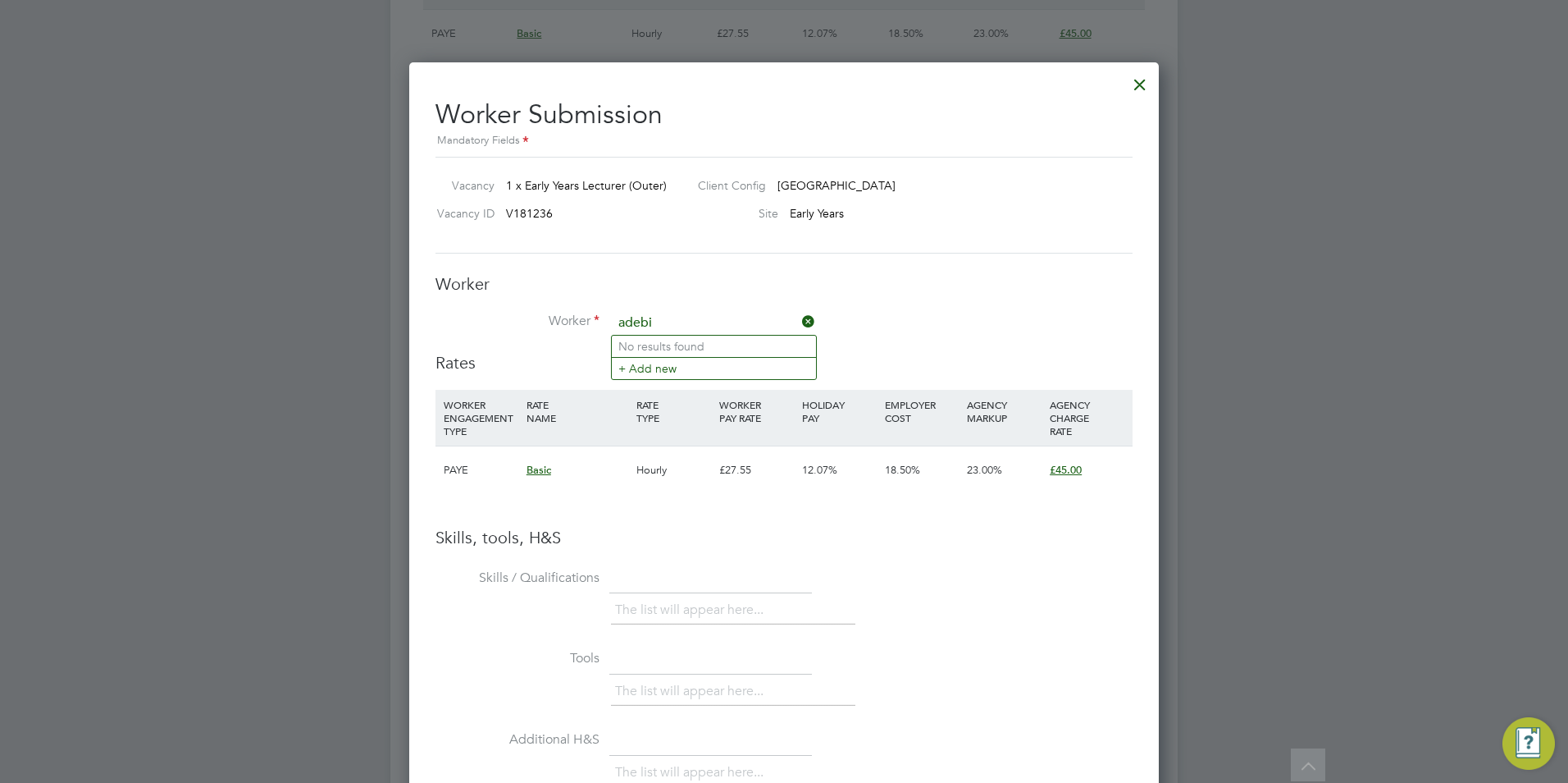
type input "adebi"
click at [1146, 86] on div at bounding box center [1139, 80] width 30 height 30
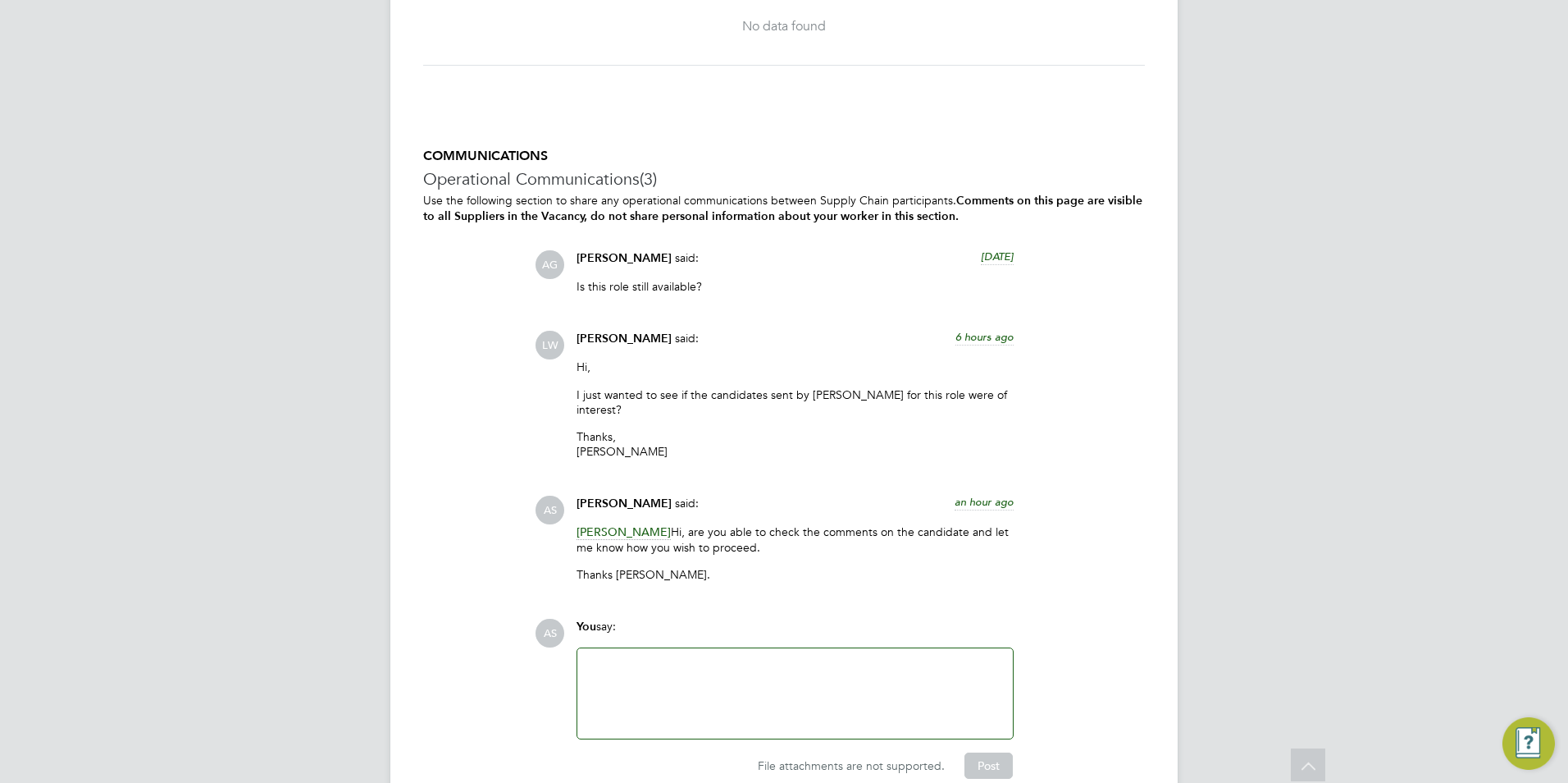
scroll to position [3553, 0]
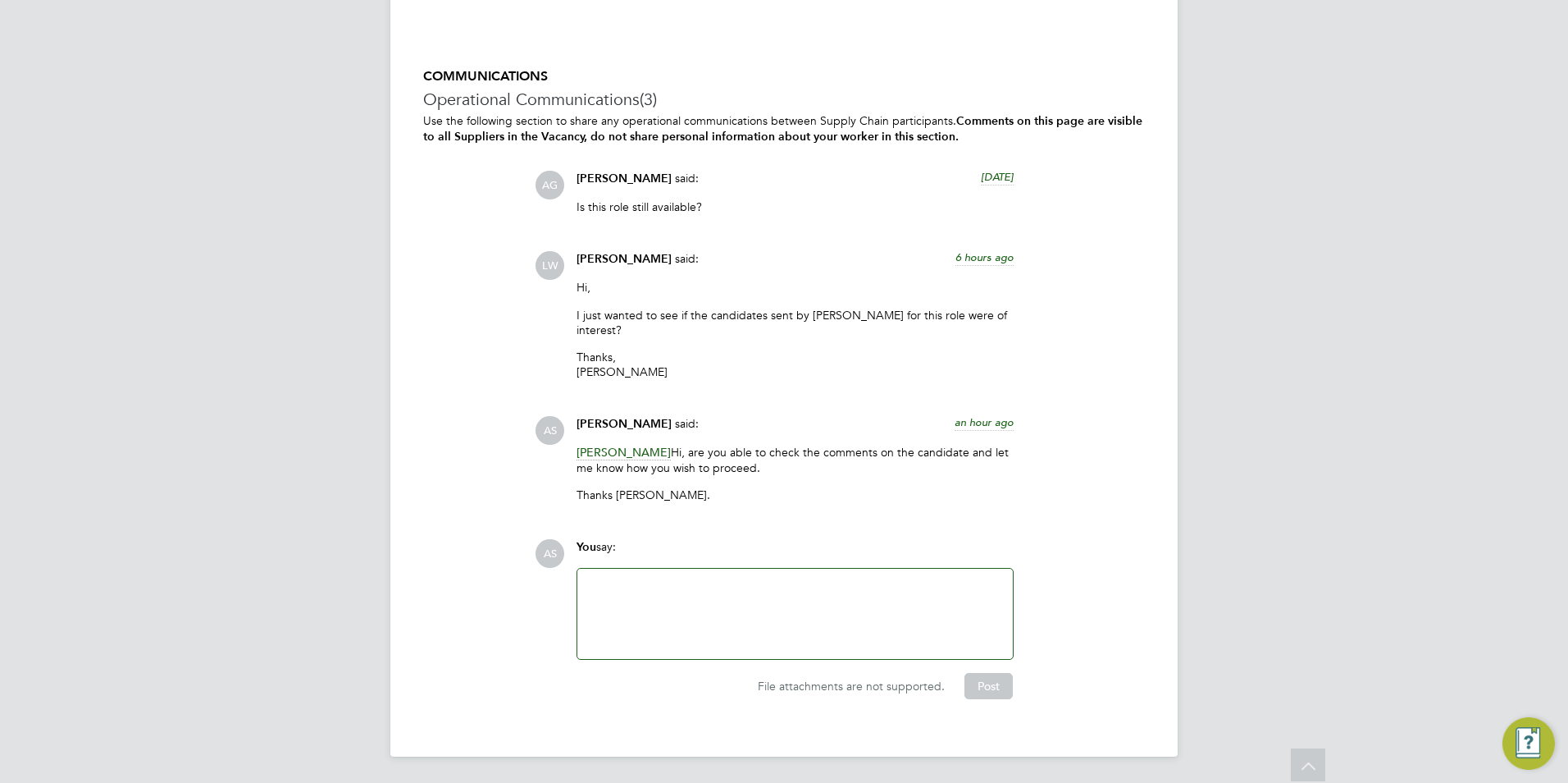
click at [645, 448] on span "[PERSON_NAME]" at bounding box center [624, 452] width 94 height 15
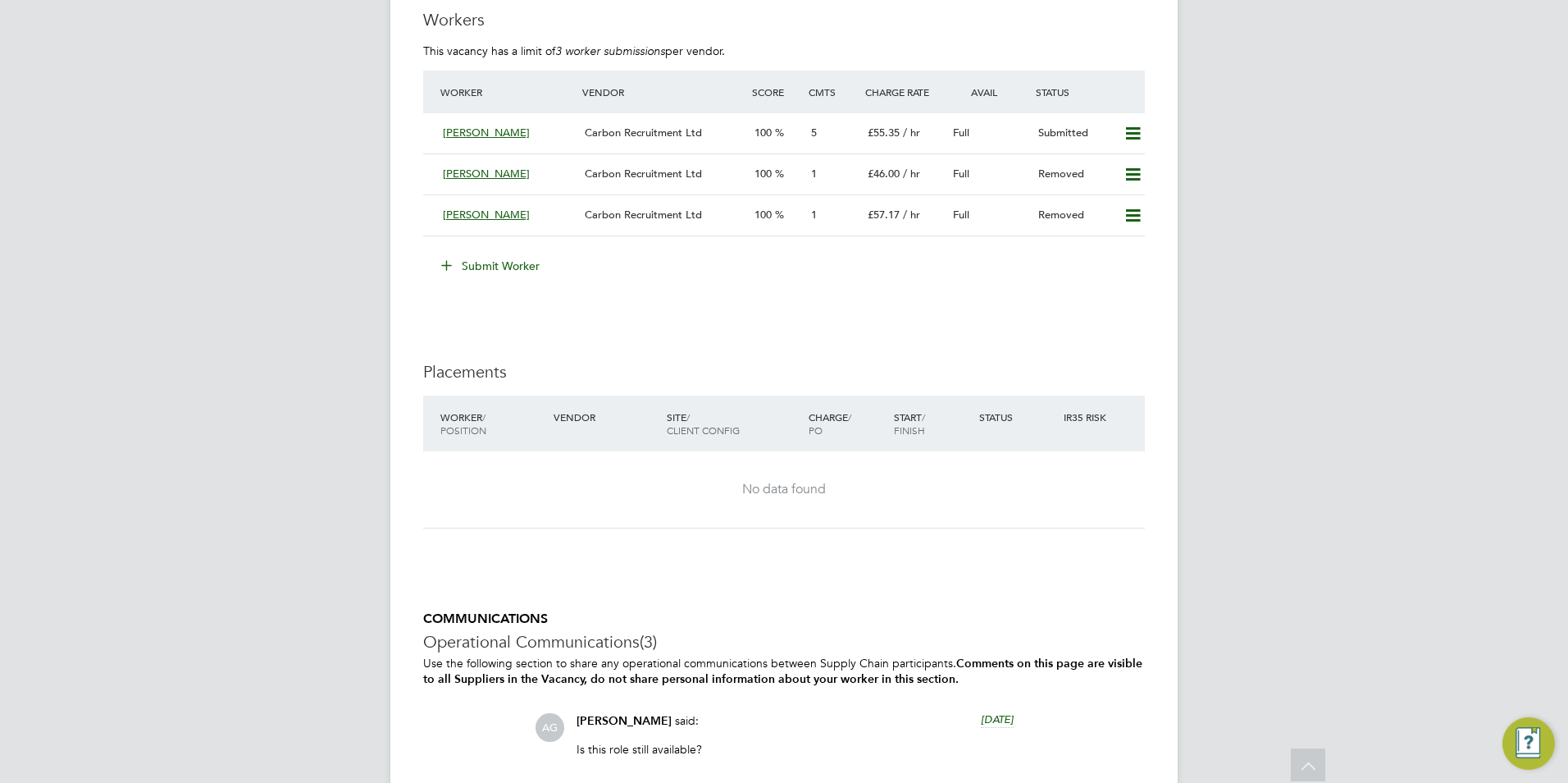
scroll to position [2875, 0]
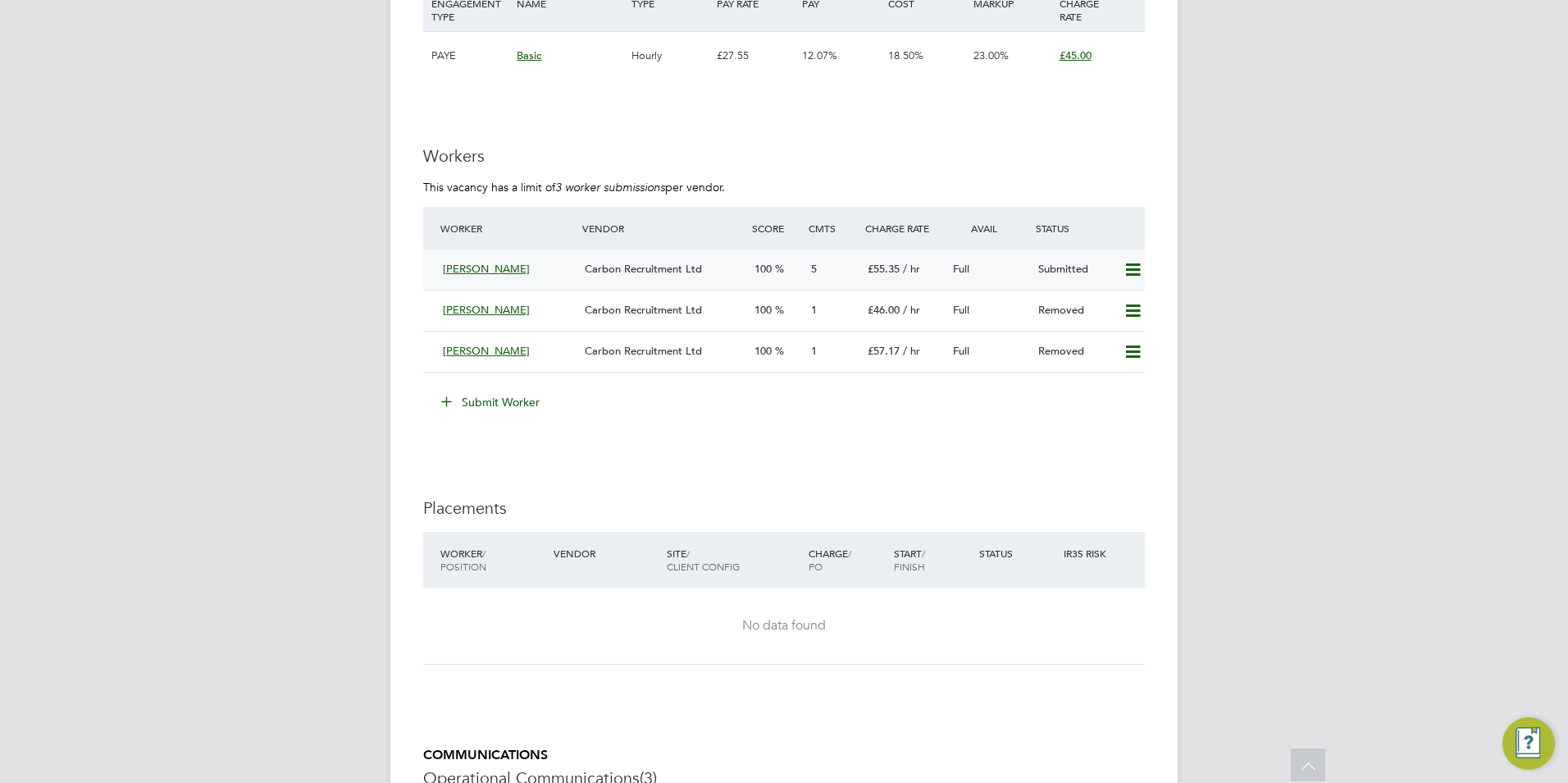
click at [529, 284] on div "[PERSON_NAME]" at bounding box center [507, 269] width 142 height 27
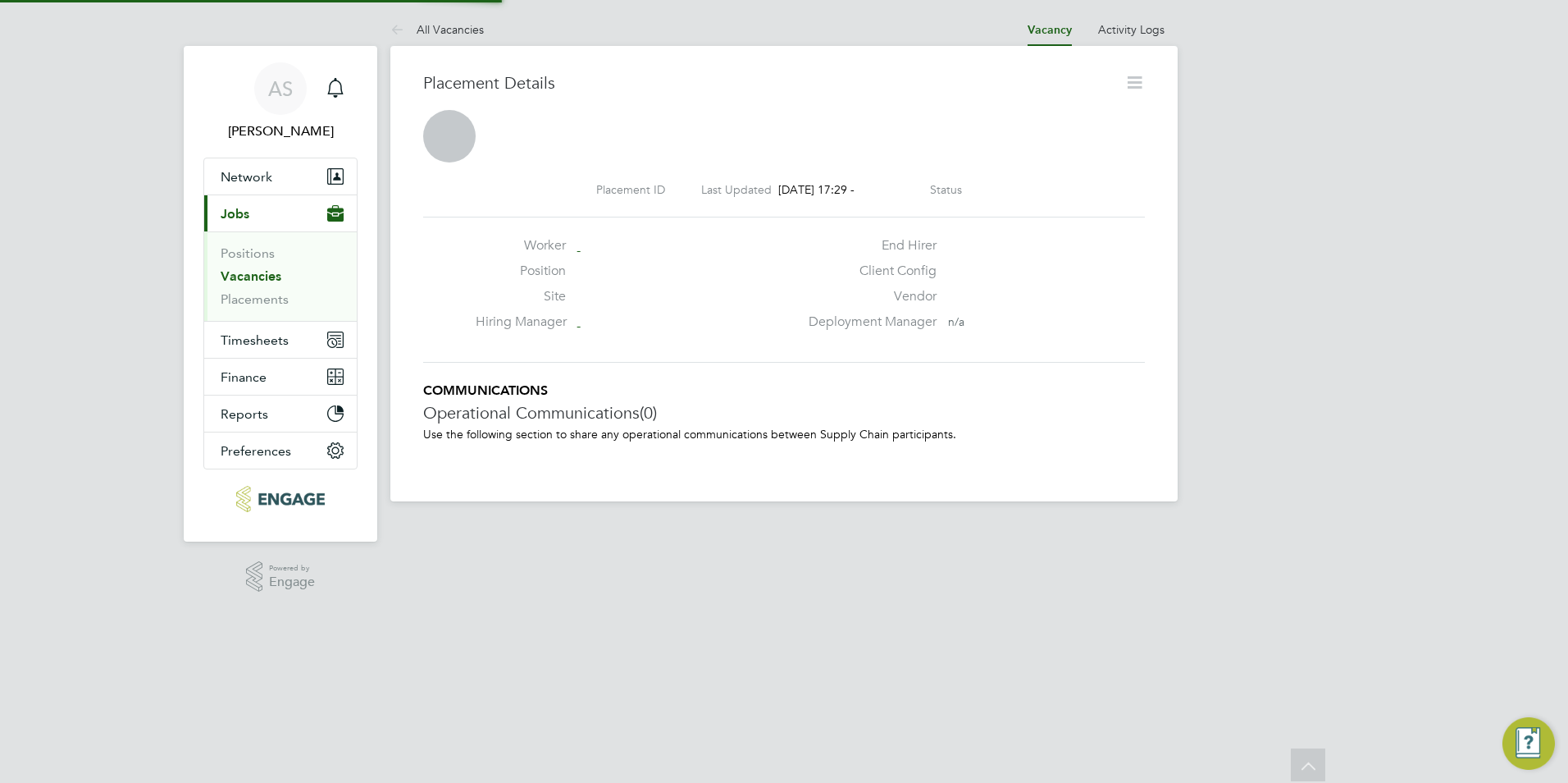
scroll to position [15, 79]
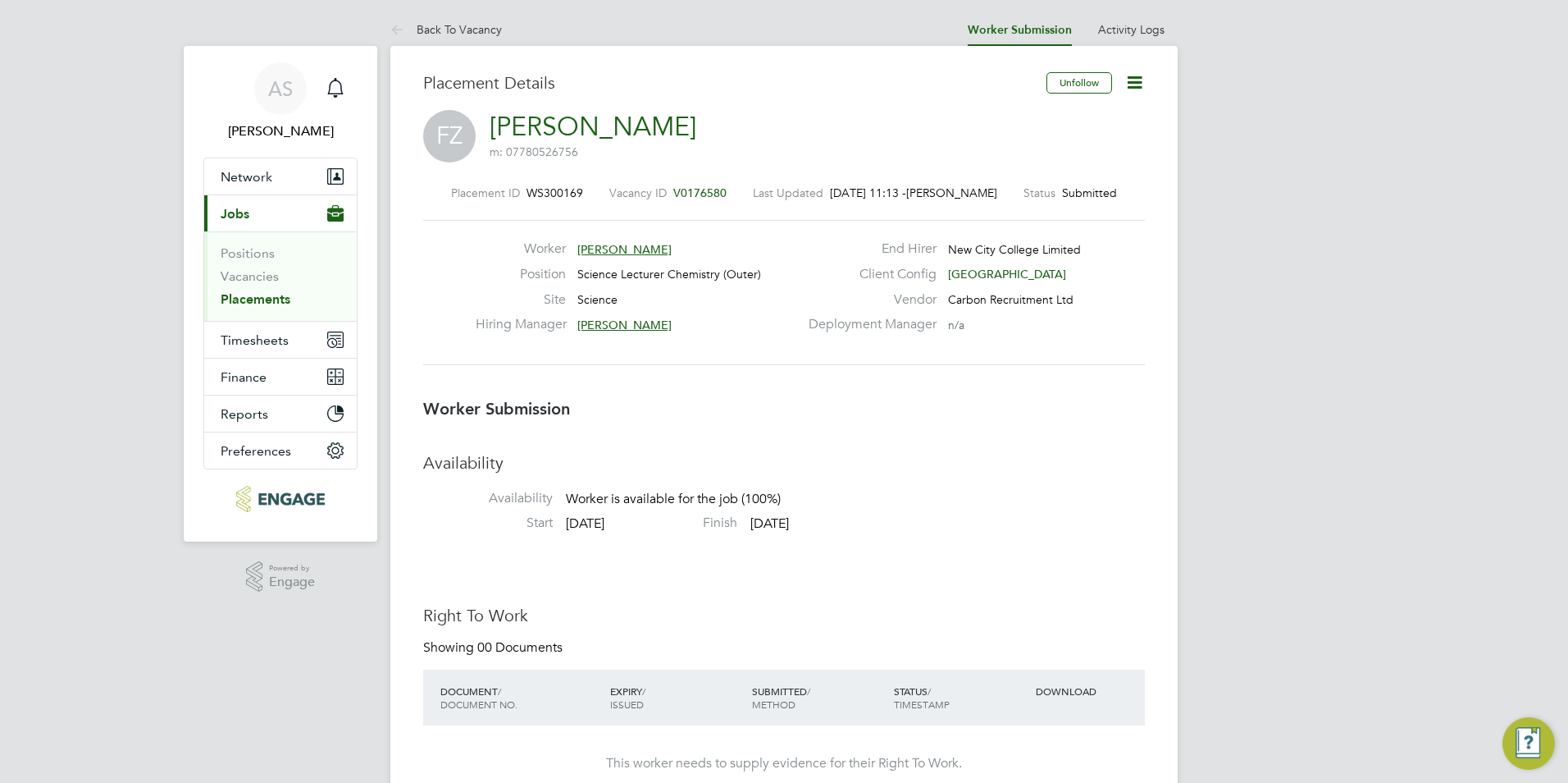
click at [266, 261] on li "Positions" at bounding box center [282, 256] width 123 height 23
click at [255, 276] on link "Vacancies" at bounding box center [250, 276] width 58 height 15
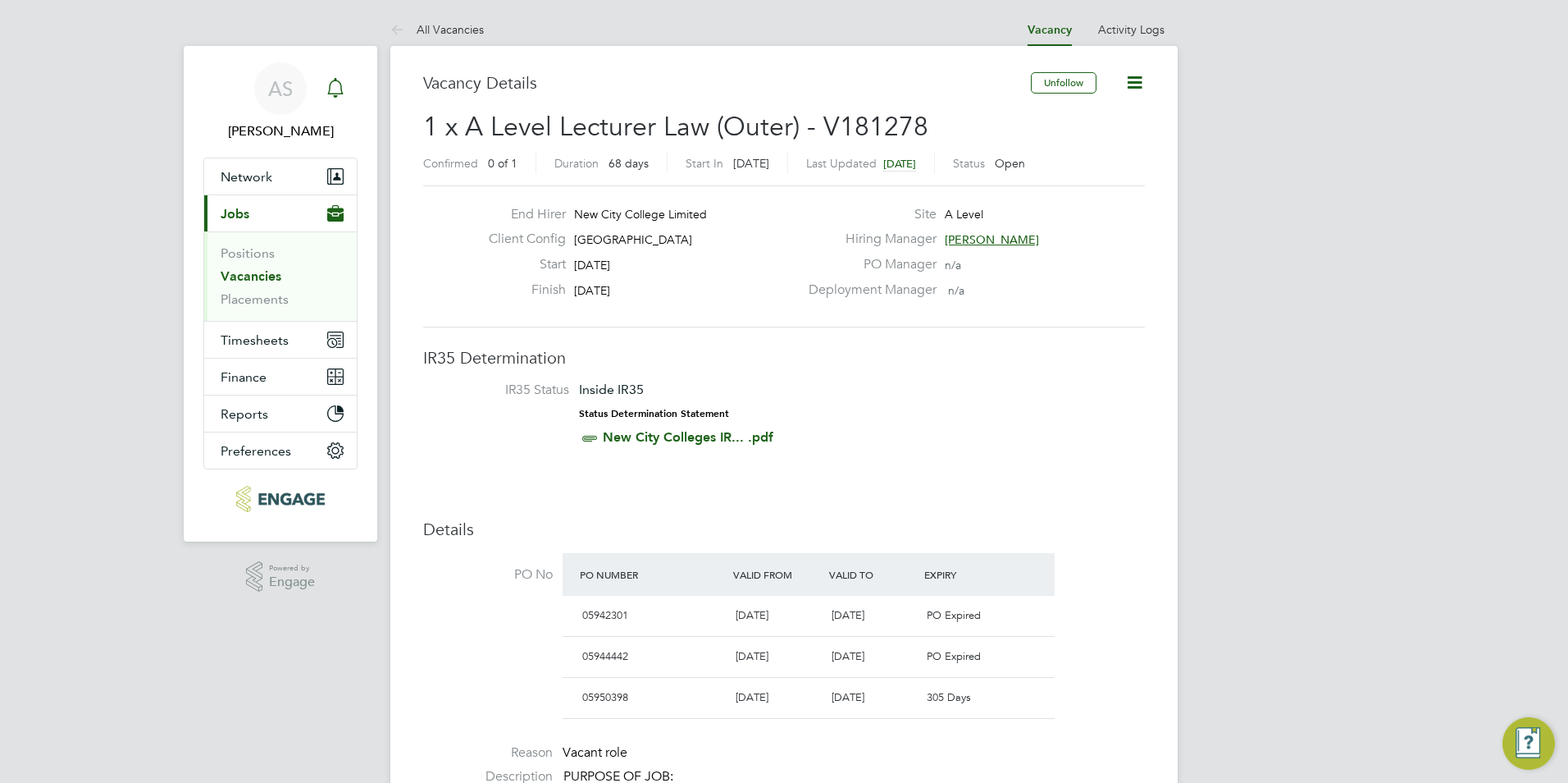
click at [343, 81] on icon "Main navigation" at bounding box center [335, 88] width 19 height 19
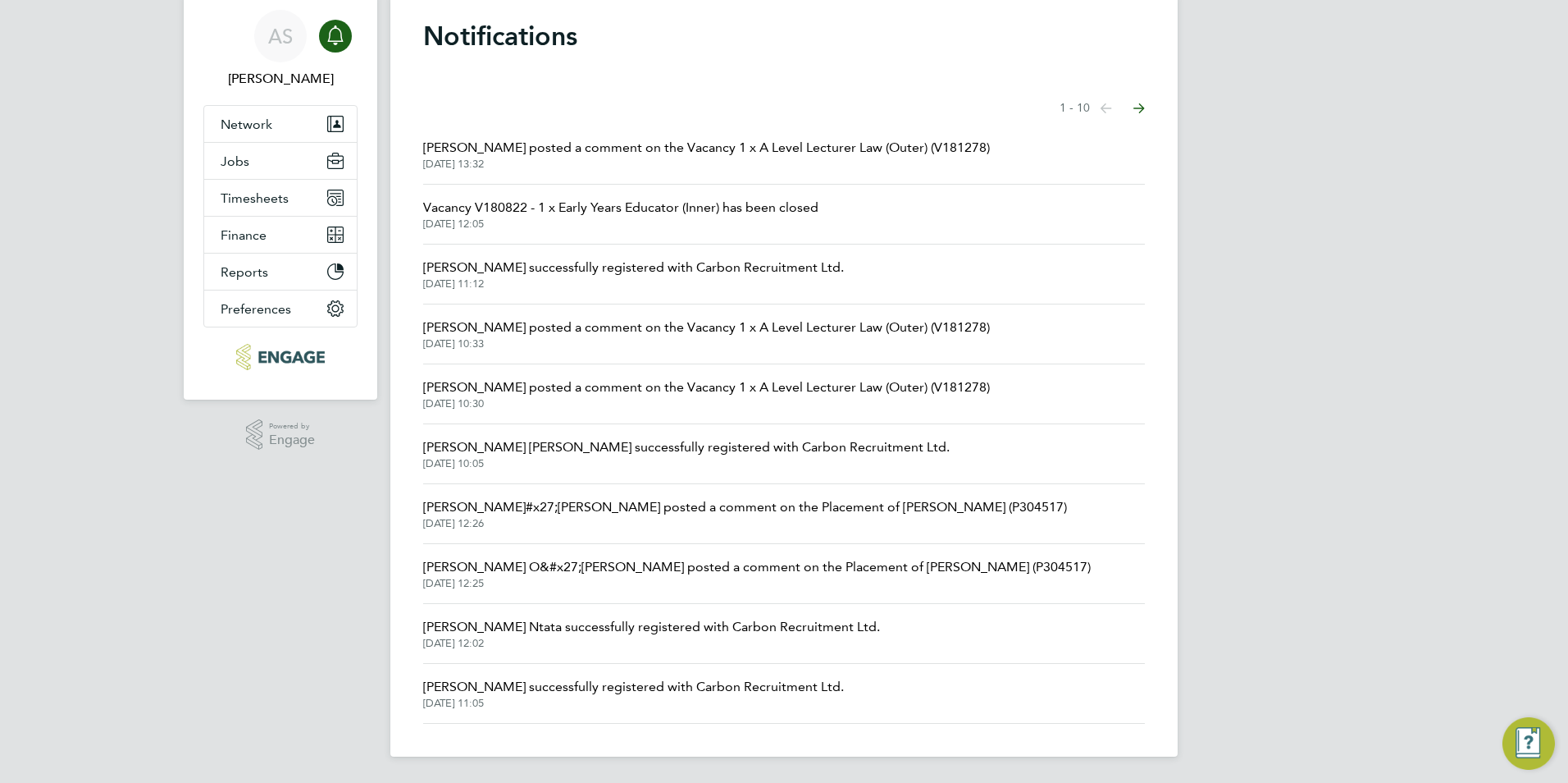
click at [562, 341] on span "[DATE] 10:33" at bounding box center [706, 344] width 567 height 14
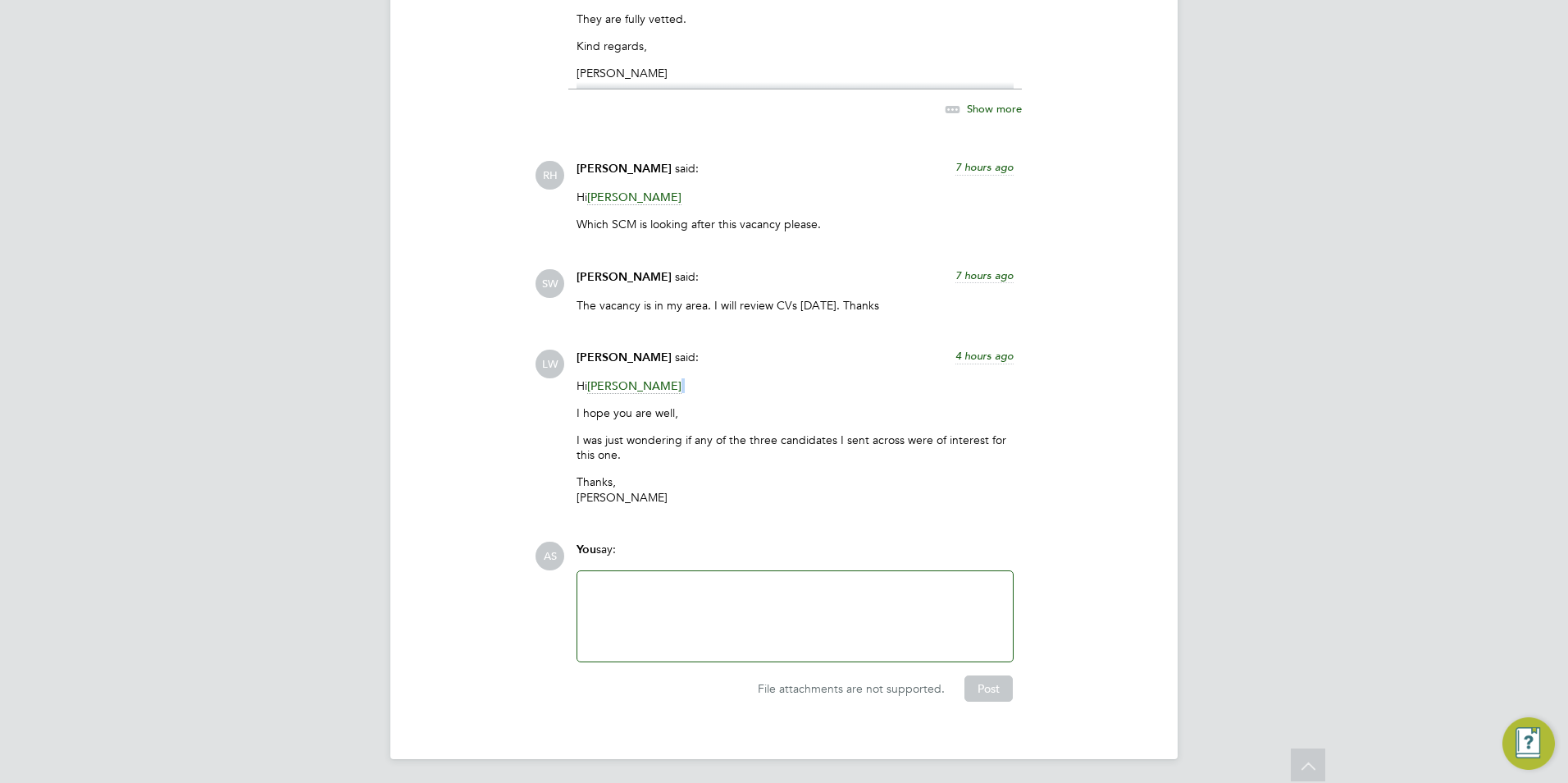
drag, startPoint x: 706, startPoint y: 376, endPoint x: 624, endPoint y: 378, distance: 82.0
click at [624, 378] on p "Hi Silka Warrick-Akerele" at bounding box center [794, 385] width 437 height 14
click at [640, 382] on span "Silka Warrick-Akerele" at bounding box center [634, 386] width 94 height 15
drag, startPoint x: 661, startPoint y: 422, endPoint x: 628, endPoint y: 425, distance: 33.1
click at [661, 422] on div "Silka Warrick-Akerele" at bounding box center [637, 424] width 121 height 17
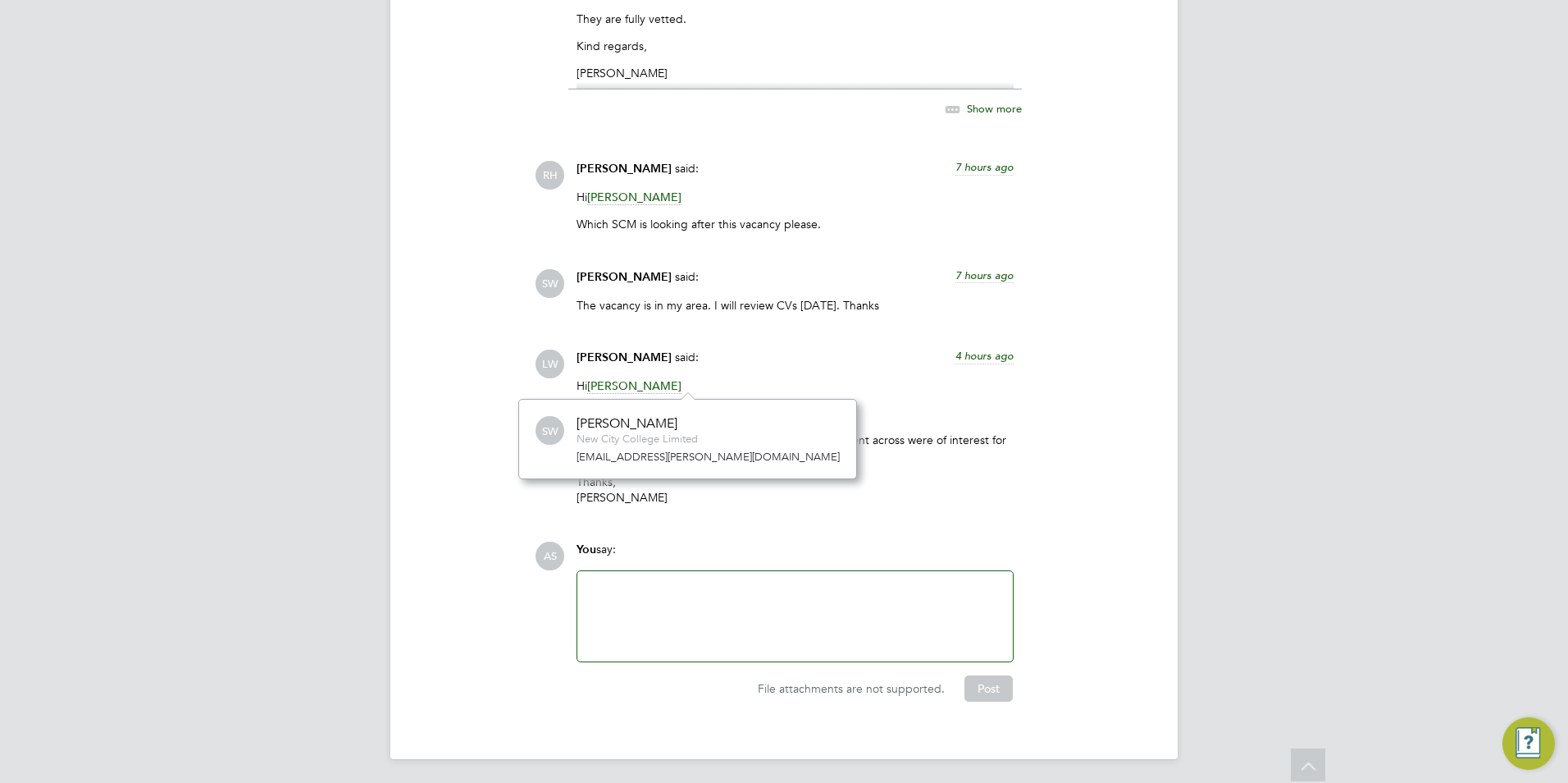
click at [526, 430] on div "SW Silka Warrick-Akerele New City College Limited silka.warrick-akerele@ncclond…" at bounding box center [687, 438] width 338 height 80
click at [558, 436] on span "SW" at bounding box center [550, 431] width 29 height 29
click at [458, 504] on div "COMMUNICATIONS Operational Communications (5) Use the following section to shar…" at bounding box center [784, 168] width 722 height 1068
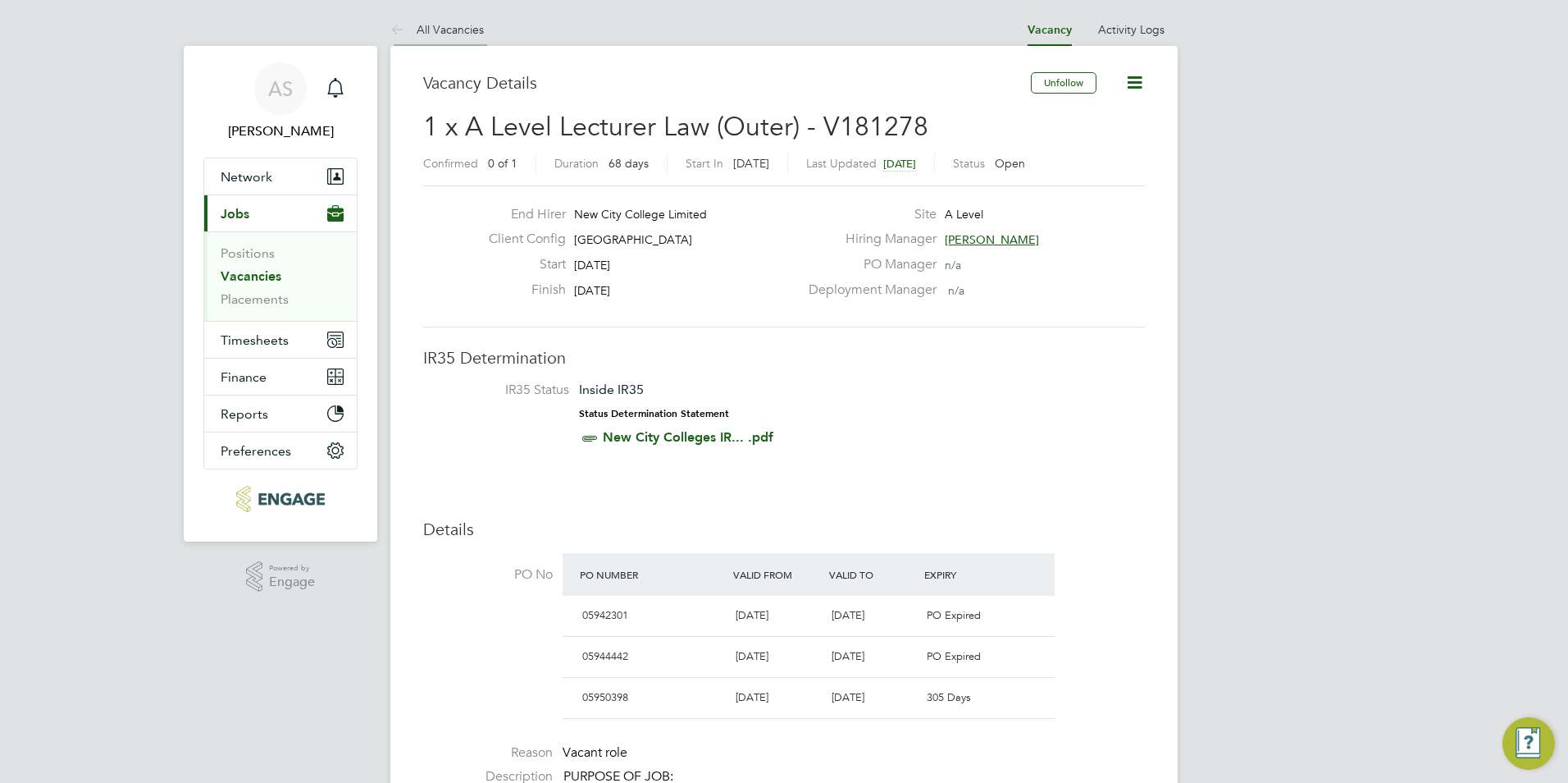
click at [465, 36] on li "All Vacancies" at bounding box center [437, 30] width 93 height 33
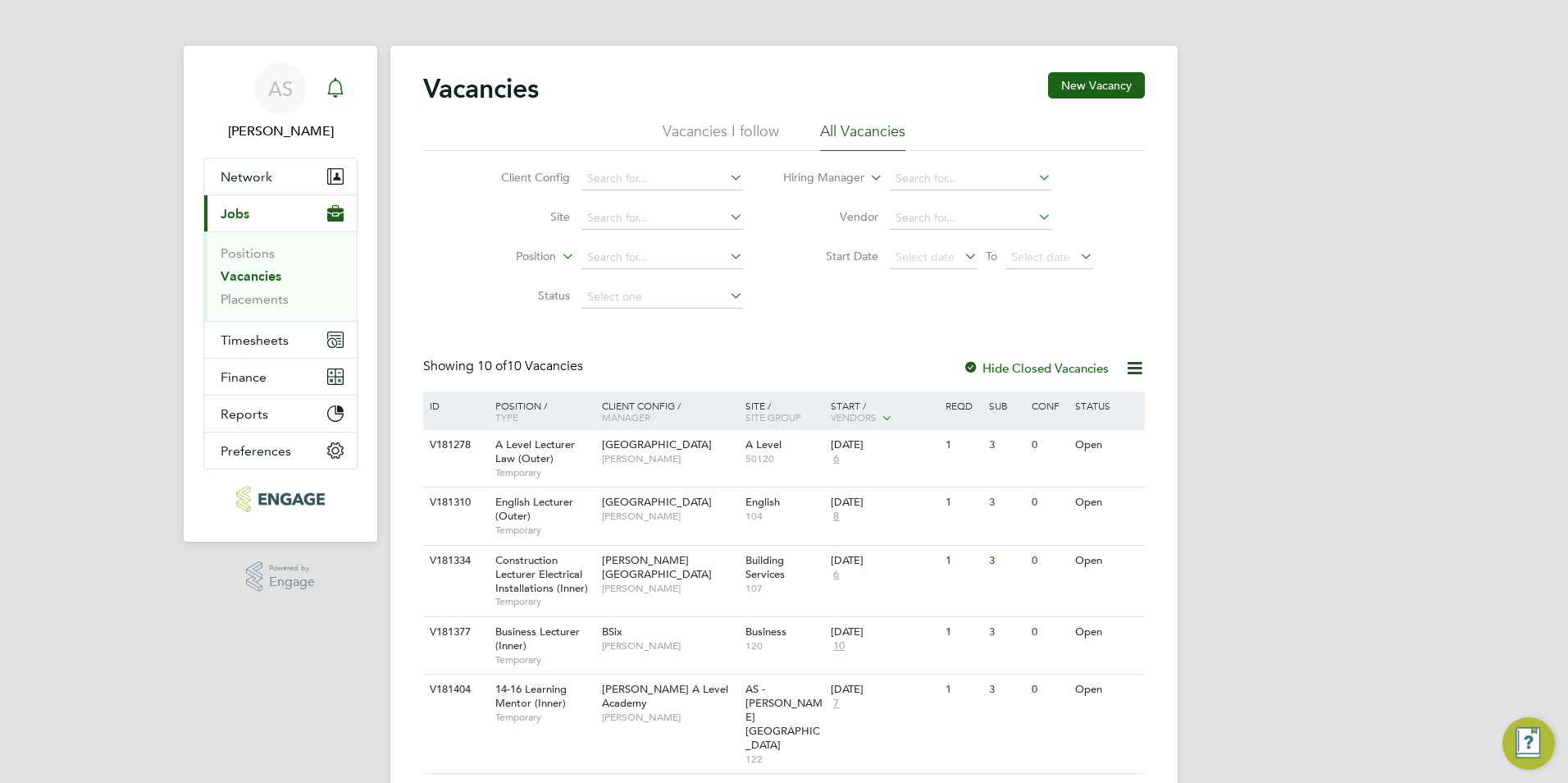
click at [324, 81] on div "Main navigation" at bounding box center [335, 89] width 33 height 33
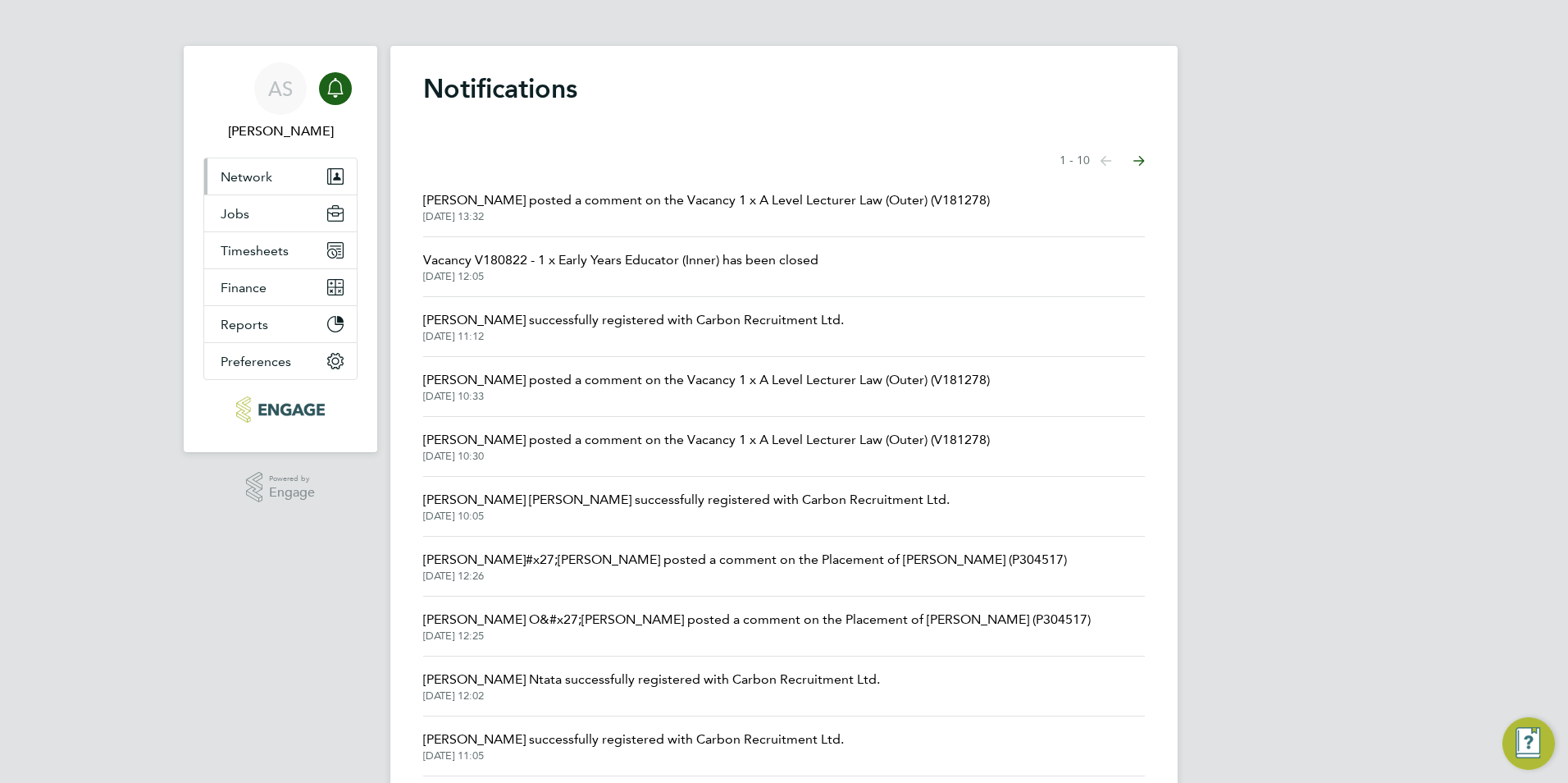
click at [216, 169] on button "Network" at bounding box center [280, 176] width 152 height 36
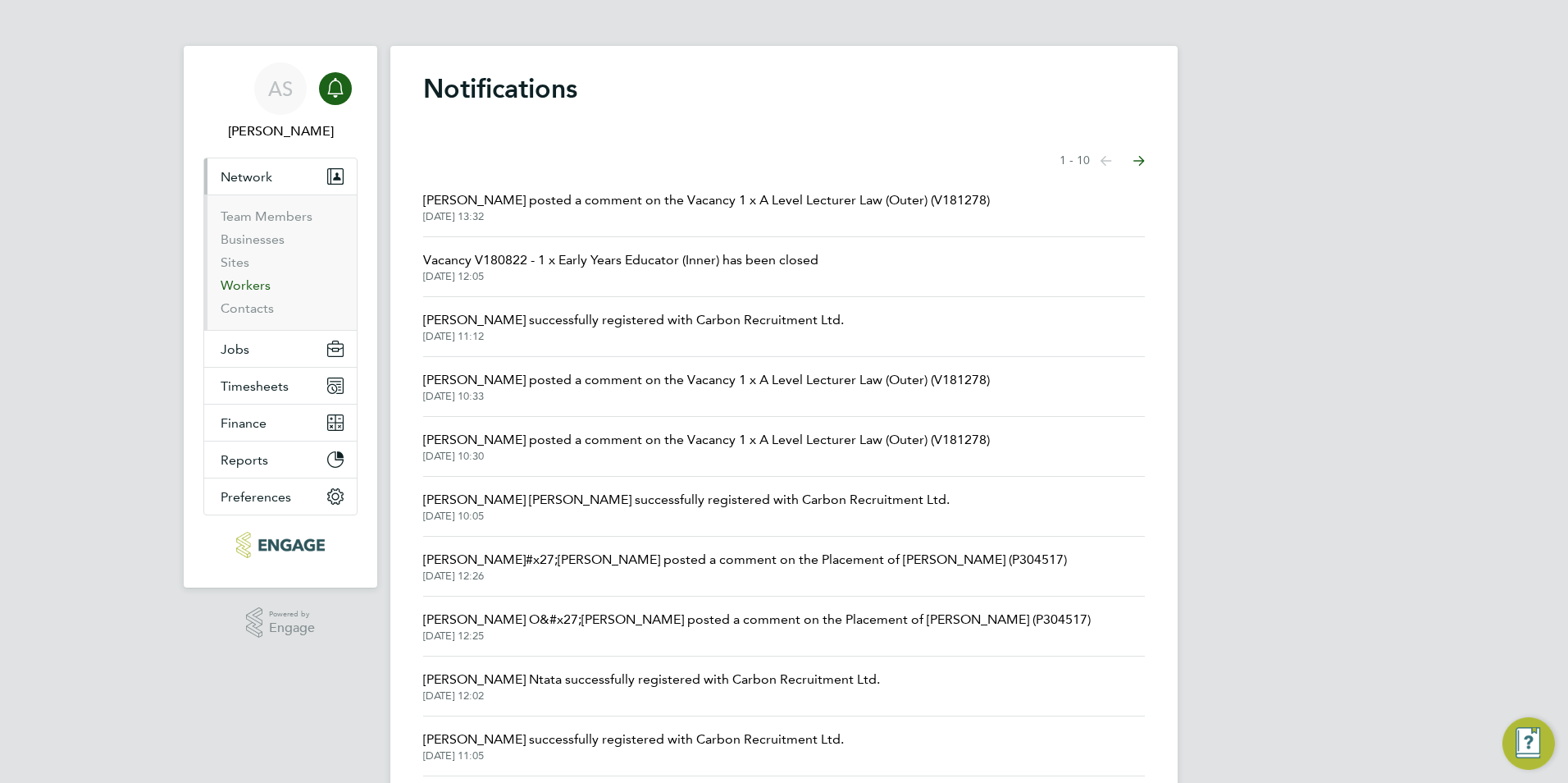
click at [245, 290] on link "Workers" at bounding box center [246, 285] width 50 height 15
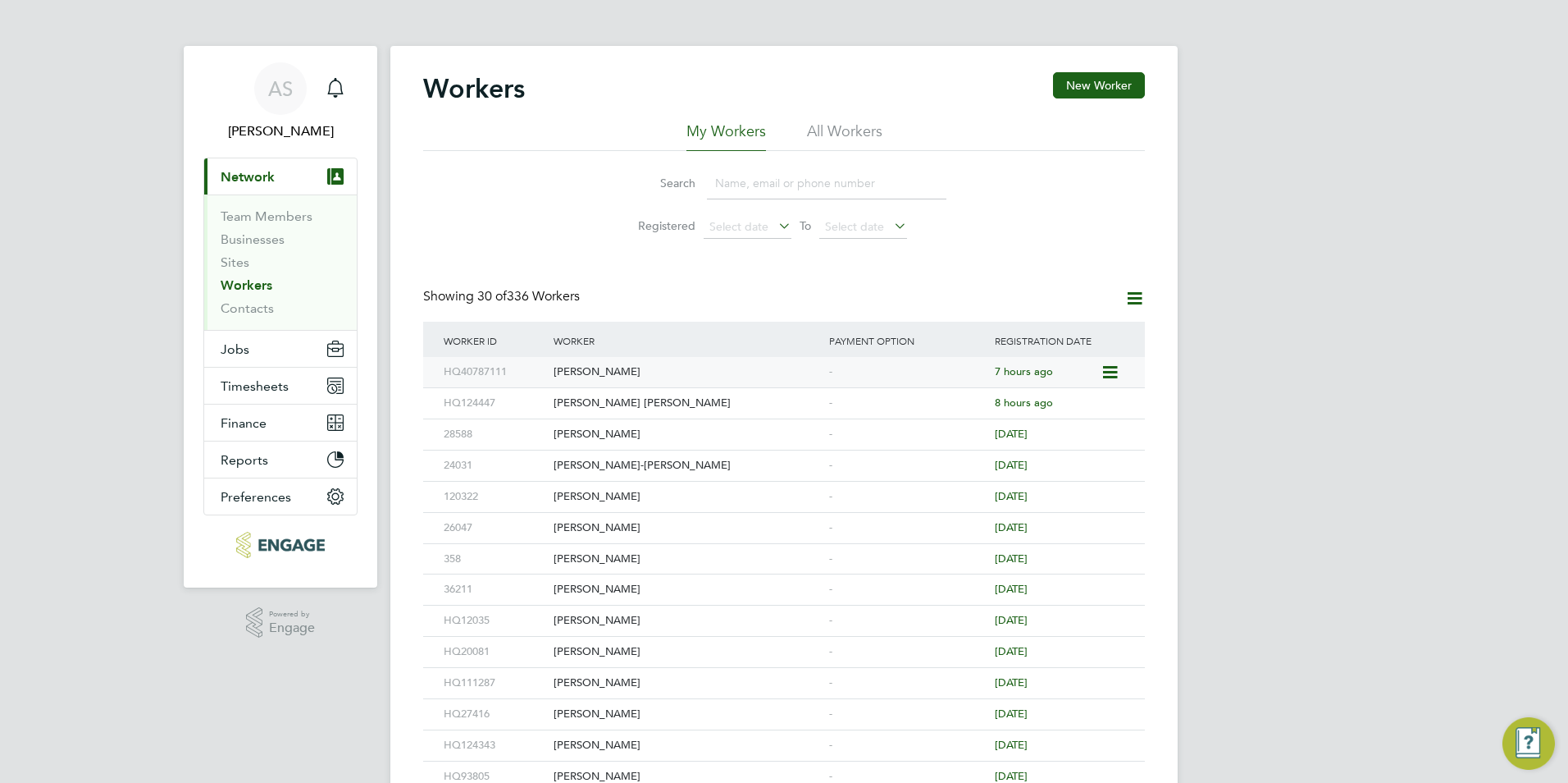
click at [704, 376] on div "[PERSON_NAME]" at bounding box center [687, 371] width 276 height 30
click at [222, 260] on link "Sites" at bounding box center [235, 262] width 29 height 15
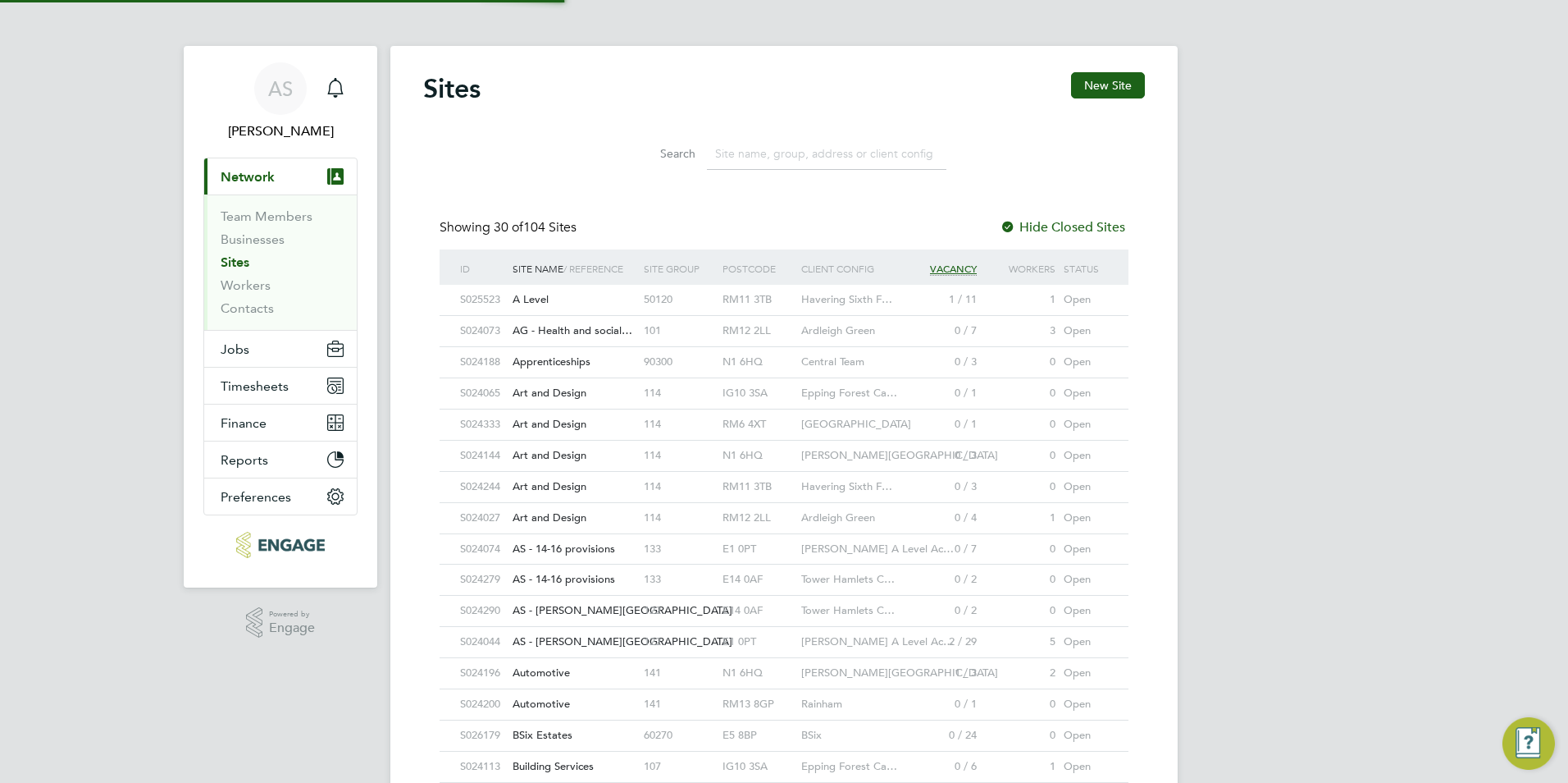
scroll to position [31, 80]
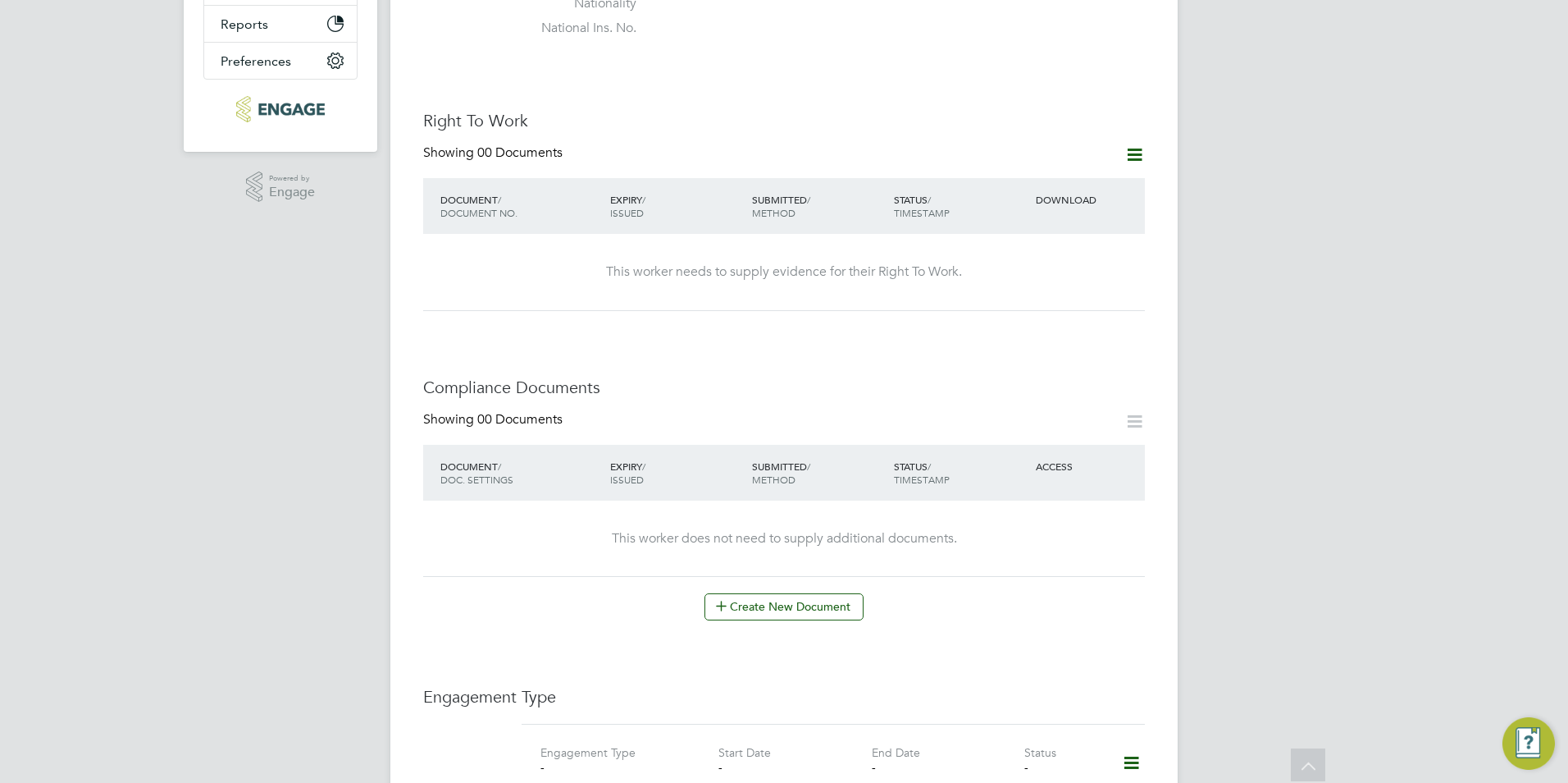
scroll to position [246, 0]
